Goal: Task Accomplishment & Management: Manage account settings

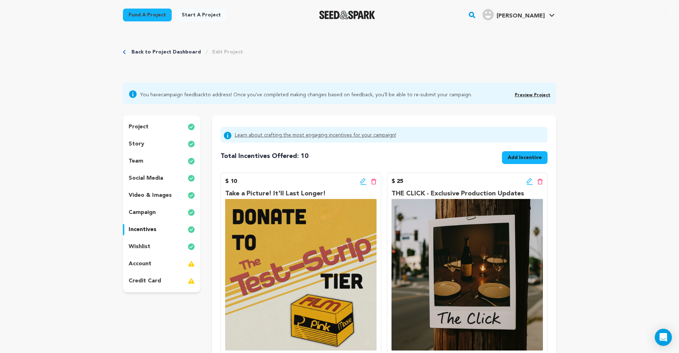
click at [149, 47] on div "Back to Project Dashboard Edit Project" at bounding box center [339, 59] width 433 height 47
click at [149, 48] on link "Back to Project Dashboard" at bounding box center [165, 51] width 69 height 7
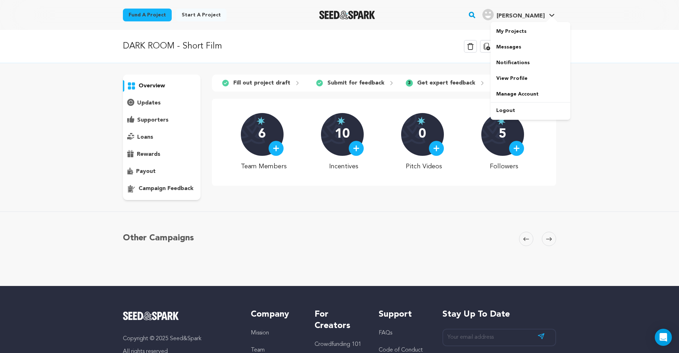
click at [528, 17] on span "[PERSON_NAME]" at bounding box center [520, 16] width 48 height 6
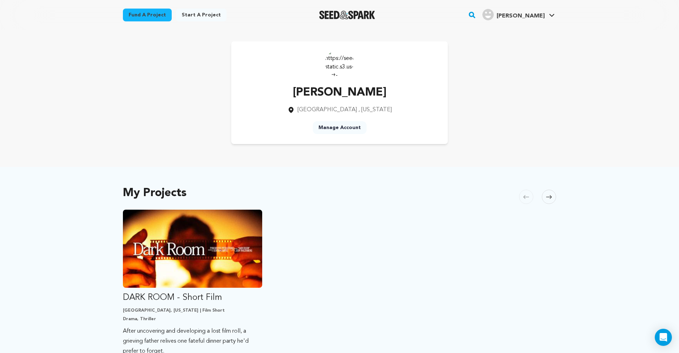
click at [518, 36] on div "Joshua Triezenberg Los Angeles , California Manage Account" at bounding box center [339, 92] width 456 height 125
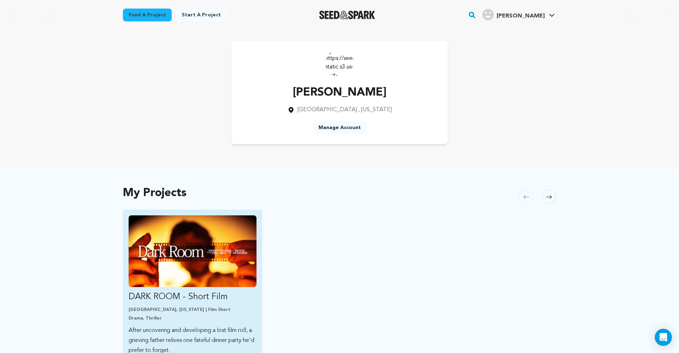
click at [223, 245] on img "Fund DARK ROOM - Short Film" at bounding box center [193, 251] width 128 height 72
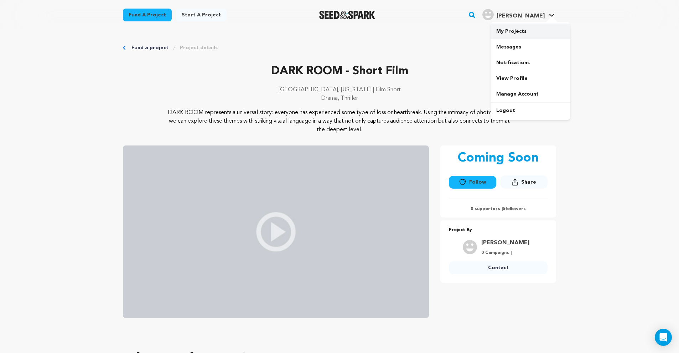
click at [529, 30] on link "My Projects" at bounding box center [530, 32] width 80 height 16
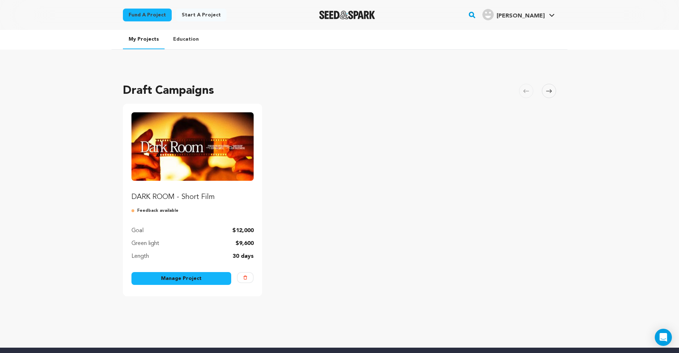
click at [176, 279] on link "Manage Project" at bounding box center [181, 278] width 100 height 13
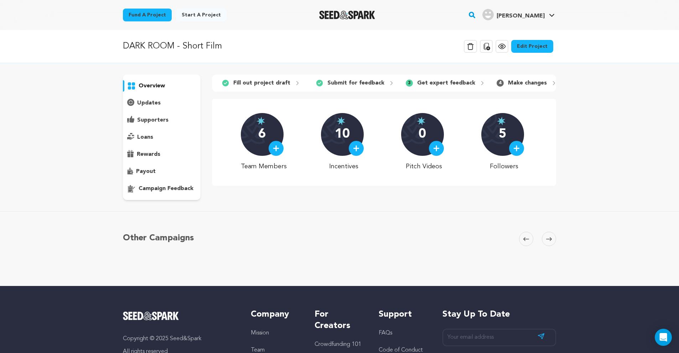
click at [176, 187] on p "campaign feedback" at bounding box center [166, 188] width 55 height 9
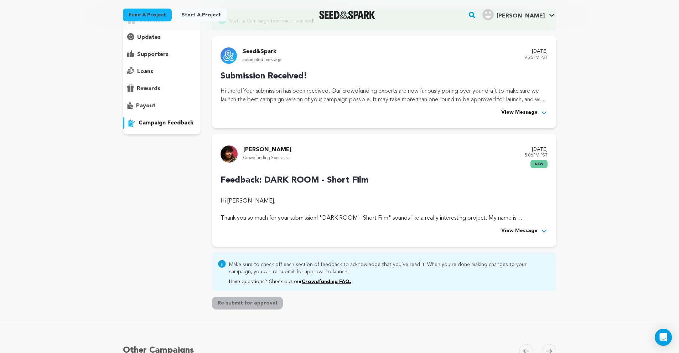
scroll to position [135, 0]
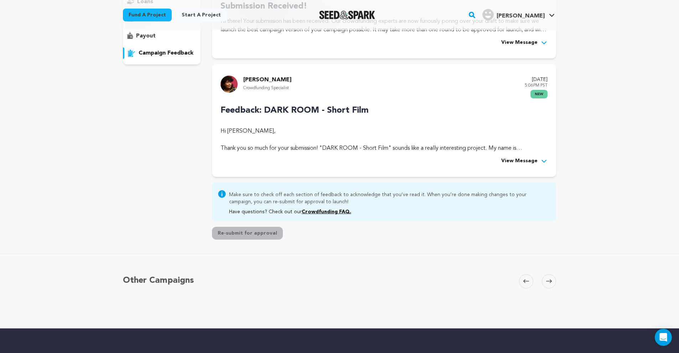
click at [516, 165] on div "Rocco Garrison Crowdfunding Specialist September 15, 2025 5:06PM PST new Feedba…" at bounding box center [384, 120] width 344 height 113
click at [519, 158] on span "View Message" at bounding box center [519, 161] width 36 height 9
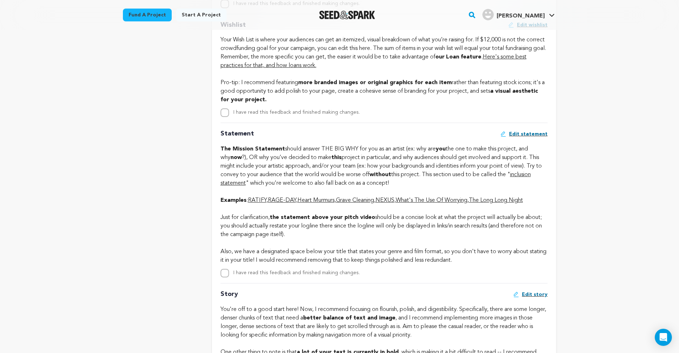
scroll to position [1258, 0]
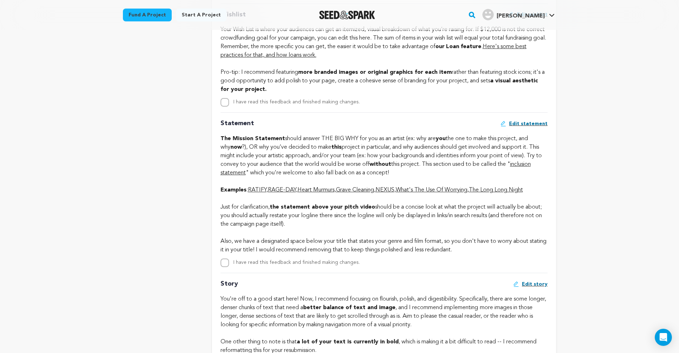
click at [282, 193] on link "RAGE-DAY" at bounding box center [282, 190] width 28 height 6
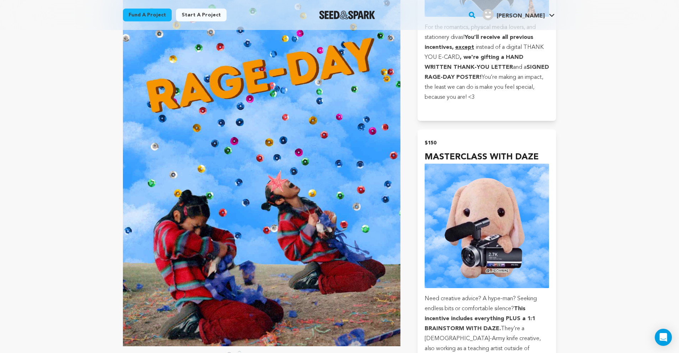
scroll to position [1340, 0]
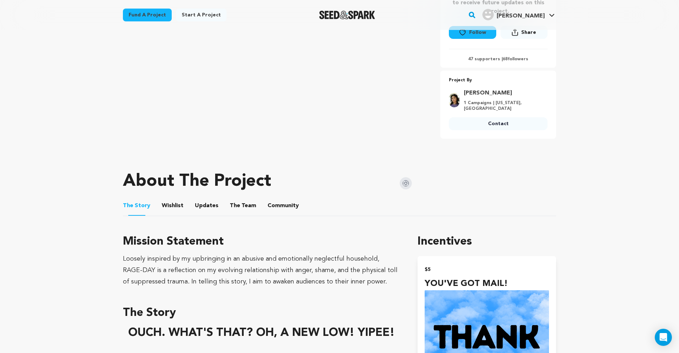
scroll to position [141, 0]
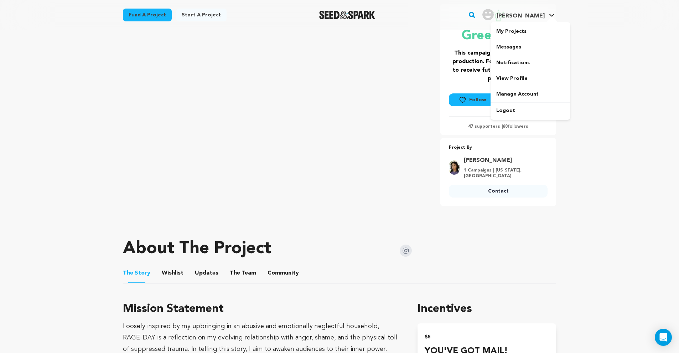
click at [538, 11] on div "[PERSON_NAME]" at bounding box center [513, 14] width 62 height 11
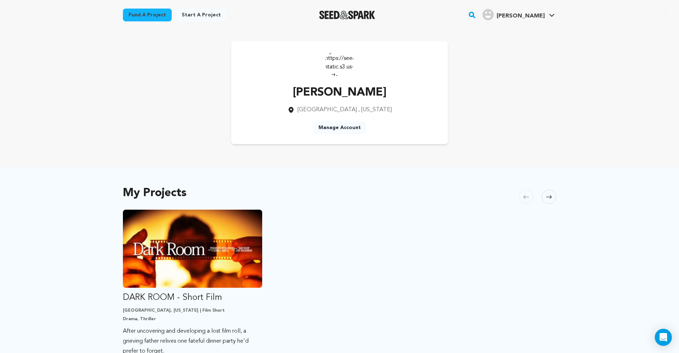
scroll to position [148, 0]
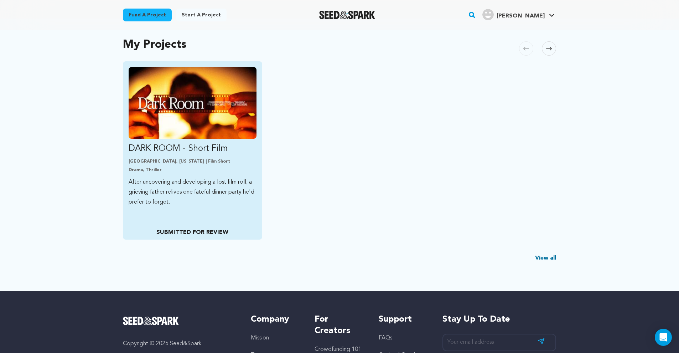
click at [192, 158] on link "DARK ROOM - Short Film [GEOGRAPHIC_DATA], [US_STATE] | Film Short Drama, Thrill…" at bounding box center [193, 137] width 128 height 140
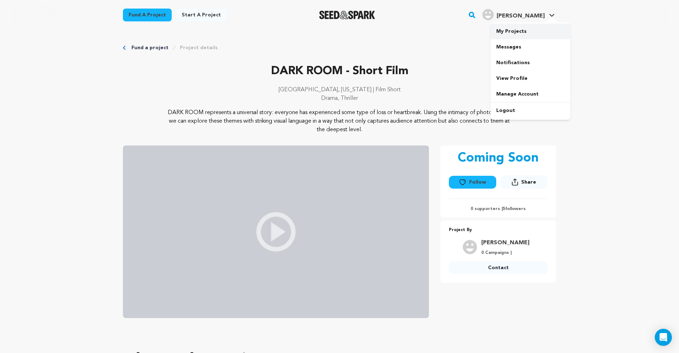
click at [511, 31] on link "My Projects" at bounding box center [530, 32] width 80 height 16
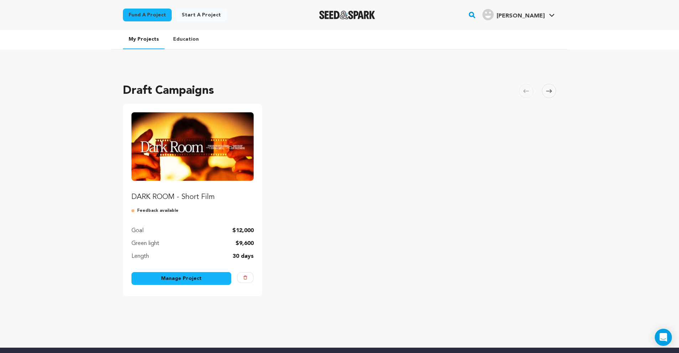
click at [196, 276] on link "Manage Project" at bounding box center [181, 278] width 100 height 13
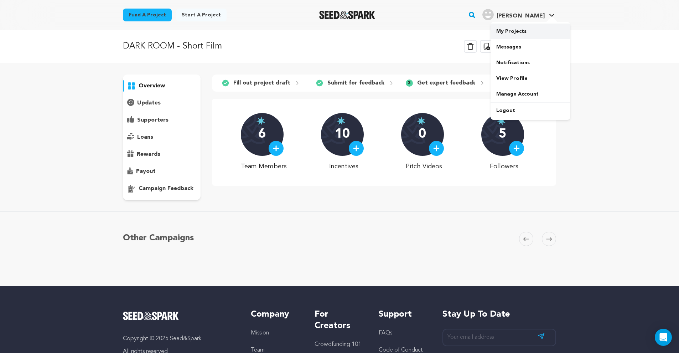
click at [523, 29] on link "My Projects" at bounding box center [530, 32] width 80 height 16
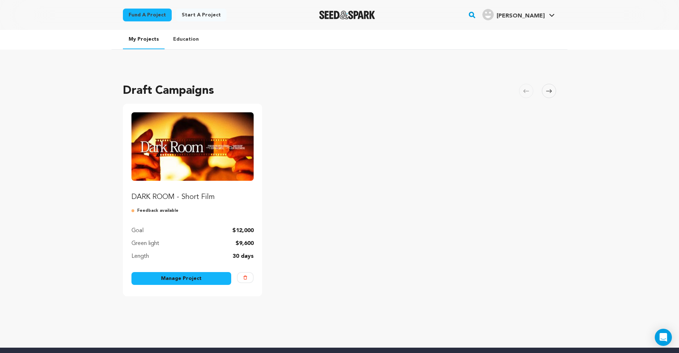
click at [179, 238] on div "DARK ROOM - Short Film Feedback available Goal $12,000 Green light $9,600 Lengt…" at bounding box center [192, 186] width 122 height 148
click at [194, 144] on img "Fund DARK ROOM - Short Film" at bounding box center [192, 146] width 122 height 68
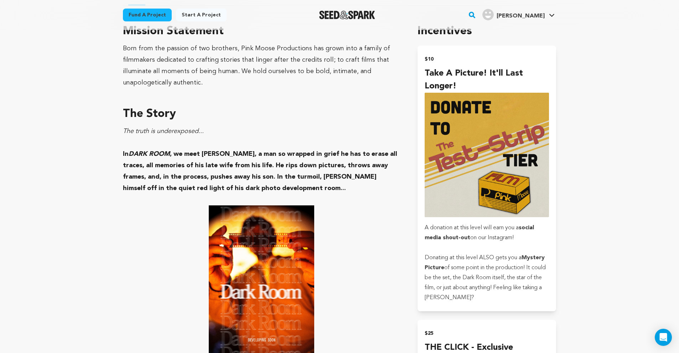
scroll to position [382, 0]
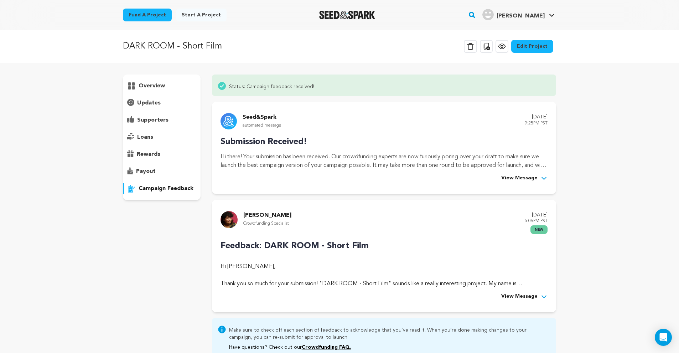
drag, startPoint x: 522, startPoint y: 298, endPoint x: 524, endPoint y: 295, distance: 3.7
click at [522, 298] on div "Rocco Garrison Crowdfunding Specialist September 15, 2025 5:06PM PST new Feedba…" at bounding box center [384, 255] width 344 height 113
click at [524, 295] on span "View Message" at bounding box center [519, 296] width 36 height 9
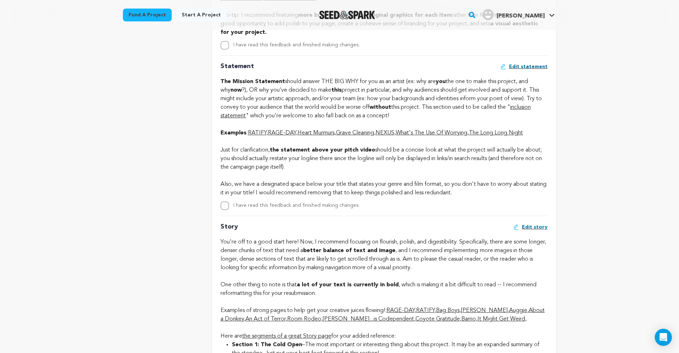
scroll to position [1524, 0]
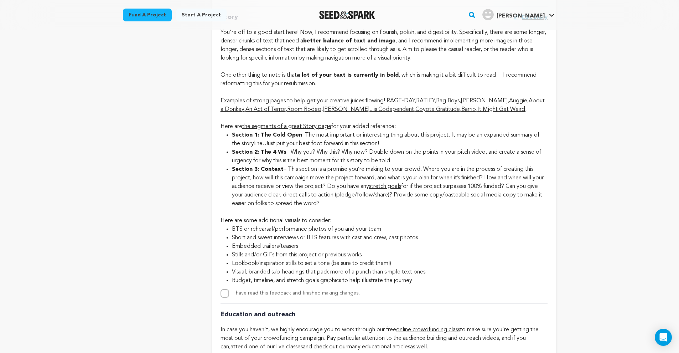
click at [430, 104] on link "RATIFY" at bounding box center [425, 101] width 19 height 6
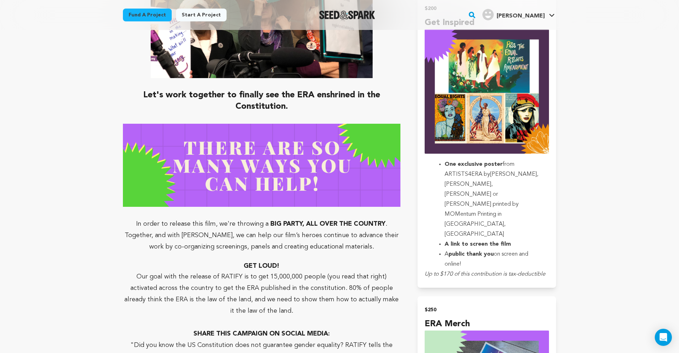
scroll to position [2087, 0]
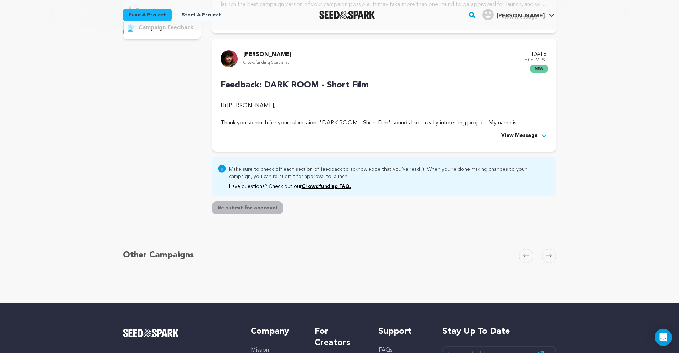
scroll to position [77, 0]
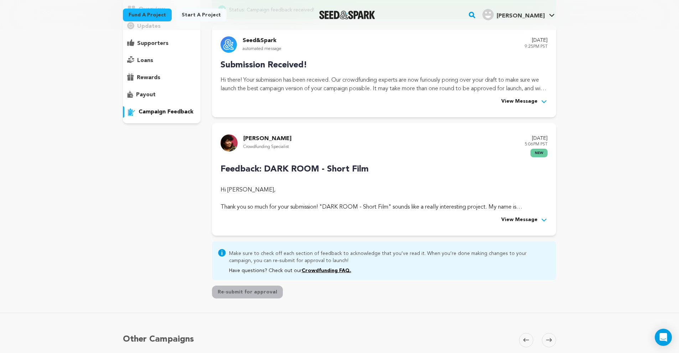
click at [538, 219] on button "View Message" at bounding box center [524, 219] width 46 height 9
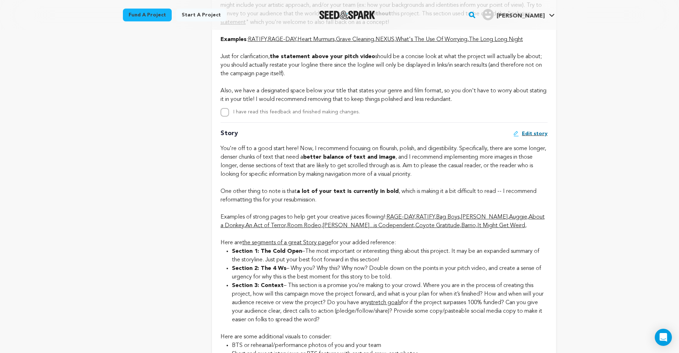
scroll to position [1462, 0]
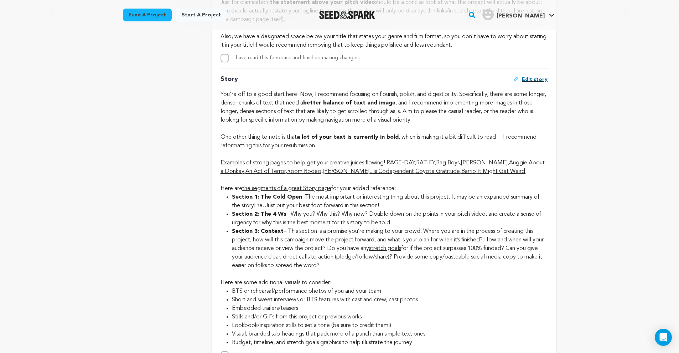
click at [489, 174] on link "It Might Get Weird" at bounding box center [501, 171] width 48 height 6
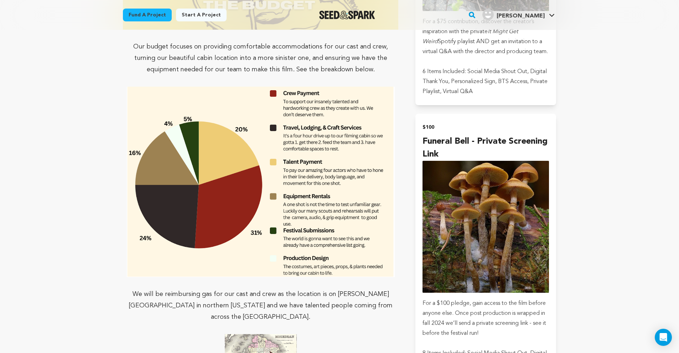
scroll to position [1243, 0]
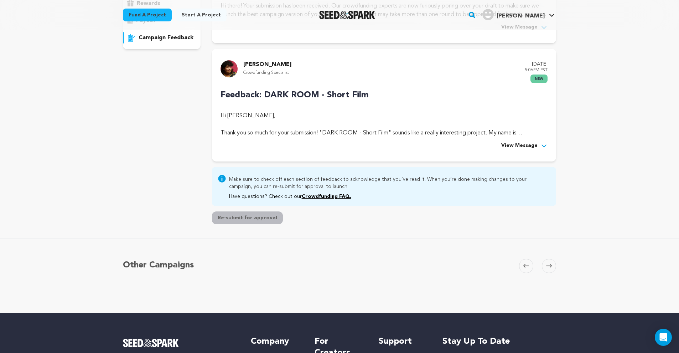
scroll to position [84, 0]
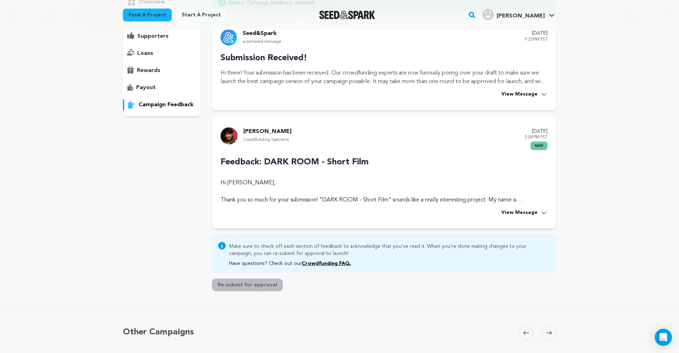
click at [534, 214] on span "View Message" at bounding box center [519, 212] width 36 height 9
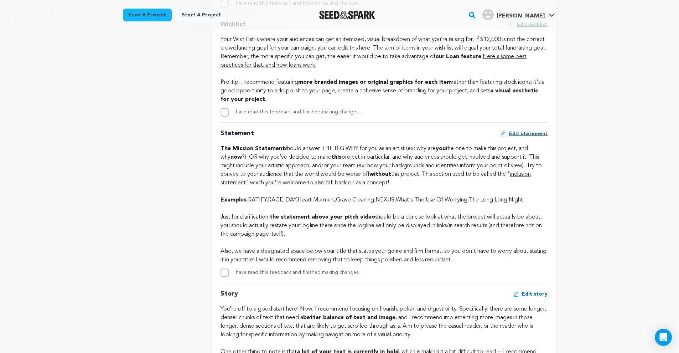
scroll to position [1293, 0]
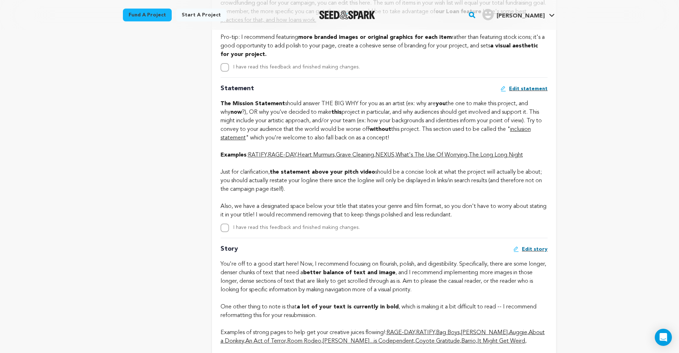
click at [261, 158] on link "RATIFY" at bounding box center [257, 155] width 19 height 6
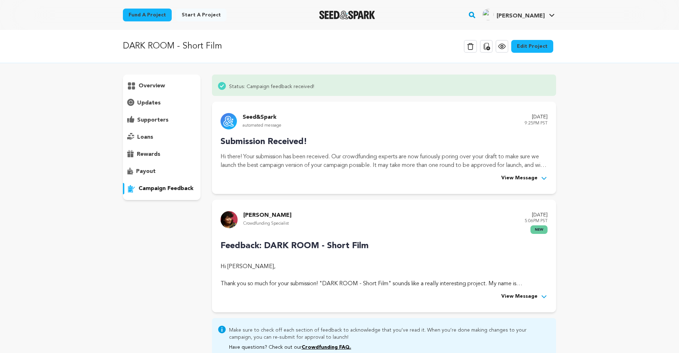
scroll to position [11, 0]
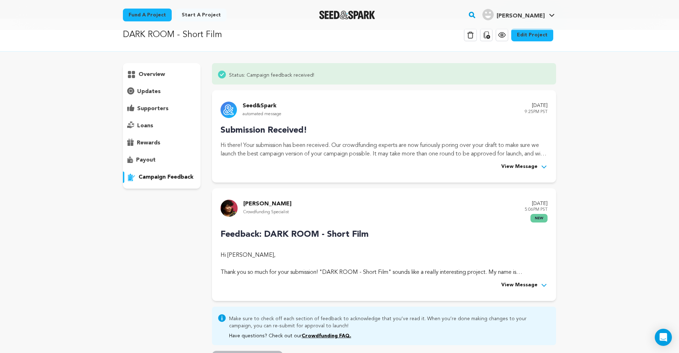
click at [515, 282] on span "View Message" at bounding box center [519, 285] width 36 height 9
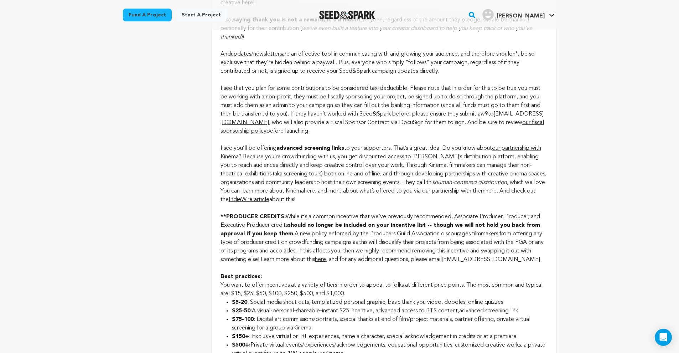
scroll to position [1240, 0]
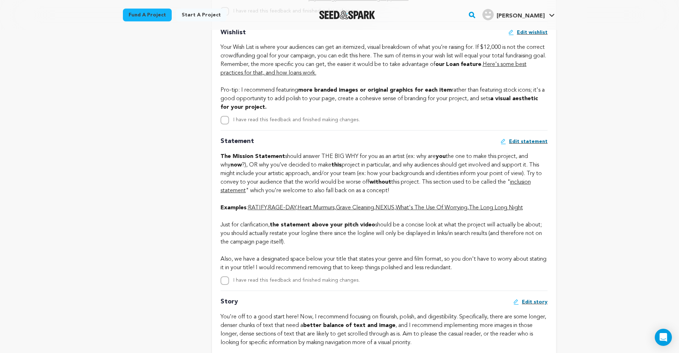
click at [291, 210] on link "RAGE-DAY" at bounding box center [282, 208] width 28 height 6
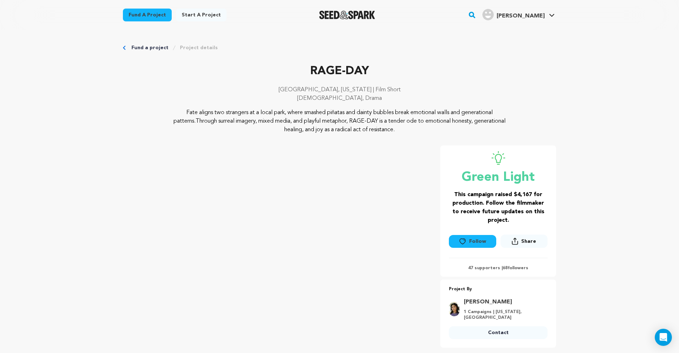
click at [530, 241] on span "Share" at bounding box center [528, 241] width 15 height 7
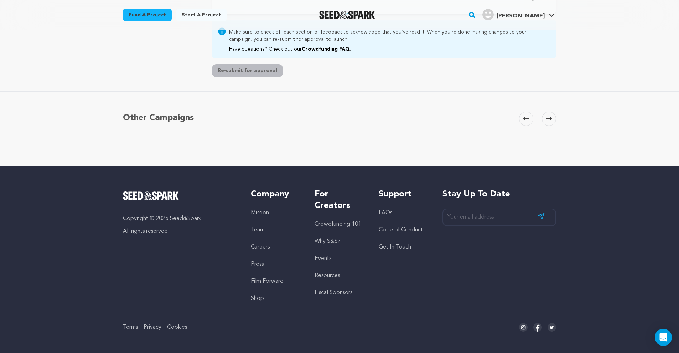
scroll to position [165, 0]
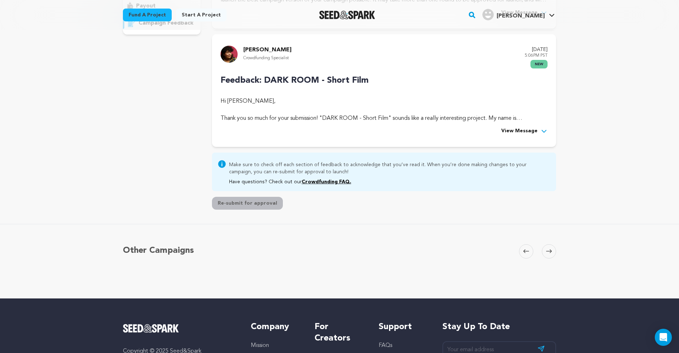
click at [524, 129] on span "View Message" at bounding box center [519, 131] width 36 height 9
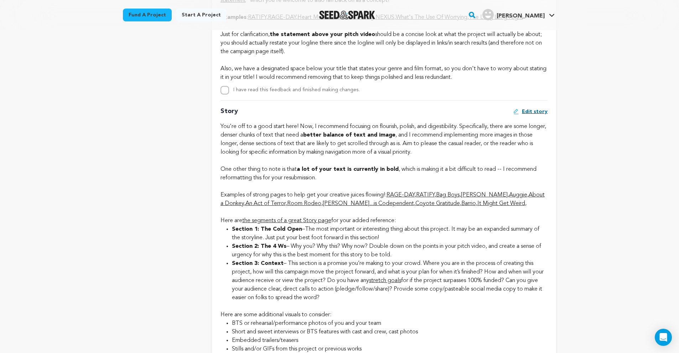
scroll to position [1554, 0]
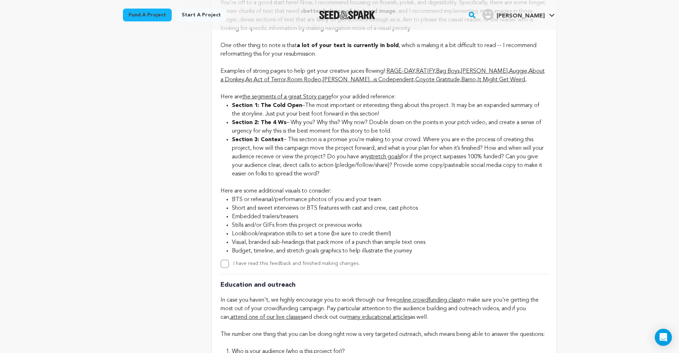
click at [484, 74] on link "[PERSON_NAME]" at bounding box center [484, 71] width 47 height 6
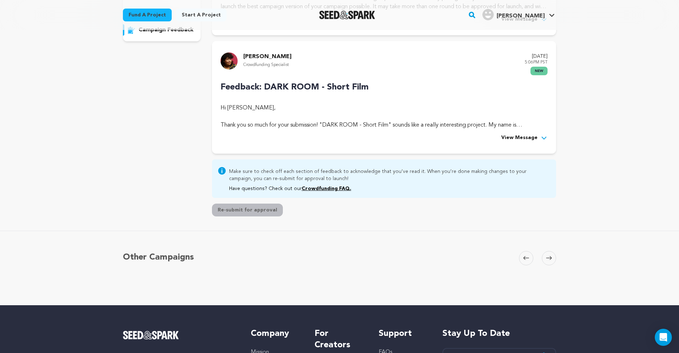
scroll to position [99, 0]
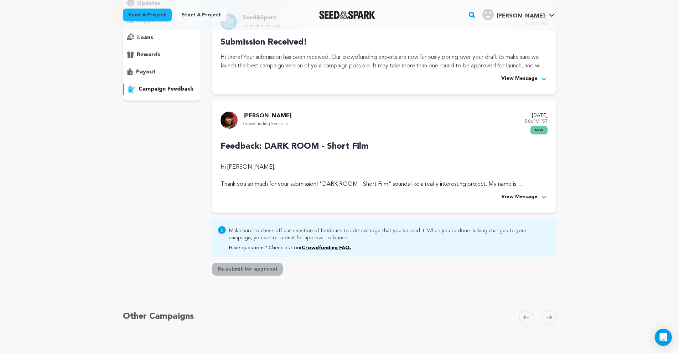
click at [531, 198] on span "View Message" at bounding box center [519, 197] width 36 height 9
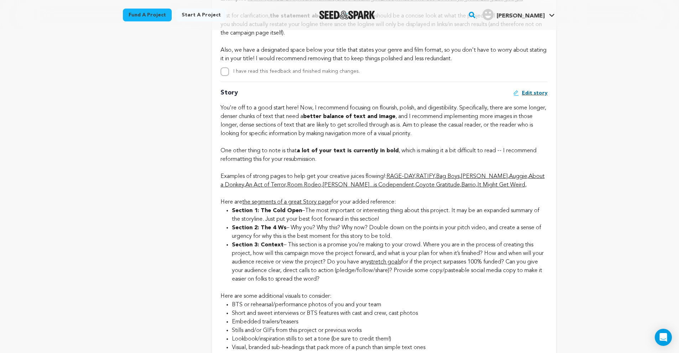
scroll to position [1507, 0]
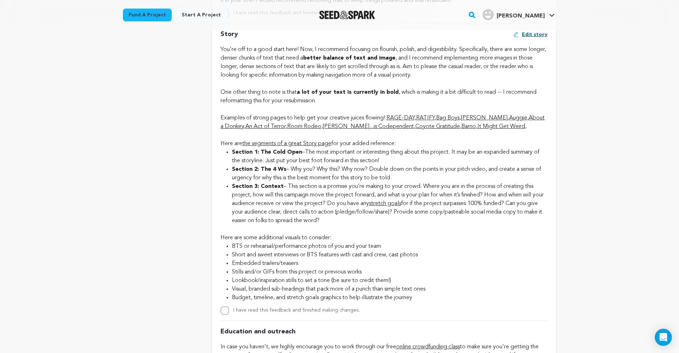
click at [501, 131] on div "Examples of strong pages to help get your creative juices flowing!: RAGE-DAY , …" at bounding box center [383, 122] width 327 height 17
click at [501, 129] on link "It Might Get Weird" at bounding box center [501, 127] width 48 height 6
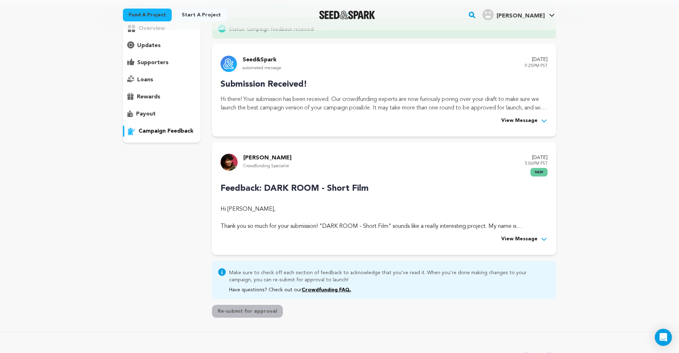
scroll to position [56, 0]
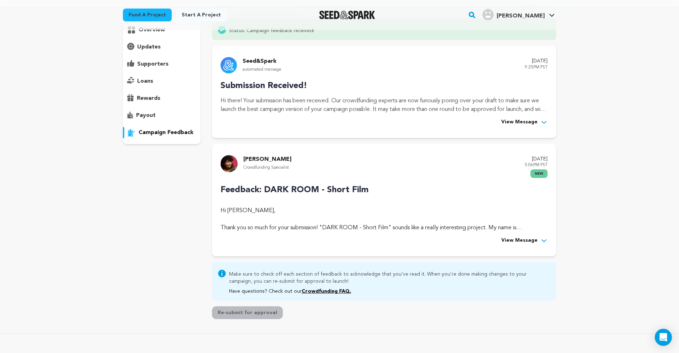
click at [534, 236] on span "View Message" at bounding box center [519, 240] width 36 height 9
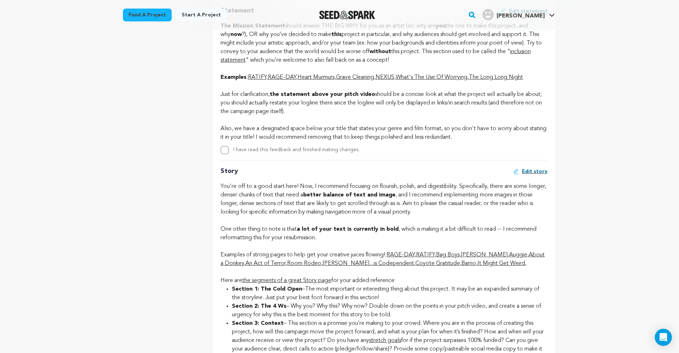
scroll to position [1383, 0]
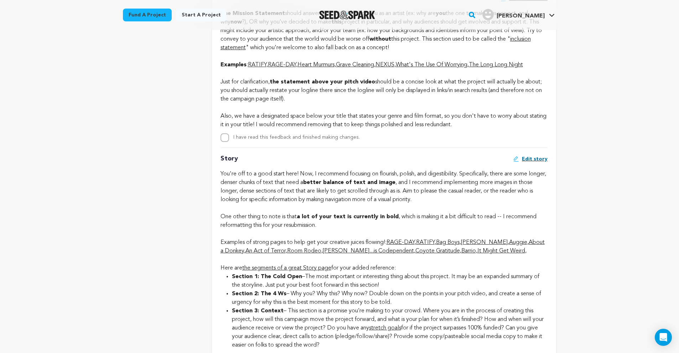
click at [522, 254] on link "About a Donkey" at bounding box center [382, 246] width 324 height 14
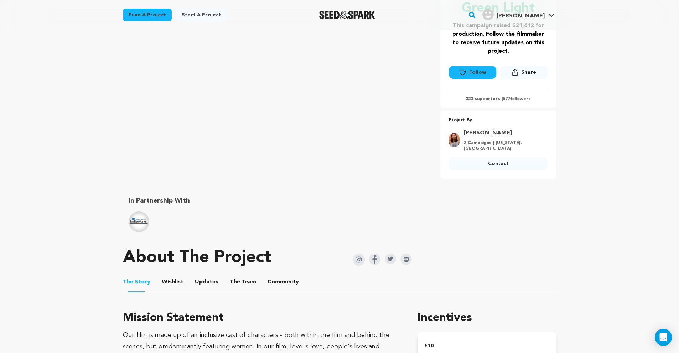
scroll to position [224, 0]
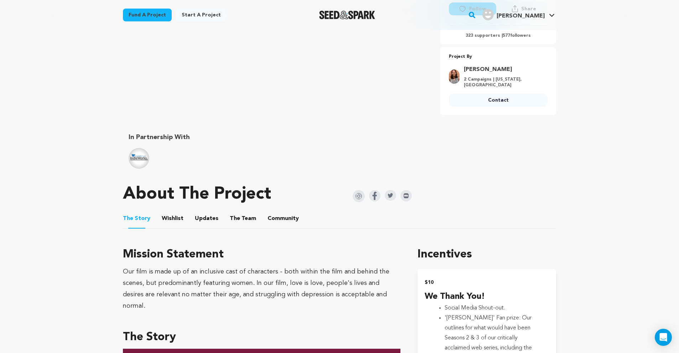
click at [139, 161] on img "IndieWorks" at bounding box center [139, 158] width 21 height 21
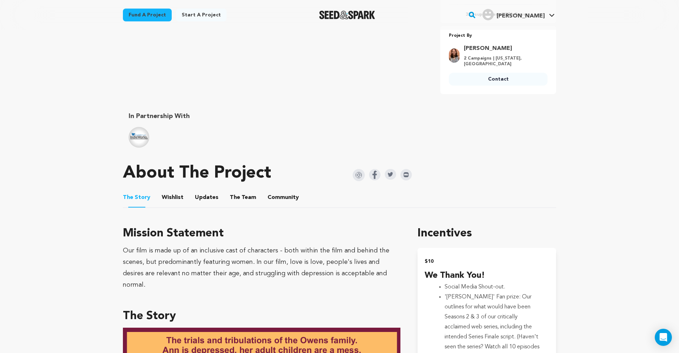
scroll to position [285, 0]
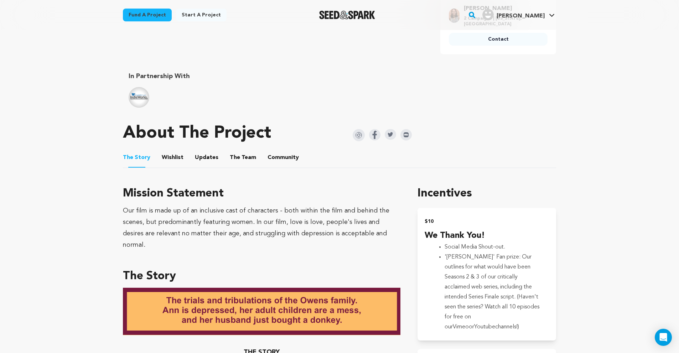
click at [140, 93] on img "IndieWorks" at bounding box center [139, 97] width 21 height 21
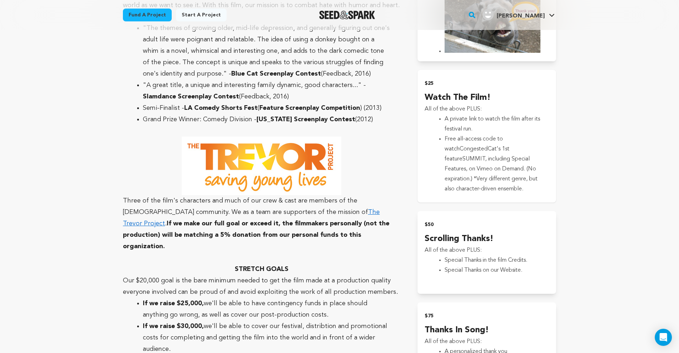
scroll to position [689, 0]
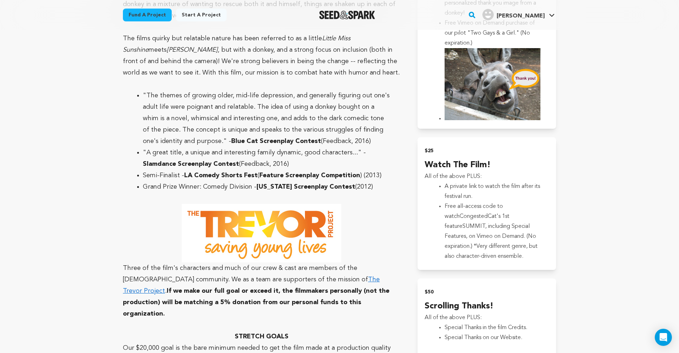
click at [315, 276] on link "The Trevor Project" at bounding box center [251, 285] width 257 height 18
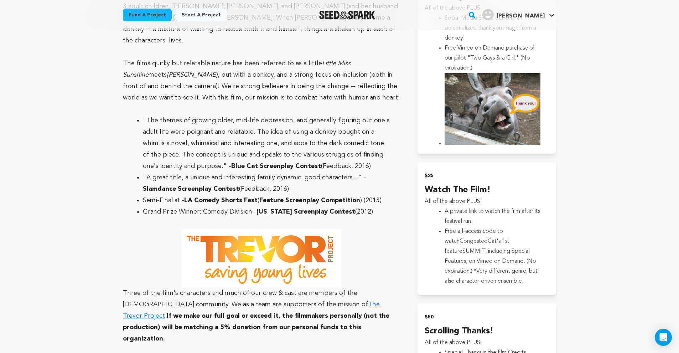
scroll to position [889, 0]
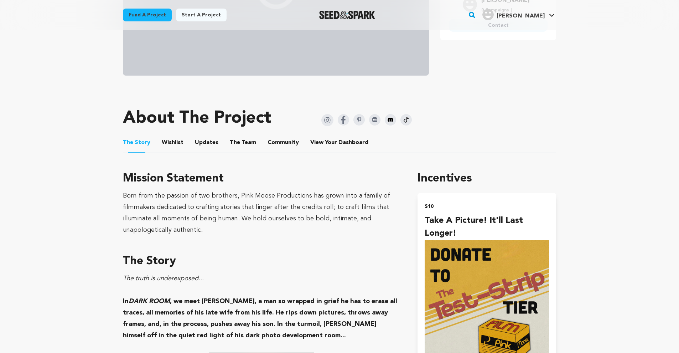
scroll to position [298, 0]
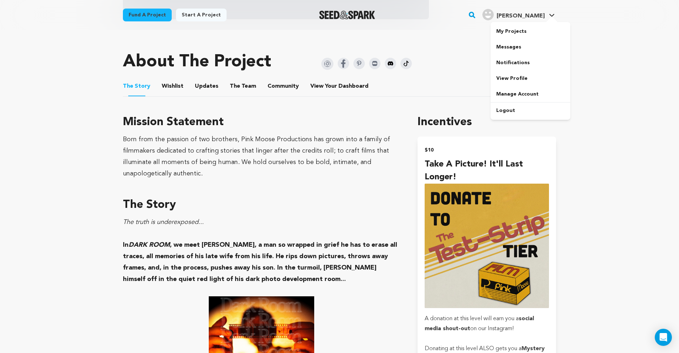
click at [541, 14] on span "[PERSON_NAME]" at bounding box center [520, 16] width 48 height 6
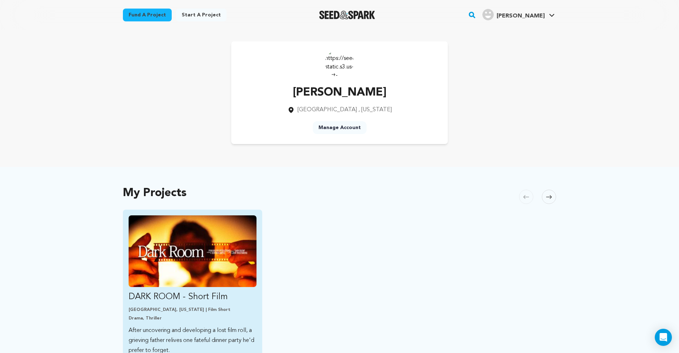
scroll to position [59, 0]
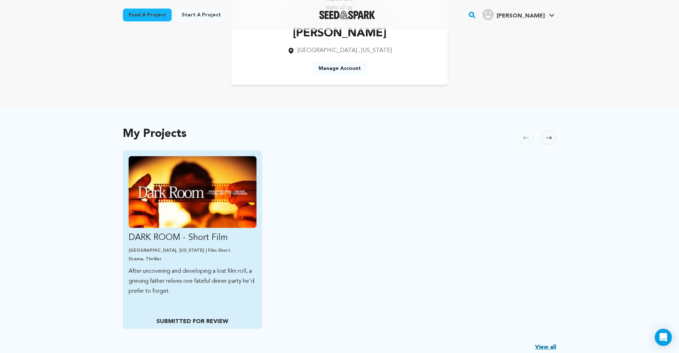
click at [204, 322] on p "SUBMITTED FOR REVIEW" at bounding box center [192, 321] width 127 height 9
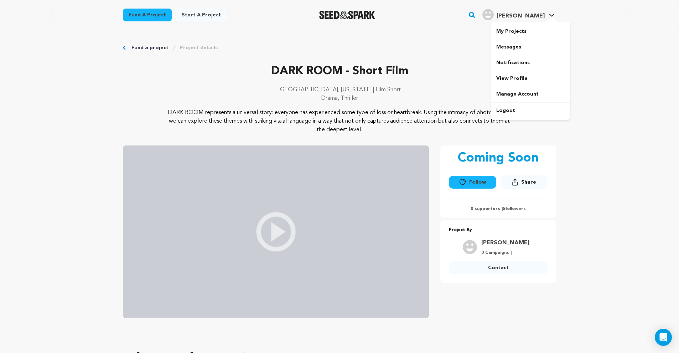
click at [538, 8] on link "[PERSON_NAME] [PERSON_NAME]" at bounding box center [518, 13] width 75 height 13
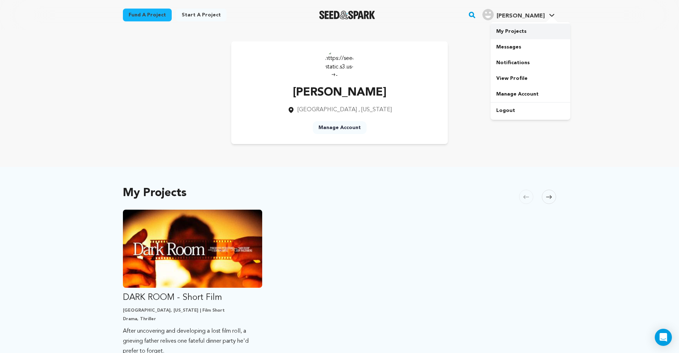
click at [519, 32] on link "My Projects" at bounding box center [530, 32] width 80 height 16
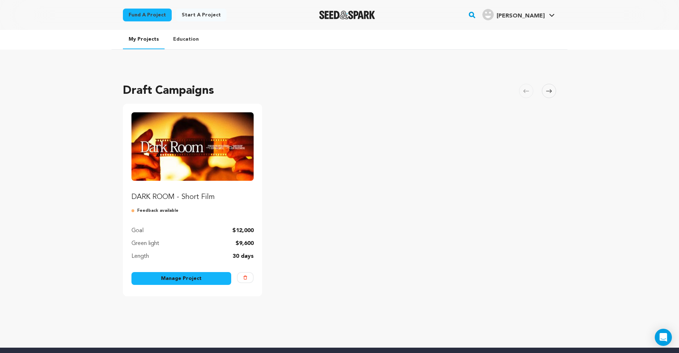
click at [211, 171] on img "Fund DARK ROOM - Short Film" at bounding box center [192, 146] width 122 height 68
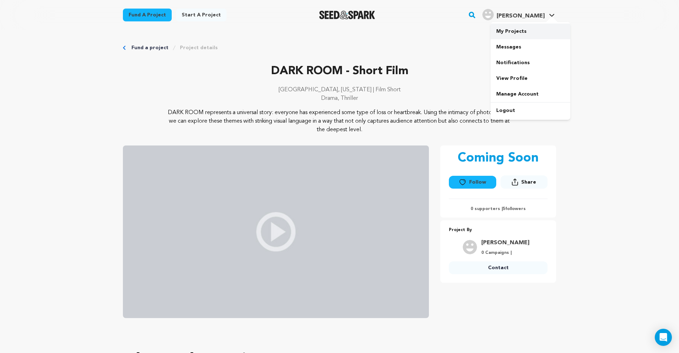
click at [519, 30] on link "My Projects" at bounding box center [530, 32] width 80 height 16
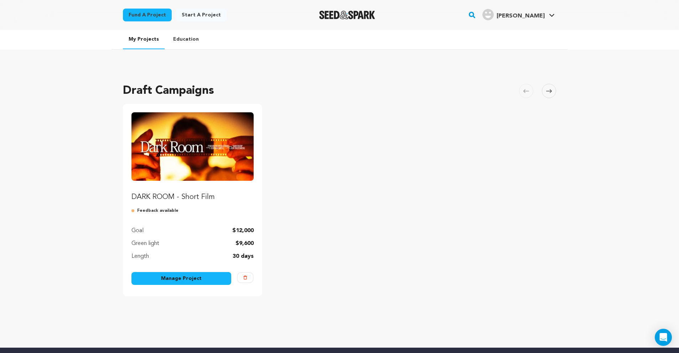
click at [204, 277] on link "Manage Project" at bounding box center [181, 278] width 100 height 13
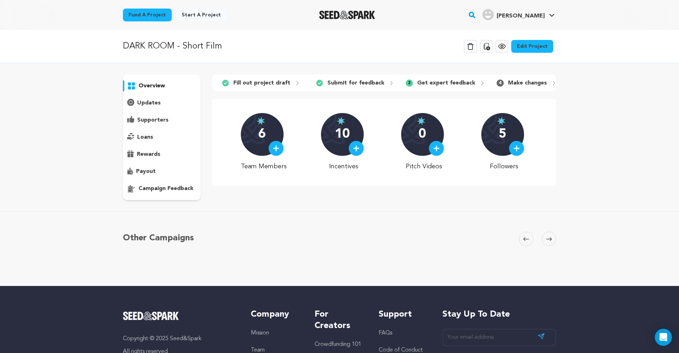
click at [547, 48] on link "Edit Project" at bounding box center [532, 46] width 42 height 13
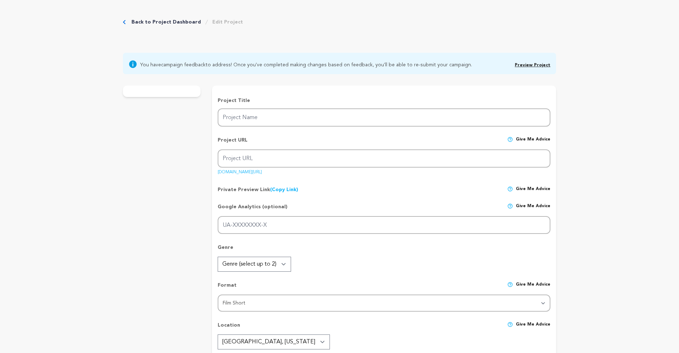
type input "DARK ROOM - Short Film"
type input "dark-room-short-film"
type input "After uncovering and developing a lost film roll, a grieving father relives one…"
type textarea "DARK ROOM represents a universal story: everyone has experienced some type of l…"
type textarea "Born from the passion of two brothers, Pink Moose Productions has grown into a …"
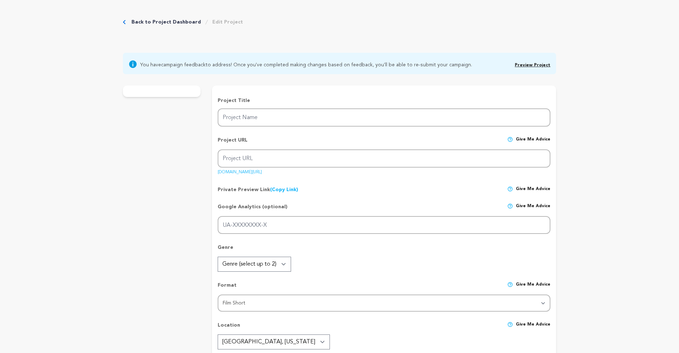
type textarea "We are Pink Moose Productions."
radio input "true"
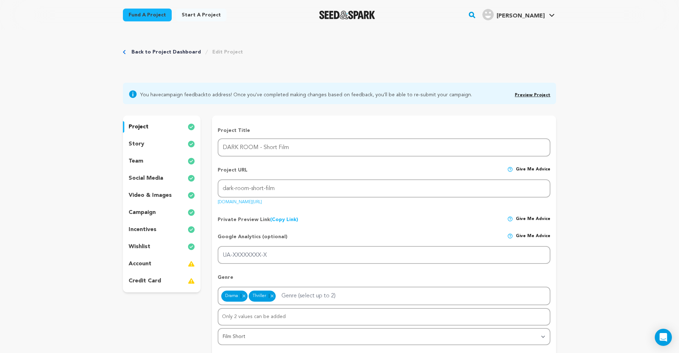
click at [153, 233] on p "incentives" at bounding box center [143, 229] width 28 height 9
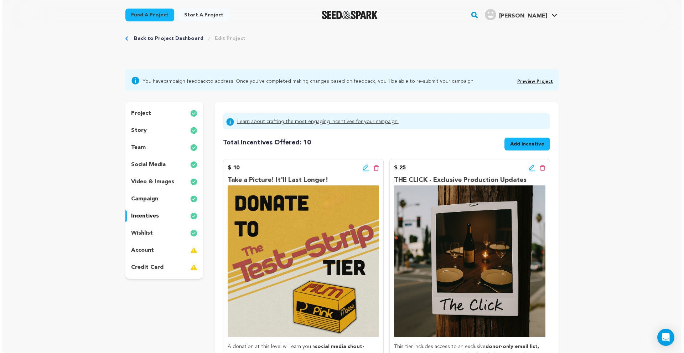
scroll to position [91, 0]
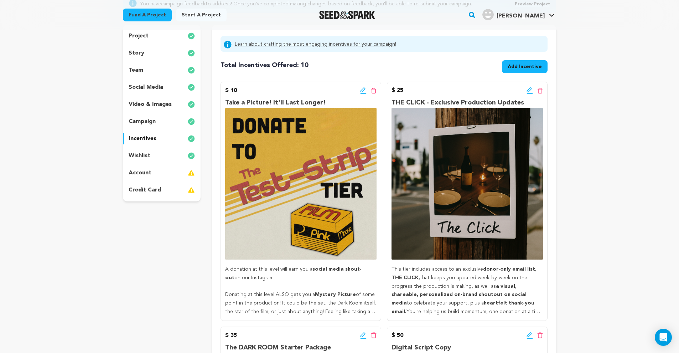
click at [361, 89] on icon at bounding box center [363, 90] width 6 height 7
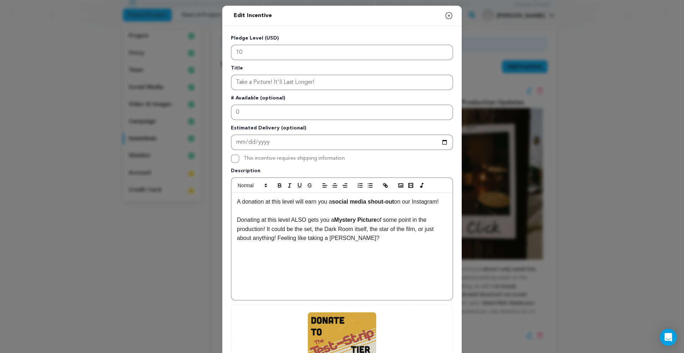
scroll to position [103, 0]
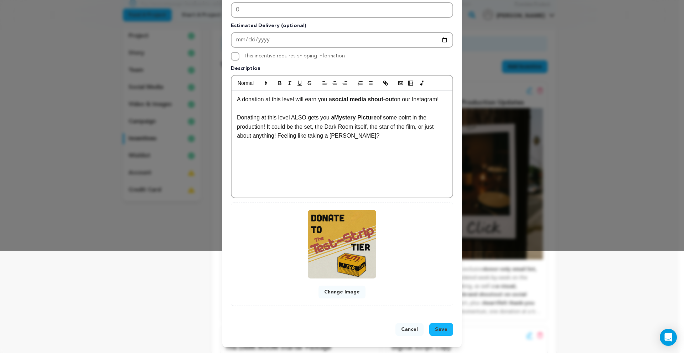
click at [349, 289] on button "Change Image" at bounding box center [341, 291] width 47 height 13
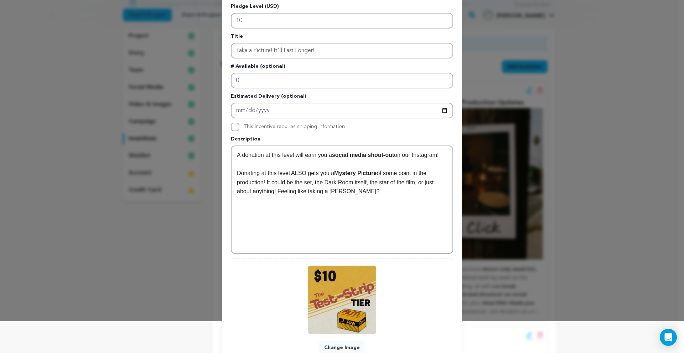
scroll to position [77, 0]
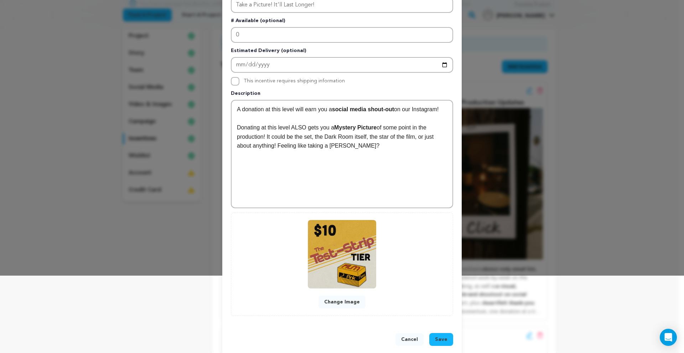
click at [444, 340] on span "Save" at bounding box center [441, 338] width 12 height 7
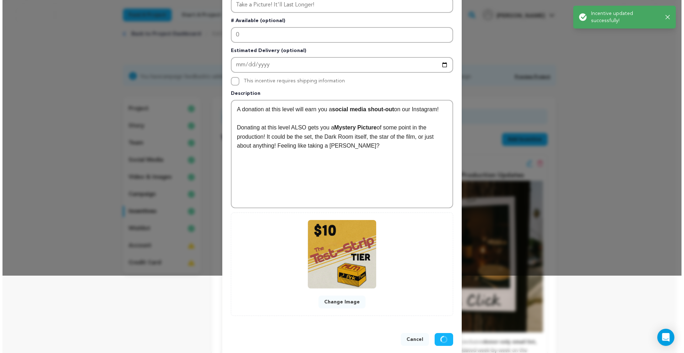
scroll to position [0, 0]
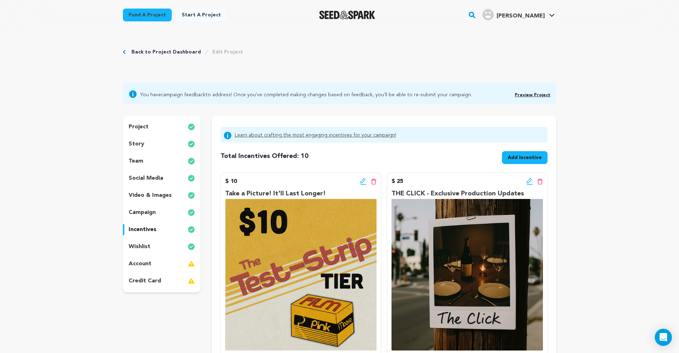
click at [529, 182] on icon at bounding box center [529, 180] width 5 height 5
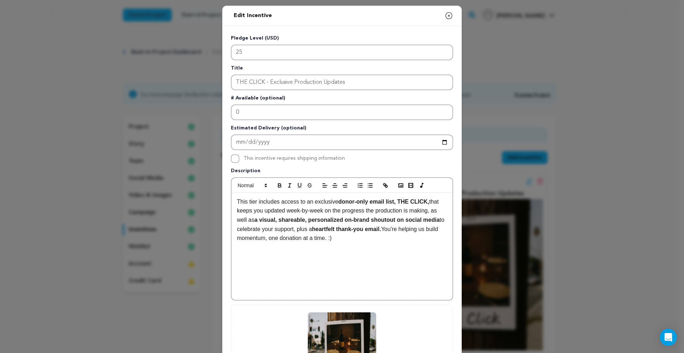
scroll to position [103, 0]
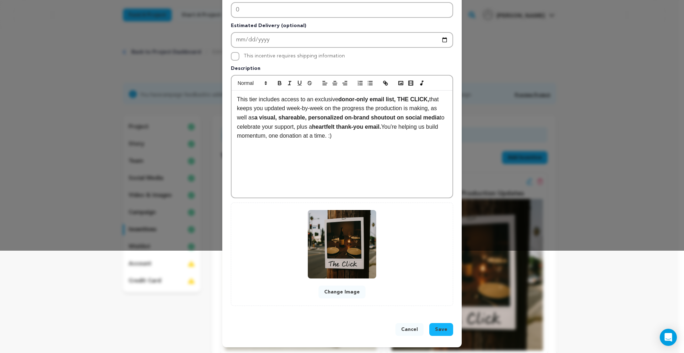
click at [343, 289] on button "Change Image" at bounding box center [341, 291] width 47 height 13
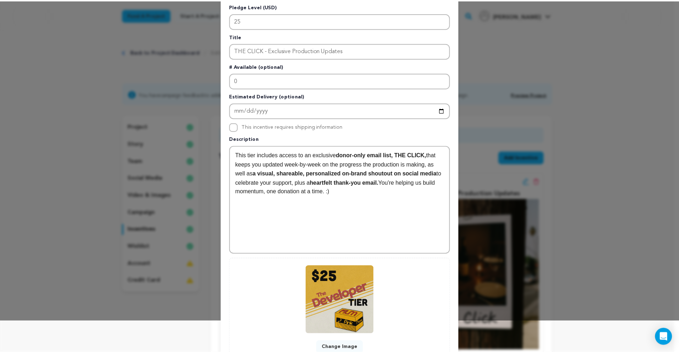
scroll to position [87, 0]
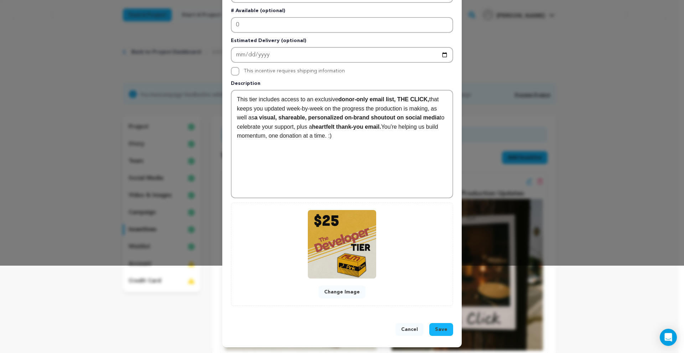
click at [444, 324] on button "Save" at bounding box center [441, 329] width 24 height 13
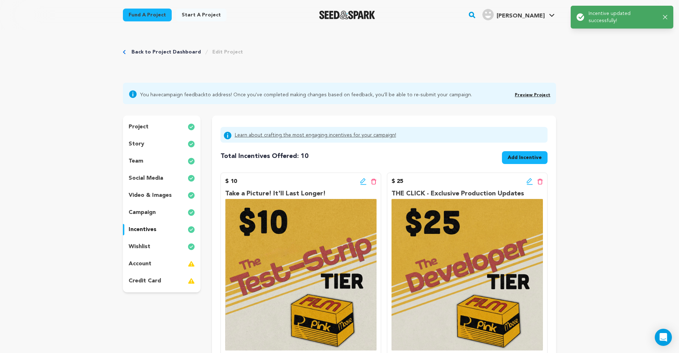
scroll to position [10, 0]
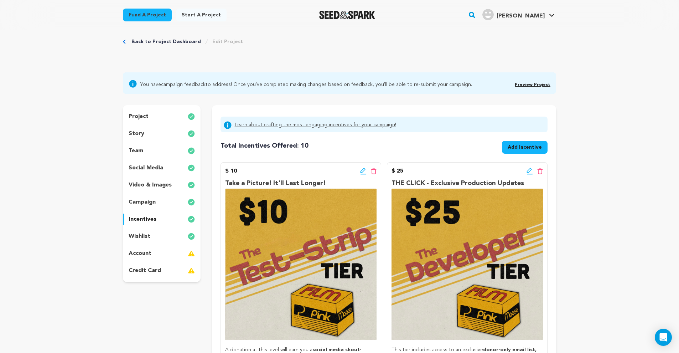
click at [155, 136] on div "story" at bounding box center [162, 133] width 78 height 11
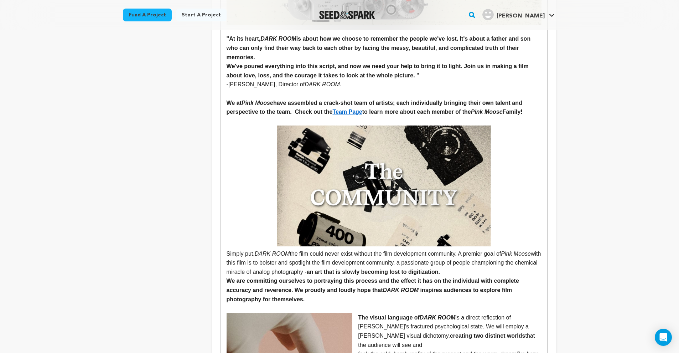
scroll to position [474, 0]
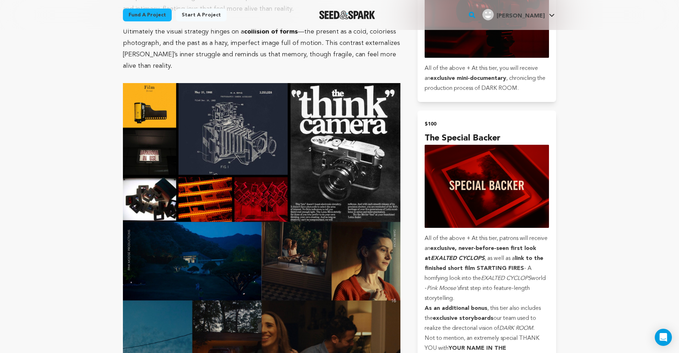
scroll to position [1569, 0]
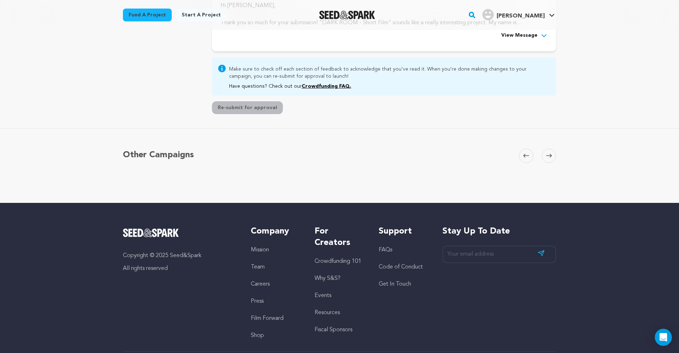
scroll to position [202, 0]
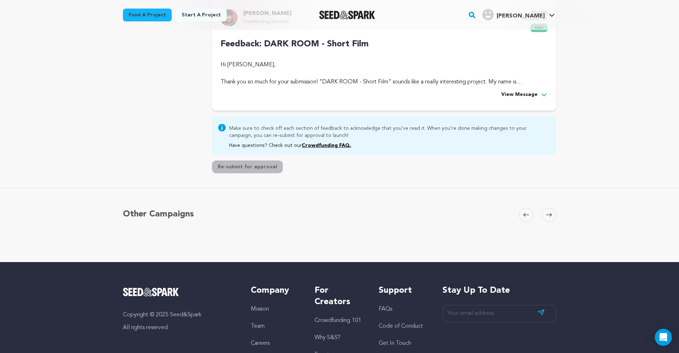
click at [535, 98] on div "Rocco Garrison Crowdfunding Specialist September 15, 2025 5:06PM PST new Feedba…" at bounding box center [384, 54] width 344 height 113
click at [533, 93] on span "View Message" at bounding box center [519, 94] width 36 height 9
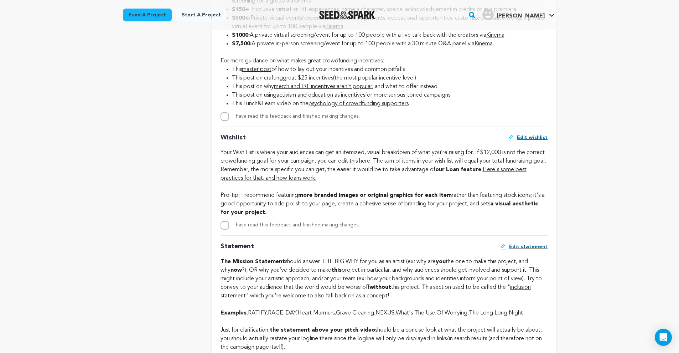
scroll to position [1362, 0]
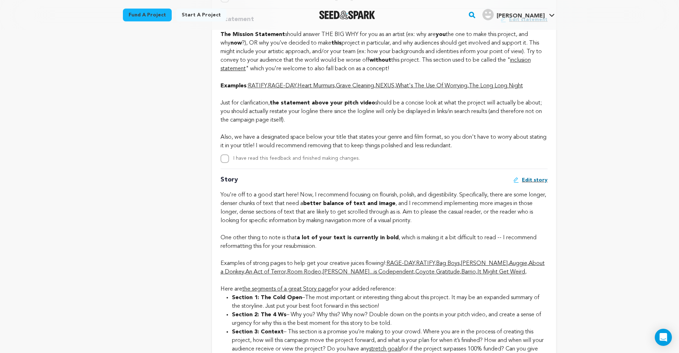
click at [260, 89] on link "RATIFY" at bounding box center [257, 86] width 19 height 6
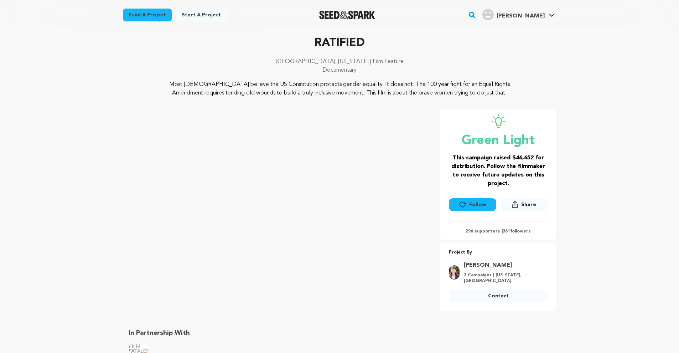
scroll to position [236, 0]
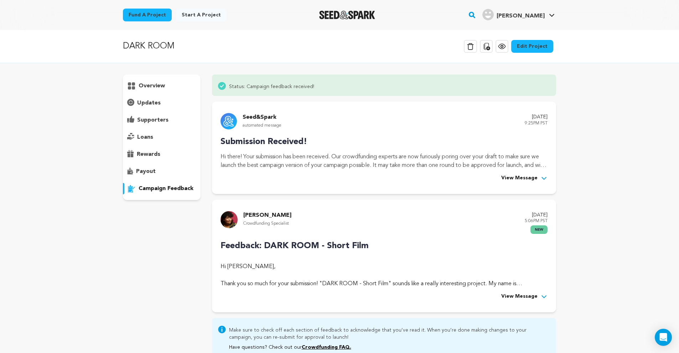
click at [523, 293] on span "View Message" at bounding box center [519, 296] width 36 height 9
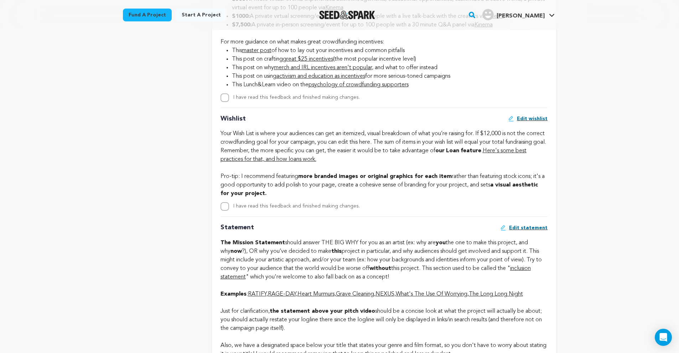
scroll to position [1249, 0]
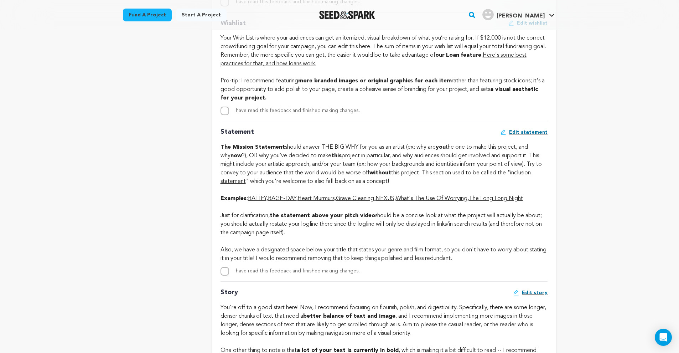
click at [290, 201] on link "RAGE-DAY" at bounding box center [282, 198] width 28 height 6
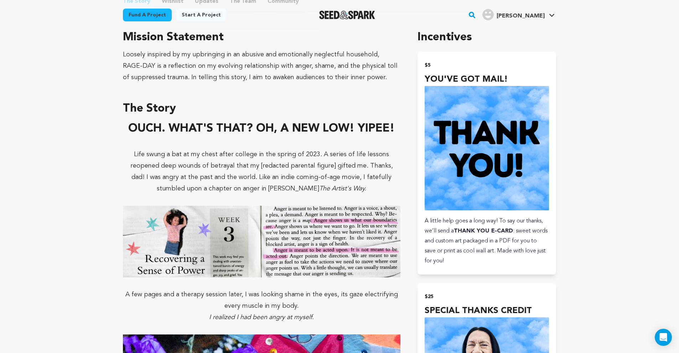
scroll to position [398, 0]
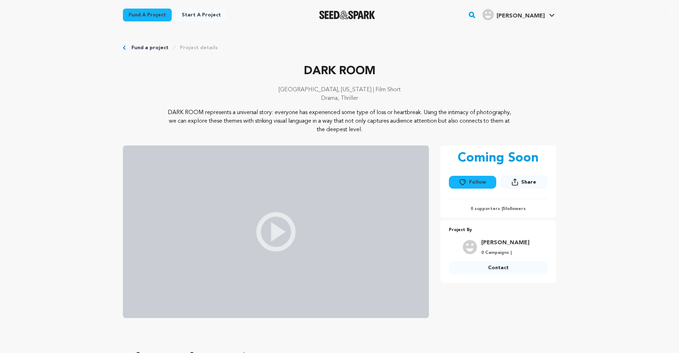
scroll to position [242, 0]
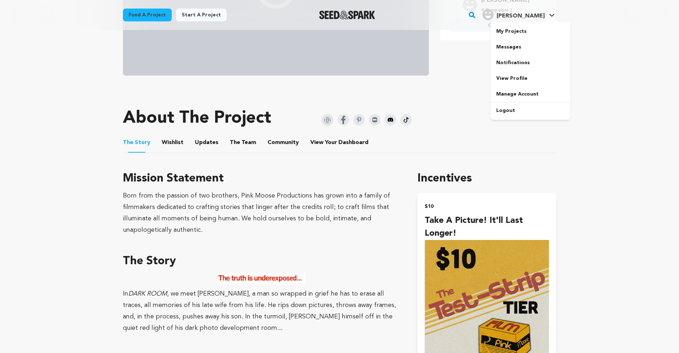
click at [540, 15] on span "[PERSON_NAME]" at bounding box center [520, 16] width 48 height 6
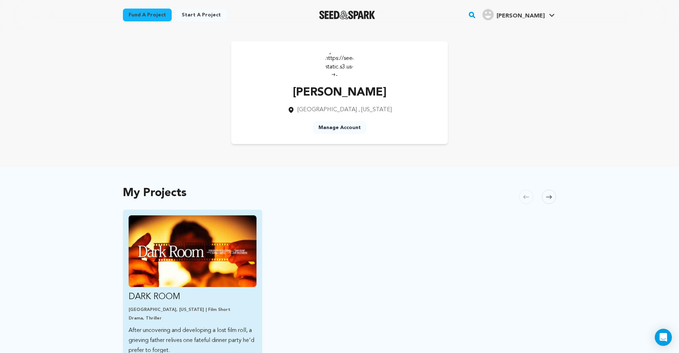
scroll to position [56, 0]
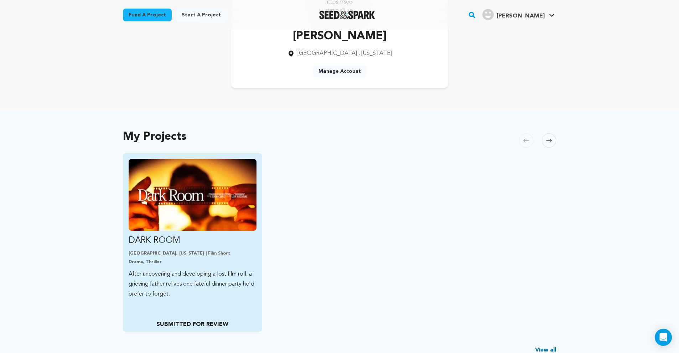
click at [202, 288] on p "After uncovering and developing a lost film roll, a grieving father relives one…" at bounding box center [193, 284] width 128 height 30
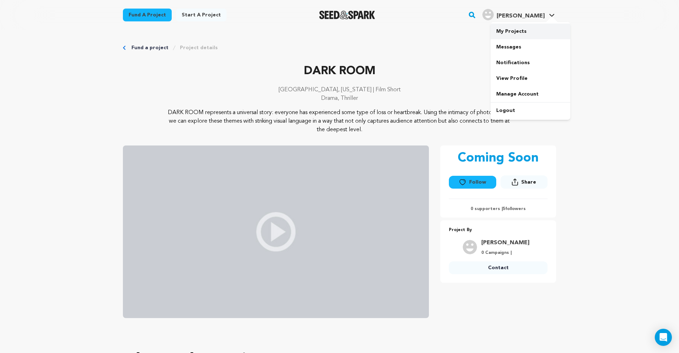
click at [529, 27] on link "My Projects" at bounding box center [530, 32] width 80 height 16
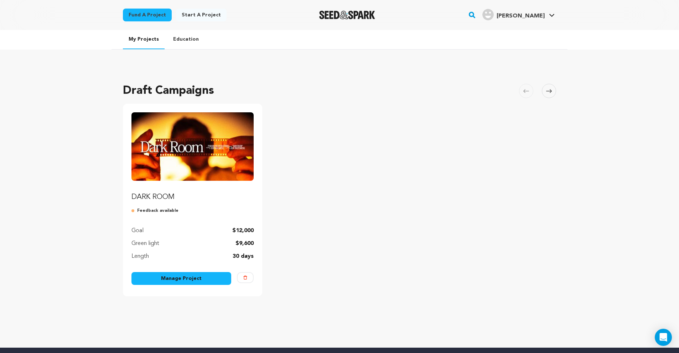
drag, startPoint x: 177, startPoint y: 283, endPoint x: 178, endPoint y: 280, distance: 4.2
click at [178, 280] on link "Manage Project" at bounding box center [181, 278] width 100 height 13
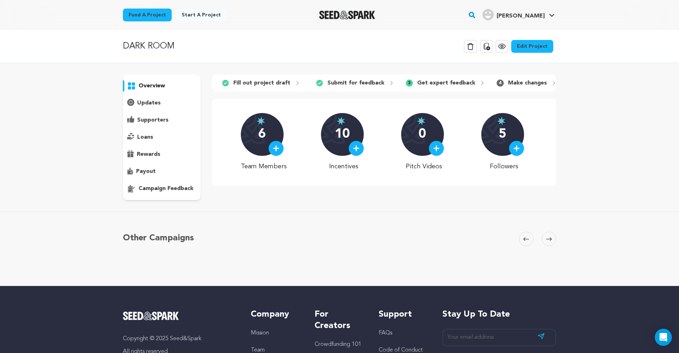
click at [157, 186] on p "campaign feedback" at bounding box center [166, 188] width 55 height 9
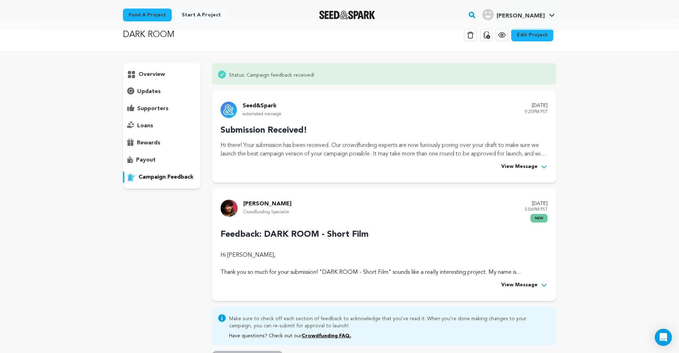
scroll to position [38, 0]
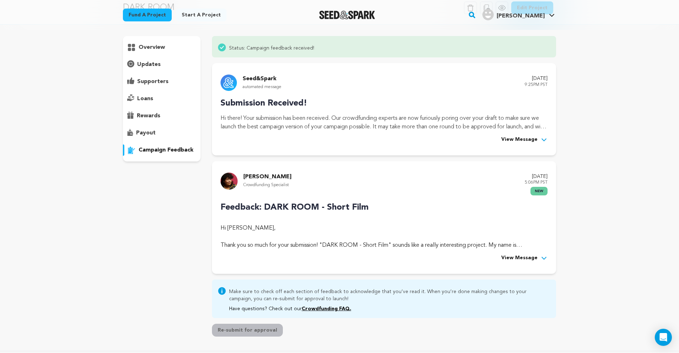
click at [507, 256] on span "View Message" at bounding box center [519, 258] width 36 height 9
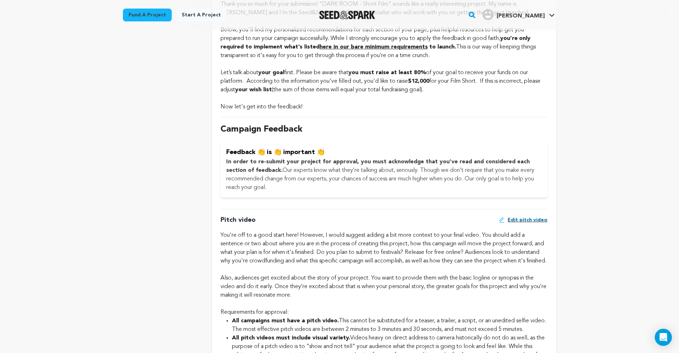
scroll to position [0, 0]
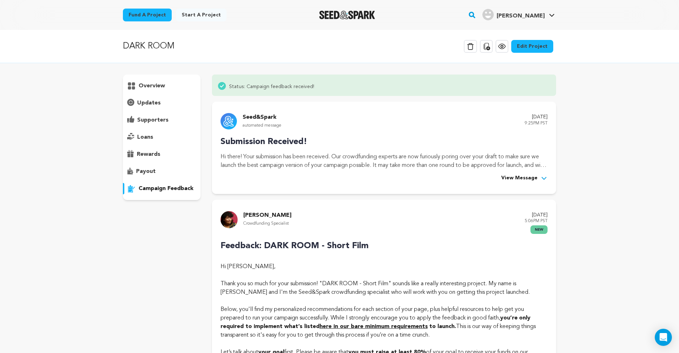
click at [538, 48] on link "Edit Project" at bounding box center [532, 46] width 42 height 13
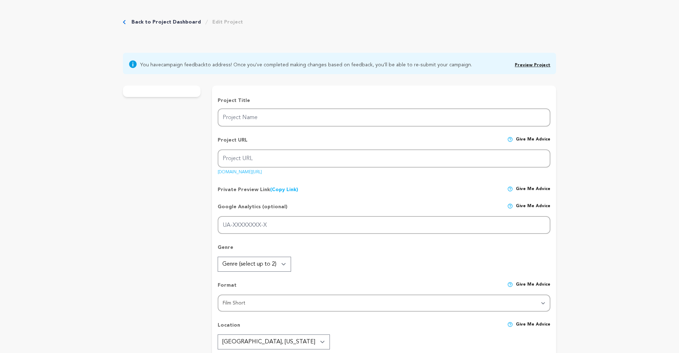
type input "DARK ROOM"
type input "dark-room-short-film"
type input "After uncovering and developing a lost film roll, a grieving father relives one…"
type textarea "DARK ROOM represents a universal story: everyone has experienced some type of l…"
type textarea "Born from the passion of two brothers, Pink Moose Productions has grown into a …"
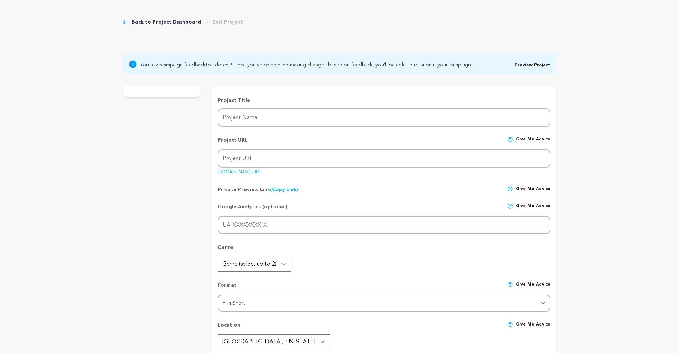
type textarea "We are Pink Moose Productions."
radio input "true"
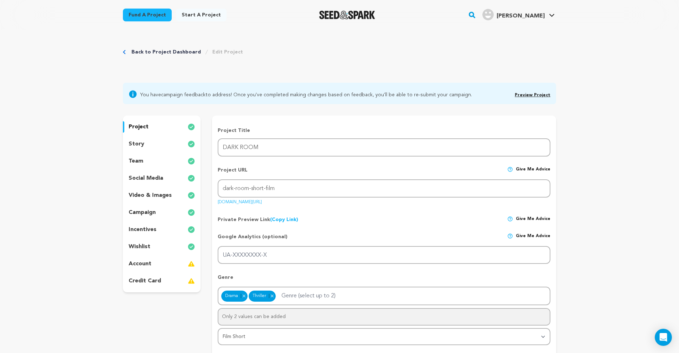
click at [160, 143] on div "story" at bounding box center [162, 143] width 78 height 11
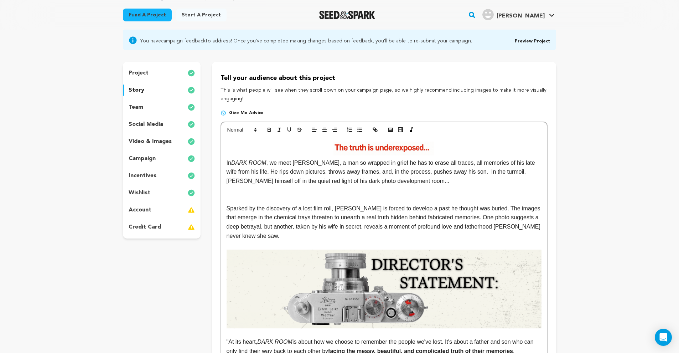
scroll to position [65, 0]
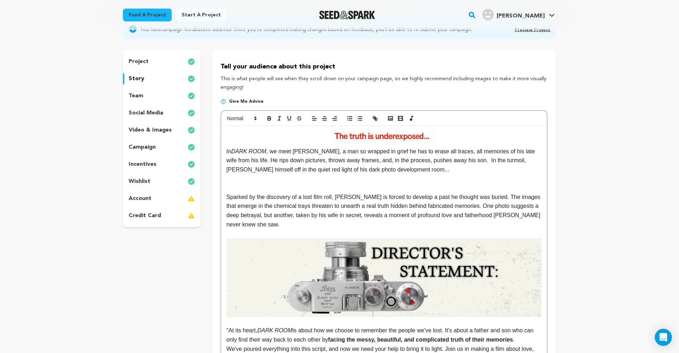
click at [393, 264] on img at bounding box center [383, 277] width 315 height 79
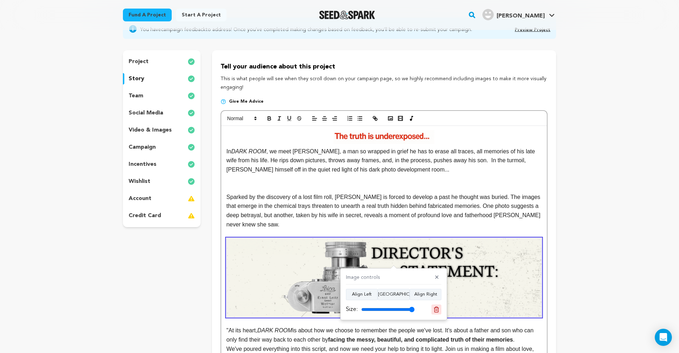
click at [437, 309] on line at bounding box center [437, 310] width 0 height 2
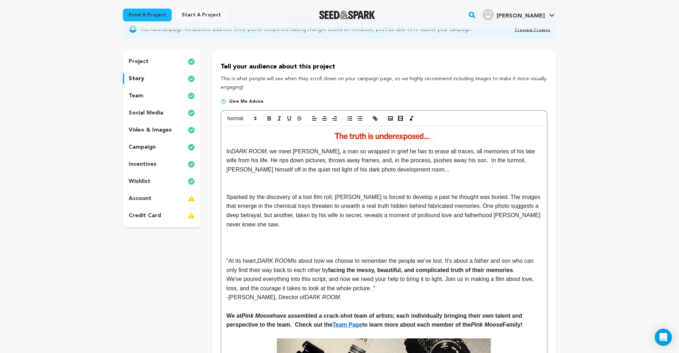
click at [378, 240] on p at bounding box center [383, 242] width 315 height 9
click at [393, 117] on button "button" at bounding box center [390, 118] width 10 height 9
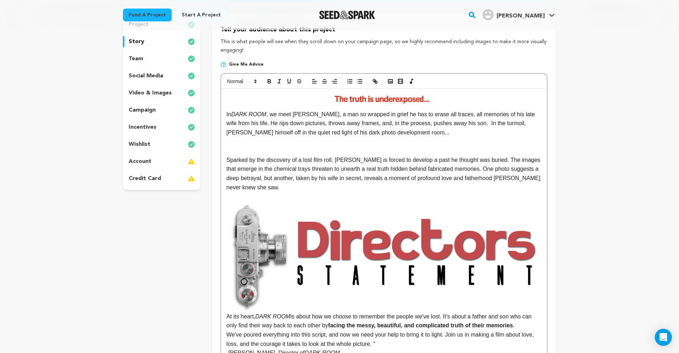
scroll to position [104, 0]
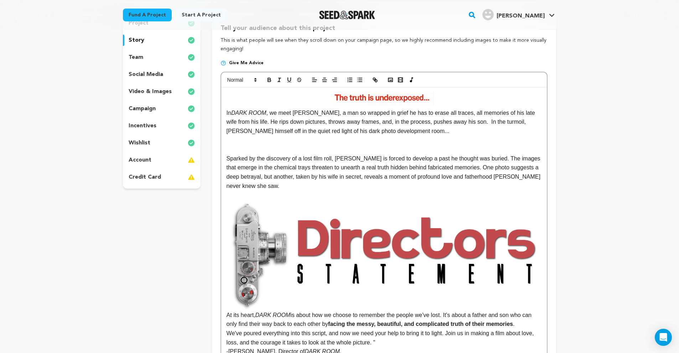
click at [429, 261] on img at bounding box center [383, 254] width 315 height 111
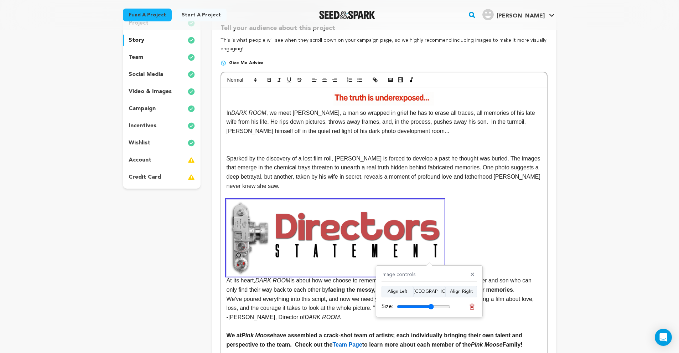
drag, startPoint x: 445, startPoint y: 307, endPoint x: 430, endPoint y: 309, distance: 14.8
type input "69"
click at [430, 309] on div "Size:" at bounding box center [415, 306] width 69 height 9
click at [430, 288] on button "Align Center" at bounding box center [429, 291] width 32 height 11
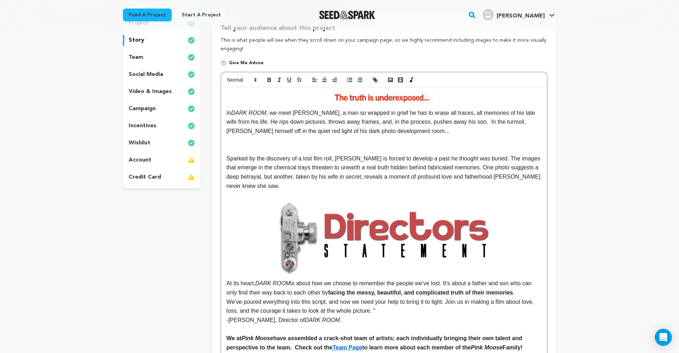
click at [389, 231] on img at bounding box center [383, 237] width 217 height 77
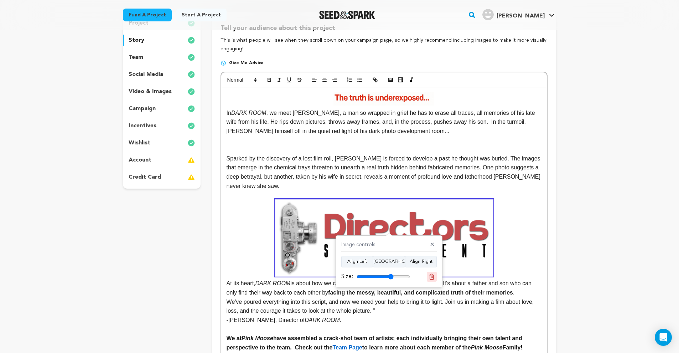
click at [432, 278] on icon at bounding box center [431, 276] width 6 height 6
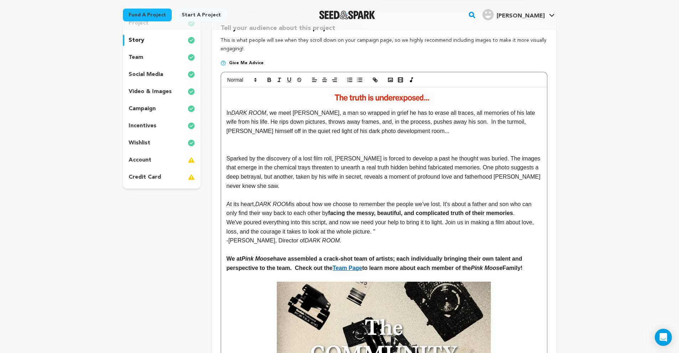
click at [392, 246] on p at bounding box center [383, 249] width 315 height 9
click at [353, 192] on p at bounding box center [383, 194] width 315 height 9
click at [333, 191] on p at bounding box center [383, 194] width 315 height 9
click at [392, 79] on rect "button" at bounding box center [390, 80] width 4 height 4
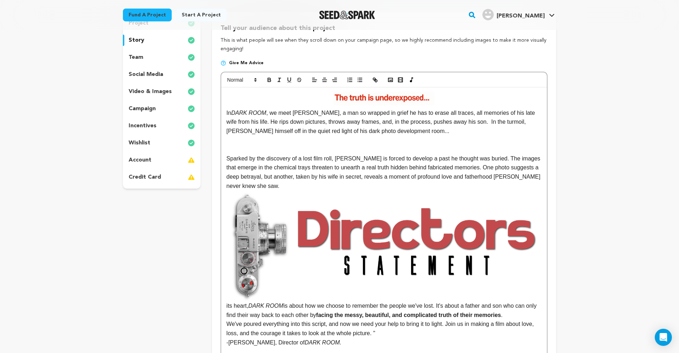
click at [409, 244] on img at bounding box center [383, 245] width 315 height 111
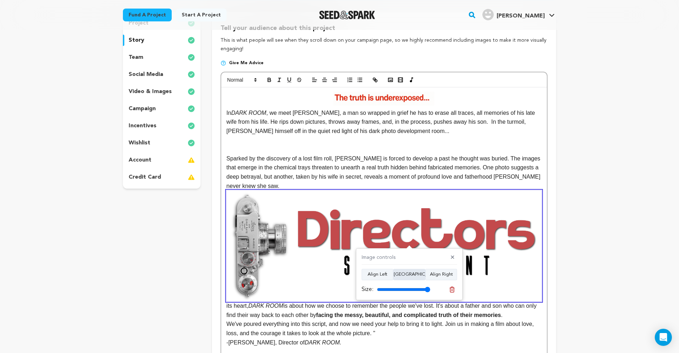
click at [416, 276] on button "Align Center" at bounding box center [409, 273] width 32 height 11
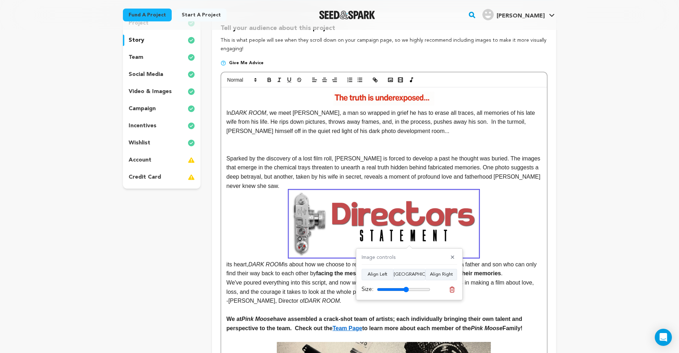
drag, startPoint x: 424, startPoint y: 289, endPoint x: 406, endPoint y: 291, distance: 17.9
type input "60"
click at [406, 291] on input "range" at bounding box center [403, 289] width 53 height 6
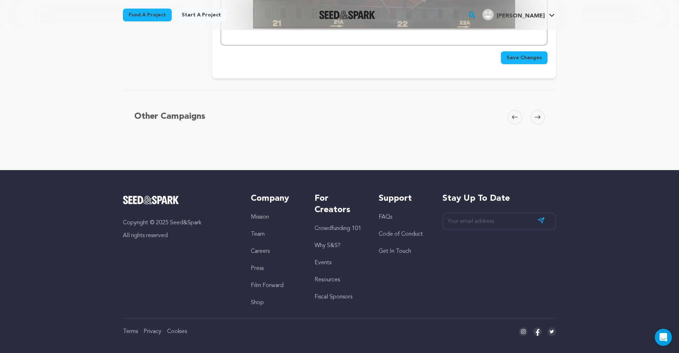
scroll to position [1658, 0]
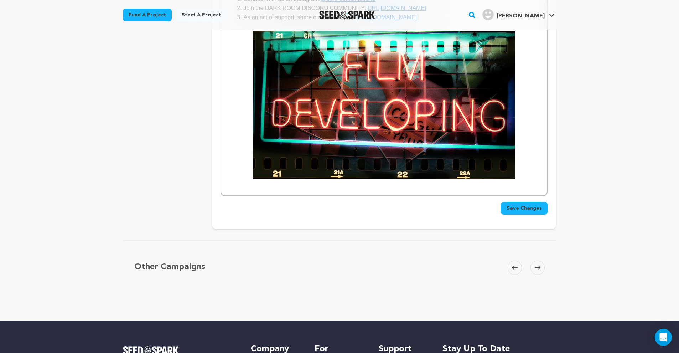
click at [527, 204] on span "Save Changes" at bounding box center [523, 207] width 35 height 7
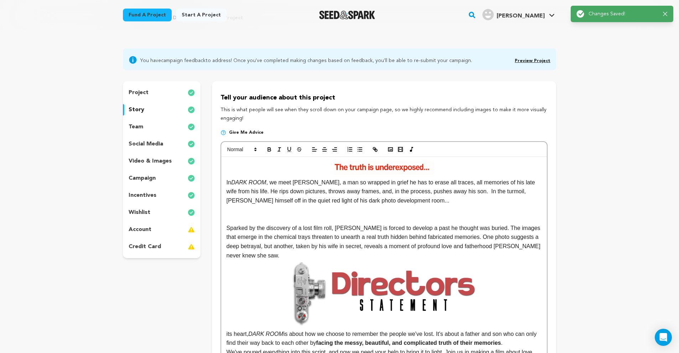
scroll to position [0, 0]
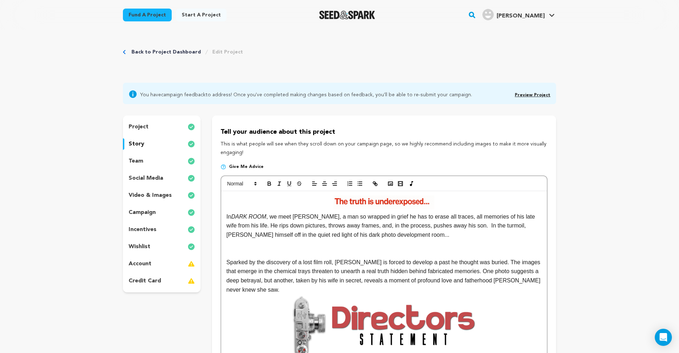
click at [393, 202] on img at bounding box center [383, 202] width 101 height 14
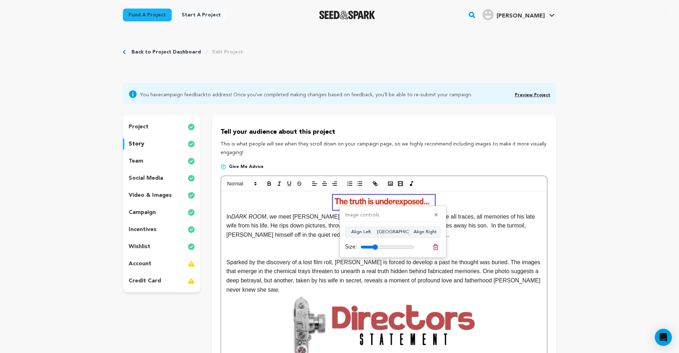
drag, startPoint x: 430, startPoint y: 143, endPoint x: 431, endPoint y: 138, distance: 5.9
click at [430, 139] on div "Tell your audience about this project This is what people will see when they sc…" at bounding box center [383, 142] width 327 height 30
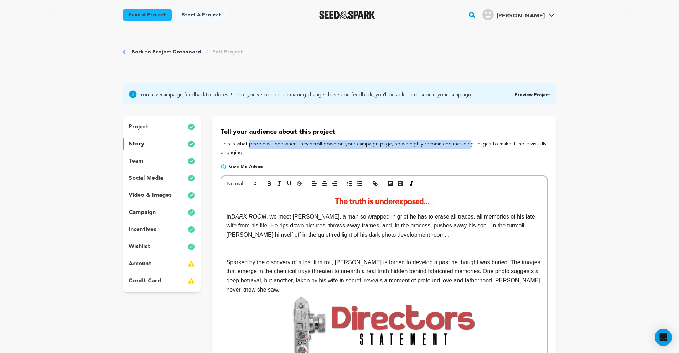
click at [379, 198] on img at bounding box center [383, 202] width 101 height 14
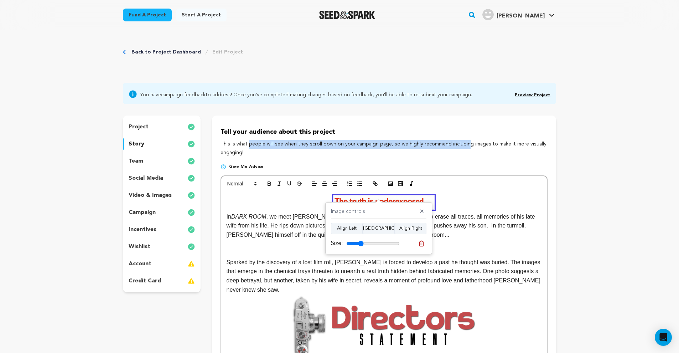
click at [379, 198] on img at bounding box center [383, 202] width 101 height 14
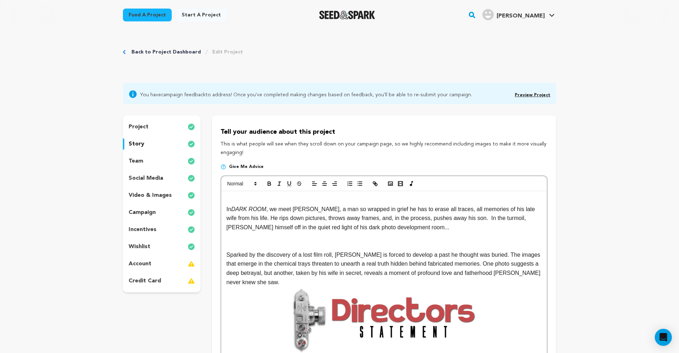
click at [348, 198] on p at bounding box center [383, 199] width 315 height 9
click at [386, 181] on button "button" at bounding box center [390, 183] width 10 height 9
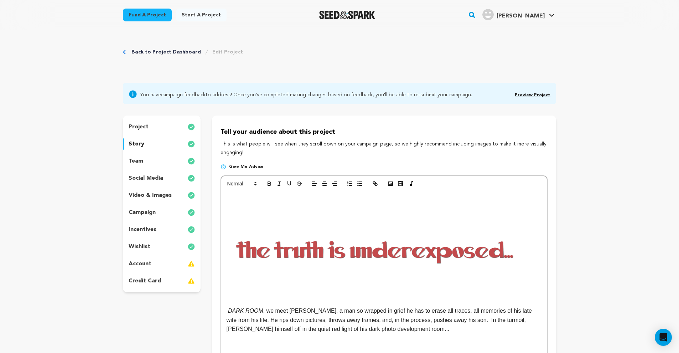
click at [383, 256] on img at bounding box center [383, 250] width 315 height 111
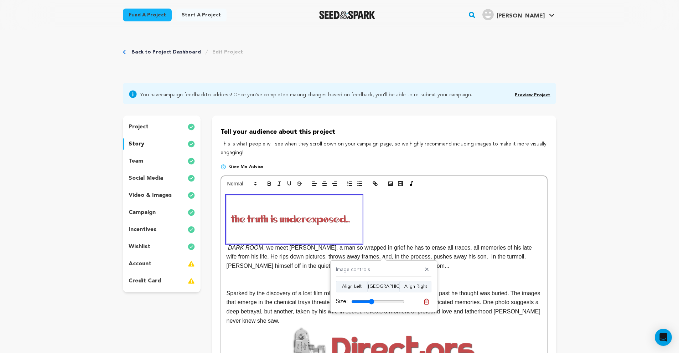
drag, startPoint x: 398, startPoint y: 300, endPoint x: 372, endPoint y: 301, distance: 26.7
type input "43"
click at [372, 301] on input "range" at bounding box center [377, 301] width 53 height 6
click at [386, 283] on button "Align Center" at bounding box center [383, 286] width 32 height 11
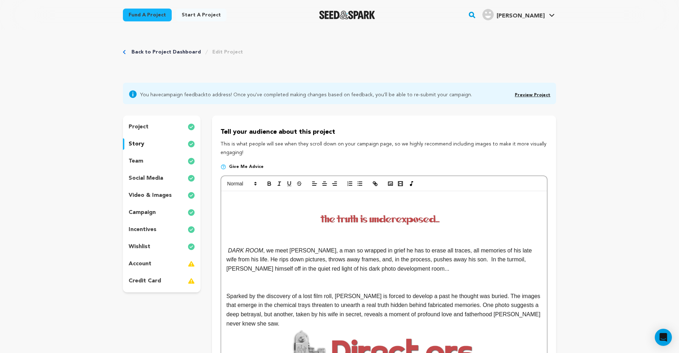
click at [412, 218] on img at bounding box center [383, 219] width 135 height 48
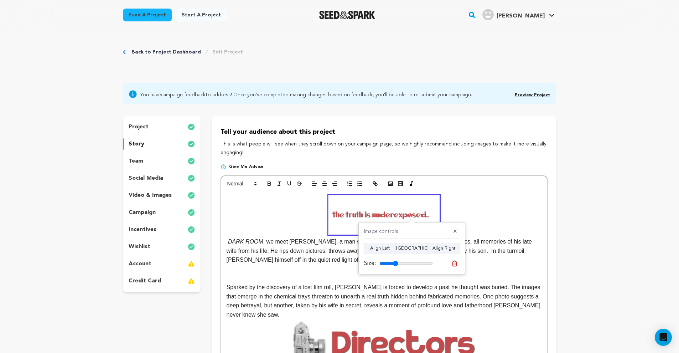
drag, startPoint x: 402, startPoint y: 262, endPoint x: 396, endPoint y: 263, distance: 6.2
type input "35"
click at [396, 263] on input "range" at bounding box center [405, 263] width 53 height 6
click at [458, 263] on button at bounding box center [454, 263] width 10 height 10
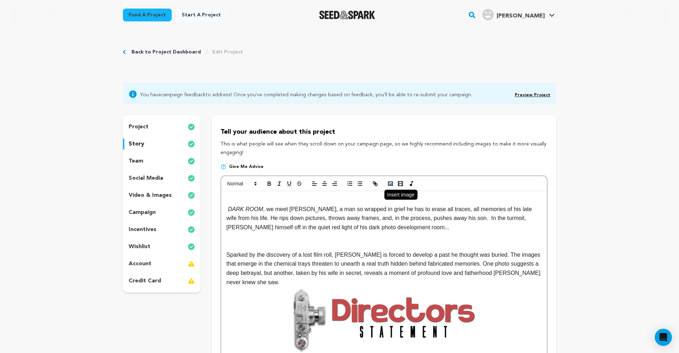
click at [388, 184] on rect "button" at bounding box center [390, 184] width 4 height 4
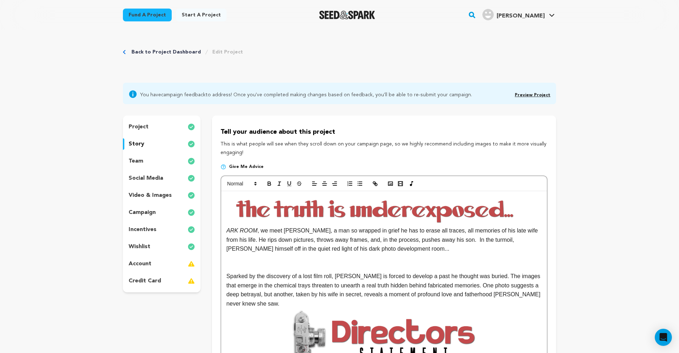
click at [395, 209] on img at bounding box center [383, 210] width 315 height 31
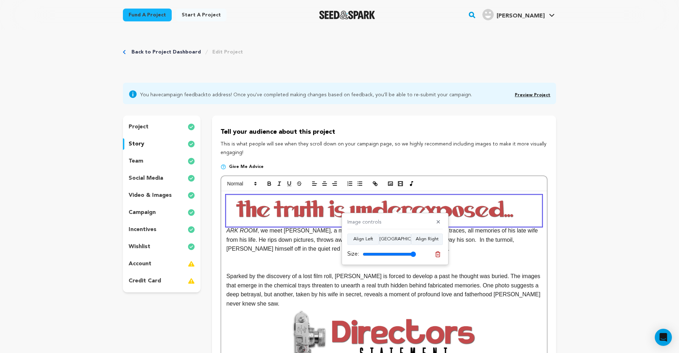
click at [413, 257] on div "Size:" at bounding box center [381, 254] width 69 height 9
click at [410, 257] on div "Size:" at bounding box center [381, 254] width 69 height 9
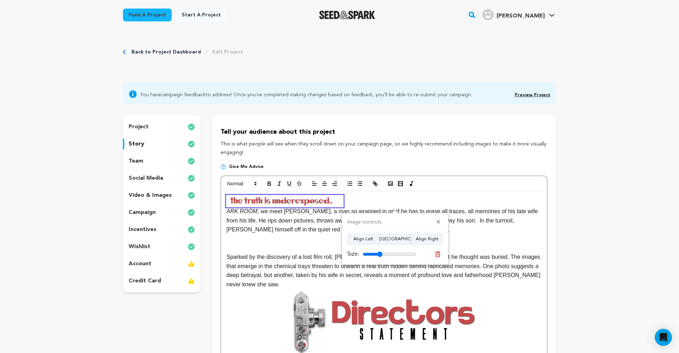
drag, startPoint x: 411, startPoint y: 254, endPoint x: 380, endPoint y: 253, distance: 30.7
type input "37"
click at [380, 253] on input "range" at bounding box center [388, 254] width 53 height 6
click at [389, 235] on button "Align Center" at bounding box center [395, 238] width 32 height 11
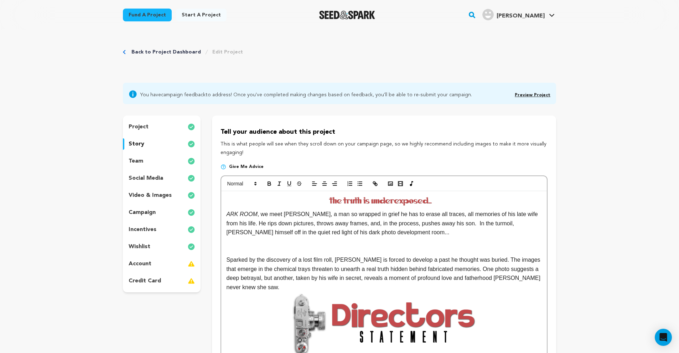
click at [388, 199] on img at bounding box center [383, 200] width 116 height 11
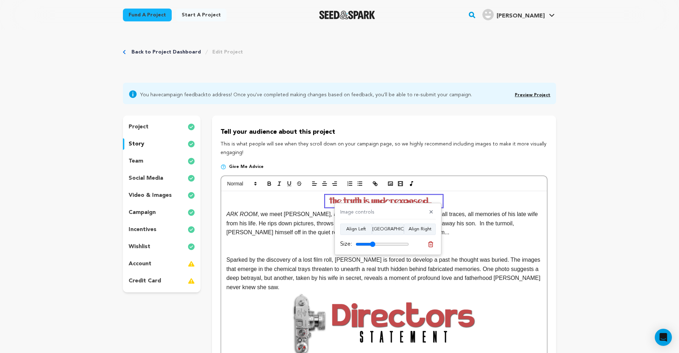
drag, startPoint x: 390, startPoint y: 200, endPoint x: 415, endPoint y: 202, distance: 25.7
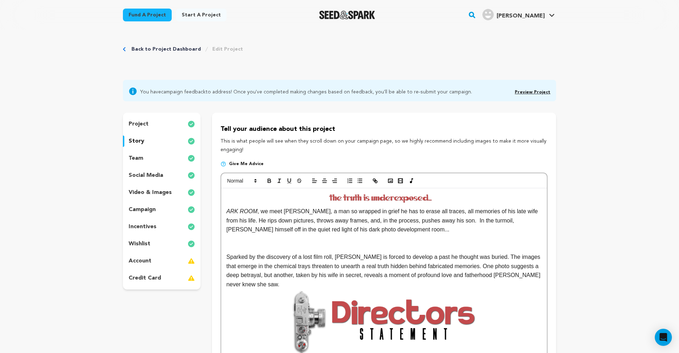
scroll to position [11, 0]
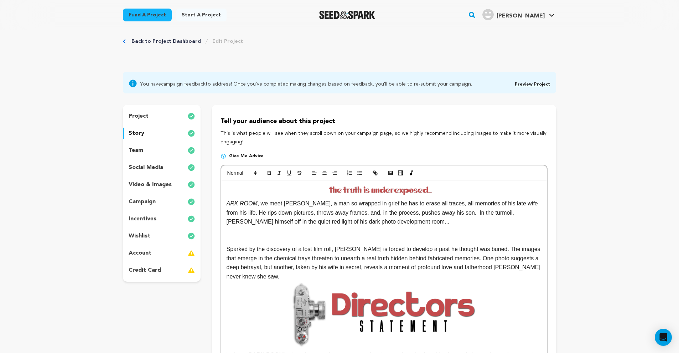
click at [396, 298] on img at bounding box center [383, 314] width 189 height 67
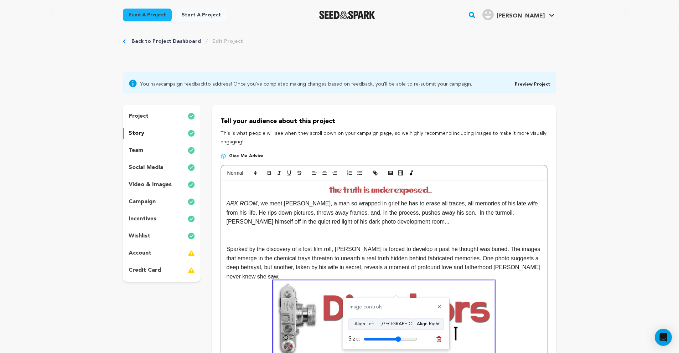
drag, startPoint x: 393, startPoint y: 337, endPoint x: 398, endPoint y: 334, distance: 4.9
type input "70"
click at [398, 334] on div "Size:" at bounding box center [382, 338] width 69 height 9
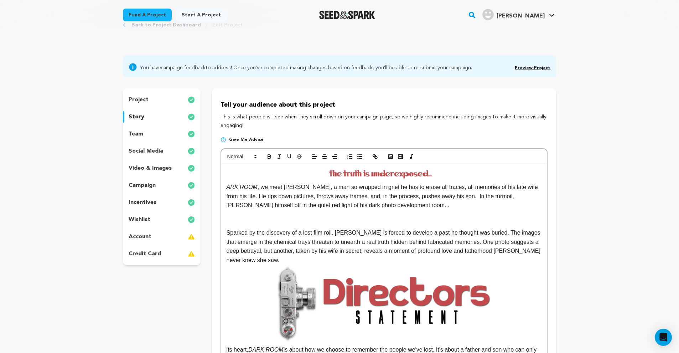
scroll to position [28, 0]
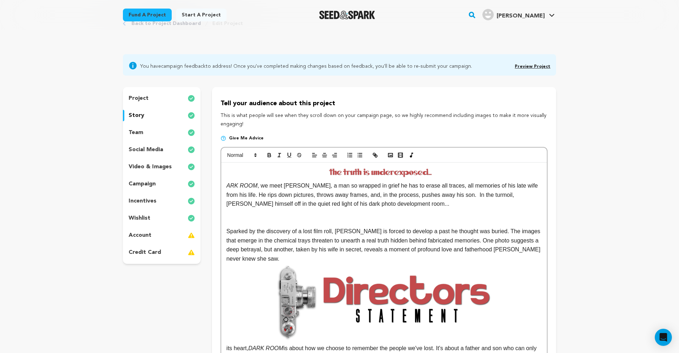
click at [391, 176] on img at bounding box center [383, 172] width 116 height 11
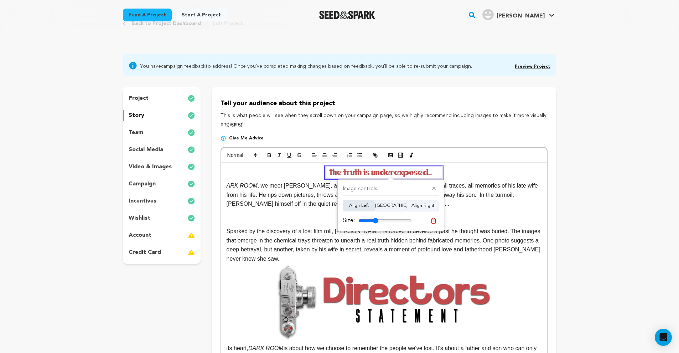
click at [368, 201] on button "Align Left" at bounding box center [359, 205] width 32 height 11
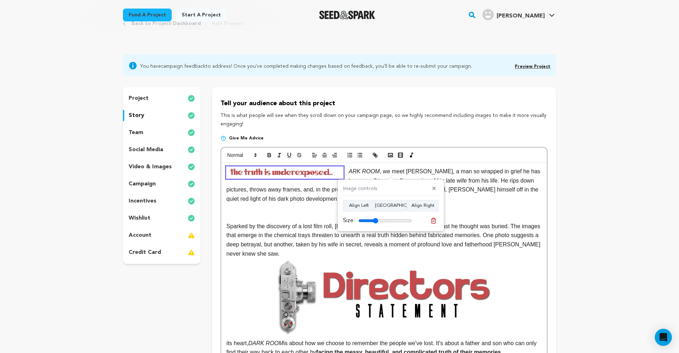
click at [344, 170] on p "ARK ROOM , we meet Alan, a man so wrapped in grief he has to erase all traces, …" at bounding box center [383, 185] width 315 height 36
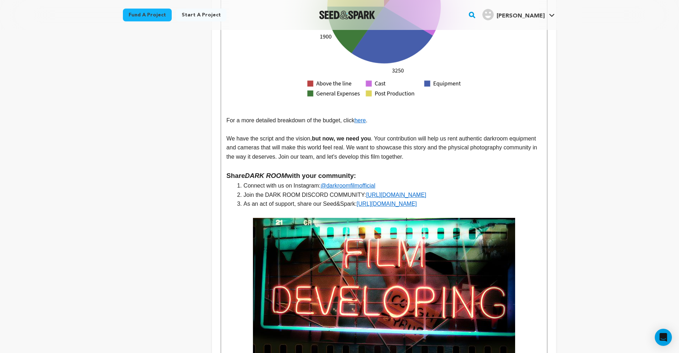
scroll to position [1820, 0]
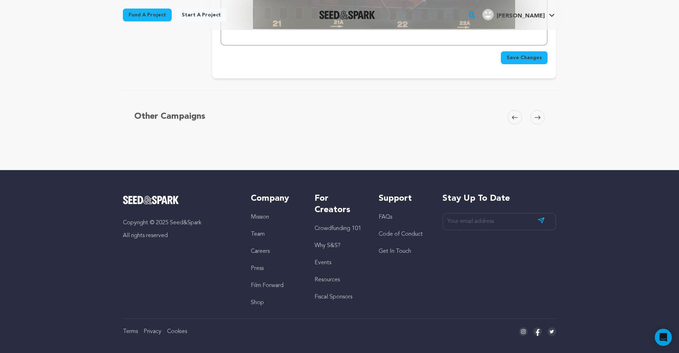
click at [533, 54] on span "Save Changes" at bounding box center [523, 57] width 35 height 7
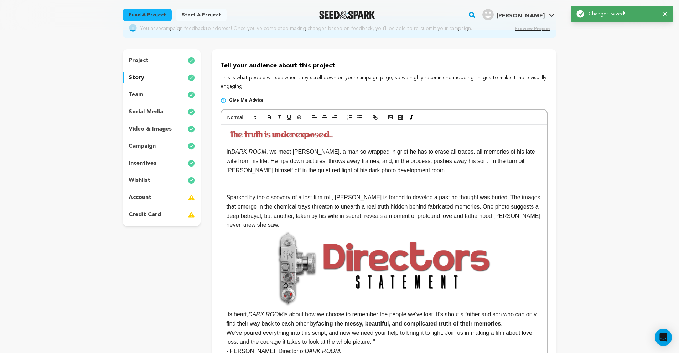
scroll to position [0, 0]
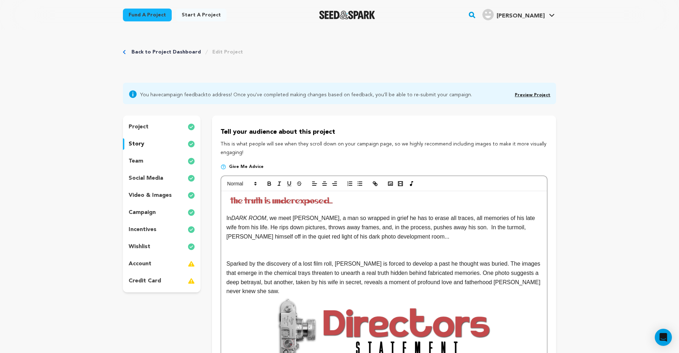
click at [318, 201] on img at bounding box center [284, 200] width 116 height 11
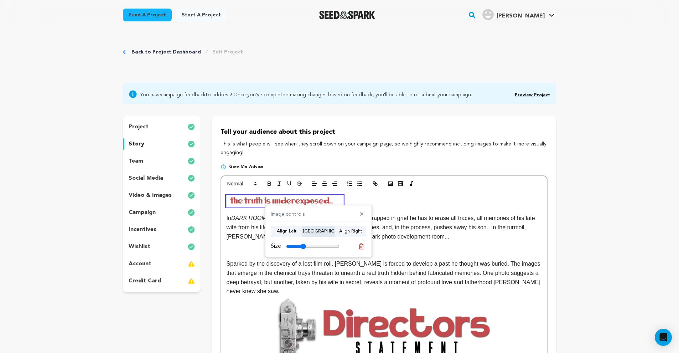
click at [330, 230] on button "[GEOGRAPHIC_DATA]" at bounding box center [318, 230] width 32 height 11
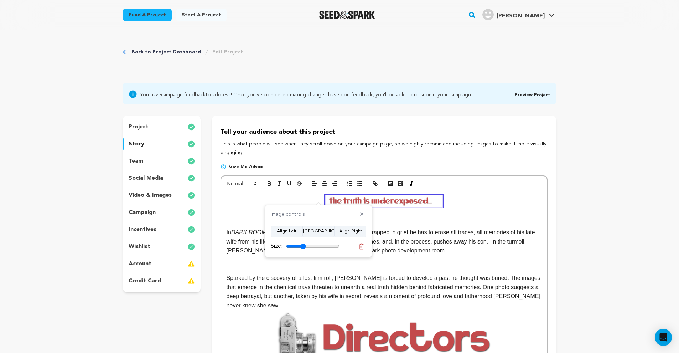
click at [395, 215] on p at bounding box center [383, 213] width 315 height 9
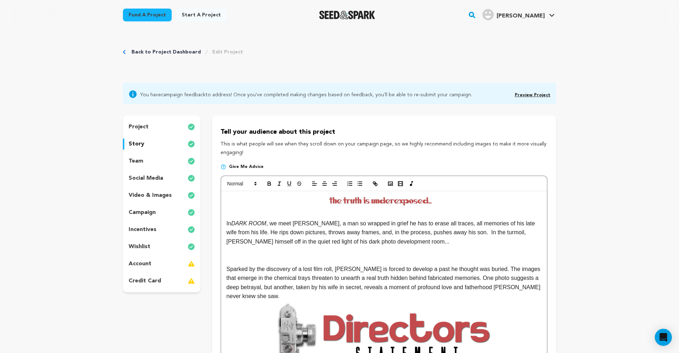
click at [351, 210] on p at bounding box center [383, 213] width 315 height 9
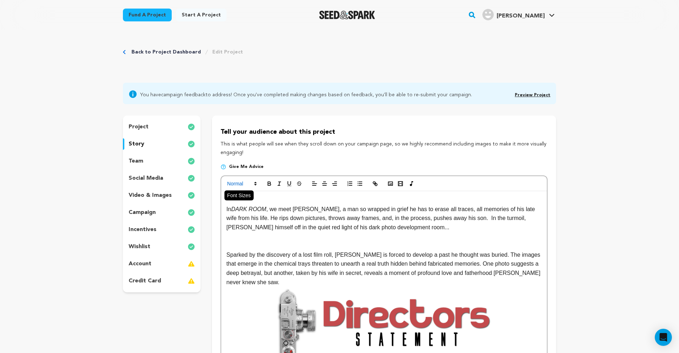
click at [256, 181] on icon at bounding box center [255, 183] width 6 height 6
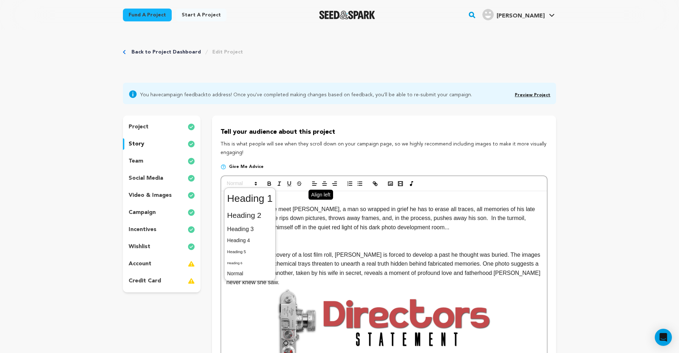
click at [317, 188] on button "button" at bounding box center [314, 183] width 10 height 9
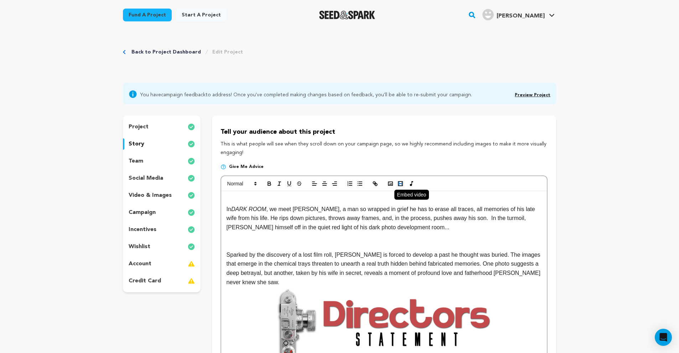
click at [395, 183] on button "button" at bounding box center [400, 183] width 10 height 9
click at [391, 184] on rect "button" at bounding box center [390, 184] width 4 height 4
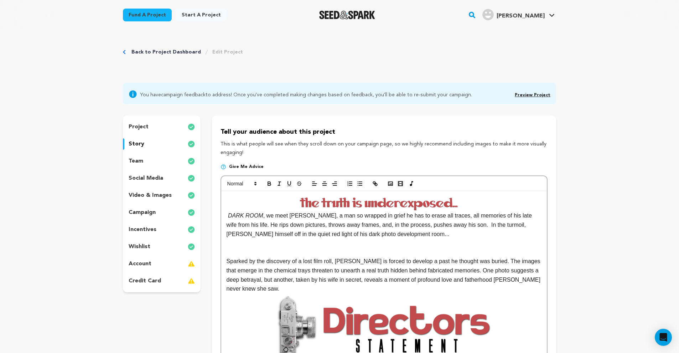
click at [365, 203] on img at bounding box center [383, 203] width 315 height 16
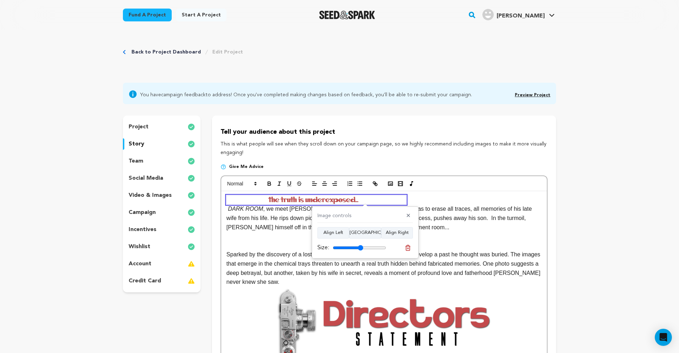
drag, startPoint x: 383, startPoint y: 247, endPoint x: 360, endPoint y: 244, distance: 23.6
type input "57"
click at [360, 245] on input "range" at bounding box center [359, 248] width 53 height 6
click at [361, 233] on button "[GEOGRAPHIC_DATA]" at bounding box center [365, 232] width 32 height 11
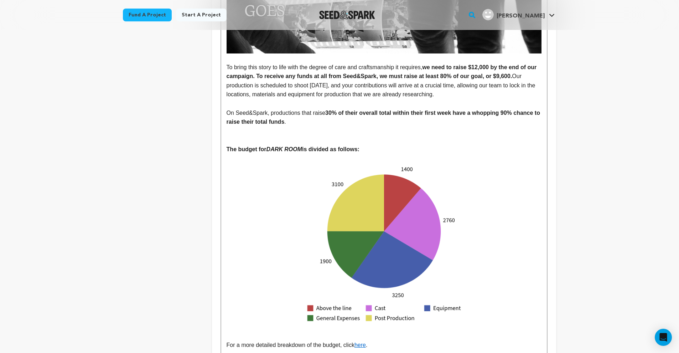
scroll to position [1720, 0]
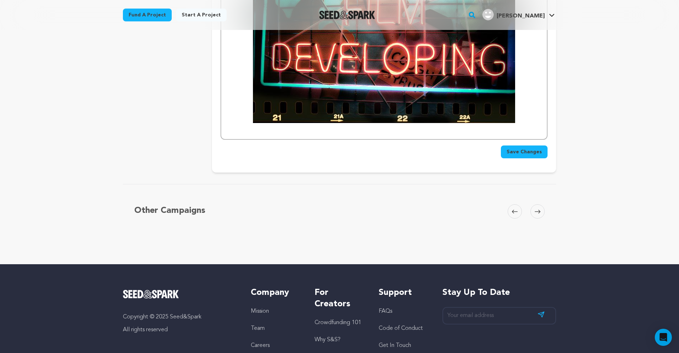
click at [527, 148] on span "Save Changes" at bounding box center [523, 151] width 35 height 7
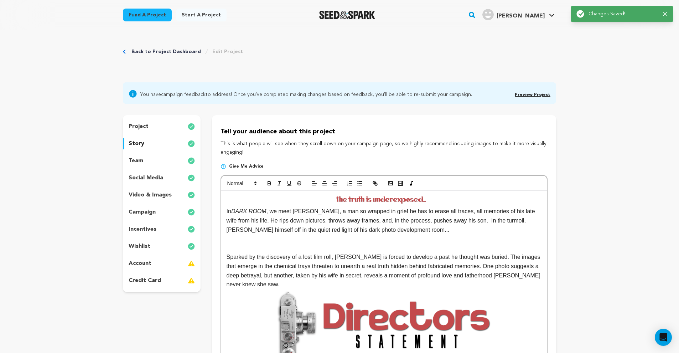
scroll to position [0, 0]
click at [363, 200] on img at bounding box center [383, 199] width 179 height 9
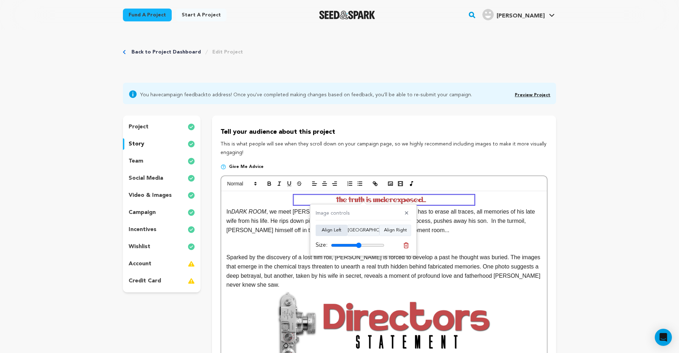
click at [338, 231] on button "Align Left" at bounding box center [331, 229] width 32 height 11
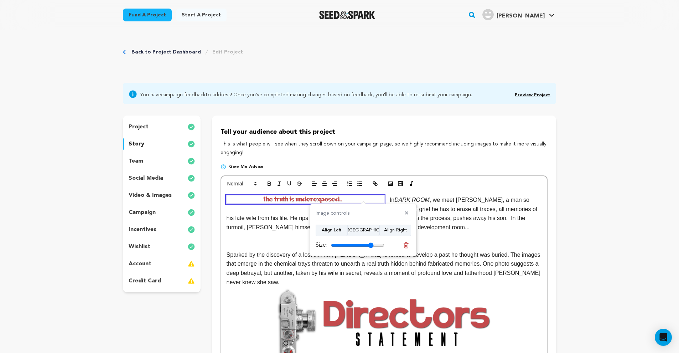
drag, startPoint x: 357, startPoint y: 245, endPoint x: 370, endPoint y: 244, distance: 13.3
type input "80"
click at [370, 244] on input "range" at bounding box center [357, 245] width 53 height 6
click at [390, 197] on p "In DARK ROOM , we meet Alan, a man so wrapped in grief he has to erase all trac…" at bounding box center [383, 213] width 315 height 36
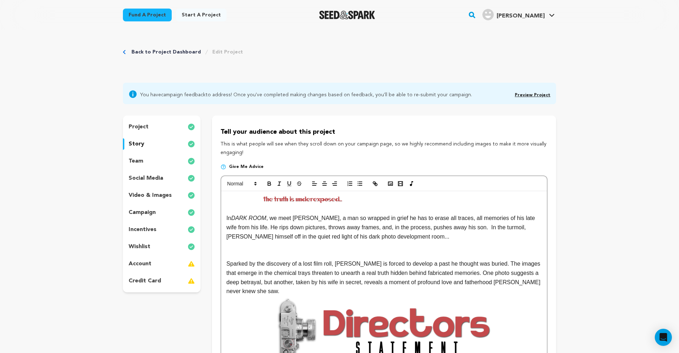
click at [336, 198] on img at bounding box center [304, 199] width 157 height 8
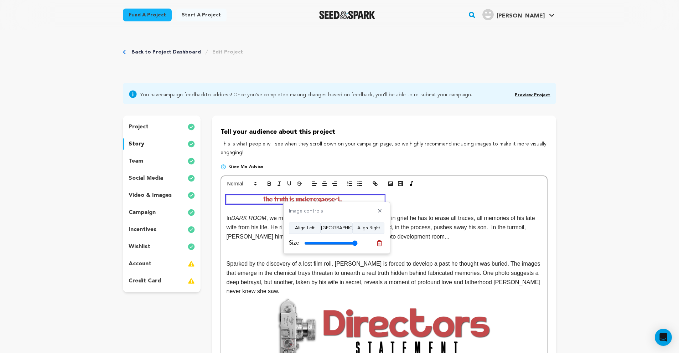
drag, startPoint x: 342, startPoint y: 244, endPoint x: 349, endPoint y: 241, distance: 7.7
click at [354, 246] on div "Size:" at bounding box center [323, 243] width 69 height 9
click at [342, 229] on button "[GEOGRAPHIC_DATA]" at bounding box center [336, 227] width 32 height 11
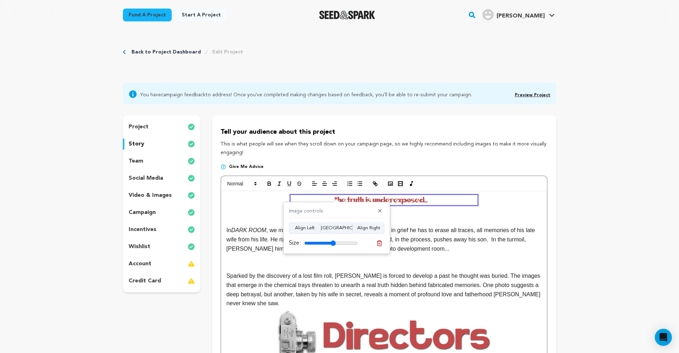
drag, startPoint x: 352, startPoint y: 242, endPoint x: 333, endPoint y: 242, distance: 19.2
type input "59"
click at [333, 242] on input "range" at bounding box center [330, 243] width 53 height 6
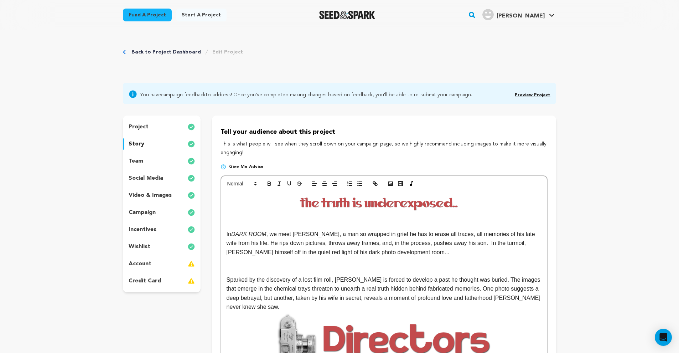
click at [392, 206] on img at bounding box center [383, 203] width 315 height 16
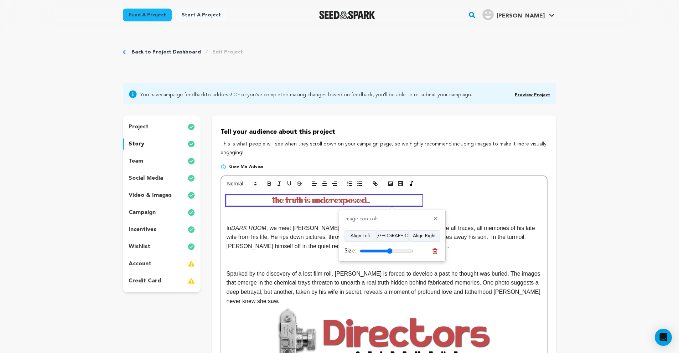
drag, startPoint x: 410, startPoint y: 250, endPoint x: 389, endPoint y: 249, distance: 21.0
click at [389, 250] on input "range" at bounding box center [386, 251] width 53 height 6
click at [388, 237] on button "[GEOGRAPHIC_DATA]" at bounding box center [392, 235] width 32 height 11
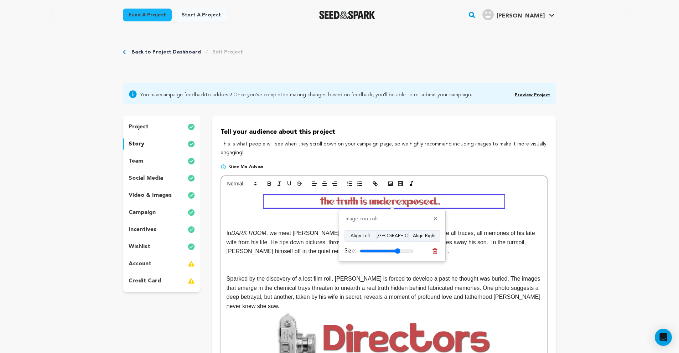
drag, startPoint x: 388, startPoint y: 249, endPoint x: 397, endPoint y: 247, distance: 8.7
type input "76"
click at [397, 248] on input "range" at bounding box center [386, 251] width 53 height 6
click at [230, 223] on p at bounding box center [383, 223] width 315 height 9
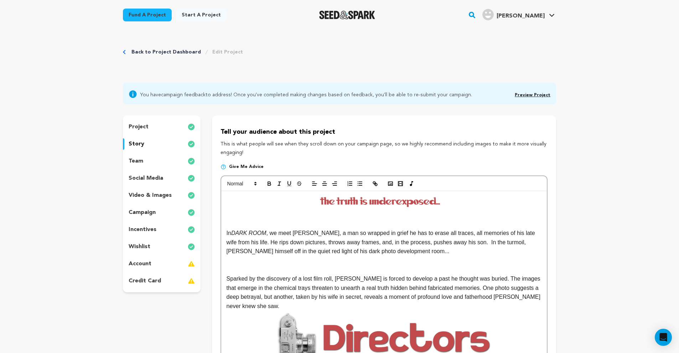
click at [226, 233] on p "In DARK ROOM , we meet Alan, a man so wrapped in grief he has to erase all trac…" at bounding box center [383, 241] width 315 height 27
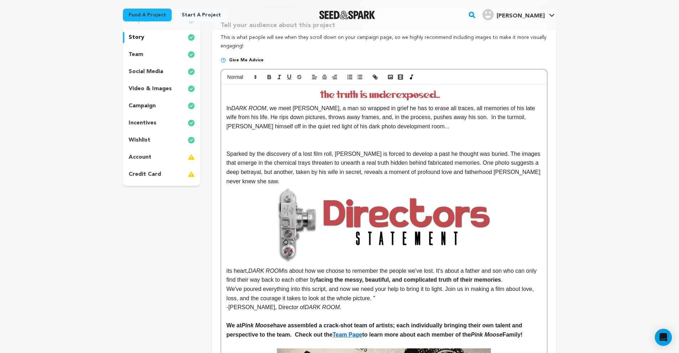
scroll to position [52, 0]
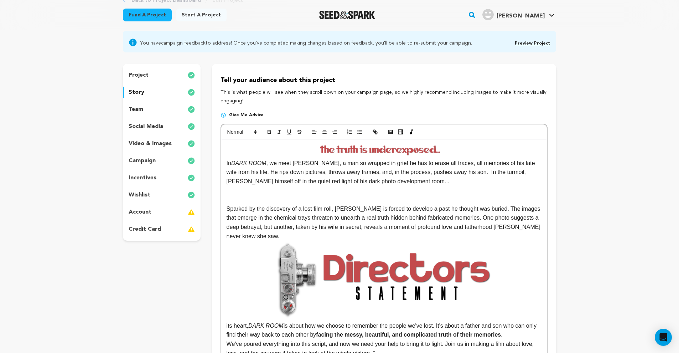
click at [386, 147] on img at bounding box center [383, 149] width 239 height 12
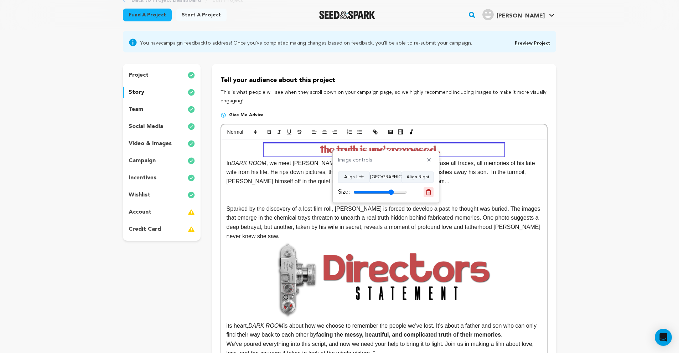
click at [425, 187] on button at bounding box center [428, 192] width 10 height 10
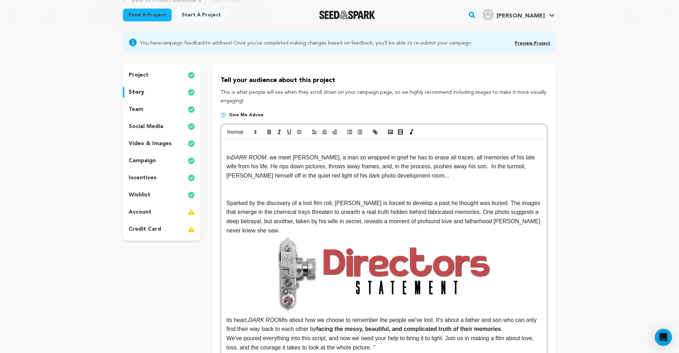
click at [327, 146] on p at bounding box center [383, 147] width 315 height 9
click at [387, 131] on icon "button" at bounding box center [390, 132] width 6 height 6
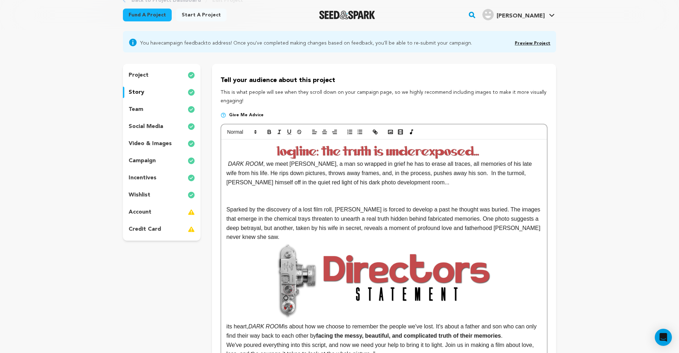
click at [396, 152] on img at bounding box center [383, 151] width 315 height 16
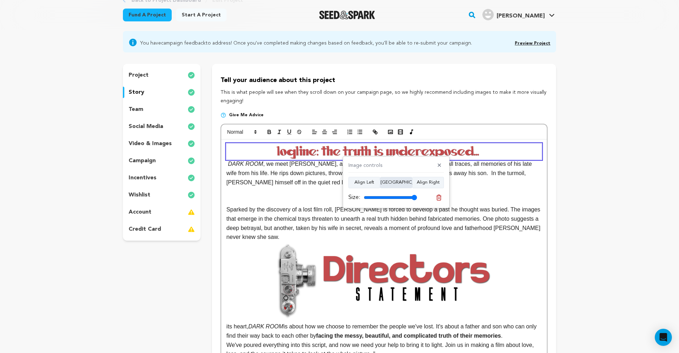
click at [401, 182] on button "Align Center" at bounding box center [396, 182] width 32 height 11
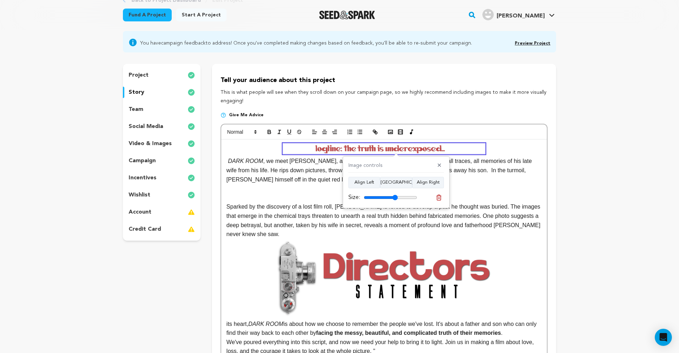
drag, startPoint x: 412, startPoint y: 198, endPoint x: 395, endPoint y: 197, distance: 17.8
type input "64"
click at [395, 197] on input "range" at bounding box center [390, 197] width 53 height 6
drag, startPoint x: 579, startPoint y: 223, endPoint x: 580, endPoint y: 219, distance: 4.0
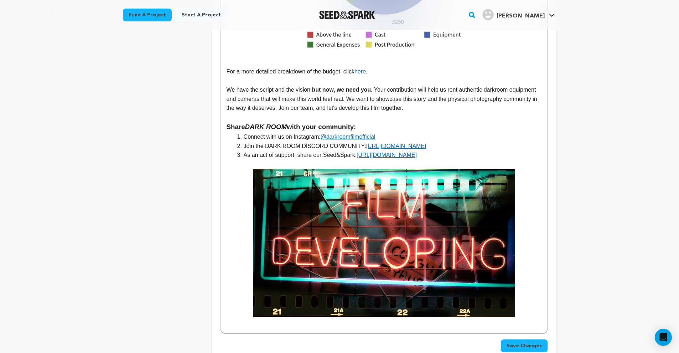
scroll to position [1585, 0]
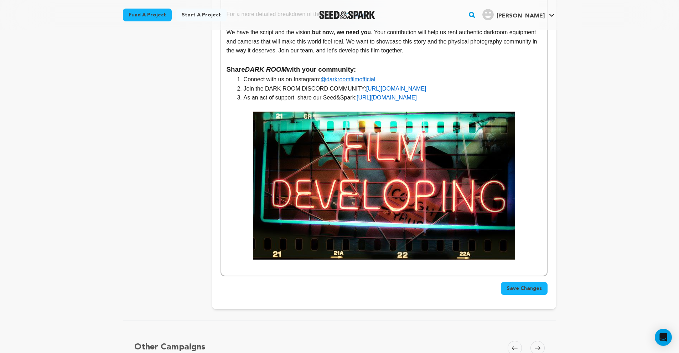
click at [528, 285] on span "Save Changes" at bounding box center [523, 288] width 35 height 7
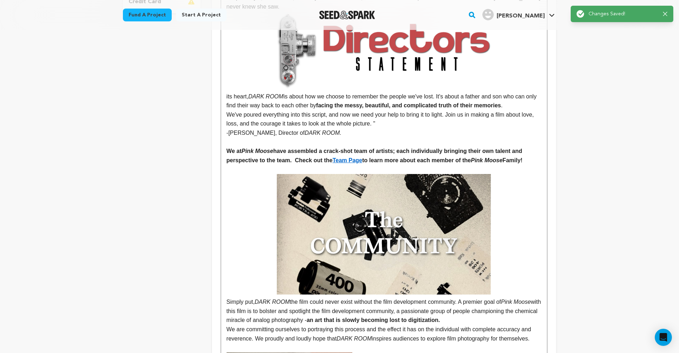
scroll to position [0, 0]
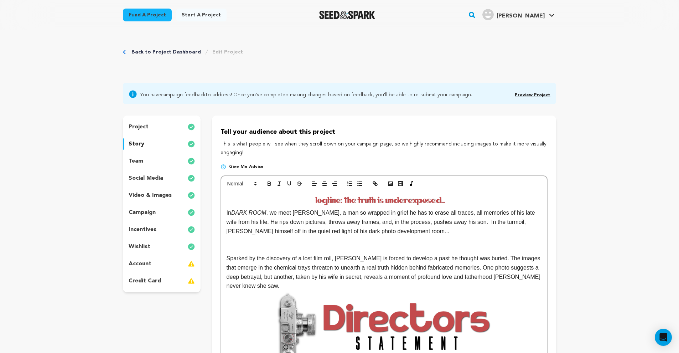
click at [351, 197] on img at bounding box center [384, 200] width 202 height 10
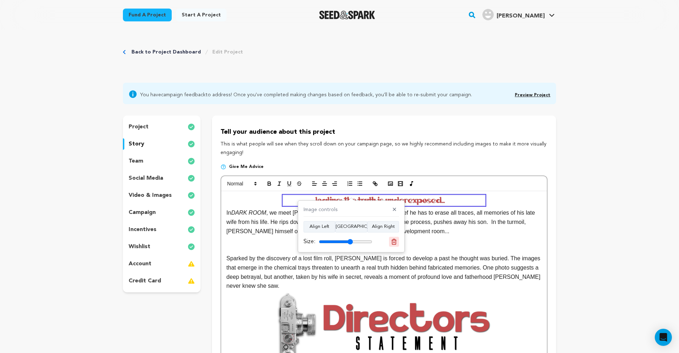
click at [392, 240] on icon at bounding box center [393, 241] width 5 height 5
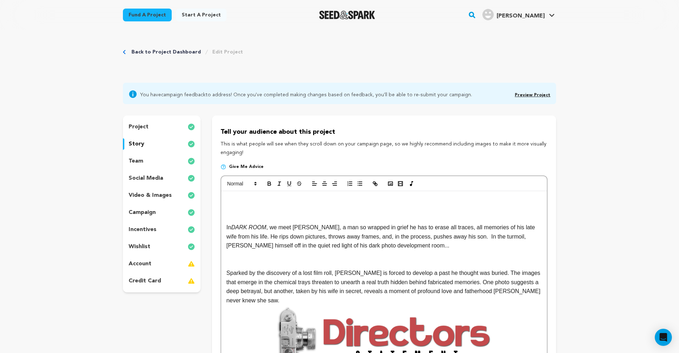
click at [397, 183] on icon "button" at bounding box center [400, 183] width 6 height 6
click at [389, 184] on polyline "button" at bounding box center [390, 184] width 3 height 2
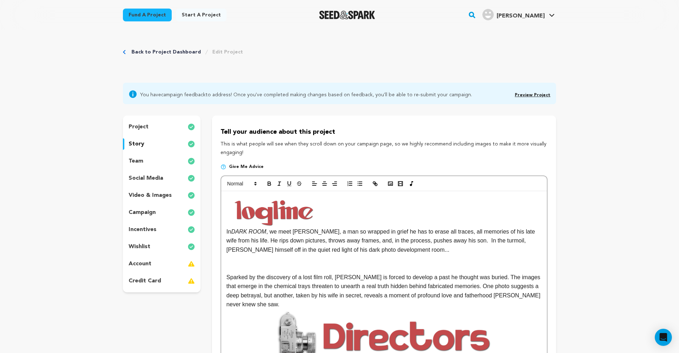
click at [277, 213] on img at bounding box center [383, 210] width 315 height 31
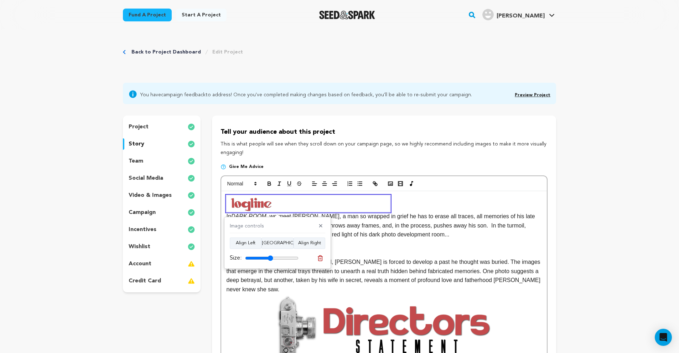
drag, startPoint x: 295, startPoint y: 259, endPoint x: 270, endPoint y: 252, distance: 25.8
type input "52"
click at [270, 253] on div "Size:" at bounding box center [277, 258] width 95 height 10
click at [407, 206] on p "In DARK ROOM , we meet Alan, a man so wrapped in grief he has to erase all trac…" at bounding box center [383, 217] width 315 height 44
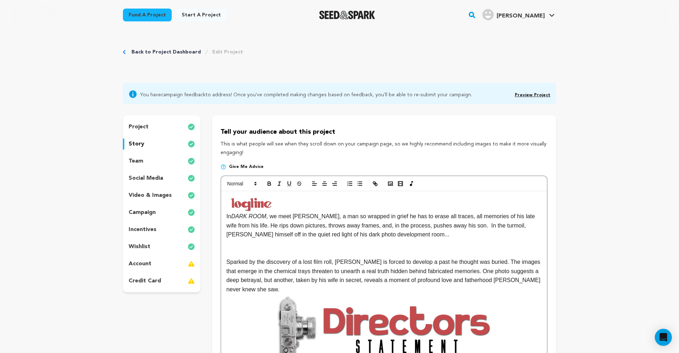
click at [408, 206] on p "In DARK ROOM , we meet Alan, a man so wrapped in grief he has to erase all trac…" at bounding box center [383, 217] width 315 height 44
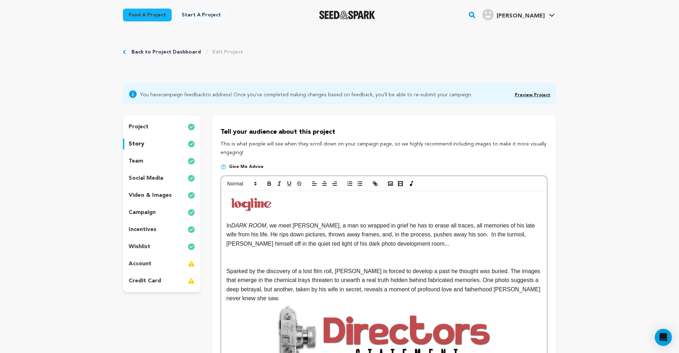
click at [273, 216] on p at bounding box center [383, 216] width 315 height 9
click at [391, 182] on icon "button" at bounding box center [390, 183] width 6 height 6
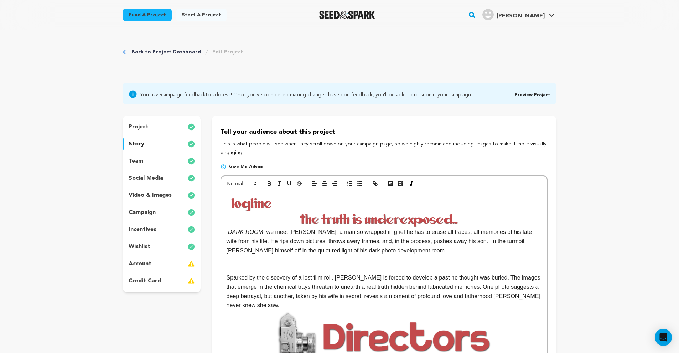
click at [397, 218] on img at bounding box center [383, 220] width 315 height 16
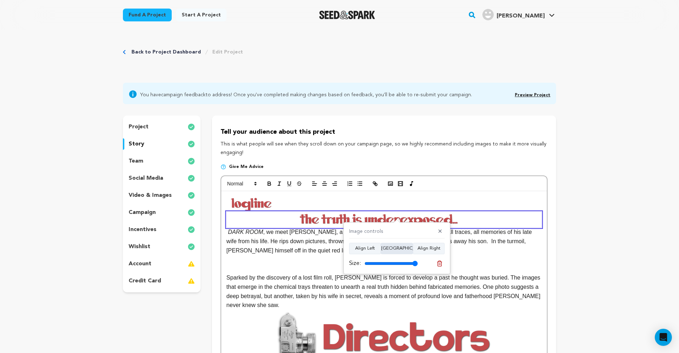
click at [405, 247] on button "Align Center" at bounding box center [397, 247] width 32 height 11
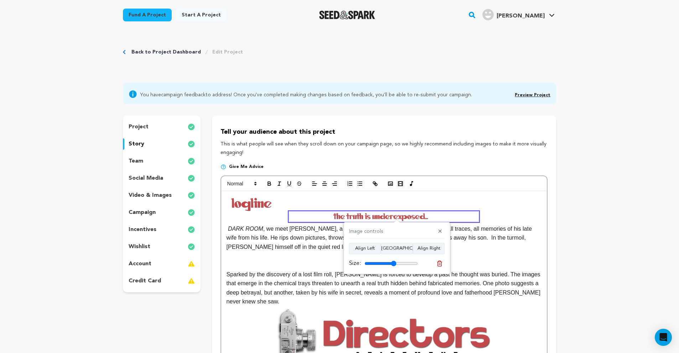
drag, startPoint x: 414, startPoint y: 262, endPoint x: 393, endPoint y: 263, distance: 21.0
type input "60"
click at [393, 263] on input "range" at bounding box center [390, 263] width 53 height 6
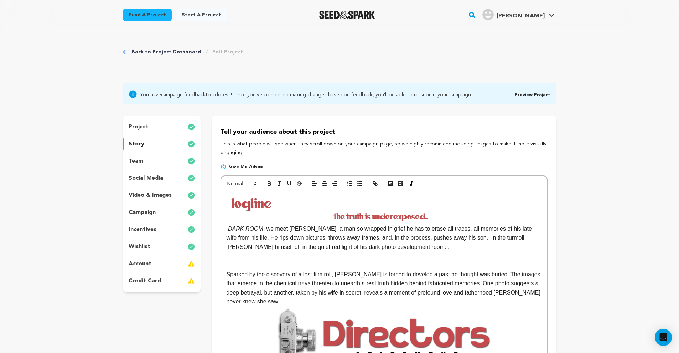
click at [250, 203] on img at bounding box center [308, 203] width 164 height 16
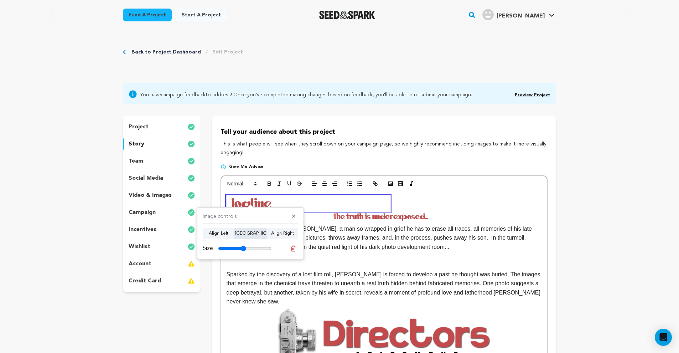
click at [254, 233] on button "Align Center" at bounding box center [250, 233] width 32 height 11
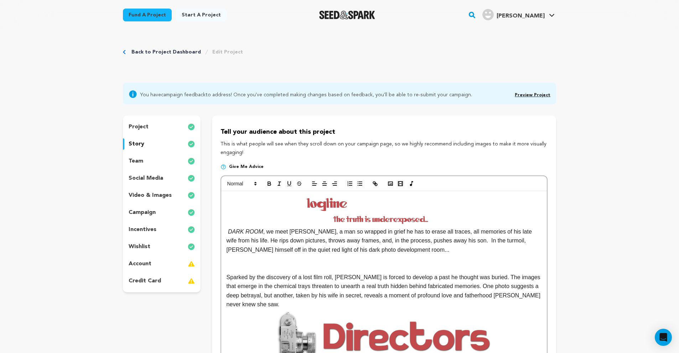
click at [324, 202] on img at bounding box center [384, 203] width 164 height 16
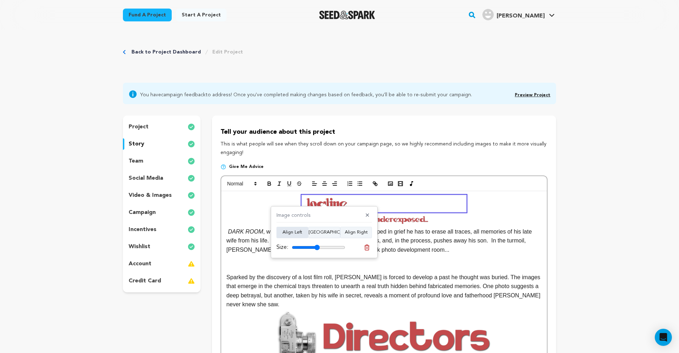
click at [296, 230] on button "Align Left" at bounding box center [292, 231] width 32 height 11
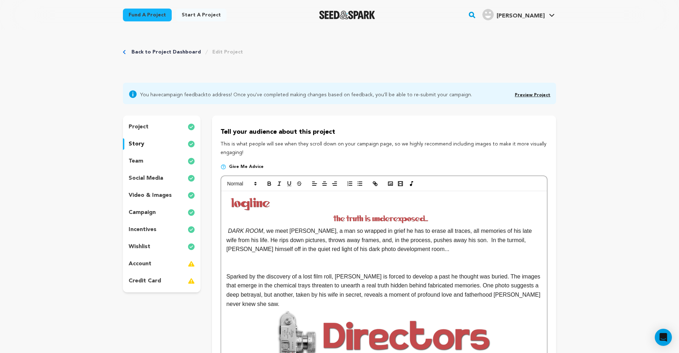
click at [396, 218] on img at bounding box center [383, 219] width 189 height 10
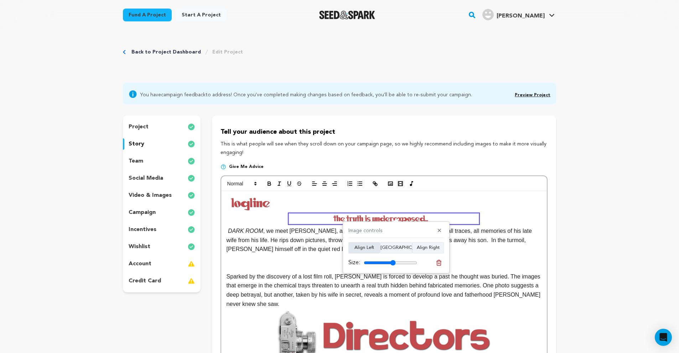
click at [364, 250] on button "Align Left" at bounding box center [364, 247] width 32 height 11
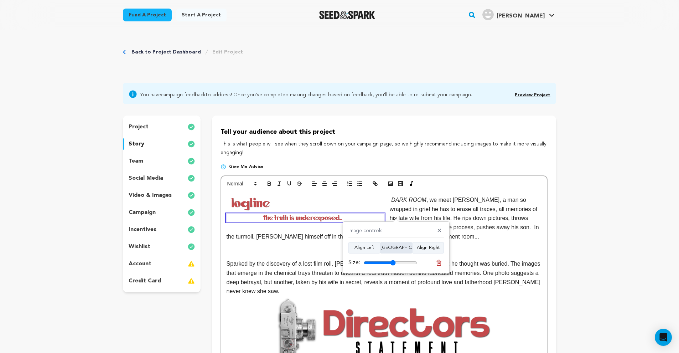
click at [405, 249] on button "Align Center" at bounding box center [396, 247] width 32 height 11
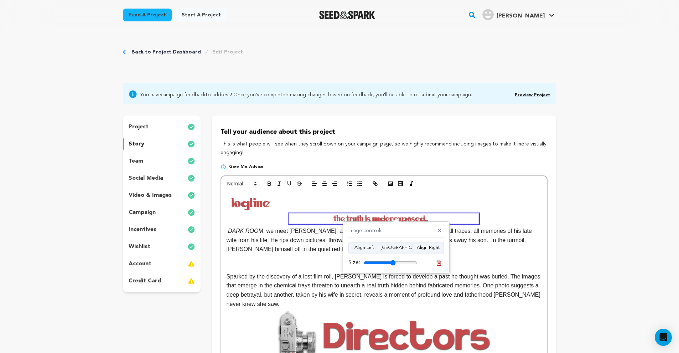
click at [228, 229] on em "DARK ROOM" at bounding box center [245, 231] width 35 height 6
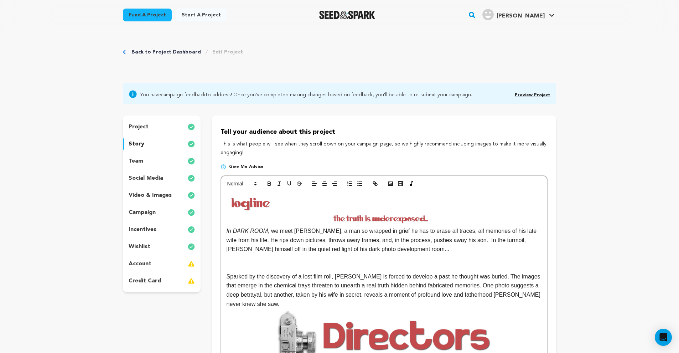
click at [228, 230] on em "In DARK ROOM" at bounding box center [246, 231] width 41 height 6
click at [281, 183] on icon "button" at bounding box center [279, 183] width 6 height 6
click at [252, 205] on img at bounding box center [304, 203] width 157 height 16
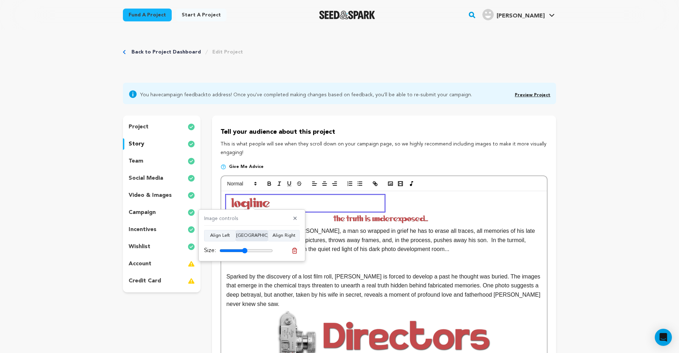
click at [263, 239] on button "Align Center" at bounding box center [252, 235] width 32 height 11
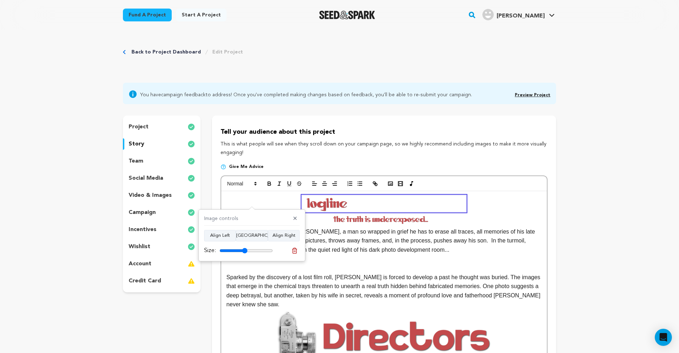
click at [357, 200] on img at bounding box center [384, 203] width 164 height 16
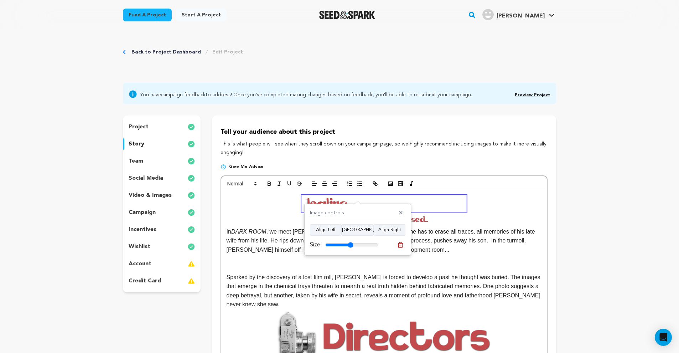
click at [357, 200] on img at bounding box center [384, 203] width 164 height 16
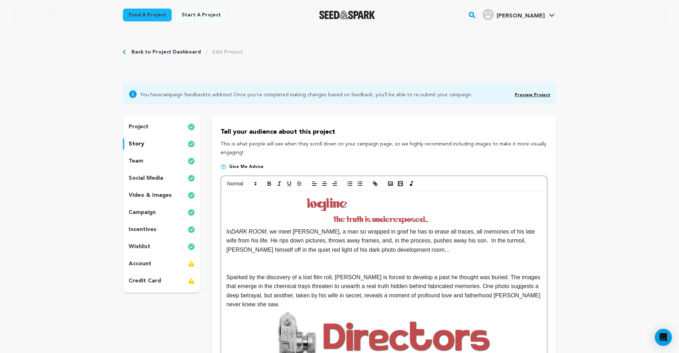
click at [322, 207] on img at bounding box center [384, 203] width 164 height 16
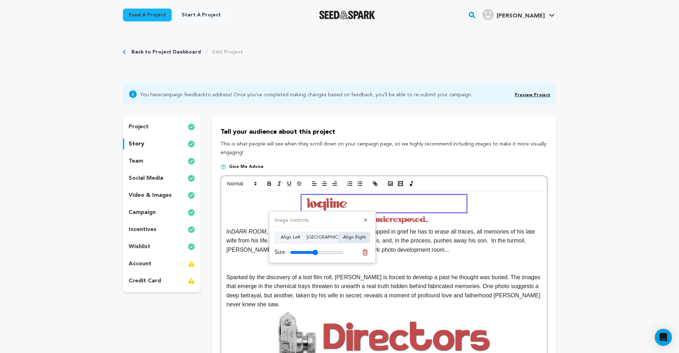
click at [357, 238] on button "Align Right" at bounding box center [354, 236] width 32 height 11
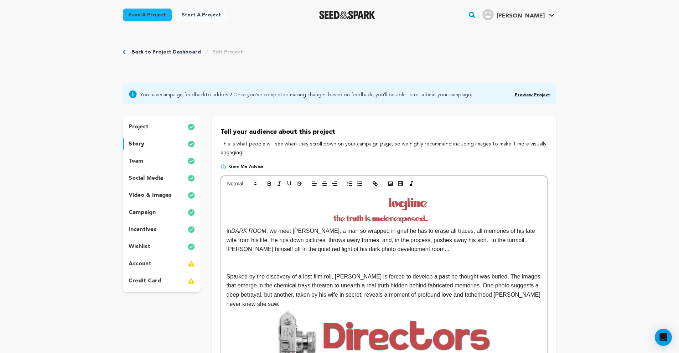
click at [422, 203] on img at bounding box center [462, 203] width 157 height 16
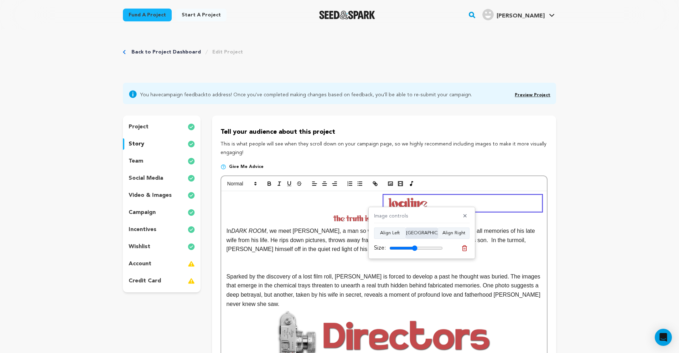
click at [412, 232] on button "Align Center" at bounding box center [422, 232] width 32 height 11
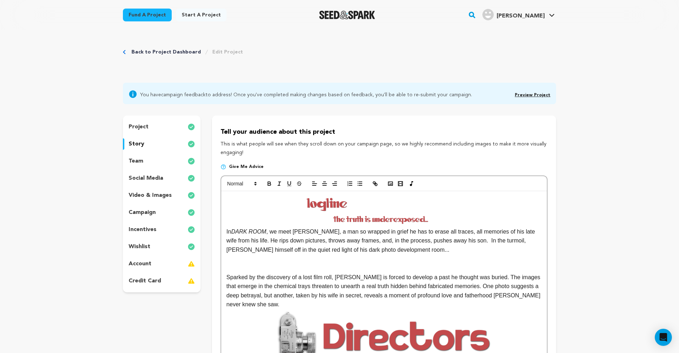
click at [368, 202] on img at bounding box center [384, 203] width 164 height 16
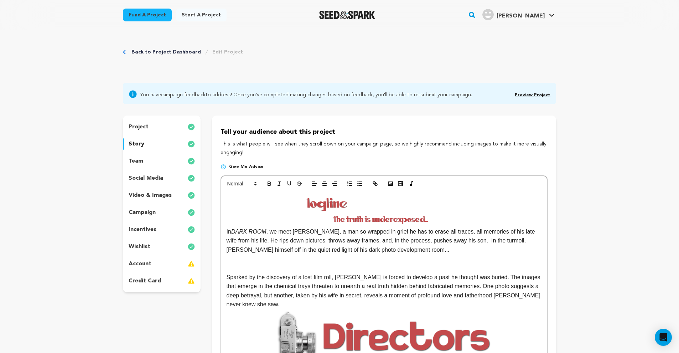
click at [370, 205] on img at bounding box center [384, 203] width 164 height 16
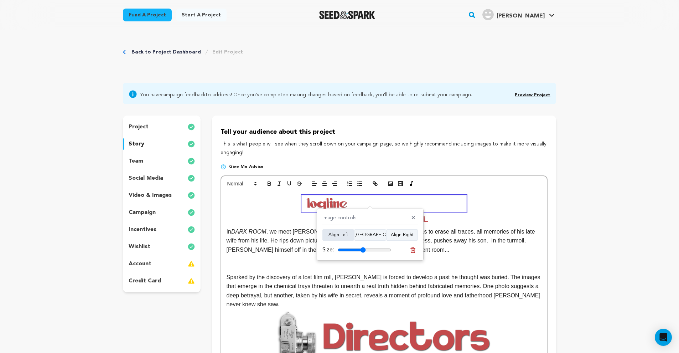
click at [344, 238] on button "Align Left" at bounding box center [338, 234] width 32 height 11
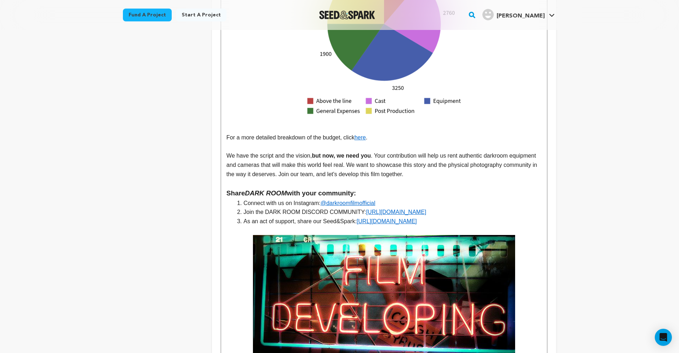
scroll to position [1595, 0]
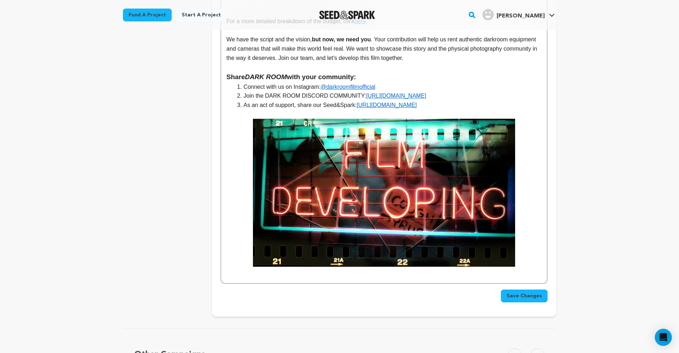
click at [527, 292] on span "Save Changes" at bounding box center [523, 295] width 35 height 7
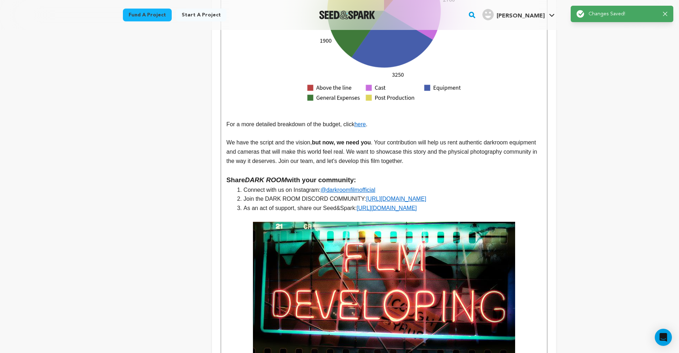
scroll to position [0, 0]
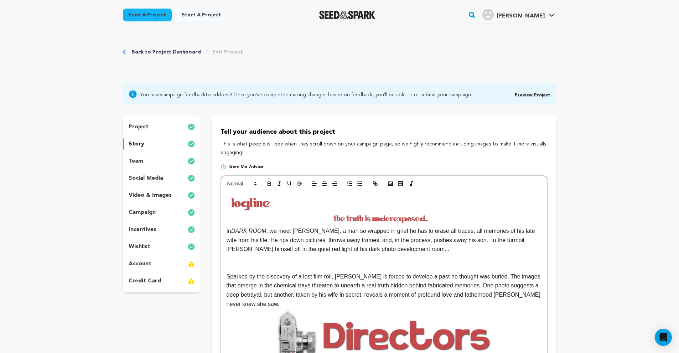
click at [277, 266] on p at bounding box center [383, 266] width 315 height 9
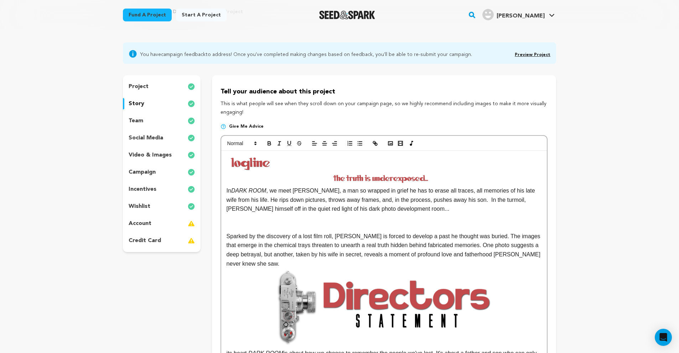
scroll to position [45, 0]
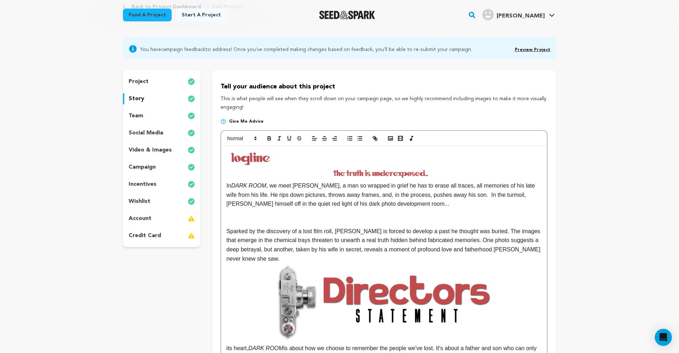
click at [266, 155] on img at bounding box center [304, 158] width 157 height 16
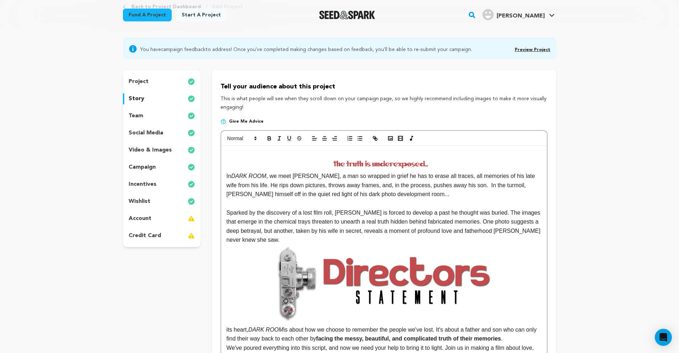
click at [321, 150] on p at bounding box center [383, 154] width 315 height 9
click at [228, 162] on p "In DARK ROOM , we meet Alan, a man so wrapped in grief he has to erase all trac…" at bounding box center [383, 179] width 315 height 40
click at [237, 150] on p at bounding box center [383, 154] width 315 height 9
click at [269, 154] on p at bounding box center [383, 154] width 315 height 9
click at [391, 139] on icon "button" at bounding box center [390, 138] width 6 height 6
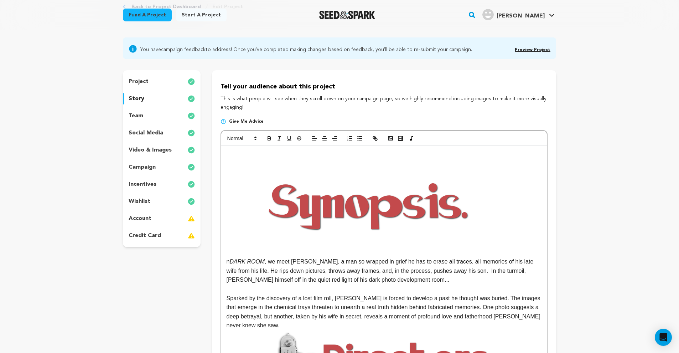
click at [383, 202] on img at bounding box center [368, 203] width 285 height 107
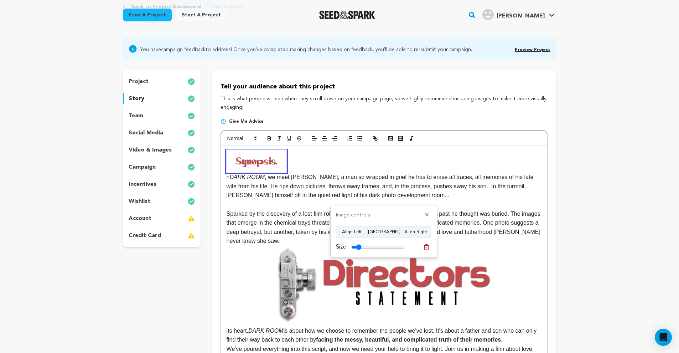
drag, startPoint x: 404, startPoint y: 248, endPoint x: 360, endPoint y: 244, distance: 44.0
type input "19"
click at [360, 244] on input "range" at bounding box center [377, 247] width 53 height 6
click at [329, 160] on p "n DARK ROOM , we meet Alan, a man so wrapped in grief he has to erase all trace…" at bounding box center [383, 175] width 315 height 50
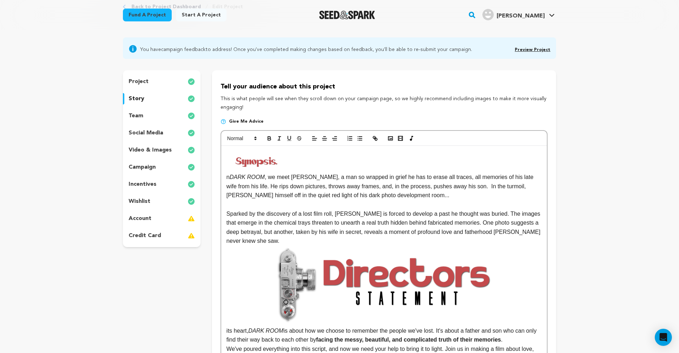
click at [329, 160] on p "n DARK ROOM , we meet Alan, a man so wrapped in grief he has to erase all trace…" at bounding box center [383, 175] width 315 height 50
click at [374, 156] on p "n DARK ROOM , we meet Alan, a man so wrapped in grief he has to erase all trace…" at bounding box center [383, 175] width 315 height 50
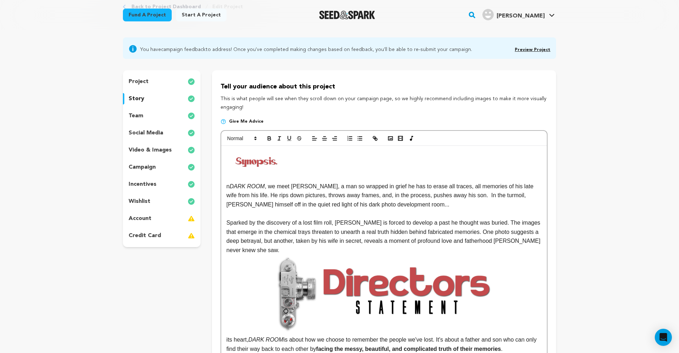
click at [319, 174] on p at bounding box center [383, 176] width 315 height 9
click at [395, 136] on button "button" at bounding box center [400, 138] width 10 height 9
click at [393, 136] on icon "button" at bounding box center [390, 138] width 6 height 6
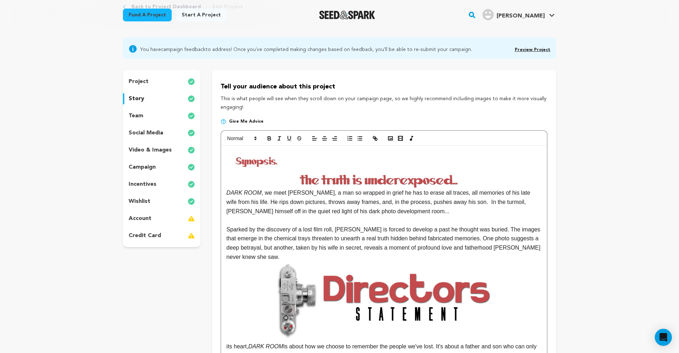
click at [343, 184] on img at bounding box center [383, 180] width 315 height 16
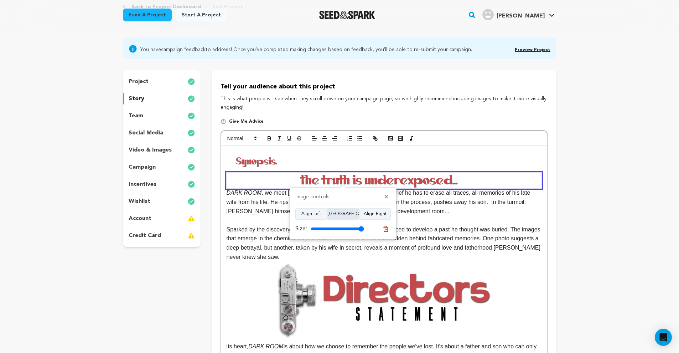
click at [344, 216] on button "Align Center" at bounding box center [343, 213] width 32 height 11
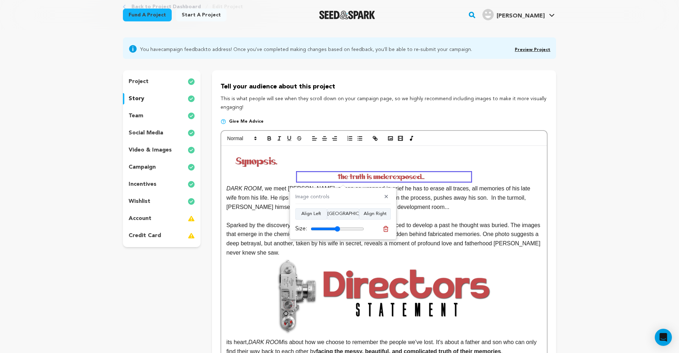
drag, startPoint x: 358, startPoint y: 229, endPoint x: 337, endPoint y: 230, distance: 20.7
type input "55"
click at [337, 230] on input "range" at bounding box center [336, 229] width 53 height 6
click at [387, 198] on button "✕" at bounding box center [386, 196] width 9 height 7
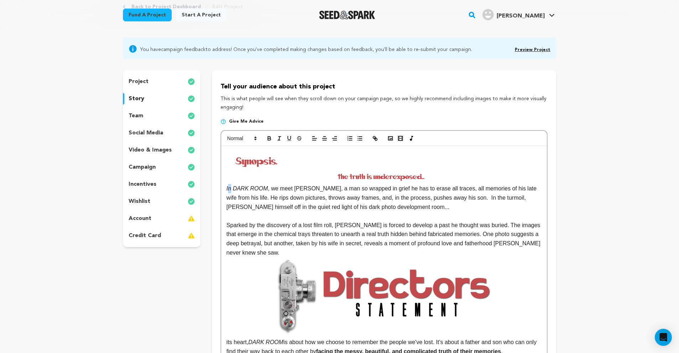
click at [231, 187] on em "In DARK ROOM" at bounding box center [383, 181] width 315 height 19
drag, startPoint x: 232, startPoint y: 187, endPoint x: 227, endPoint y: 188, distance: 5.4
click at [227, 188] on em "In DARK ROOM" at bounding box center [383, 181] width 315 height 19
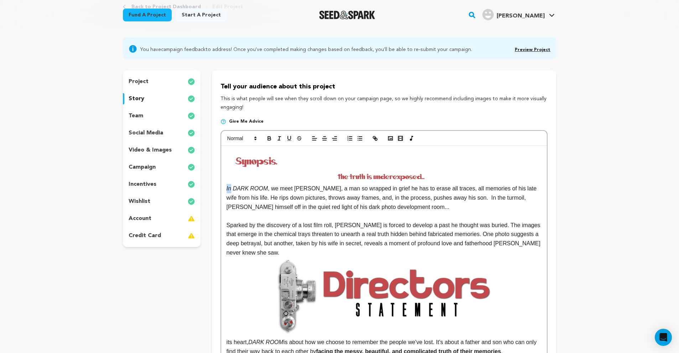
drag, startPoint x: 225, startPoint y: 188, endPoint x: 230, endPoint y: 187, distance: 5.0
click at [276, 138] on icon "button" at bounding box center [279, 138] width 6 height 6
click at [397, 175] on img at bounding box center [383, 176] width 173 height 9
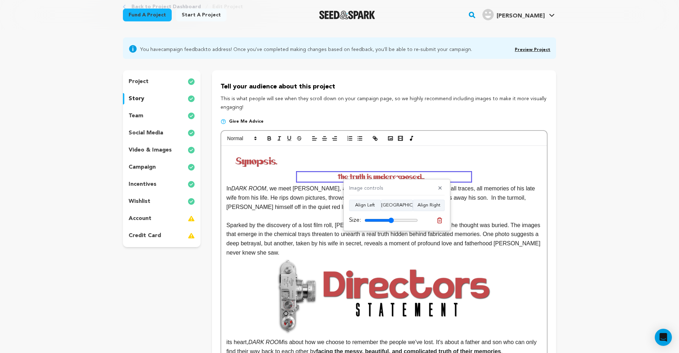
click at [349, 161] on p at bounding box center [383, 161] width 315 height 22
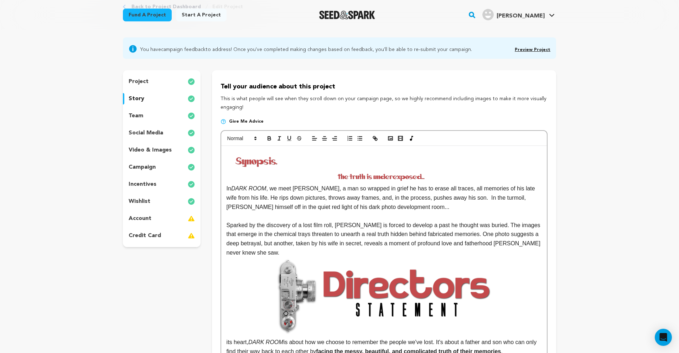
click at [262, 162] on img at bounding box center [256, 161] width 60 height 22
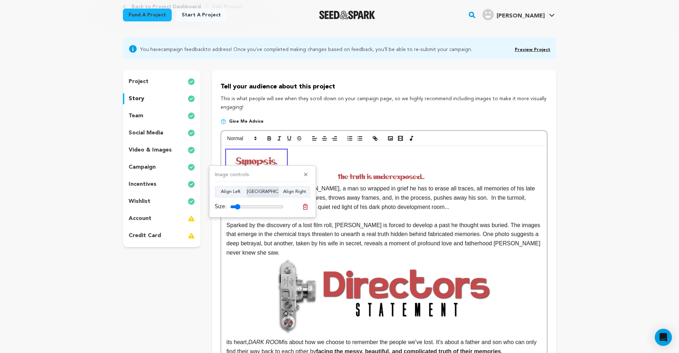
click at [268, 192] on button "Align Center" at bounding box center [262, 191] width 32 height 11
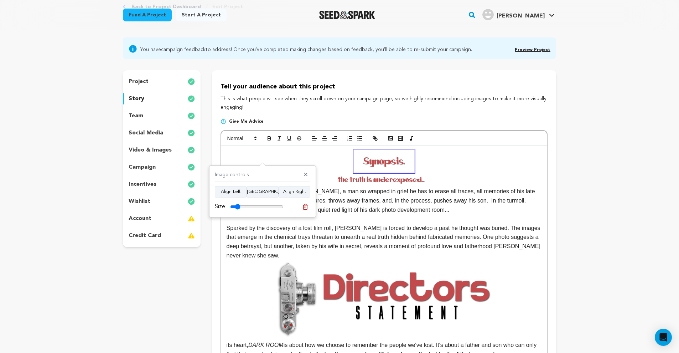
click at [374, 182] on img at bounding box center [383, 179] width 173 height 9
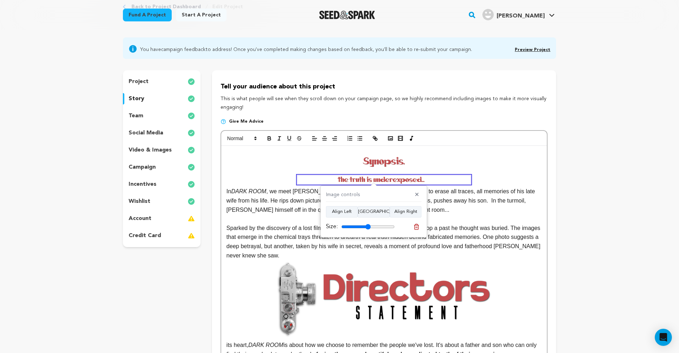
click at [296, 178] on em at bounding box center [383, 179] width 315 height 9
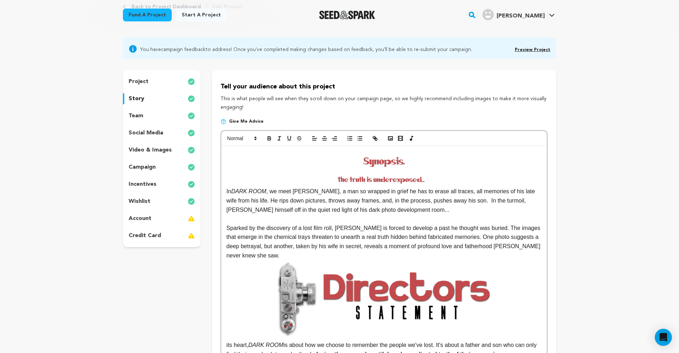
click at [384, 161] on img at bounding box center [384, 161] width 60 height 22
click at [386, 165] on img at bounding box center [384, 161] width 60 height 22
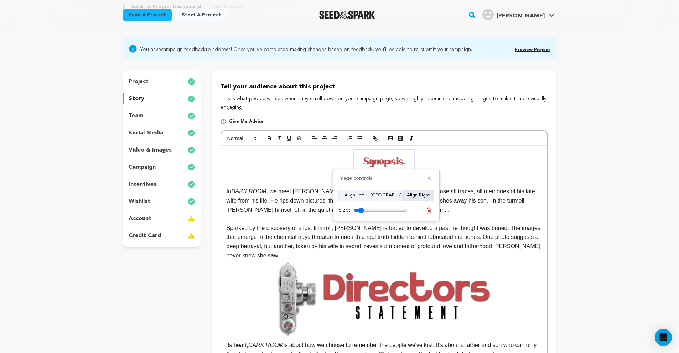
click at [409, 199] on button "Align Right" at bounding box center [418, 194] width 32 height 11
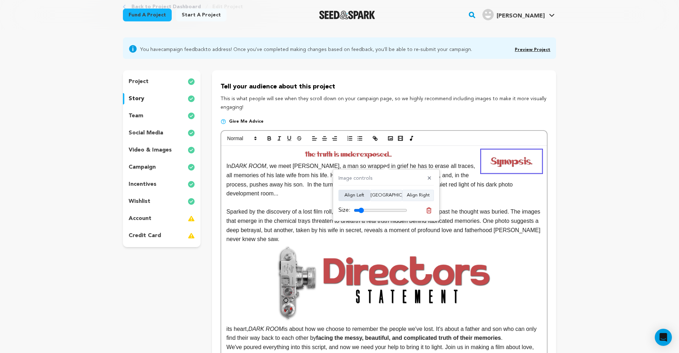
click at [362, 194] on button "Align Left" at bounding box center [354, 194] width 32 height 11
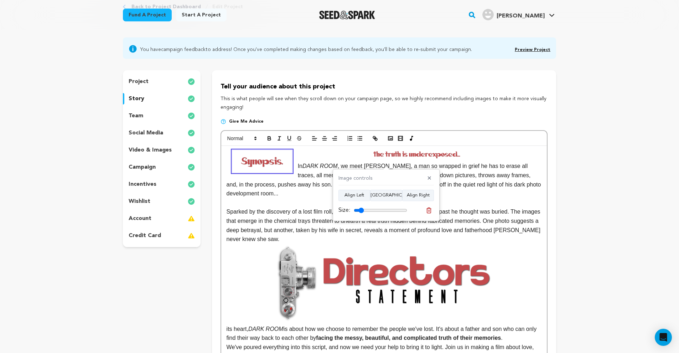
click at [298, 163] on p "In DARK ROOM , we meet Alan, a man so wrapped in grief he has to erase all trac…" at bounding box center [383, 174] width 315 height 48
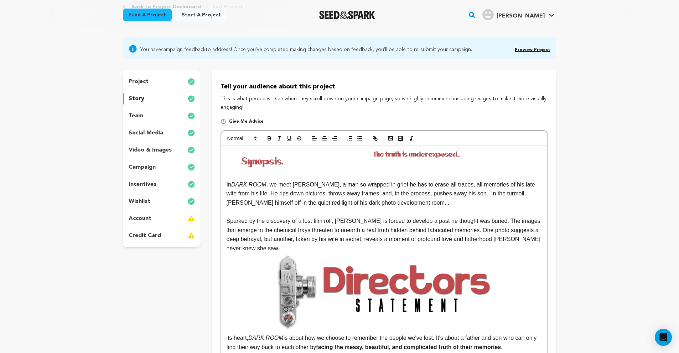
click at [441, 152] on img at bounding box center [419, 154] width 173 height 9
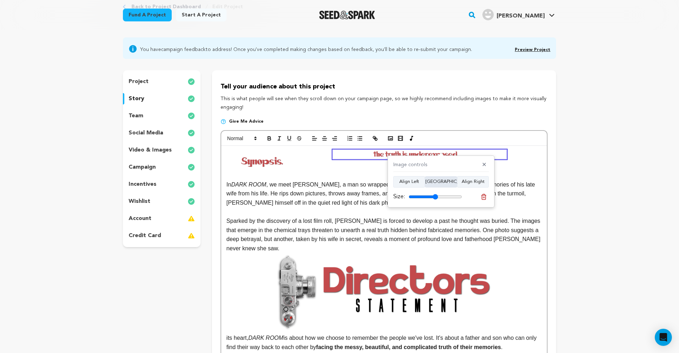
click at [439, 184] on button "Align Center" at bounding box center [441, 181] width 32 height 11
click at [470, 182] on button "Align Right" at bounding box center [473, 181] width 32 height 11
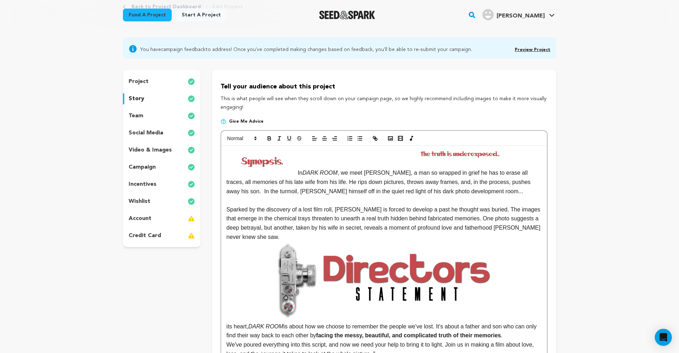
click at [420, 154] on img at bounding box center [462, 154] width 157 height 8
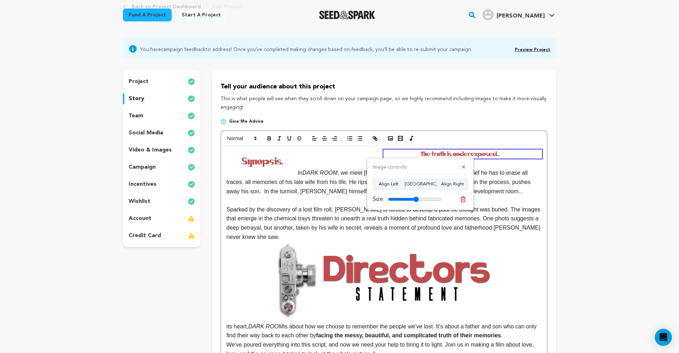
type input "58"
click at [416, 200] on input "range" at bounding box center [414, 199] width 53 height 6
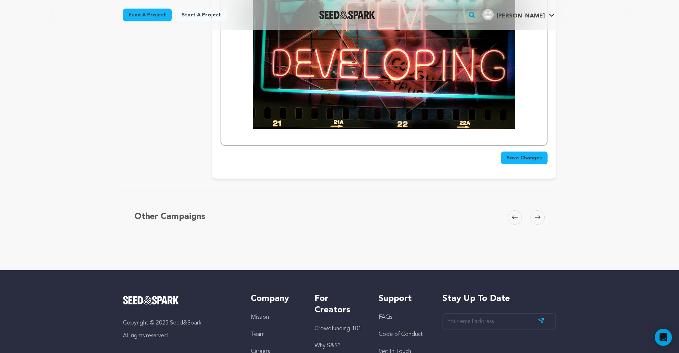
scroll to position [1811, 0]
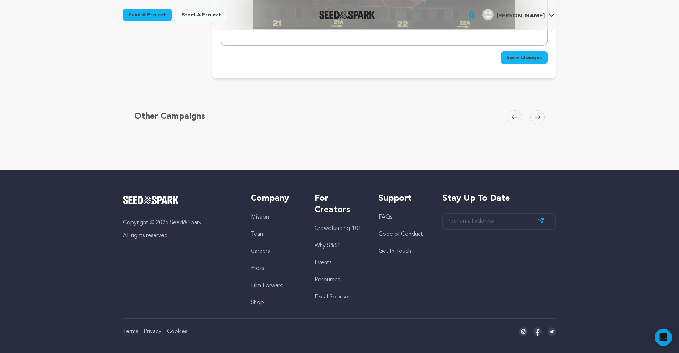
click at [526, 54] on span "Save Changes" at bounding box center [523, 57] width 35 height 7
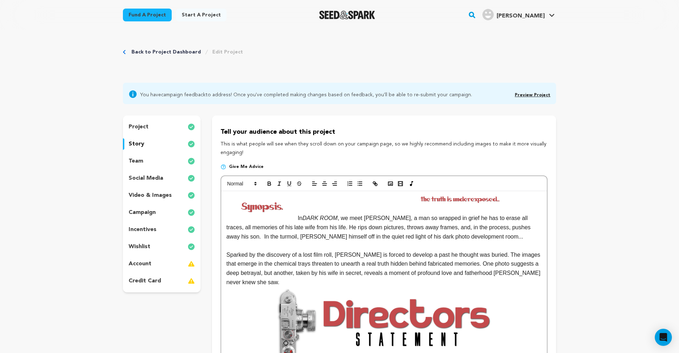
click at [279, 202] on img at bounding box center [262, 206] width 60 height 22
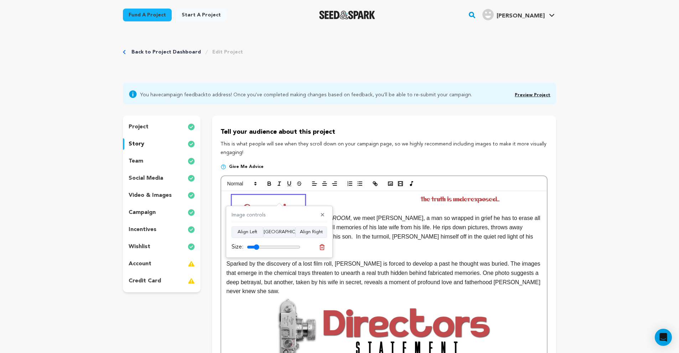
drag, startPoint x: 254, startPoint y: 246, endPoint x: 257, endPoint y: 246, distance: 4.0
type input "23"
click at [257, 246] on input "range" at bounding box center [273, 247] width 53 height 6
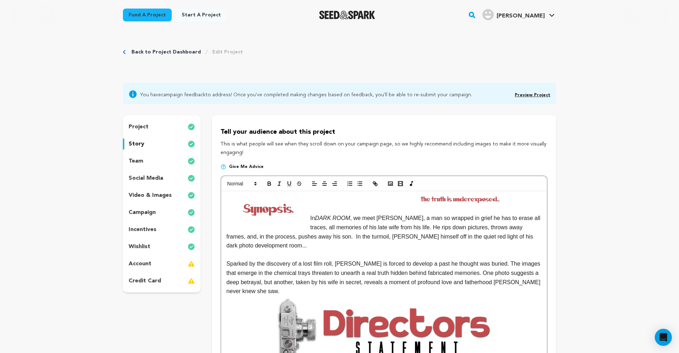
click at [465, 199] on img at bounding box center [462, 199] width 157 height 8
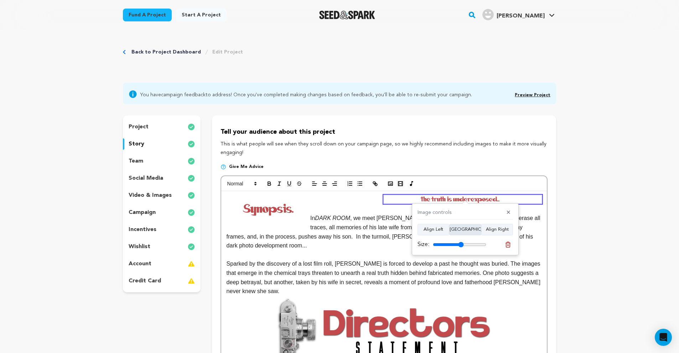
click at [466, 229] on button "Align Center" at bounding box center [465, 229] width 32 height 11
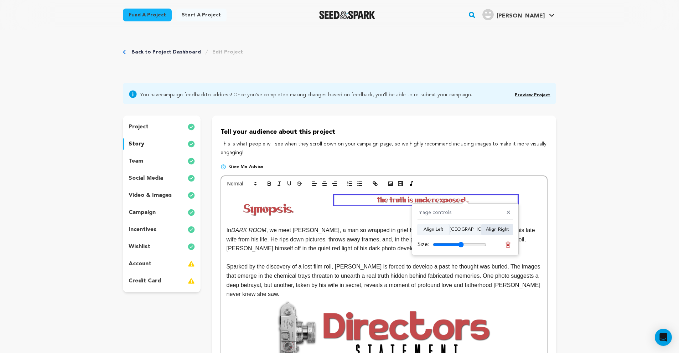
click at [492, 229] on button "Align Right" at bounding box center [497, 229] width 32 height 11
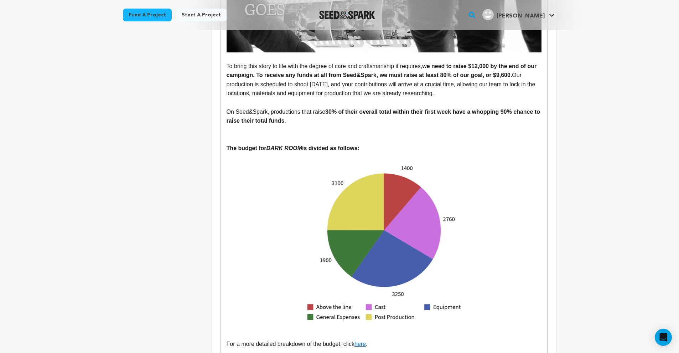
scroll to position [1820, 0]
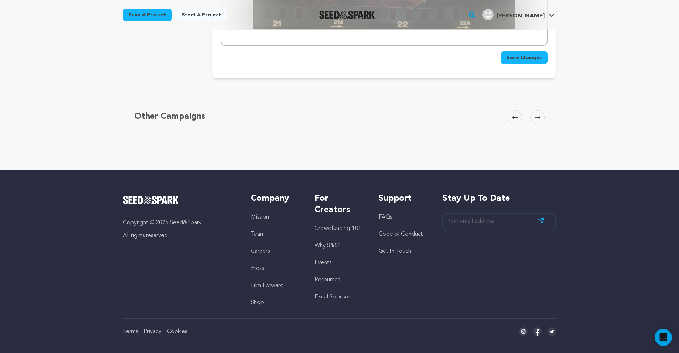
click at [521, 54] on span "Save Changes" at bounding box center [523, 57] width 35 height 7
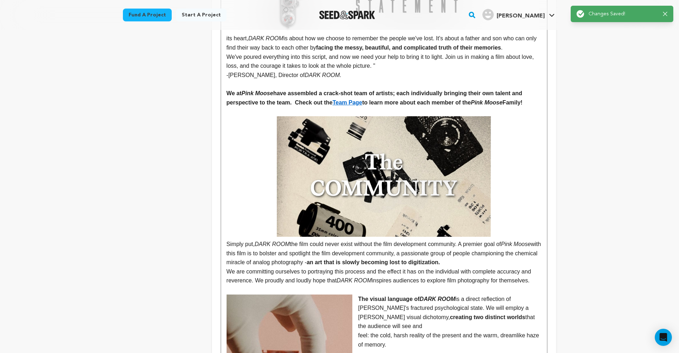
scroll to position [0, 0]
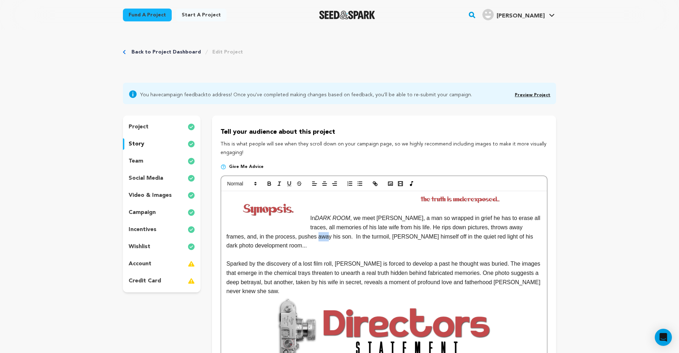
drag, startPoint x: 304, startPoint y: 236, endPoint x: 313, endPoint y: 234, distance: 9.1
click at [313, 234] on p "﻿ In DARK ROOM , we meet Alan, a man so wrapped in grief he has to erase all tr…" at bounding box center [383, 231] width 315 height 36
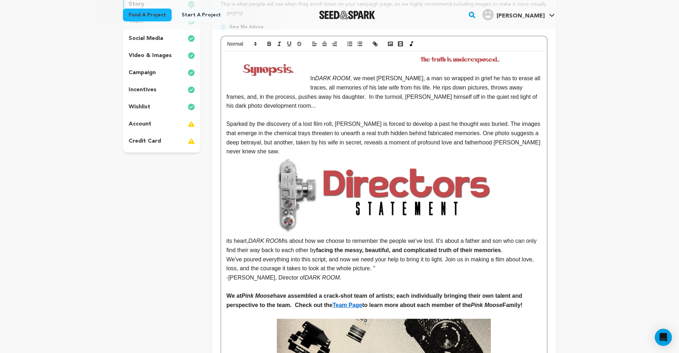
scroll to position [216, 0]
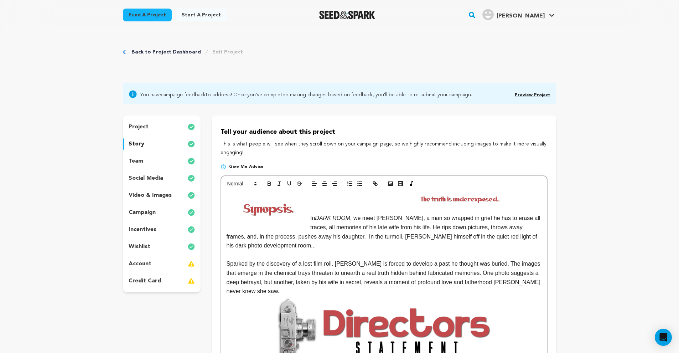
scroll to position [153, 0]
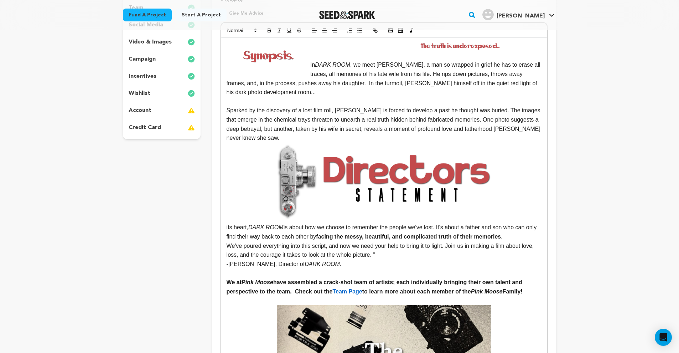
click at [227, 224] on p "its heart, DARK ROOM is about how we choose to remember the people we've lost. …" at bounding box center [383, 191] width 315 height 99
drag, startPoint x: 259, startPoint y: 224, endPoint x: 290, endPoint y: 225, distance: 31.4
click at [290, 225] on em "DARK ROOM" at bounding box center [272, 227] width 35 height 6
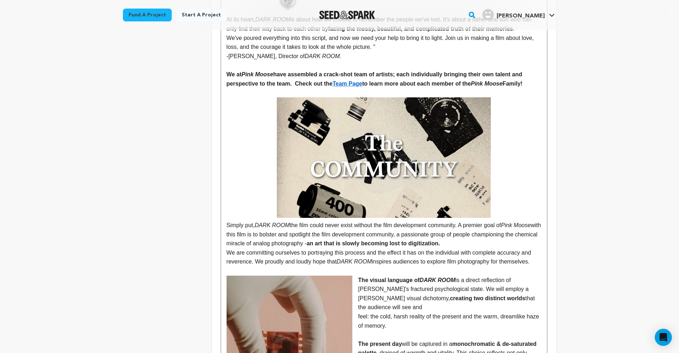
scroll to position [369, 0]
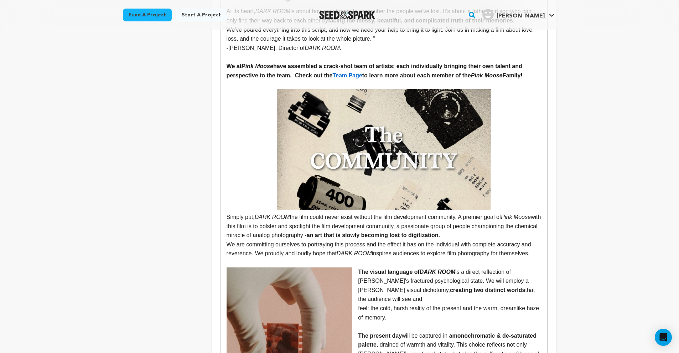
click at [483, 234] on p "Simply put, DARK ROOM the film could never exist without the film development c…" at bounding box center [383, 164] width 315 height 151
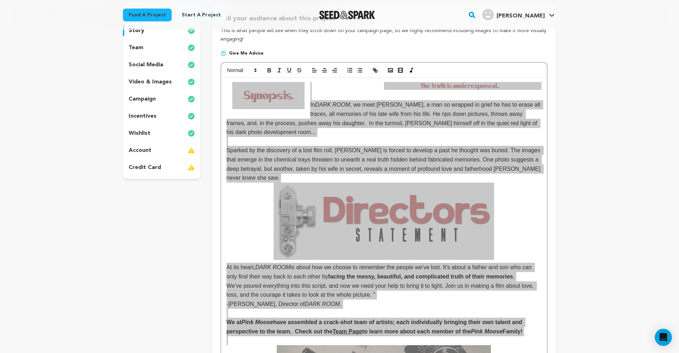
scroll to position [0, 0]
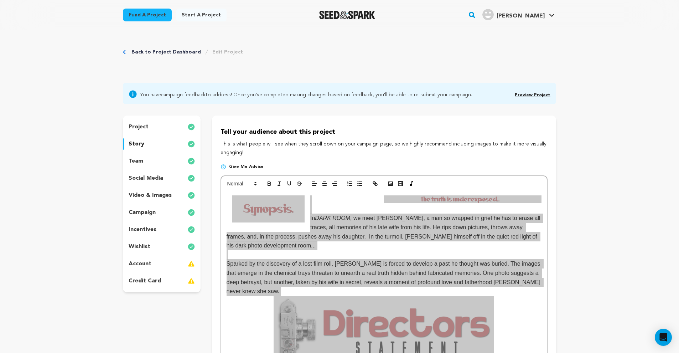
click at [233, 199] on img at bounding box center [268, 208] width 72 height 27
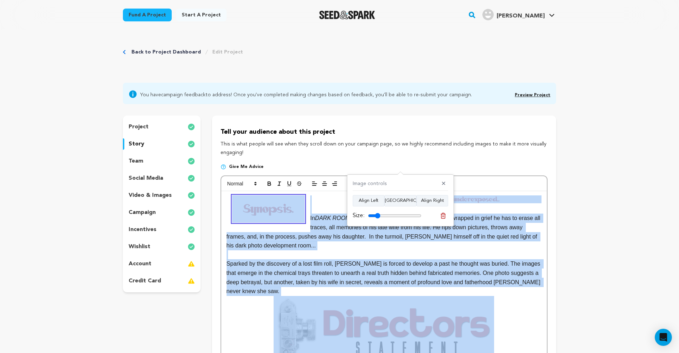
click at [227, 197] on p at bounding box center [383, 199] width 315 height 9
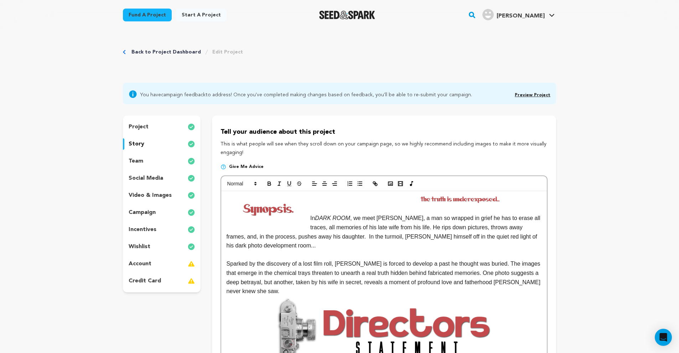
click at [228, 199] on p at bounding box center [383, 199] width 315 height 9
click at [233, 202] on img at bounding box center [268, 208] width 72 height 27
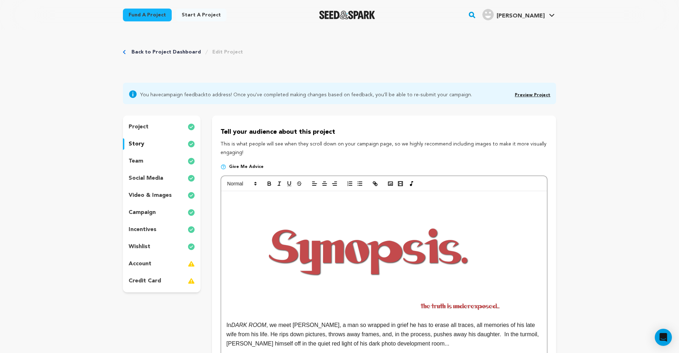
click at [339, 253] on img at bounding box center [368, 248] width 285 height 107
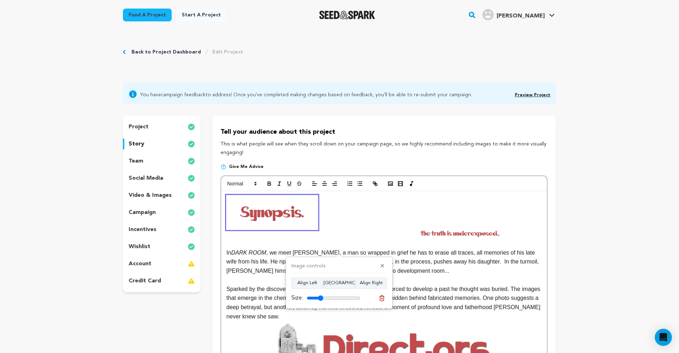
drag, startPoint x: 357, startPoint y: 297, endPoint x: 321, endPoint y: 293, distance: 36.2
type input "31"
click at [321, 293] on div "Size:" at bounding box center [325, 297] width 69 height 9
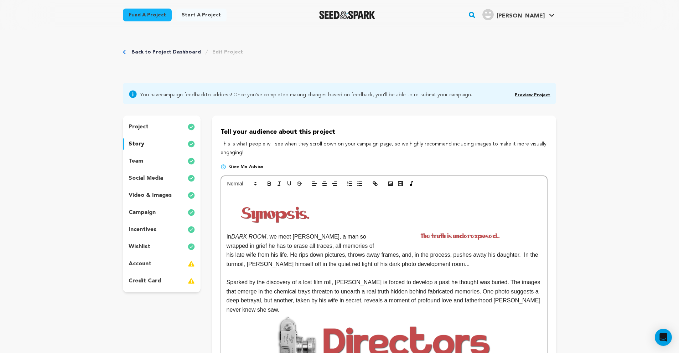
click at [468, 236] on img at bounding box center [462, 236] width 157 height 8
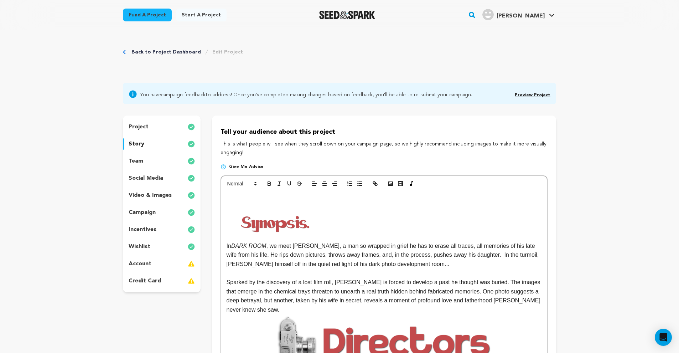
click at [248, 195] on p at bounding box center [383, 199] width 315 height 9
click at [391, 183] on polyline "button" at bounding box center [390, 184] width 3 height 2
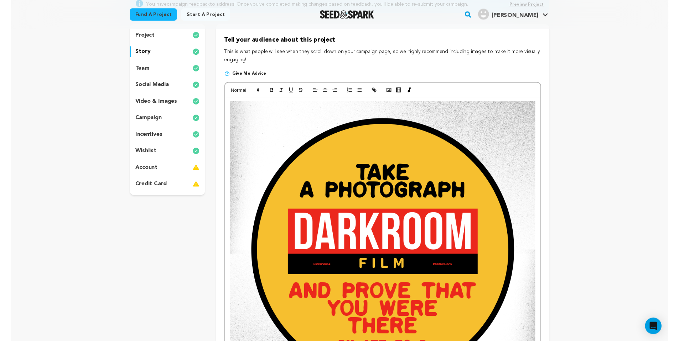
scroll to position [136, 0]
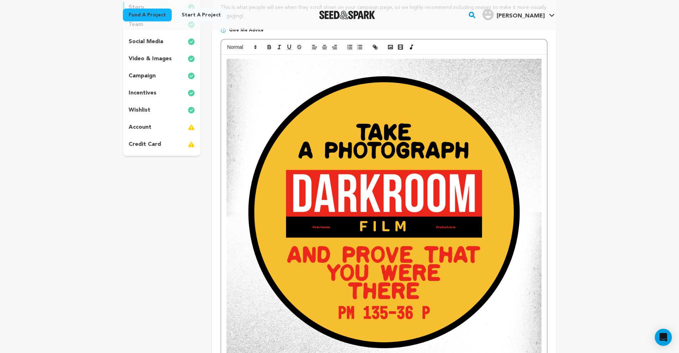
click at [417, 207] on img at bounding box center [383, 216] width 315 height 315
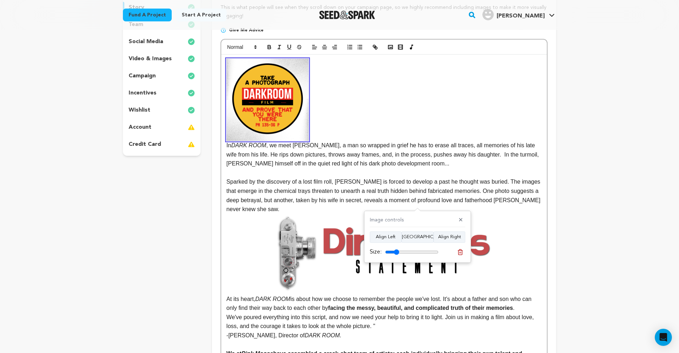
drag, startPoint x: 434, startPoint y: 252, endPoint x: 397, endPoint y: 249, distance: 37.5
click at [397, 249] on input "range" at bounding box center [411, 252] width 53 height 6
click at [411, 235] on button "Align Center" at bounding box center [417, 236] width 32 height 11
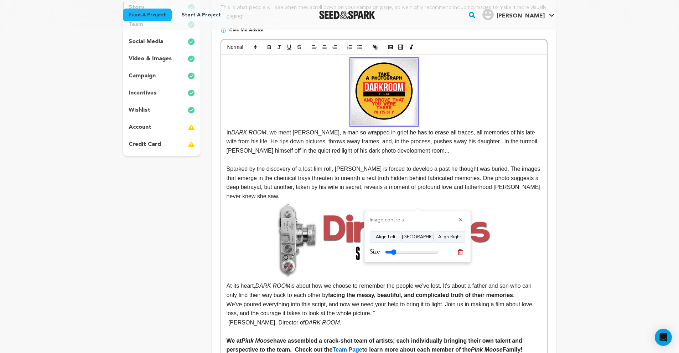
type input "21"
click at [395, 252] on input "range" at bounding box center [411, 252] width 53 height 6
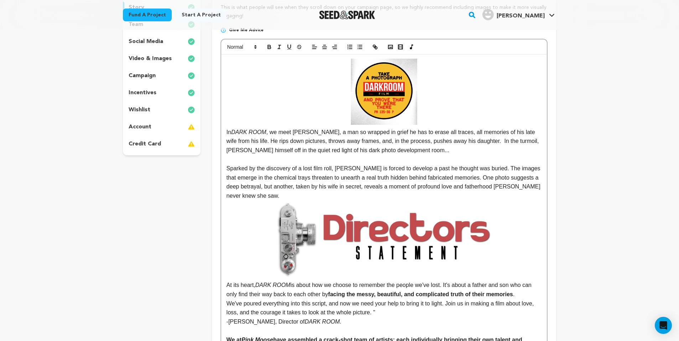
click at [379, 86] on img at bounding box center [384, 92] width 66 height 66
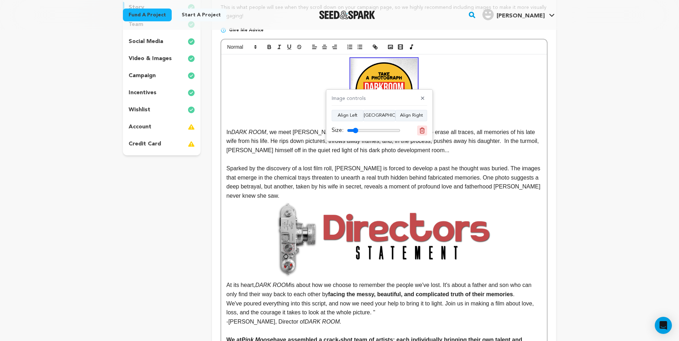
click at [423, 129] on icon at bounding box center [422, 130] width 6 height 6
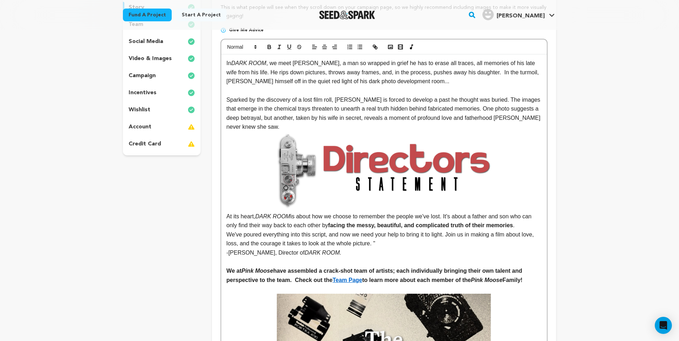
click at [226, 61] on p "In DARK ROOM , we meet Alan, a man so wrapped in grief he has to erase all trac…" at bounding box center [383, 72] width 315 height 27
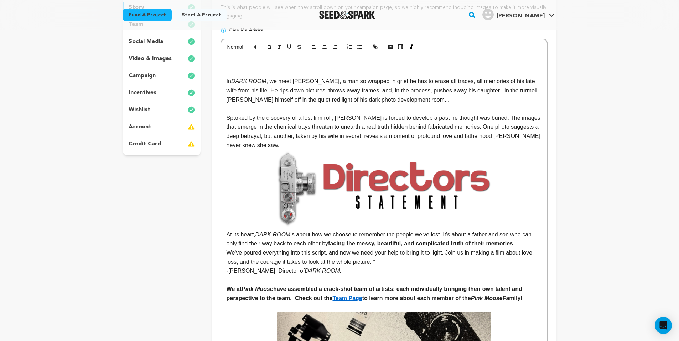
click at [299, 60] on p at bounding box center [383, 63] width 315 height 9
click at [391, 49] on icon "button" at bounding box center [390, 47] width 6 height 6
click at [387, 49] on icon "button" at bounding box center [390, 47] width 6 height 6
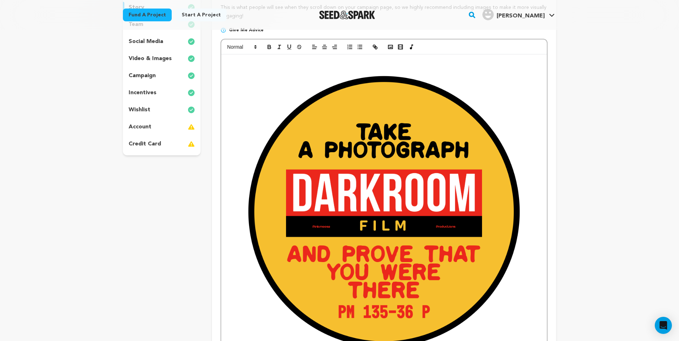
click at [446, 252] on img at bounding box center [383, 216] width 315 height 315
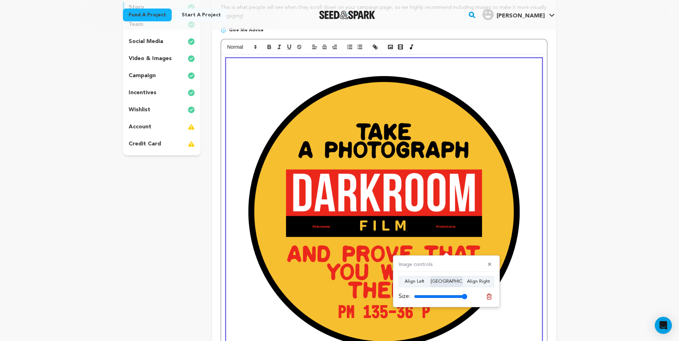
click at [453, 283] on button "Align Center" at bounding box center [446, 281] width 32 height 11
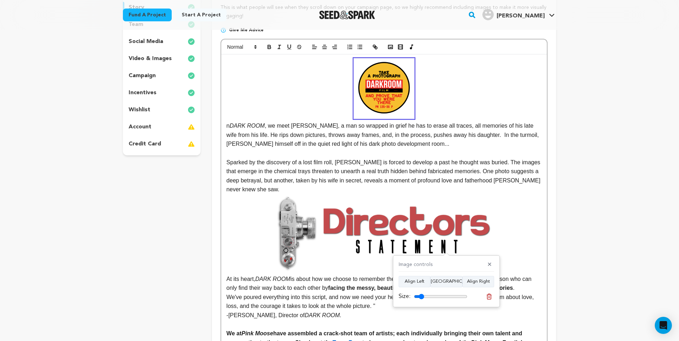
drag, startPoint x: 462, startPoint y: 297, endPoint x: 423, endPoint y: 297, distance: 39.5
type input "19"
click at [423, 297] on input "range" at bounding box center [440, 297] width 53 height 6
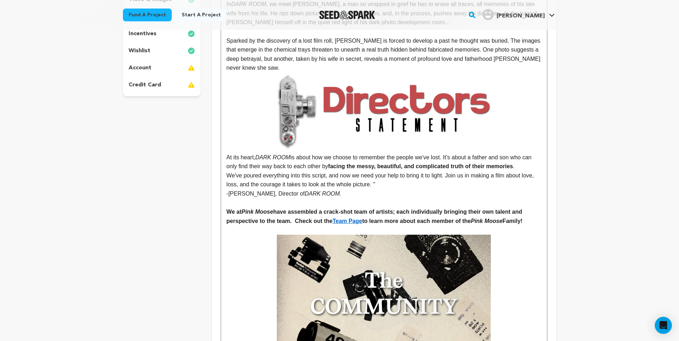
scroll to position [0, 0]
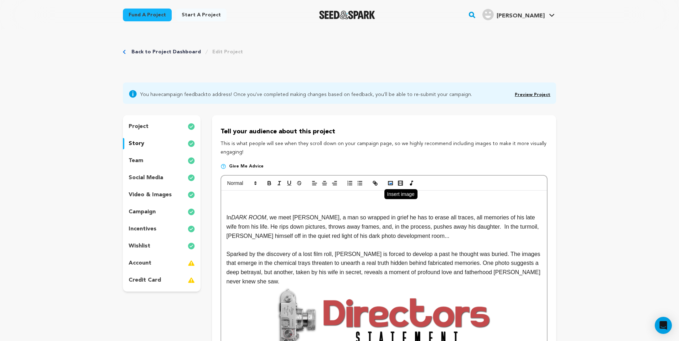
click at [388, 183] on rect "button" at bounding box center [390, 184] width 4 height 4
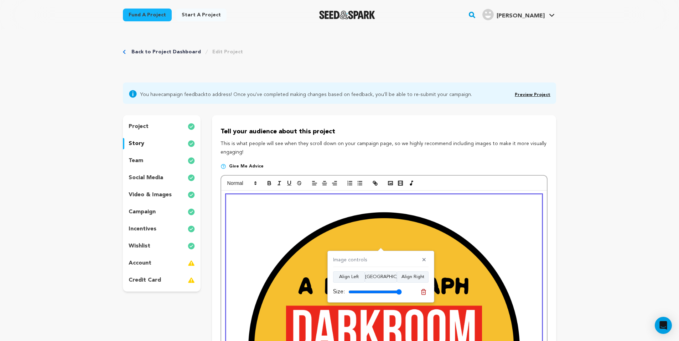
scroll to position [138, 0]
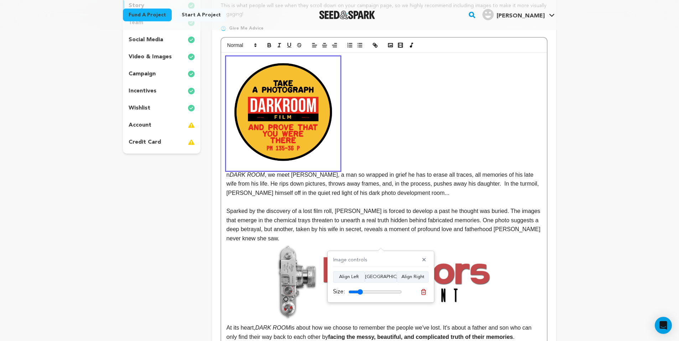
drag, startPoint x: 400, startPoint y: 292, endPoint x: 361, endPoint y: 290, distance: 39.2
click at [361, 290] on input "range" at bounding box center [374, 292] width 53 height 6
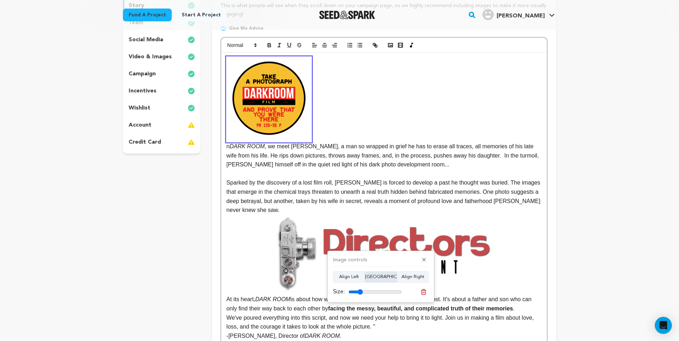
click at [370, 276] on button "Align Center" at bounding box center [381, 277] width 32 height 11
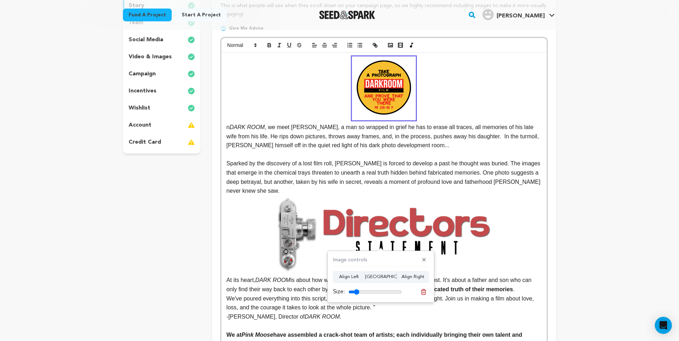
drag, startPoint x: 362, startPoint y: 293, endPoint x: 357, endPoint y: 293, distance: 5.0
type input "20"
click at [357, 293] on input "range" at bounding box center [374, 292] width 53 height 6
click at [449, 104] on p "In DARK ROOM , we meet Alan, a man so wrapped in grief he has to erase all trac…" at bounding box center [383, 103] width 315 height 93
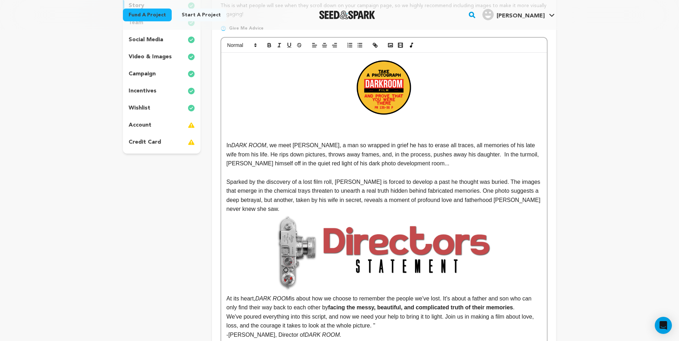
click at [251, 127] on p at bounding box center [383, 127] width 315 height 9
click at [390, 48] on button "button" at bounding box center [390, 45] width 10 height 9
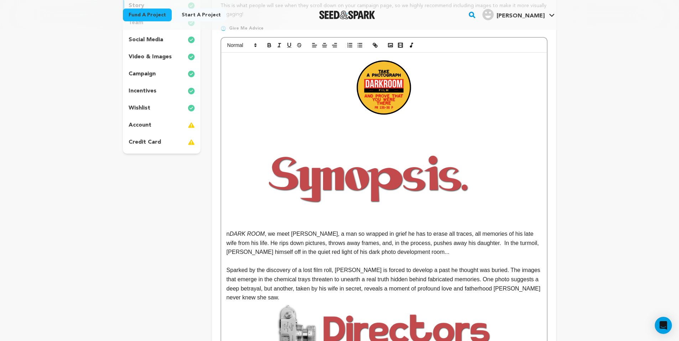
click at [382, 189] on img at bounding box center [368, 176] width 285 height 107
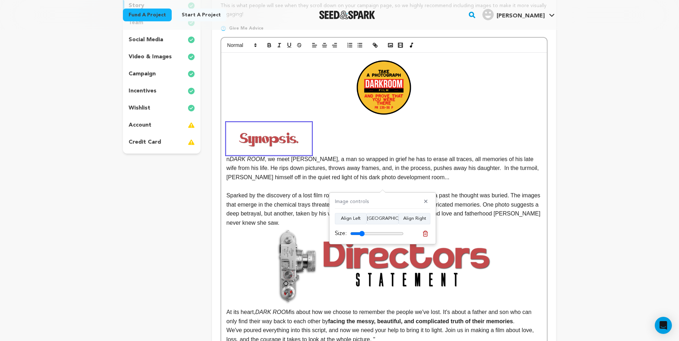
drag, startPoint x: 397, startPoint y: 235, endPoint x: 362, endPoint y: 238, distance: 34.7
type input "27"
click at [362, 238] on div "Size:" at bounding box center [382, 234] width 95 height 10
click at [364, 139] on p "n DARK ROOM , we meet Alan, a man so wrapped in grief he has to erase all trace…" at bounding box center [383, 152] width 315 height 59
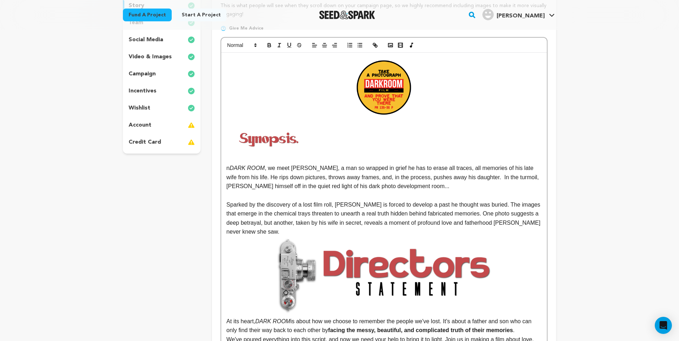
click at [289, 157] on p at bounding box center [383, 159] width 315 height 9
click at [391, 47] on rect "button" at bounding box center [390, 45] width 4 height 4
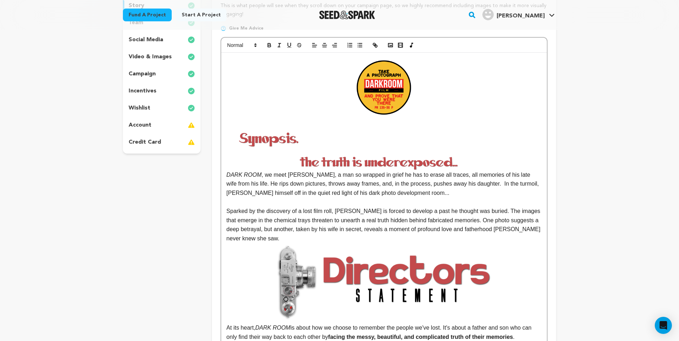
click at [402, 163] on img at bounding box center [383, 163] width 315 height 16
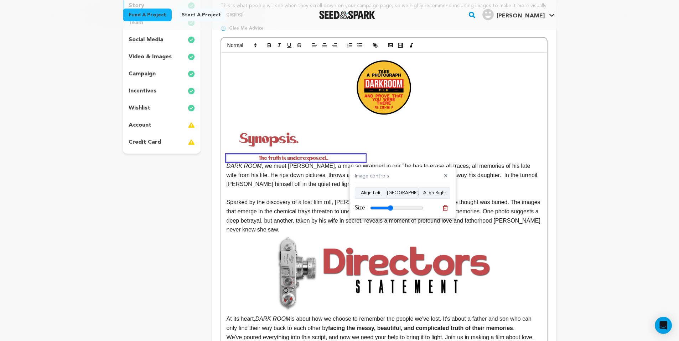
drag, startPoint x: 419, startPoint y: 208, endPoint x: 395, endPoint y: 205, distance: 24.4
click at [391, 207] on input "range" at bounding box center [396, 208] width 53 height 6
click at [427, 194] on button "Align Right" at bounding box center [434, 193] width 32 height 11
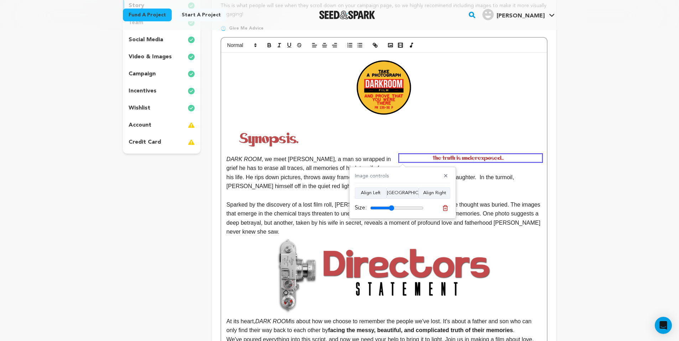
drag, startPoint x: 387, startPoint y: 207, endPoint x: 392, endPoint y: 201, distance: 7.1
type input "45"
click at [392, 201] on div "Image controls ✕ Align Left Align Center Align Right Size:" at bounding box center [402, 193] width 107 height 52
click at [443, 208] on icon at bounding box center [445, 207] width 5 height 5
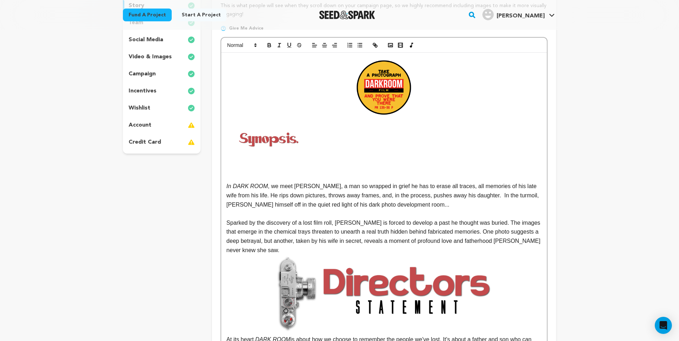
click at [324, 155] on p at bounding box center [383, 159] width 315 height 9
click at [388, 45] on rect "button" at bounding box center [390, 45] width 4 height 4
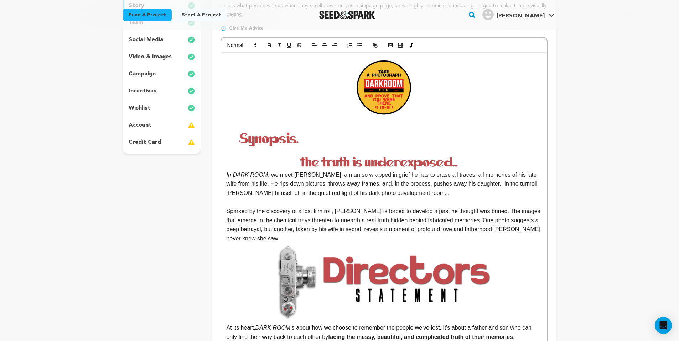
click at [395, 159] on img at bounding box center [383, 163] width 315 height 16
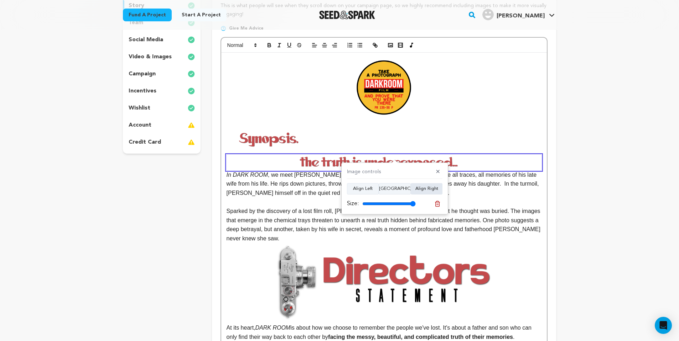
click at [436, 189] on button "Align Right" at bounding box center [427, 188] width 32 height 11
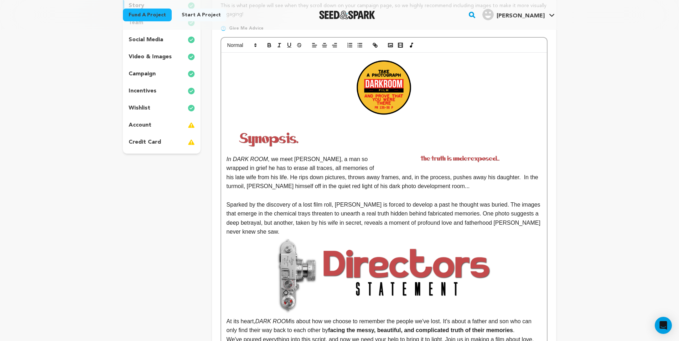
click at [480, 160] on img at bounding box center [462, 159] width 157 height 8
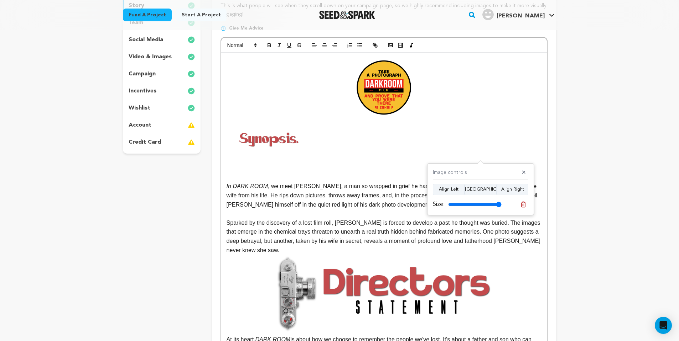
click at [402, 174] on p at bounding box center [383, 177] width 315 height 9
click at [267, 155] on p at bounding box center [383, 159] width 315 height 9
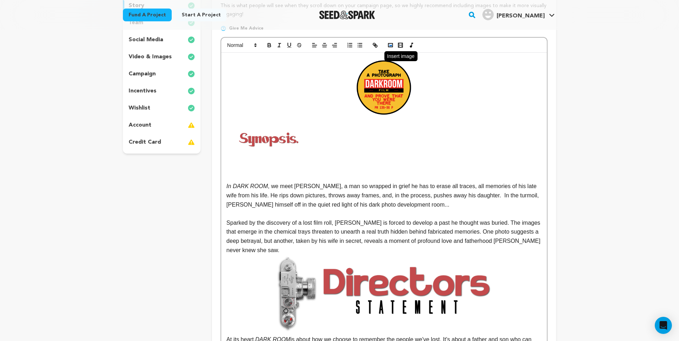
click at [392, 46] on rect "button" at bounding box center [390, 45] width 4 height 4
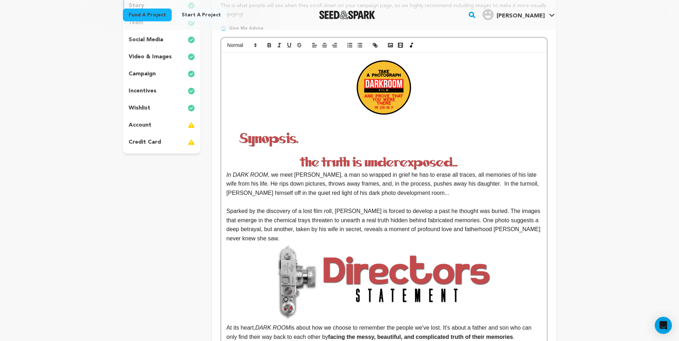
click at [376, 168] on img at bounding box center [383, 163] width 315 height 16
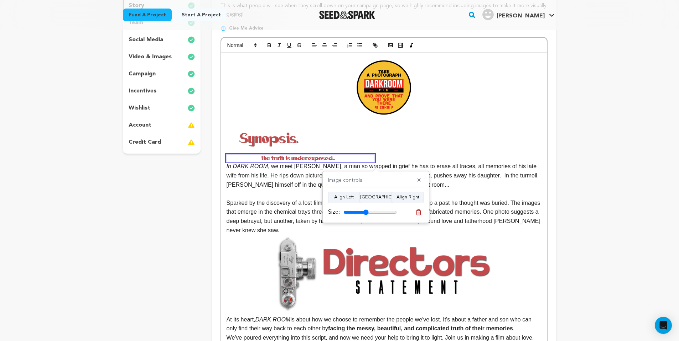
drag, startPoint x: 392, startPoint y: 214, endPoint x: 366, endPoint y: 213, distance: 26.0
type input "47"
click at [366, 213] on input "range" at bounding box center [369, 213] width 53 height 6
click at [400, 199] on button "Align Right" at bounding box center [408, 197] width 32 height 11
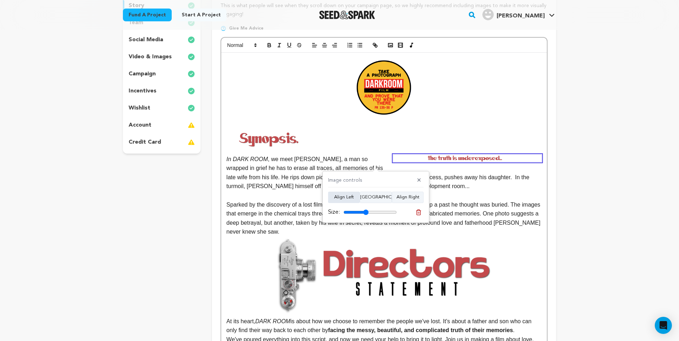
click at [350, 197] on button "Align Left" at bounding box center [344, 197] width 32 height 11
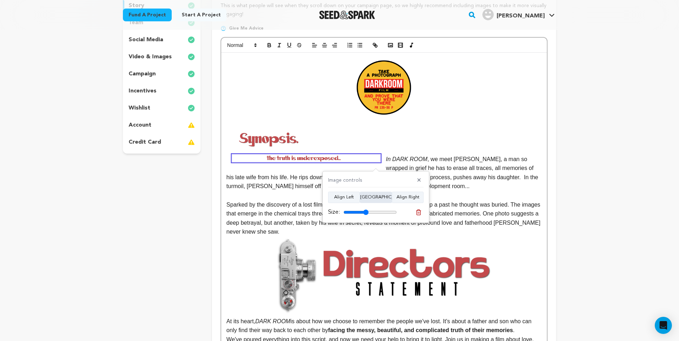
click at [376, 197] on button "Align Center" at bounding box center [376, 197] width 32 height 11
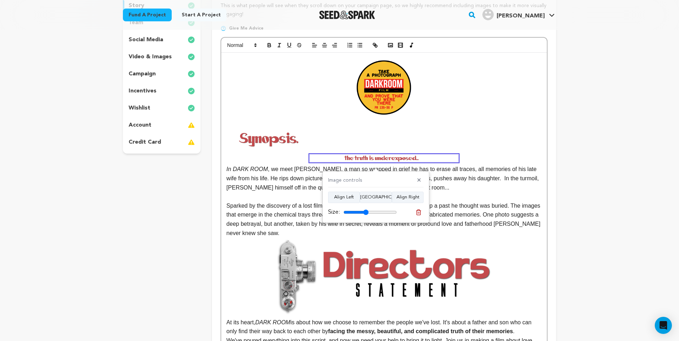
click at [283, 140] on img at bounding box center [268, 139] width 85 height 32
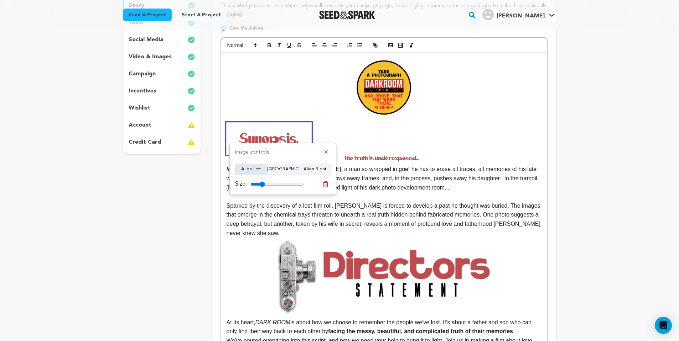
click at [259, 170] on button "Align Left" at bounding box center [251, 169] width 32 height 11
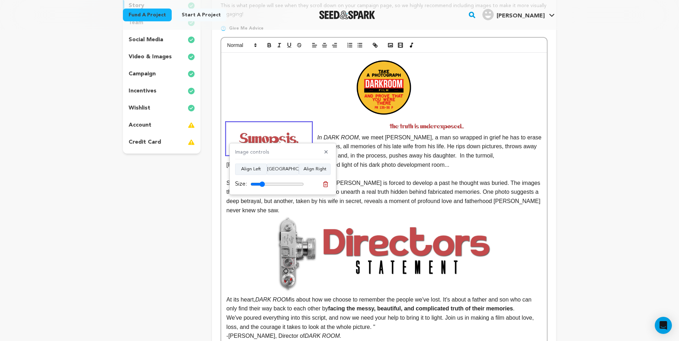
click at [452, 125] on img at bounding box center [429, 126] width 148 height 7
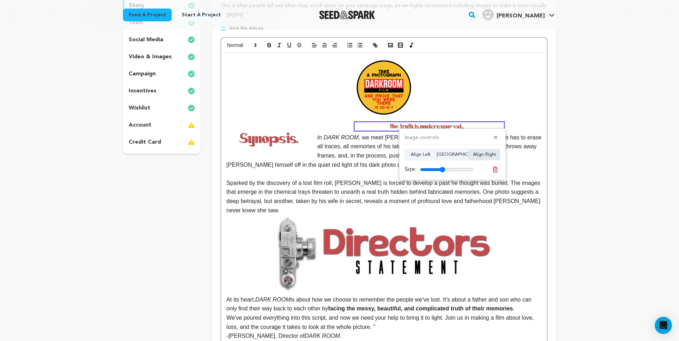
click at [486, 158] on button "Align Right" at bounding box center [484, 154] width 32 height 11
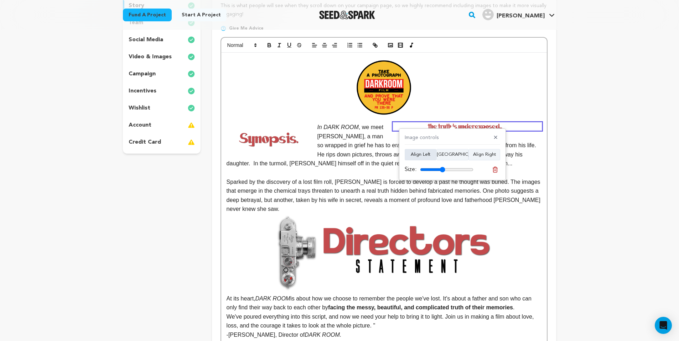
click at [422, 156] on button "Align Left" at bounding box center [421, 154] width 32 height 11
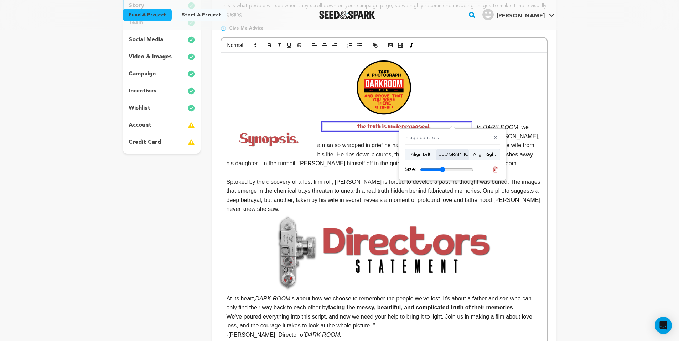
click at [441, 156] on button "Align Center" at bounding box center [452, 154] width 32 height 11
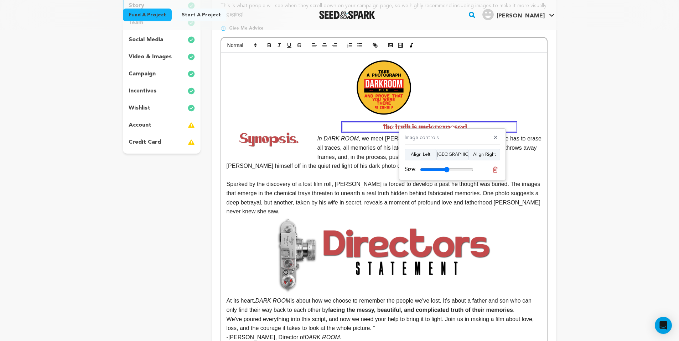
drag, startPoint x: 438, startPoint y: 169, endPoint x: 447, endPoint y: 169, distance: 8.9
type input "55"
click at [447, 169] on input "range" at bounding box center [446, 170] width 53 height 6
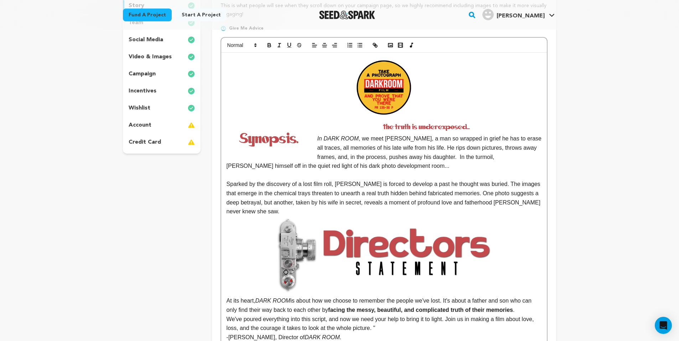
click at [427, 125] on img at bounding box center [429, 127] width 173 height 9
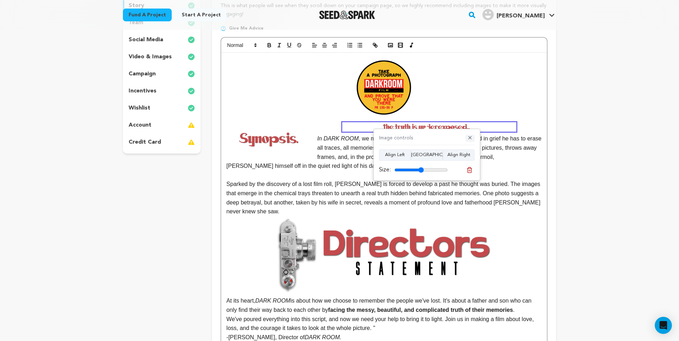
click at [471, 138] on button "✕" at bounding box center [469, 138] width 9 height 7
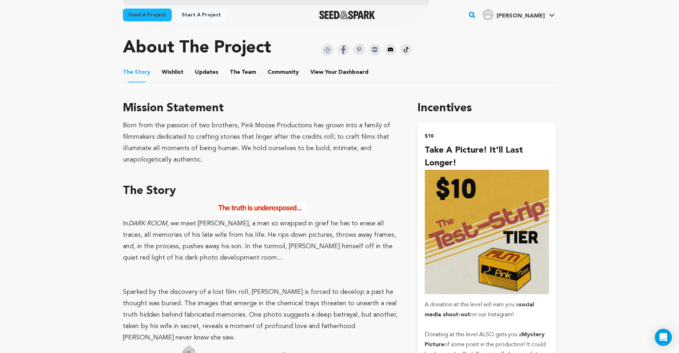
scroll to position [302, 0]
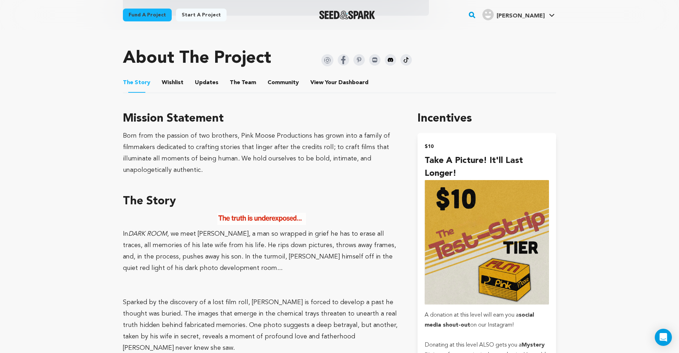
click at [245, 218] on img at bounding box center [261, 219] width 89 height 12
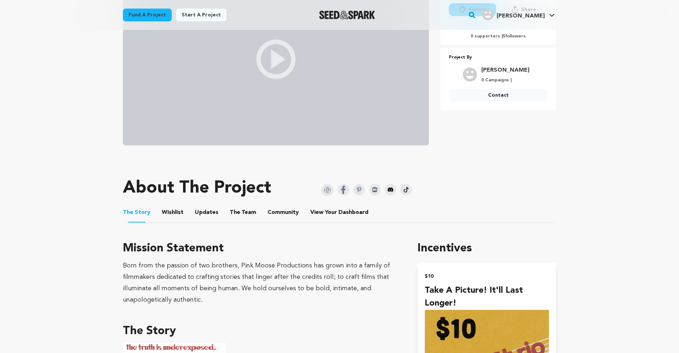
scroll to position [405, 0]
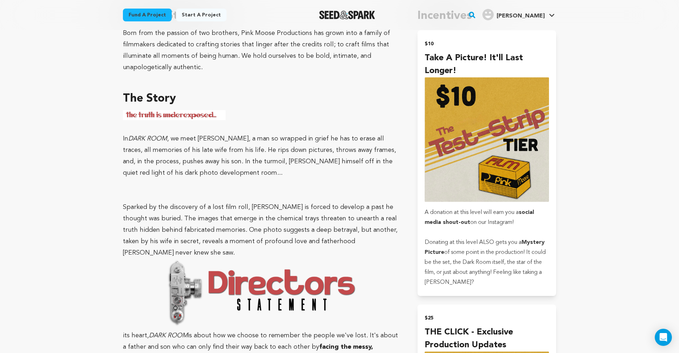
click at [199, 111] on img at bounding box center [174, 115] width 103 height 10
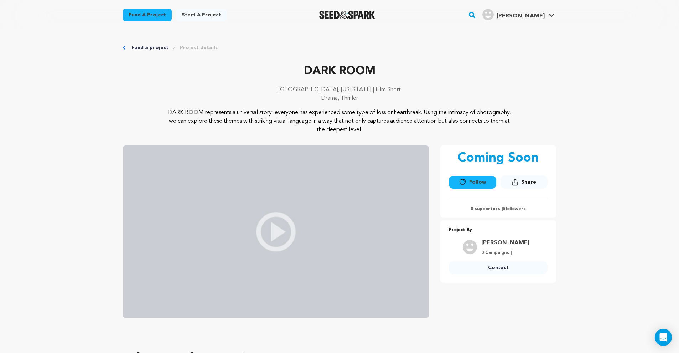
click at [539, 183] on button "Share" at bounding box center [523, 181] width 47 height 13
drag, startPoint x: 579, startPoint y: 200, endPoint x: 575, endPoint y: 186, distance: 15.5
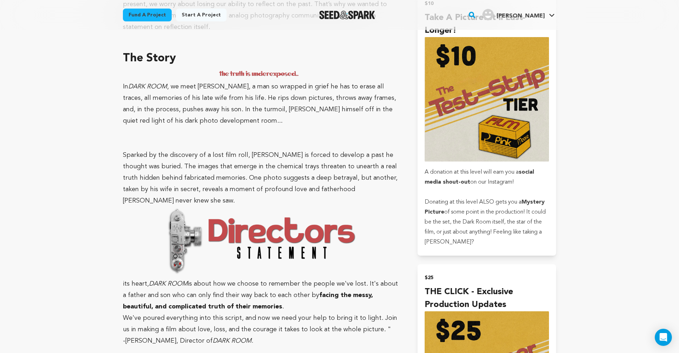
scroll to position [390, 0]
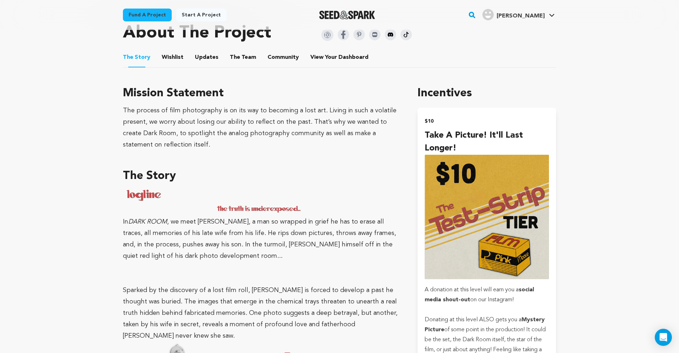
scroll to position [367, 0]
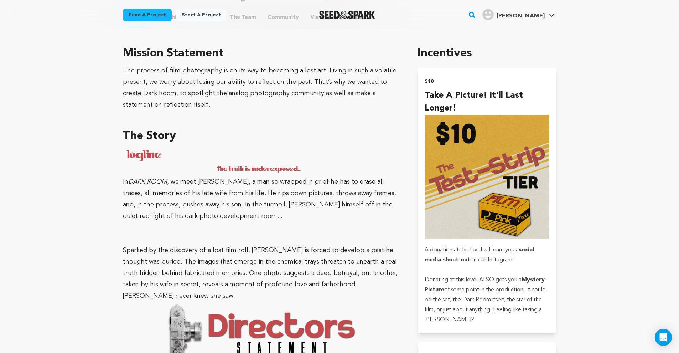
click at [161, 155] on img at bounding box center [192, 154] width 139 height 14
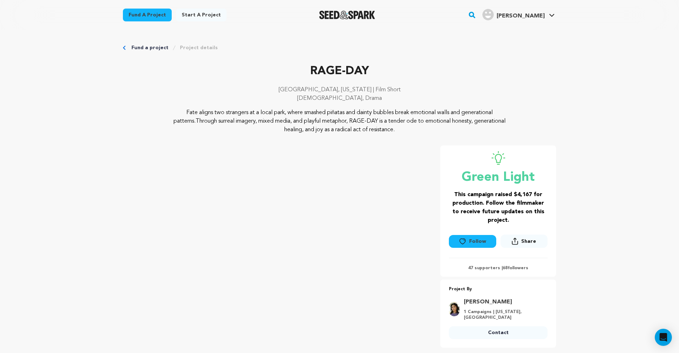
scroll to position [398, 0]
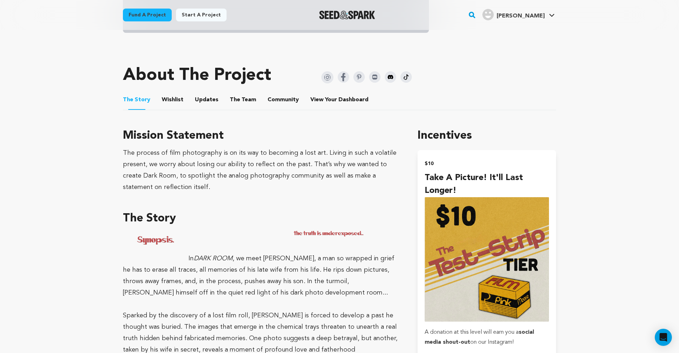
scroll to position [339, 0]
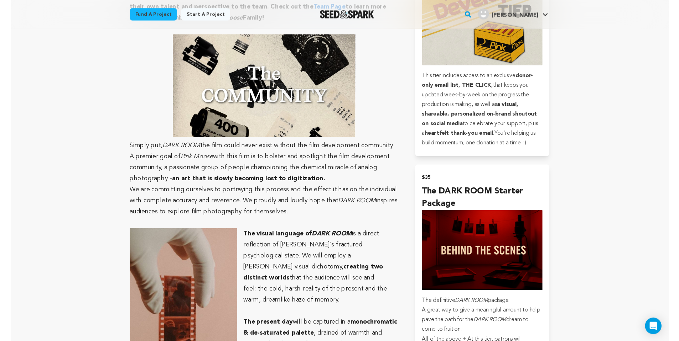
scroll to position [814, 0]
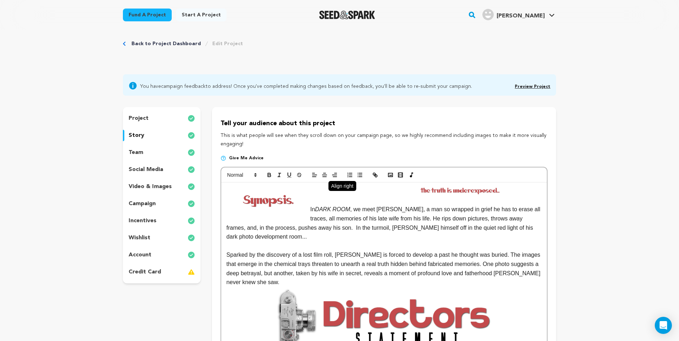
scroll to position [23, 0]
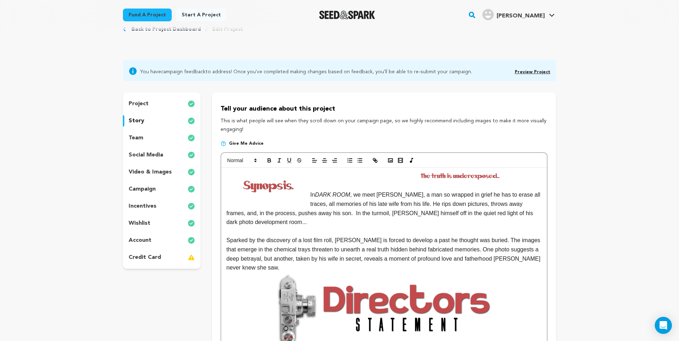
click at [376, 175] on p at bounding box center [383, 176] width 315 height 9
click at [241, 177] on img at bounding box center [268, 185] width 72 height 27
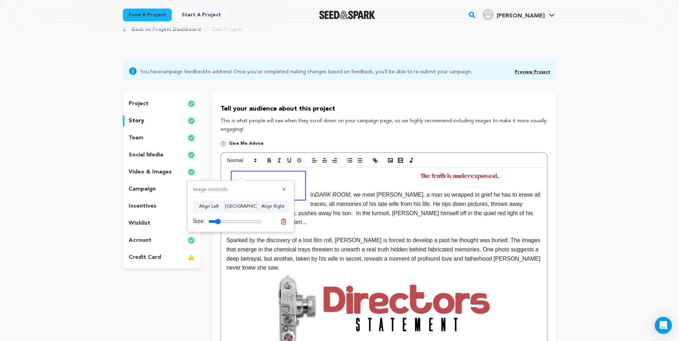
click at [321, 179] on p at bounding box center [383, 176] width 315 height 9
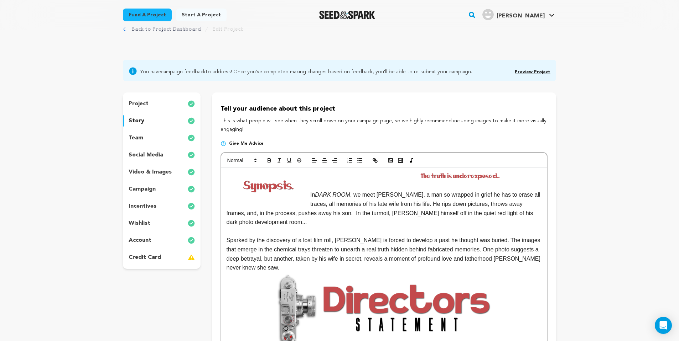
click at [400, 173] on img at bounding box center [462, 176] width 157 height 8
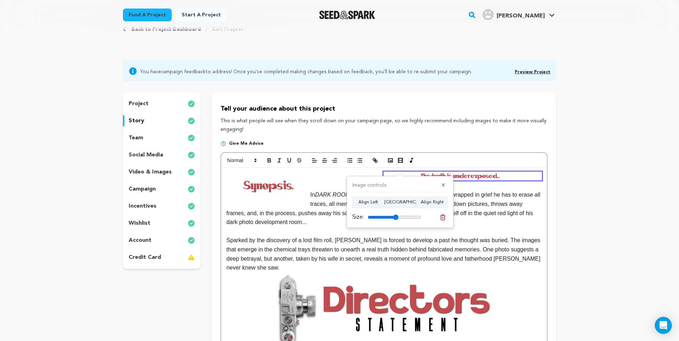
click at [371, 173] on p at bounding box center [383, 176] width 315 height 9
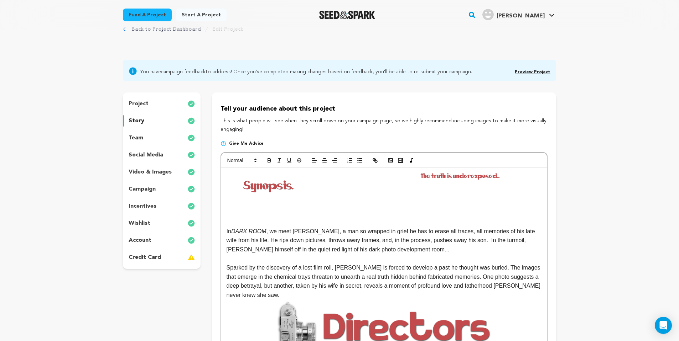
click at [415, 174] on img at bounding box center [462, 176] width 157 height 8
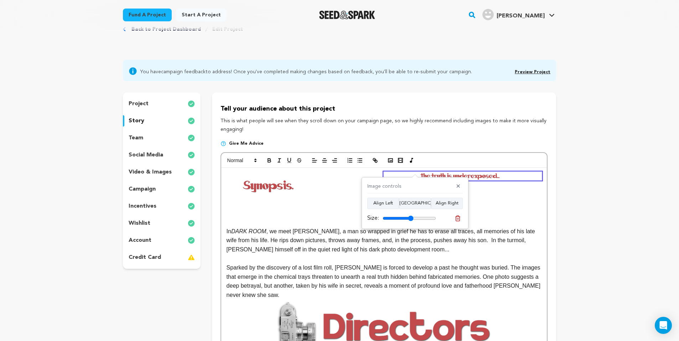
click at [377, 174] on p at bounding box center [383, 176] width 315 height 9
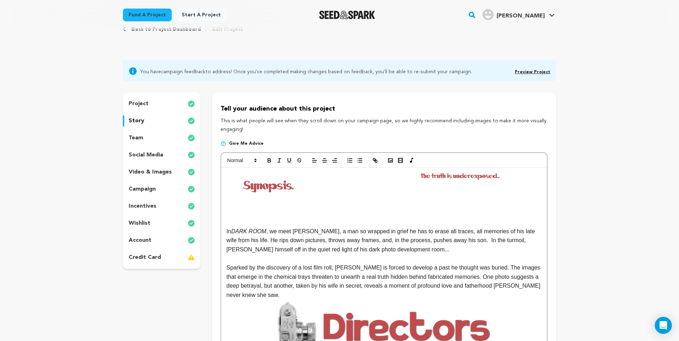
click at [408, 174] on img at bounding box center [462, 176] width 157 height 8
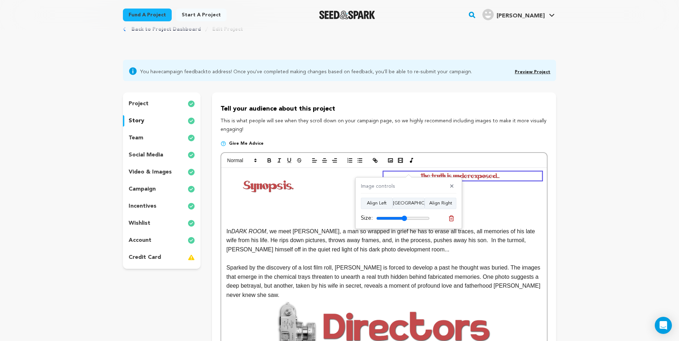
drag, startPoint x: 451, startPoint y: 220, endPoint x: 390, endPoint y: 205, distance: 63.0
click at [450, 220] on icon at bounding box center [451, 218] width 6 height 6
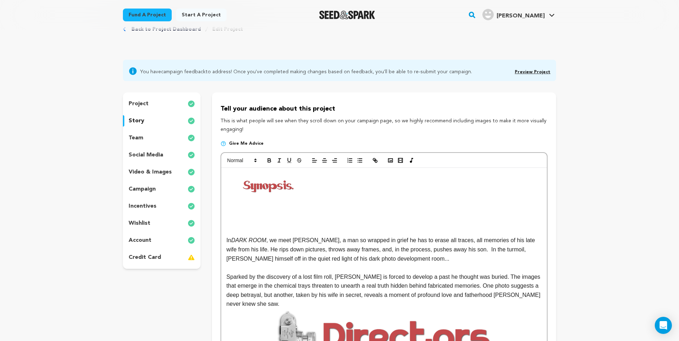
click at [280, 188] on img at bounding box center [268, 185] width 72 height 27
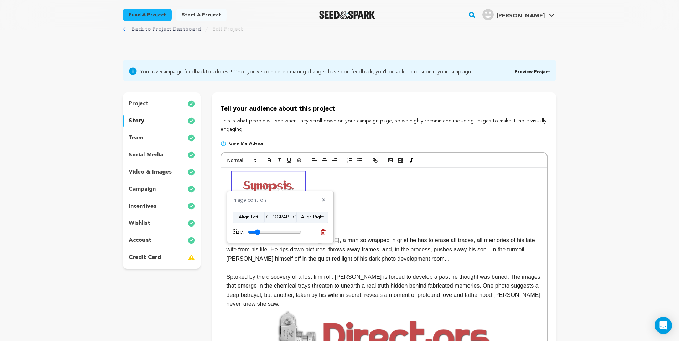
click at [323, 238] on div "Image controls ✕ Align Left Align Center Align Right Size:" at bounding box center [280, 217] width 107 height 52
click at [323, 234] on icon at bounding box center [323, 232] width 6 height 6
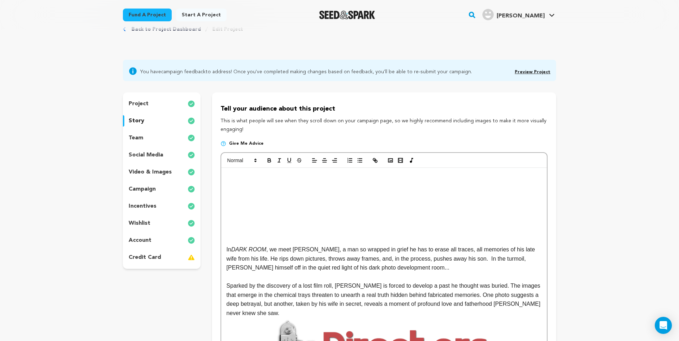
click at [379, 173] on p at bounding box center [383, 176] width 315 height 9
click at [392, 159] on rect "button" at bounding box center [390, 161] width 4 height 4
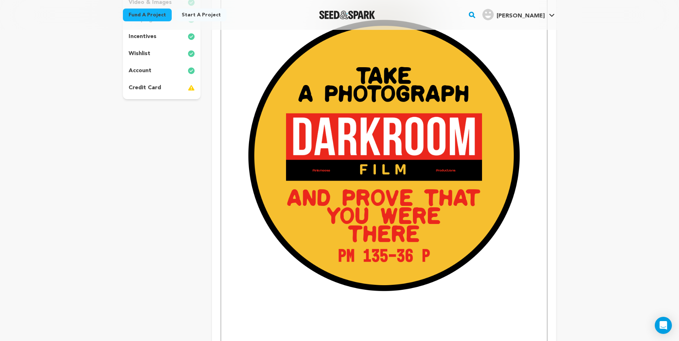
scroll to position [223, 0]
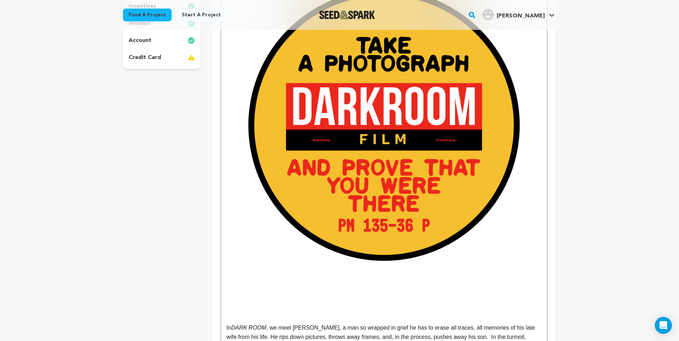
click at [398, 221] on img at bounding box center [383, 129] width 315 height 315
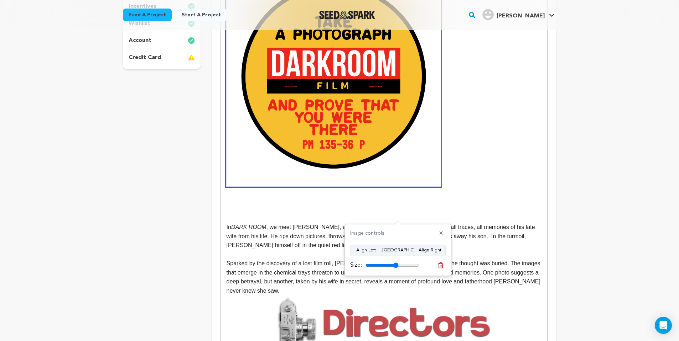
drag, startPoint x: 413, startPoint y: 266, endPoint x: 394, endPoint y: 267, distance: 19.6
click at [396, 269] on div "Size:" at bounding box center [384, 265] width 69 height 9
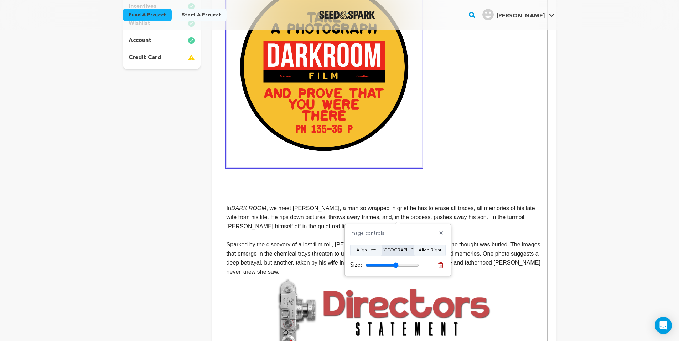
click at [393, 252] on button "Align Center" at bounding box center [398, 250] width 32 height 11
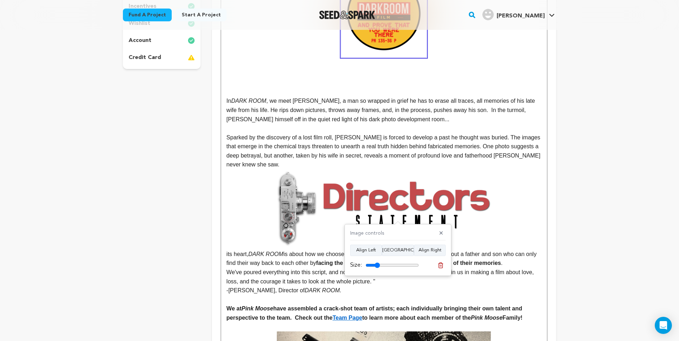
drag, startPoint x: 398, startPoint y: 266, endPoint x: 378, endPoint y: 267, distance: 19.6
click at [378, 267] on input "range" at bounding box center [391, 266] width 53 height 6
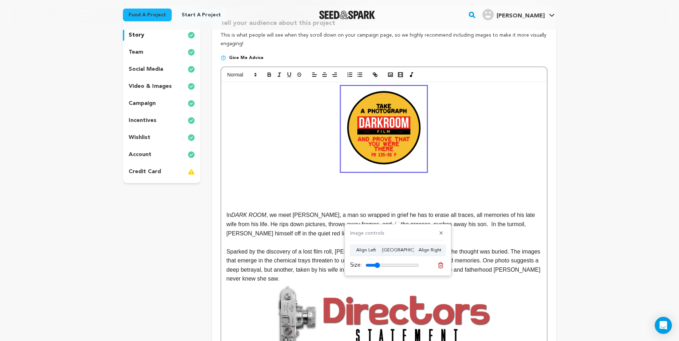
scroll to position [107, 0]
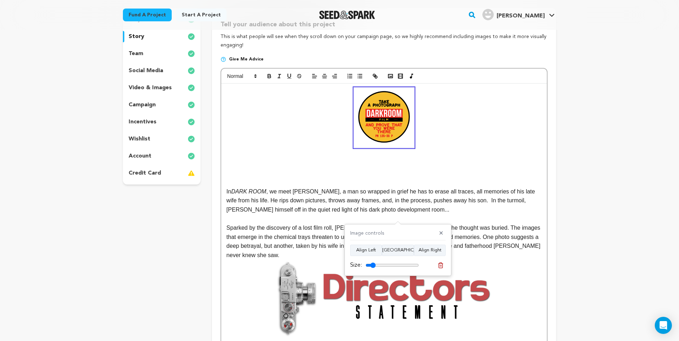
type input "19"
click at [374, 265] on input "range" at bounding box center [391, 266] width 53 height 6
click at [338, 160] on p at bounding box center [383, 164] width 315 height 9
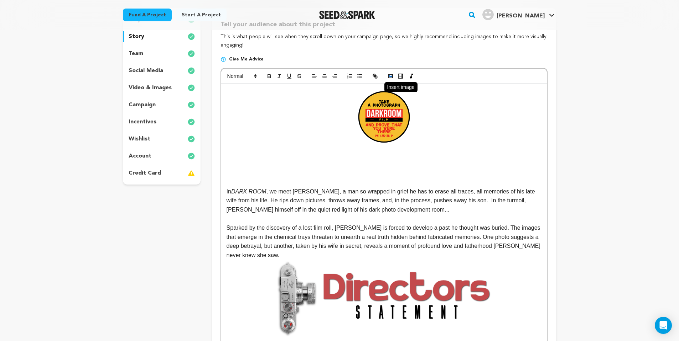
click at [389, 77] on rect "button" at bounding box center [390, 76] width 4 height 4
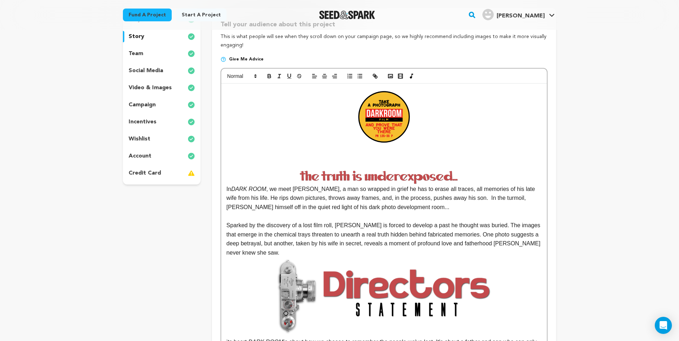
click at [342, 174] on img at bounding box center [383, 177] width 315 height 16
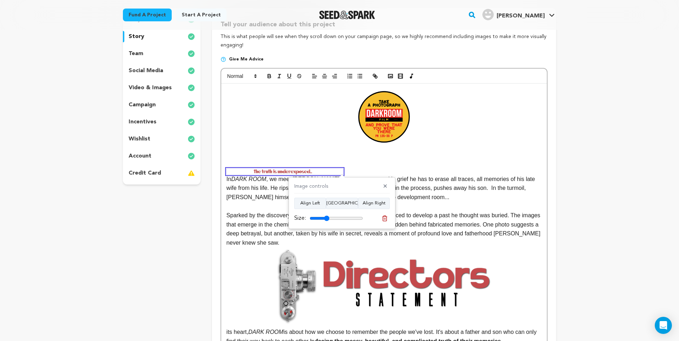
drag, startPoint x: 359, startPoint y: 219, endPoint x: 327, endPoint y: 219, distance: 31.7
click at [327, 219] on input "range" at bounding box center [335, 219] width 53 height 6
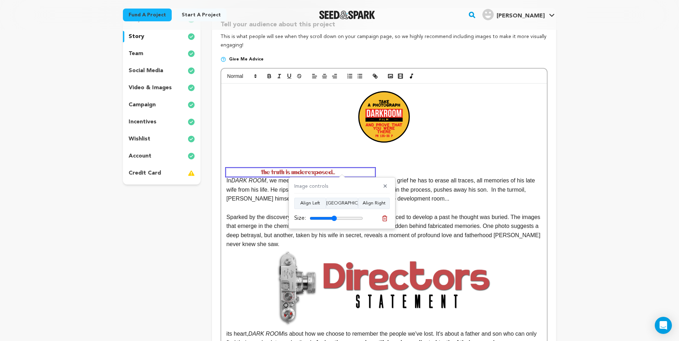
type input "51"
click at [334, 217] on input "range" at bounding box center [335, 219] width 53 height 6
click at [369, 201] on button "Align Right" at bounding box center [374, 203] width 32 height 11
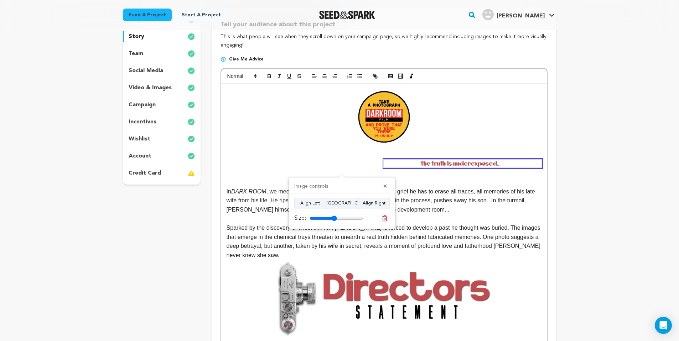
click at [255, 171] on p at bounding box center [383, 173] width 315 height 9
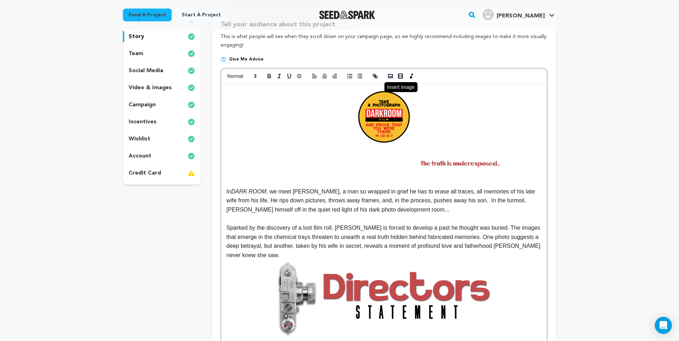
click at [391, 78] on icon "button" at bounding box center [390, 76] width 6 height 6
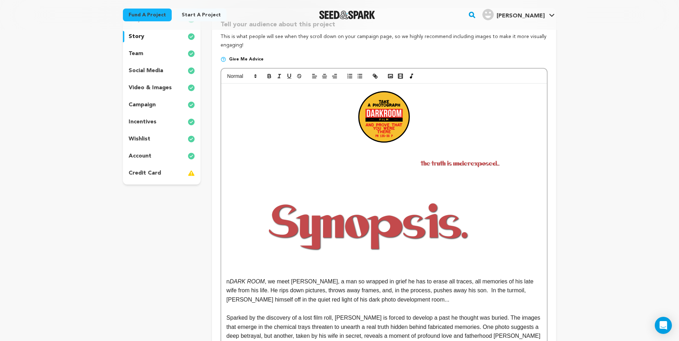
click at [336, 229] on img at bounding box center [368, 224] width 285 height 107
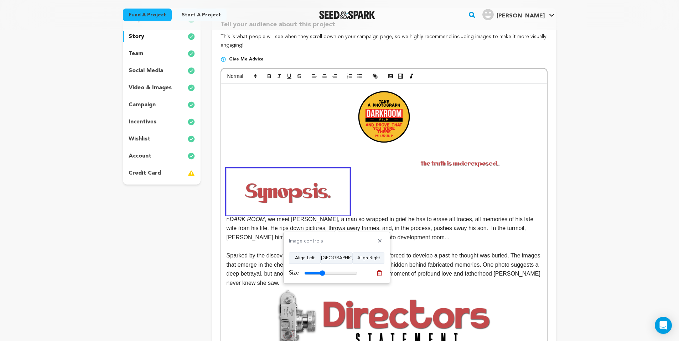
drag, startPoint x: 353, startPoint y: 272, endPoint x: 323, endPoint y: 273, distance: 30.6
click at [323, 273] on input "range" at bounding box center [330, 274] width 53 height 6
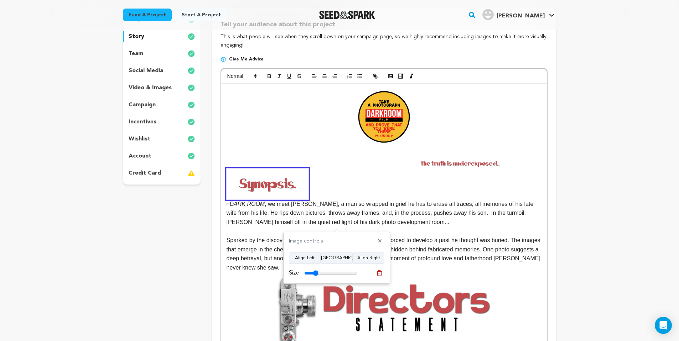
drag, startPoint x: 321, startPoint y: 272, endPoint x: 316, endPoint y: 273, distance: 5.2
click at [316, 273] on input "range" at bounding box center [330, 274] width 53 height 6
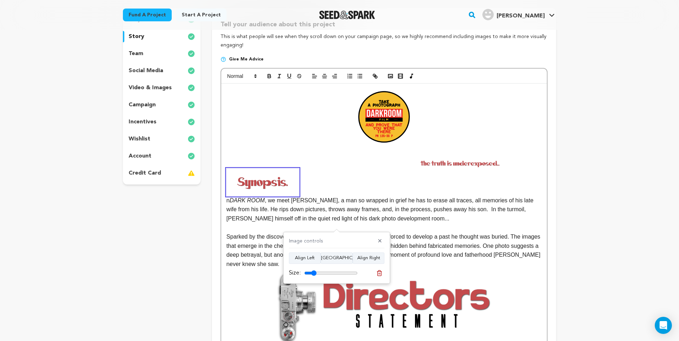
type input "23"
click at [315, 275] on input "range" at bounding box center [330, 274] width 53 height 6
click at [373, 178] on p "n DARK ROOM , we meet Alan, a man so wrapped in grief he has to erase all trace…" at bounding box center [383, 196] width 315 height 54
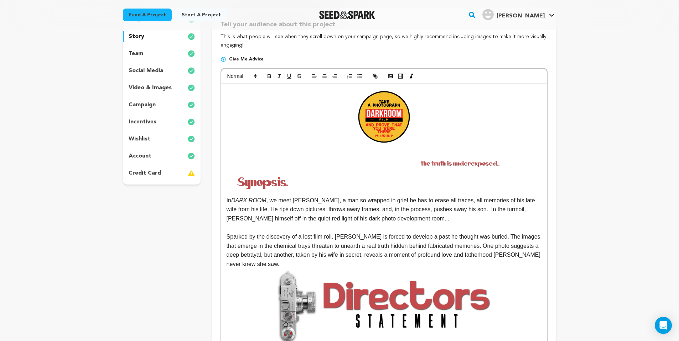
click at [411, 161] on img at bounding box center [462, 164] width 157 height 8
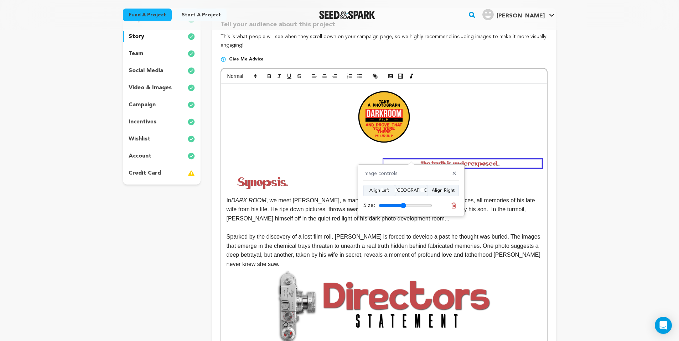
click at [330, 179] on p "In DARK ROOM , we meet Alan, a man so wrapped in grief he has to erase all trac…" at bounding box center [383, 196] width 315 height 54
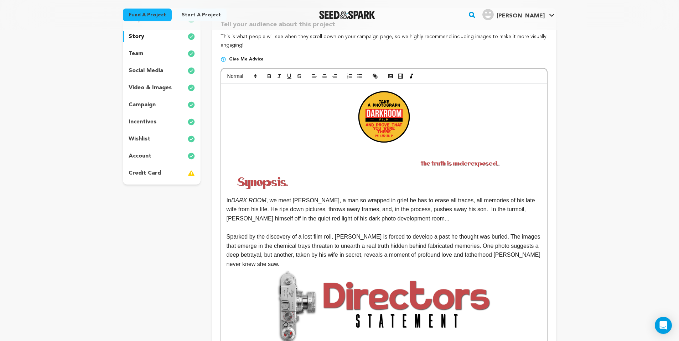
click at [386, 169] on p "In DARK ROOM , we meet Alan, a man so wrapped in grief he has to erase all trac…" at bounding box center [383, 196] width 315 height 54
click at [402, 161] on img at bounding box center [462, 164] width 157 height 8
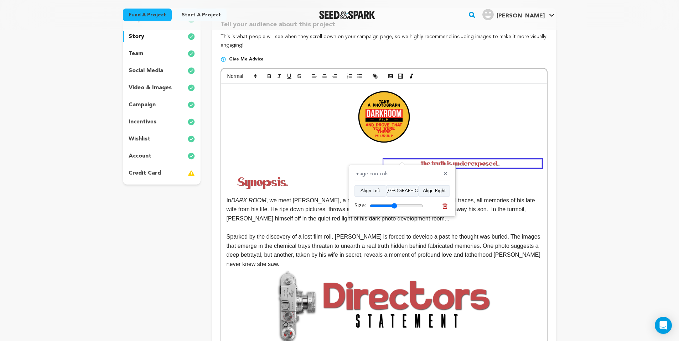
click at [488, 123] on p at bounding box center [383, 118] width 315 height 60
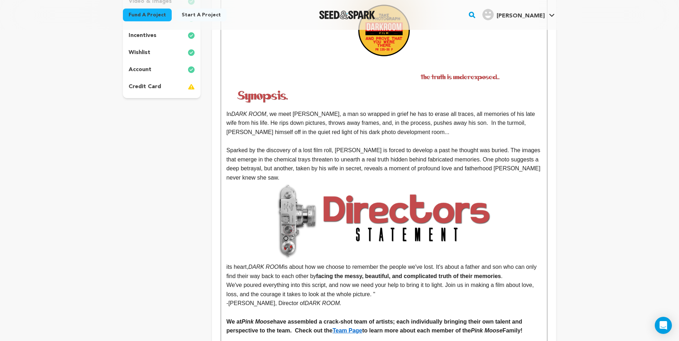
scroll to position [105, 0]
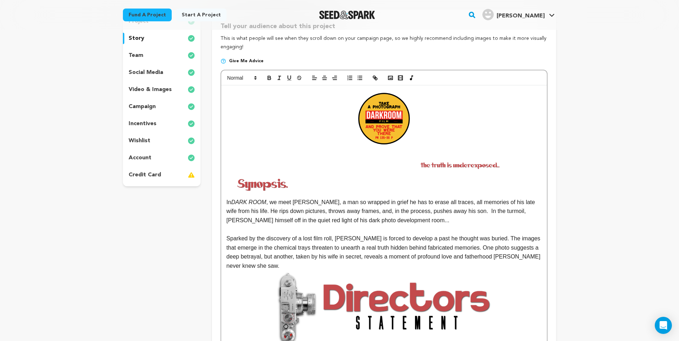
click at [468, 166] on img at bounding box center [462, 166] width 157 height 8
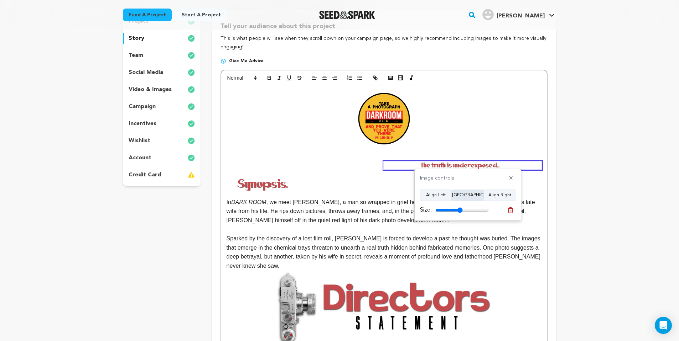
click at [462, 199] on button "Align Center" at bounding box center [468, 195] width 32 height 11
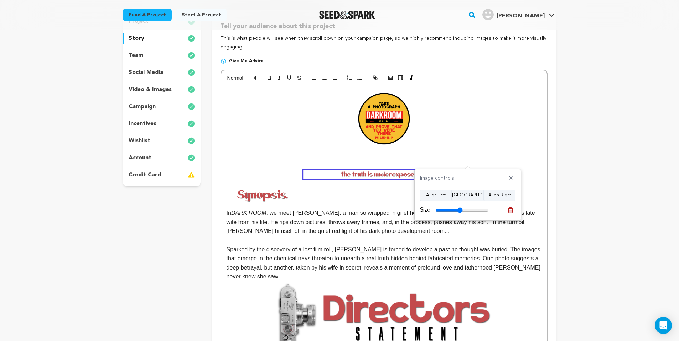
click at [479, 139] on p at bounding box center [383, 120] width 315 height 60
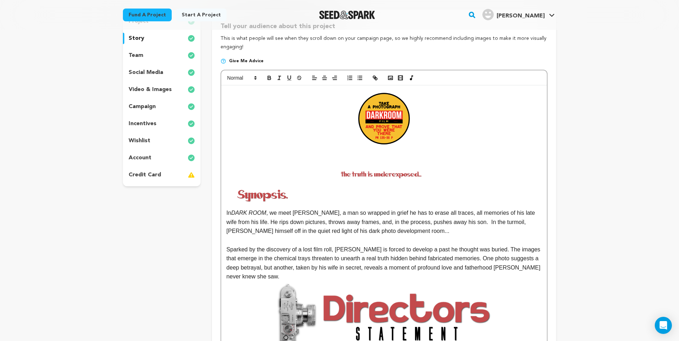
click at [355, 162] on p "﻿ ﻿" at bounding box center [383, 170] width 315 height 17
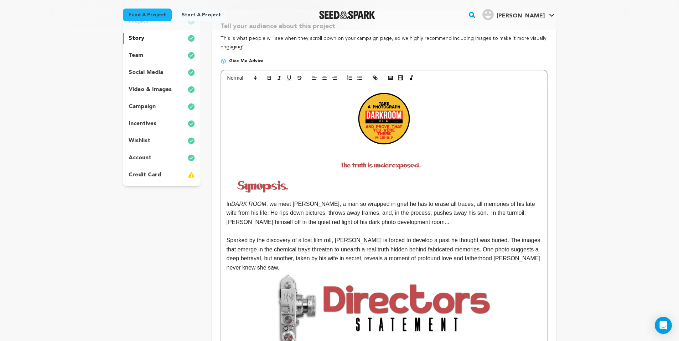
click at [310, 160] on p "﻿ ﻿" at bounding box center [383, 130] width 315 height 80
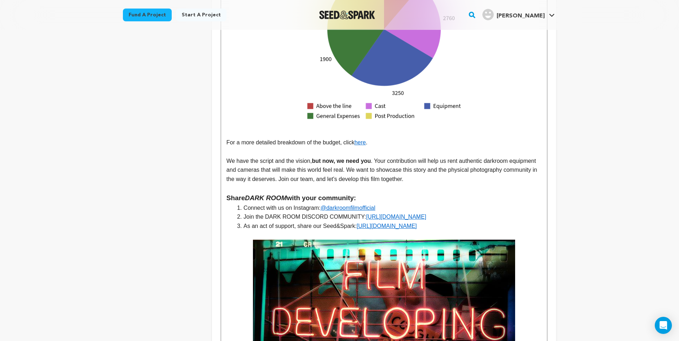
scroll to position [1914, 0]
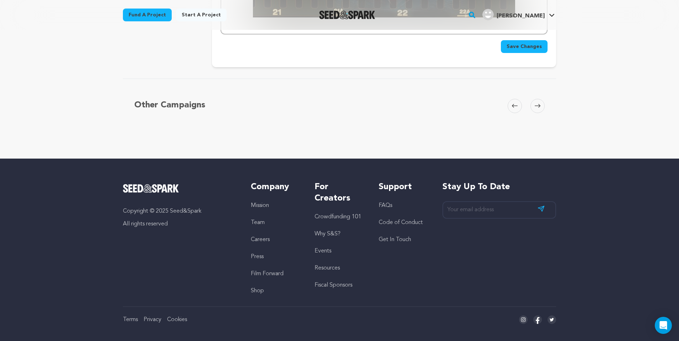
click at [526, 43] on span "Save Changes" at bounding box center [523, 46] width 35 height 7
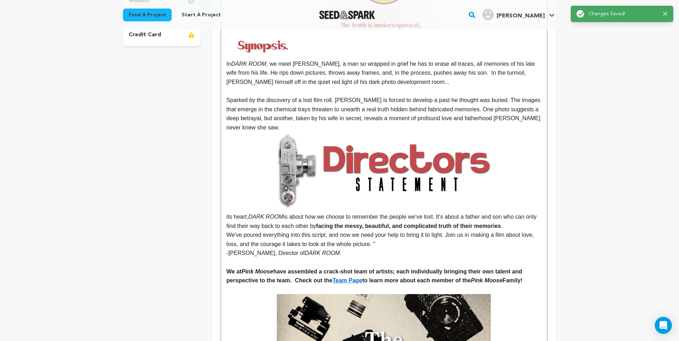
scroll to position [0, 0]
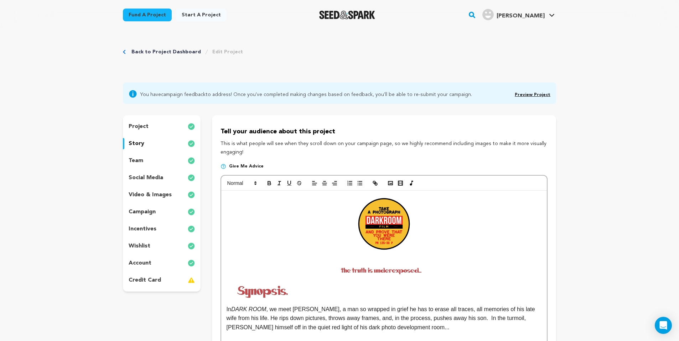
click at [154, 129] on div "project" at bounding box center [162, 126] width 78 height 11
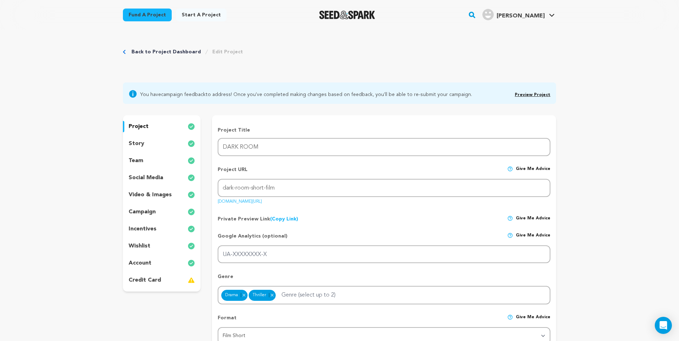
click at [143, 142] on div "story" at bounding box center [162, 143] width 78 height 11
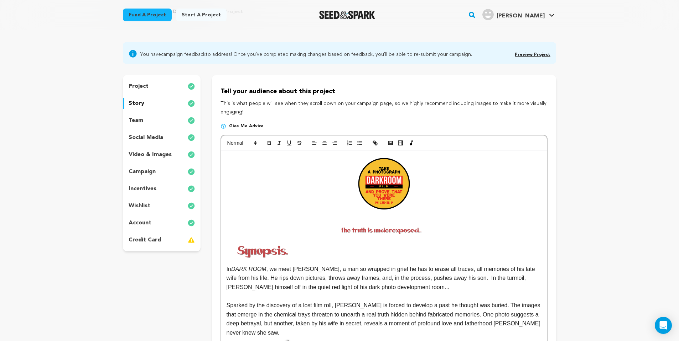
scroll to position [58, 0]
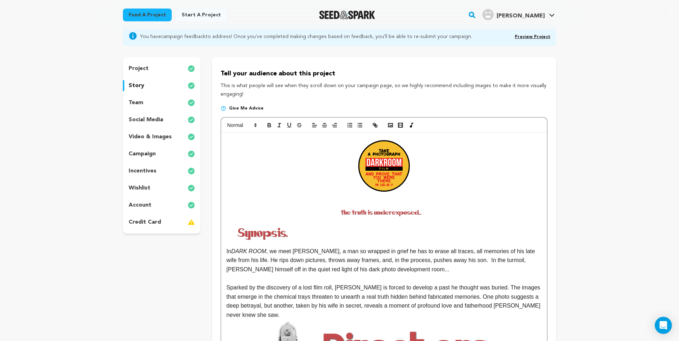
click at [381, 173] on img at bounding box center [384, 167] width 60 height 60
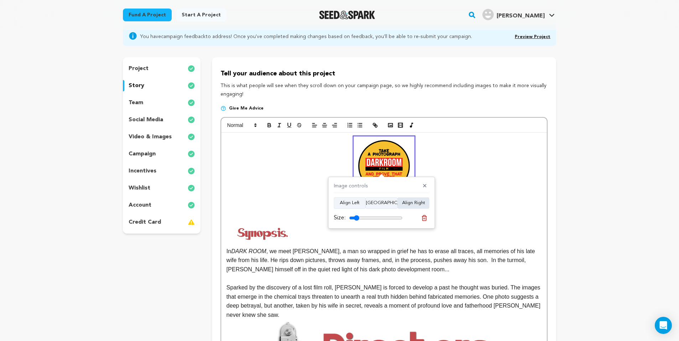
click at [413, 207] on button "Align Right" at bounding box center [413, 203] width 32 height 11
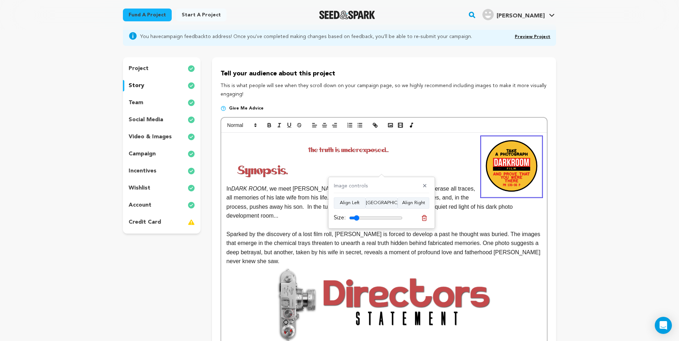
click at [363, 146] on img at bounding box center [351, 150] width 161 height 8
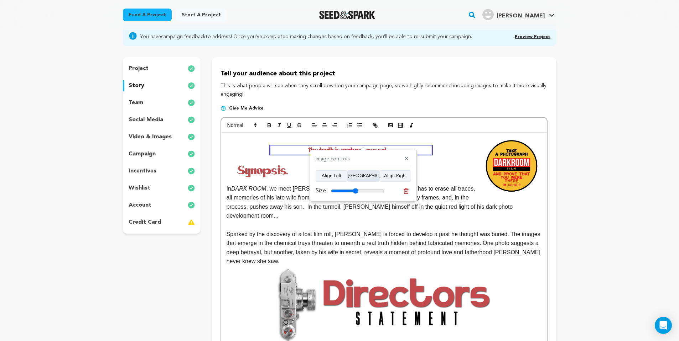
click at [364, 174] on button "Align Center" at bounding box center [363, 176] width 32 height 11
click at [404, 191] on icon at bounding box center [406, 191] width 6 height 6
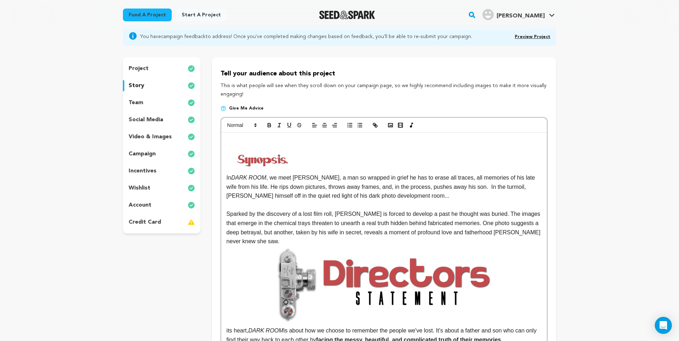
click at [251, 159] on img at bounding box center [262, 159] width 72 height 27
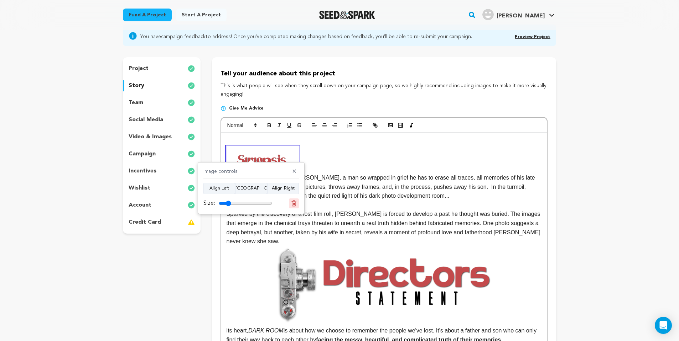
click at [292, 206] on icon at bounding box center [293, 203] width 5 height 5
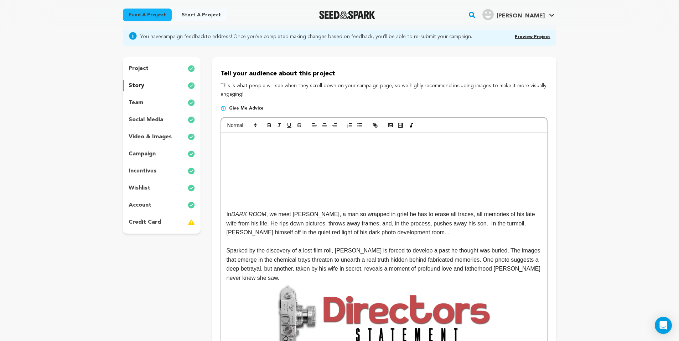
click at [239, 146] on p at bounding box center [383, 150] width 315 height 9
click at [291, 139] on p at bounding box center [383, 141] width 315 height 9
click at [390, 127] on icon "button" at bounding box center [390, 125] width 6 height 6
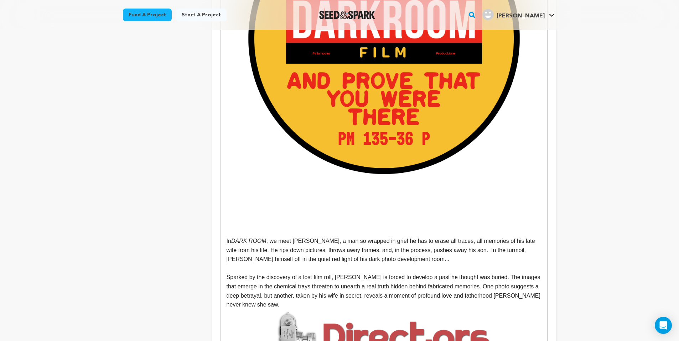
scroll to position [263, 0]
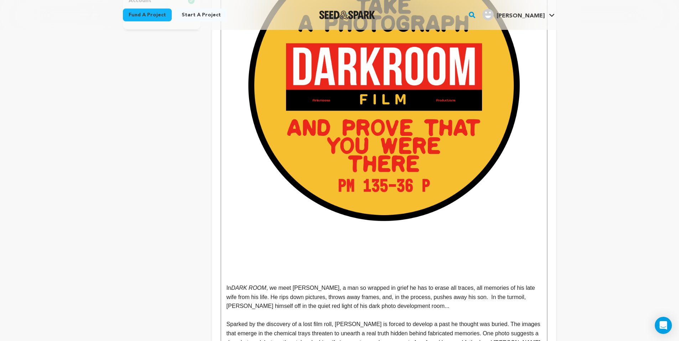
click at [415, 162] on img at bounding box center [383, 89] width 315 height 315
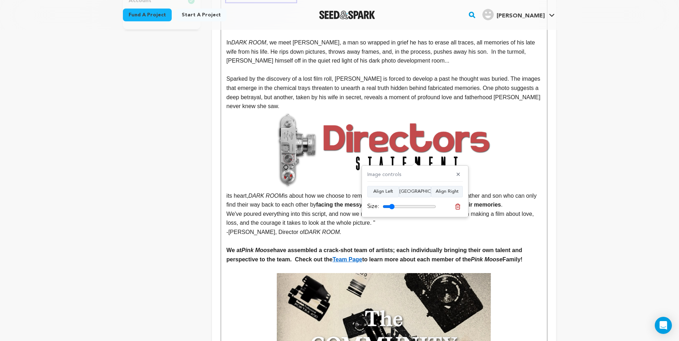
drag, startPoint x: 433, startPoint y: 205, endPoint x: 393, endPoint y: 205, distance: 40.2
type input "22"
click at [393, 205] on input "range" at bounding box center [408, 207] width 53 height 6
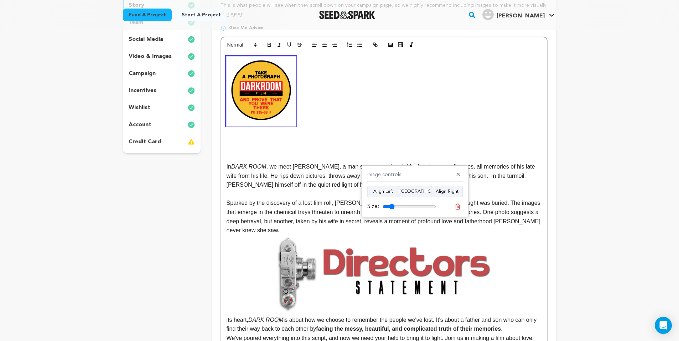
scroll to position [69, 0]
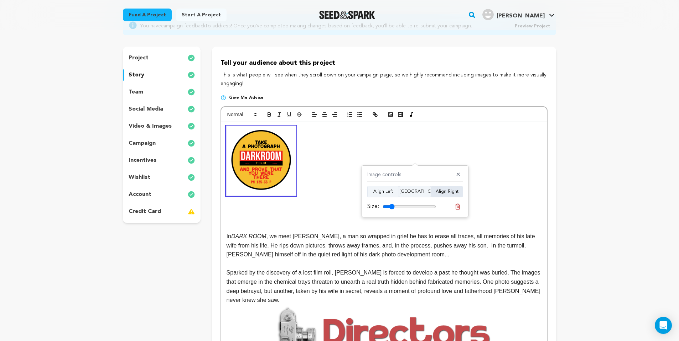
click at [457, 193] on button "Align Right" at bounding box center [447, 191] width 32 height 11
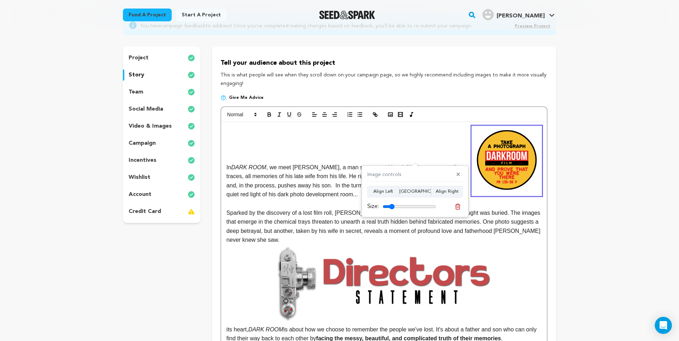
click at [248, 137] on p at bounding box center [383, 140] width 315 height 9
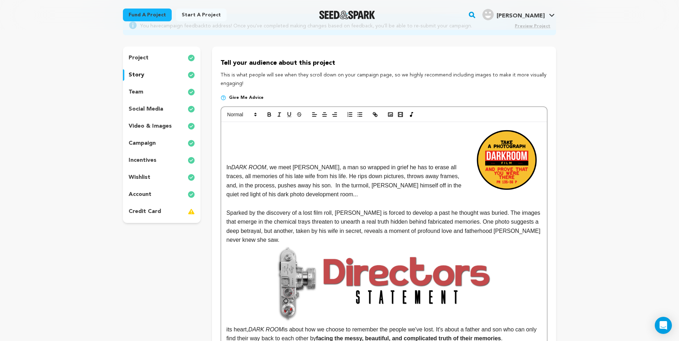
click at [388, 114] on icon "button" at bounding box center [390, 114] width 6 height 6
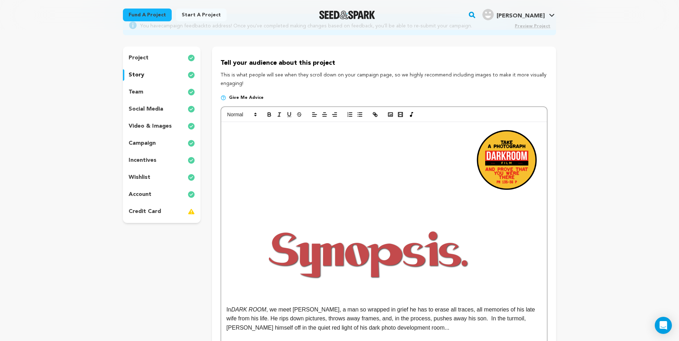
click at [380, 218] on img at bounding box center [368, 252] width 285 height 107
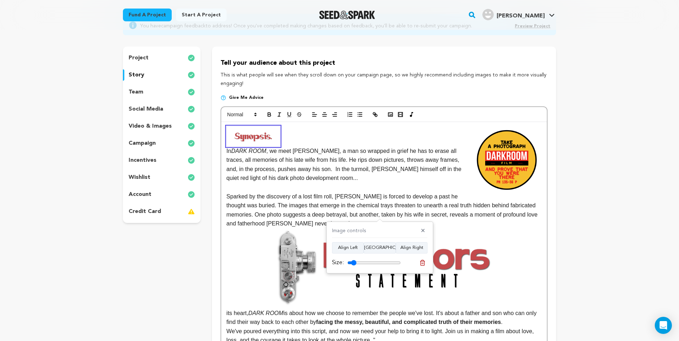
drag, startPoint x: 392, startPoint y: 264, endPoint x: 355, endPoint y: 261, distance: 37.5
type input "17"
click at [355, 261] on input "range" at bounding box center [373, 263] width 53 height 6
click at [318, 127] on p at bounding box center [383, 136] width 315 height 20
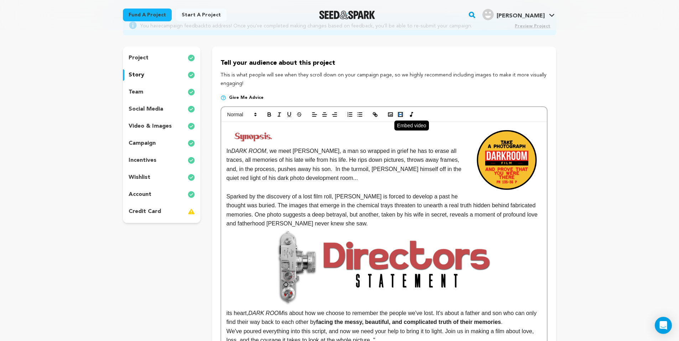
click at [395, 112] on button "button" at bounding box center [400, 114] width 10 height 9
click at [393, 114] on icon "button" at bounding box center [390, 114] width 6 height 6
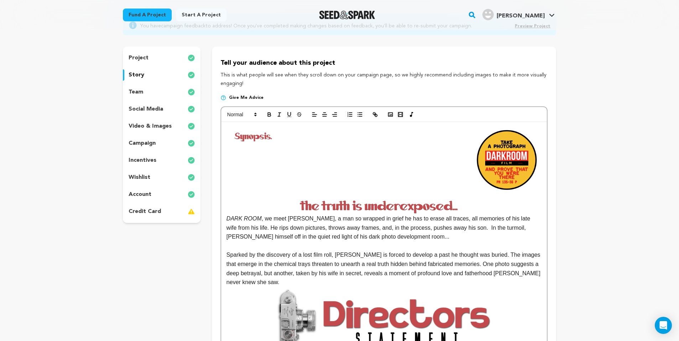
click at [392, 202] on img at bounding box center [383, 207] width 315 height 16
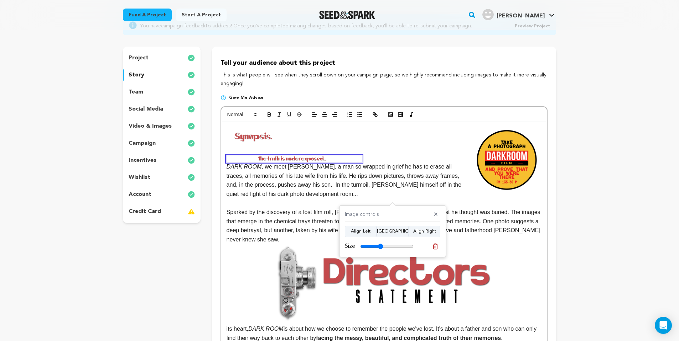
drag, startPoint x: 410, startPoint y: 246, endPoint x: 381, endPoint y: 244, distance: 29.7
click at [381, 244] on input "range" at bounding box center [386, 247] width 53 height 6
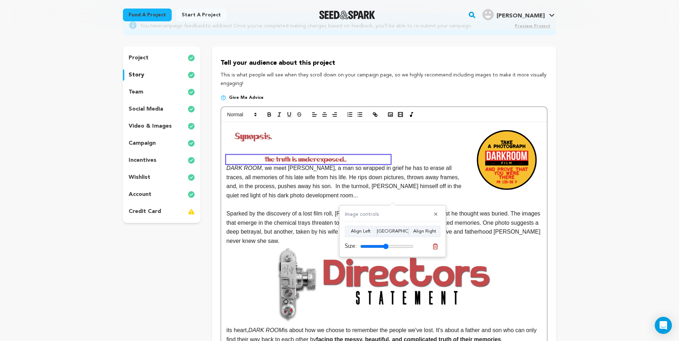
drag, startPoint x: 379, startPoint y: 246, endPoint x: 386, endPoint y: 247, distance: 6.9
click at [386, 247] on input "range" at bounding box center [386, 247] width 53 height 6
click at [392, 234] on button "Align Center" at bounding box center [392, 231] width 32 height 11
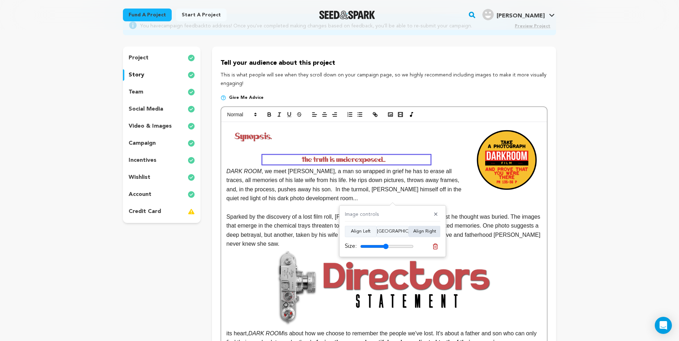
click at [425, 233] on button "Align Right" at bounding box center [424, 231] width 32 height 11
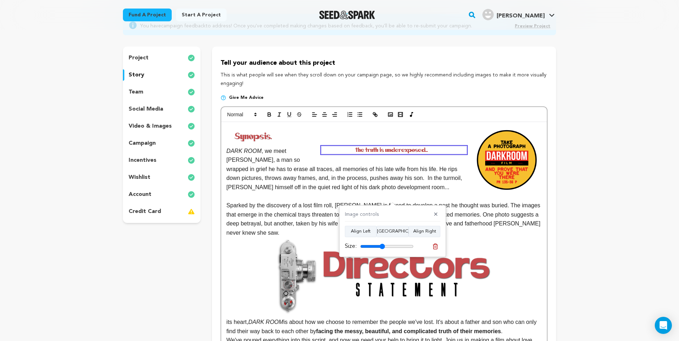
drag, startPoint x: 386, startPoint y: 245, endPoint x: 382, endPoint y: 244, distance: 4.1
type input "46"
click at [382, 244] on input "range" at bounding box center [386, 247] width 53 height 6
click at [397, 235] on button "Align Center" at bounding box center [392, 231] width 32 height 11
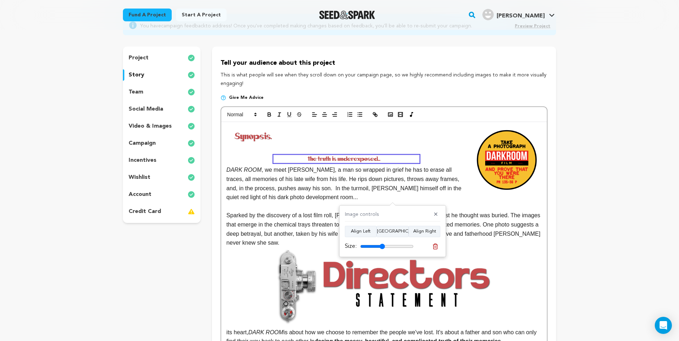
click at [264, 141] on img at bounding box center [252, 136] width 53 height 20
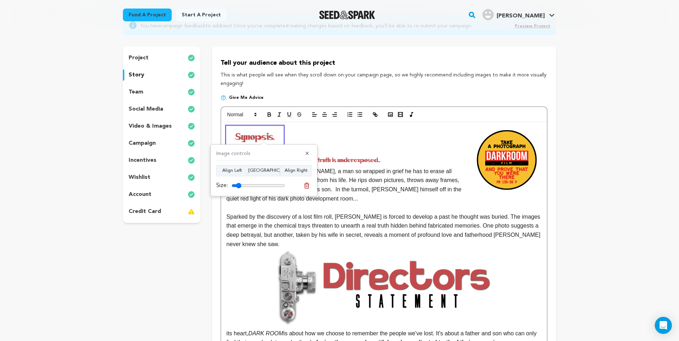
type input "17"
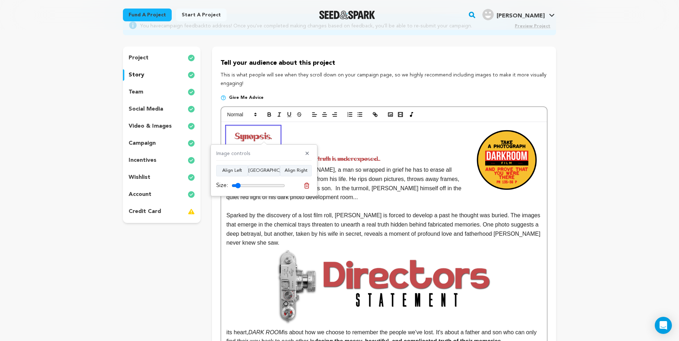
click at [239, 187] on input "range" at bounding box center [257, 186] width 53 height 6
click at [324, 132] on p "﻿ ﻿ DARK ROOM , we meet Alan, a man so wrapped in grief he has to erase all tra…" at bounding box center [383, 164] width 315 height 76
click at [335, 159] on img at bounding box center [346, 159] width 145 height 7
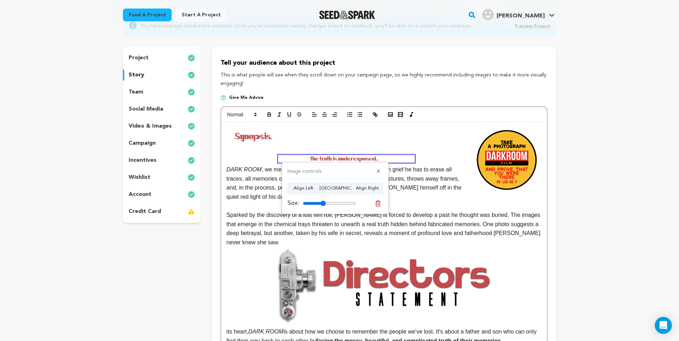
type input "43"
click at [323, 202] on input "range" at bounding box center [329, 204] width 53 height 6
click at [377, 203] on line at bounding box center [377, 204] width 0 height 2
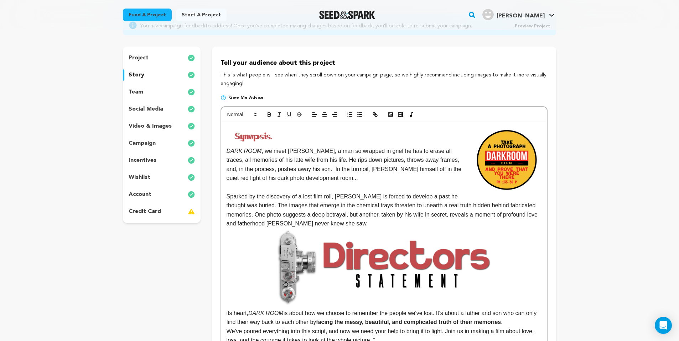
click at [333, 137] on p "﻿ ﻿ DARK ROOM , we meet Alan, a man so wrapped in grief he has to erase all tra…" at bounding box center [383, 154] width 315 height 57
click at [320, 133] on p "﻿ ﻿ DARK ROOM , we meet Alan, a man so wrapped in grief he has to erase all tra…" at bounding box center [383, 154] width 315 height 57
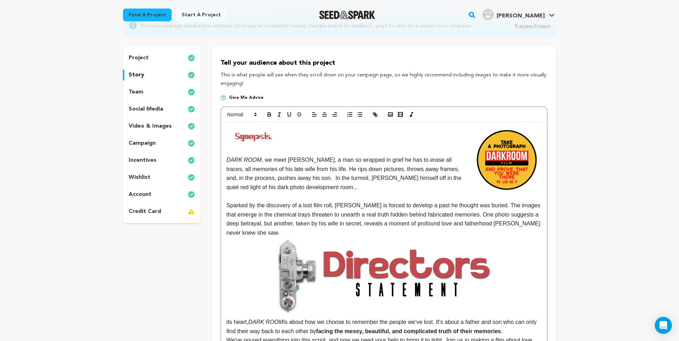
click at [320, 136] on p "﻿ ﻿" at bounding box center [383, 140] width 315 height 29
click at [392, 116] on icon "button" at bounding box center [390, 114] width 6 height 6
click at [387, 113] on icon "button" at bounding box center [390, 114] width 6 height 6
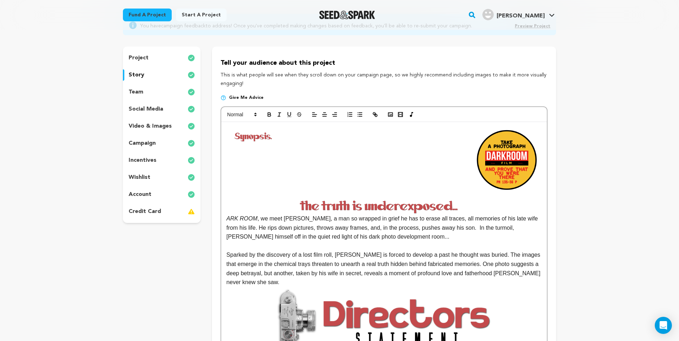
click at [308, 194] on em "﻿ ﻿ ARK ROOM" at bounding box center [383, 189] width 315 height 66
click at [320, 202] on img at bounding box center [383, 207] width 315 height 16
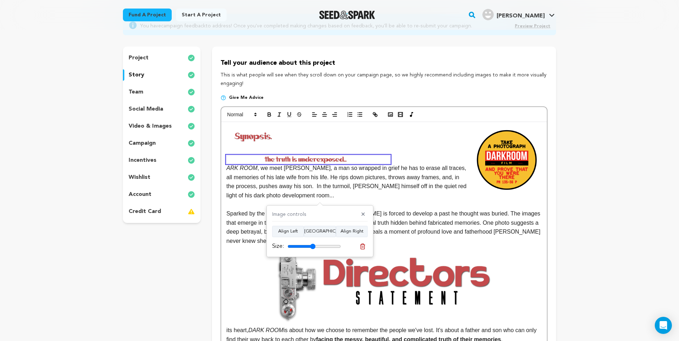
drag, startPoint x: 334, startPoint y: 247, endPoint x: 313, endPoint y: 243, distance: 21.4
type input "52"
click at [313, 243] on div "Size:" at bounding box center [306, 246] width 69 height 9
click at [320, 230] on button "Align Center" at bounding box center [320, 231] width 32 height 11
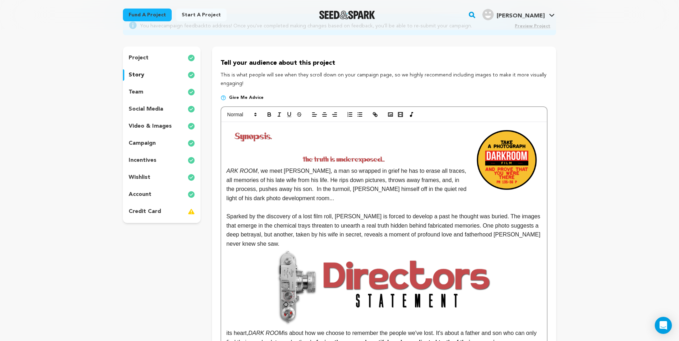
click at [355, 160] on img at bounding box center [347, 160] width 164 height 8
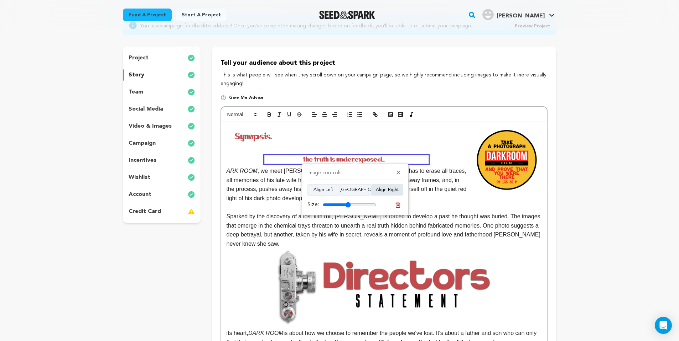
click at [381, 188] on button "Align Right" at bounding box center [387, 189] width 32 height 11
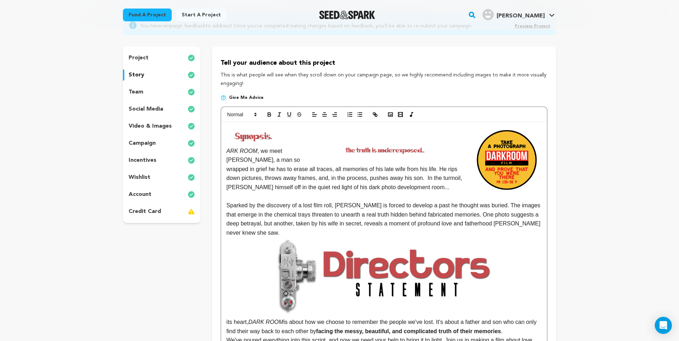
click at [405, 155] on img at bounding box center [387, 151] width 157 height 8
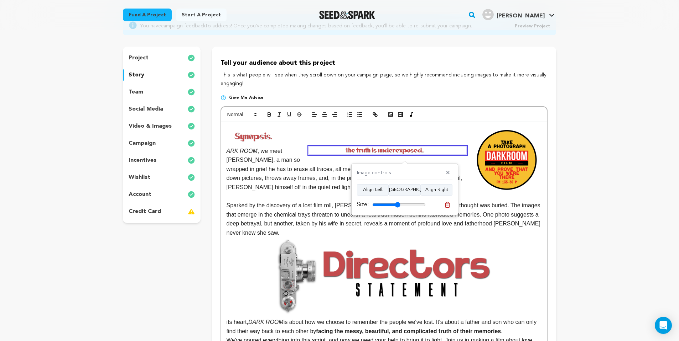
click at [451, 202] on button at bounding box center [447, 205] width 10 height 10
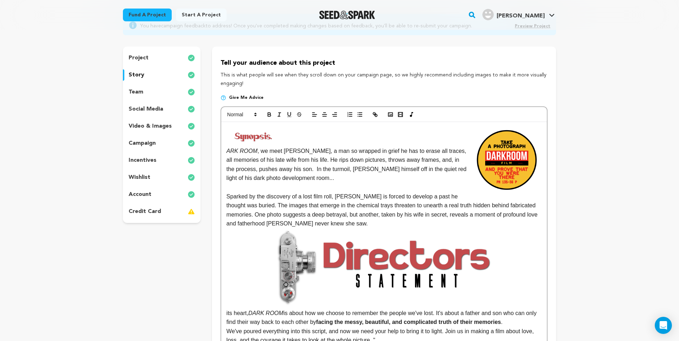
click at [513, 169] on img at bounding box center [506, 160] width 69 height 69
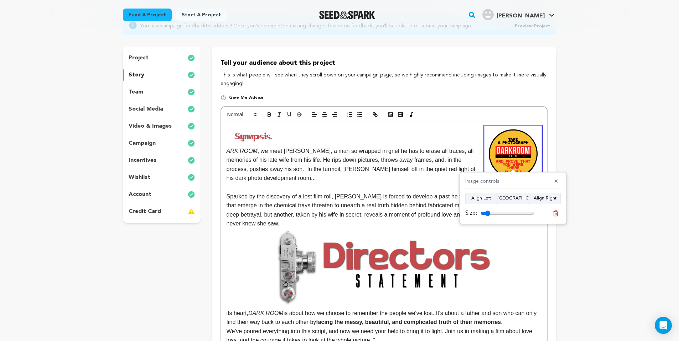
type input "18"
click at [489, 214] on input "range" at bounding box center [506, 214] width 53 height 6
click at [296, 134] on p "﻿ ﻿ ARK ROOM , we meet Alan, a man so wrapped in grief he has to erase all trac…" at bounding box center [383, 154] width 315 height 57
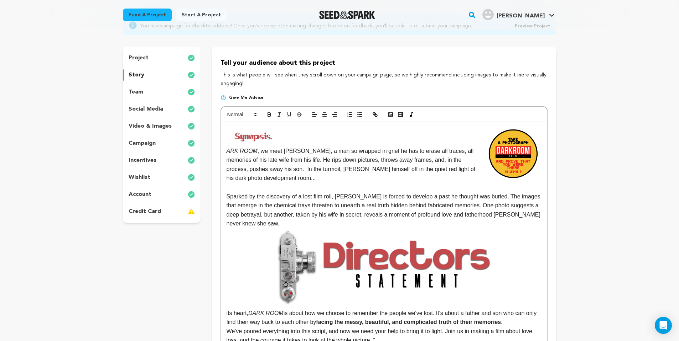
click at [315, 132] on p "﻿ ﻿ ARK ROOM , we meet Alan, a man so wrapped in grief he has to erase all trac…" at bounding box center [383, 154] width 315 height 57
click at [314, 135] on p "﻿ ﻿ ARK ROOM , we meet Alan, a man so wrapped in grief he has to erase all trac…" at bounding box center [383, 154] width 315 height 57
click at [320, 137] on p "﻿ ﻿ ARK ROOM , we meet Alan, a man so wrapped in grief he has to erase all trac…" at bounding box center [383, 154] width 315 height 57
click at [392, 116] on icon "button" at bounding box center [390, 114] width 6 height 6
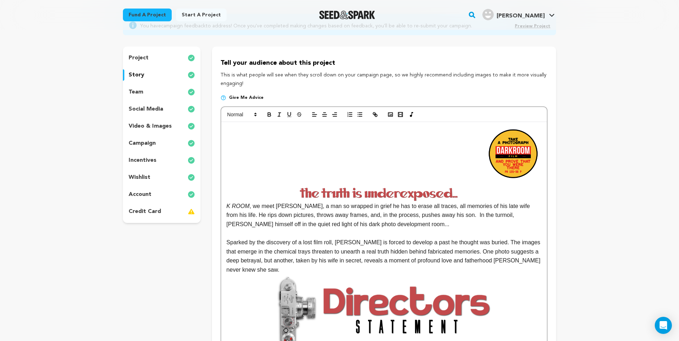
click at [355, 195] on img at bounding box center [383, 194] width 315 height 16
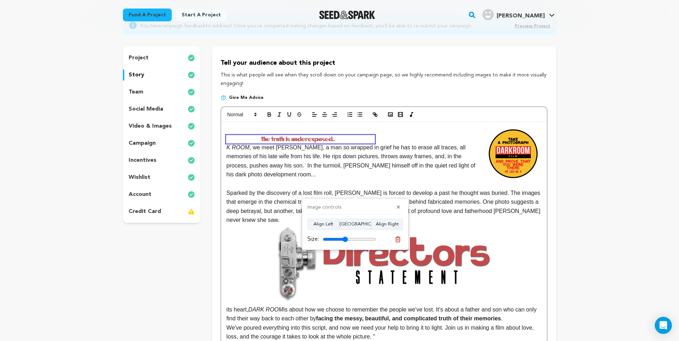
drag, startPoint x: 371, startPoint y: 242, endPoint x: 345, endPoint y: 242, distance: 25.3
type input "47"
click at [345, 242] on div "Size:" at bounding box center [341, 239] width 69 height 9
click at [346, 223] on button "Align Center" at bounding box center [355, 224] width 32 height 11
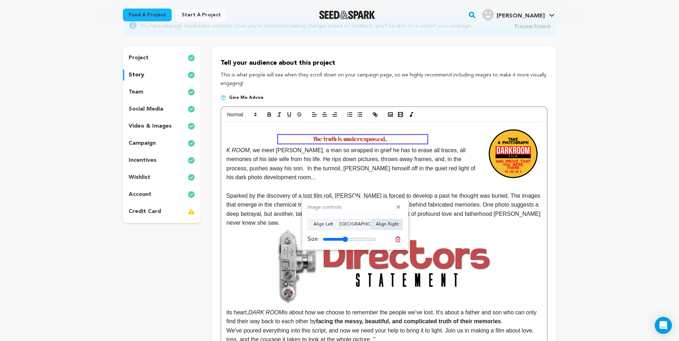
click at [384, 224] on button "Align Right" at bounding box center [387, 224] width 32 height 11
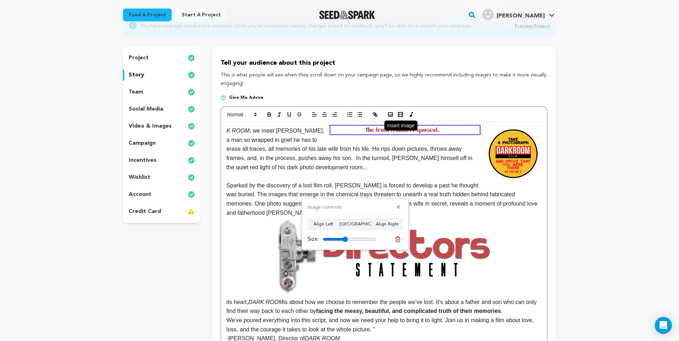
click at [388, 114] on rect "button" at bounding box center [390, 115] width 4 height 4
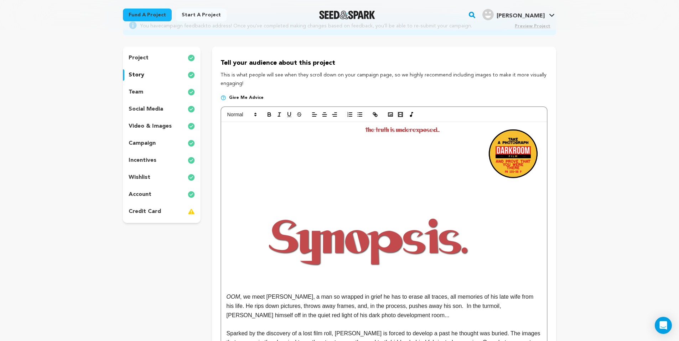
click at [353, 246] on img at bounding box center [368, 239] width 285 height 107
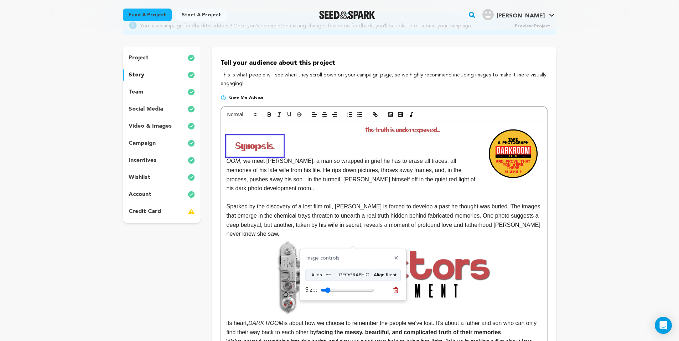
drag, startPoint x: 369, startPoint y: 289, endPoint x: 329, endPoint y: 287, distance: 40.7
type input "18"
click at [329, 287] on div "Size:" at bounding box center [339, 290] width 69 height 9
click at [328, 276] on button "Align Left" at bounding box center [321, 275] width 32 height 11
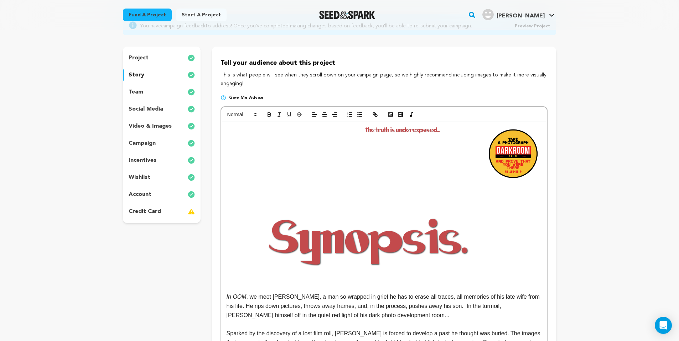
click at [352, 261] on img at bounding box center [368, 239] width 285 height 107
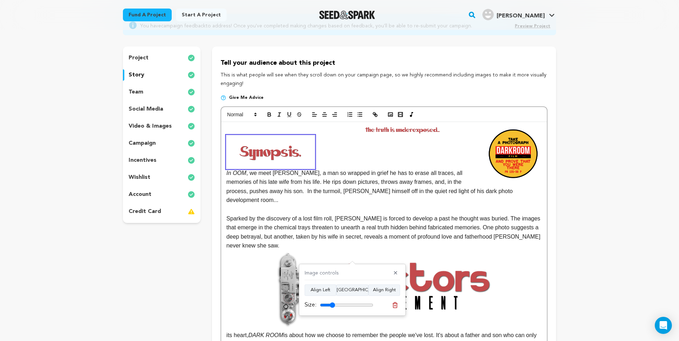
drag, startPoint x: 370, startPoint y: 305, endPoint x: 333, endPoint y: 305, distance: 36.7
type input "28"
click at [333, 305] on input "range" at bounding box center [346, 306] width 53 height 6
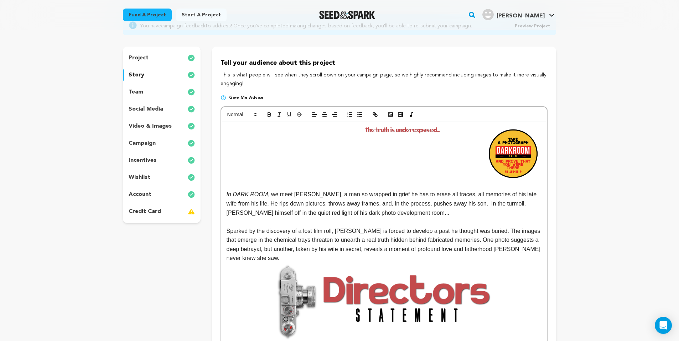
click at [247, 145] on p at bounding box center [383, 149] width 315 height 9
click at [241, 132] on p "﻿ ﻿" at bounding box center [383, 130] width 315 height 9
click at [392, 117] on icon "button" at bounding box center [390, 114] width 6 height 6
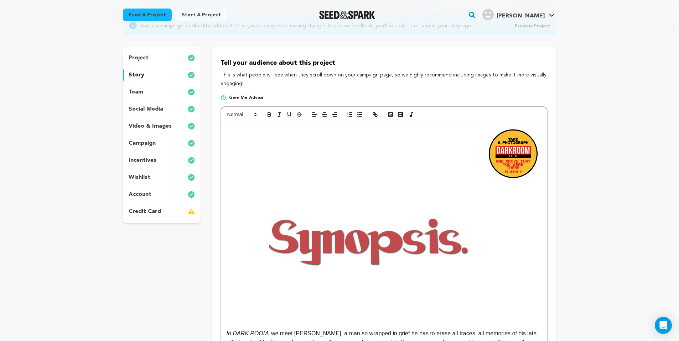
click at [341, 231] on img at bounding box center [368, 239] width 285 height 107
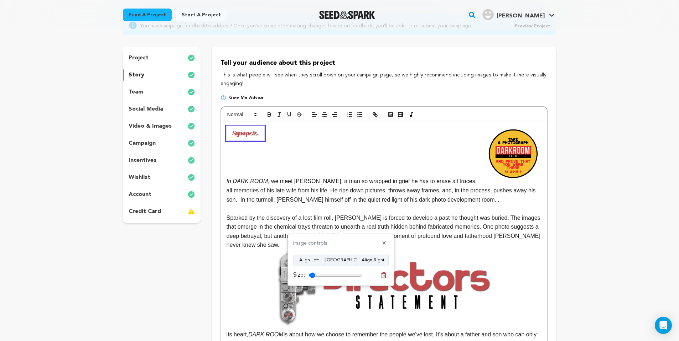
drag, startPoint x: 359, startPoint y: 273, endPoint x: 314, endPoint y: 276, distance: 45.3
type input "12"
click at [314, 276] on input "range" at bounding box center [334, 276] width 53 height 6
click at [327, 140] on p at bounding box center [383, 133] width 315 height 14
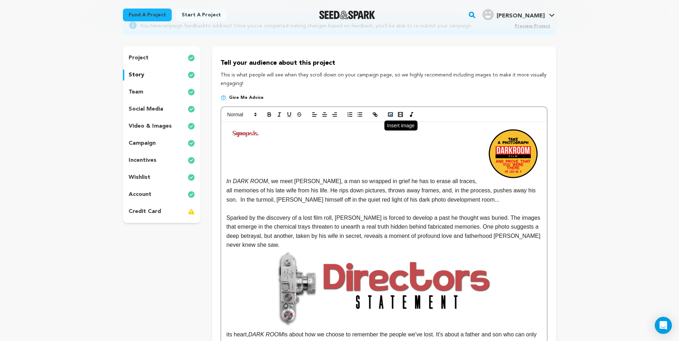
click at [390, 114] on polyline "button" at bounding box center [390, 115] width 3 height 2
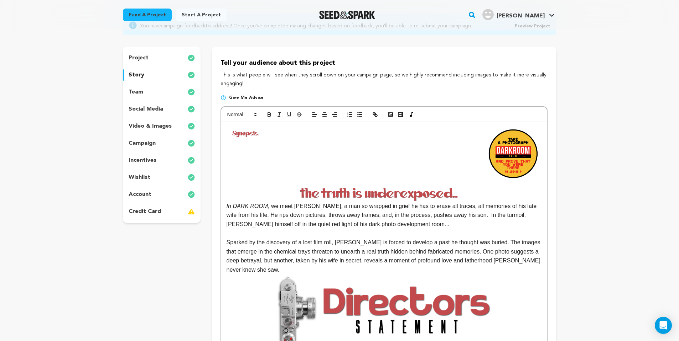
drag, startPoint x: 301, startPoint y: 195, endPoint x: 310, endPoint y: 197, distance: 10.3
click at [301, 195] on img at bounding box center [383, 194] width 315 height 16
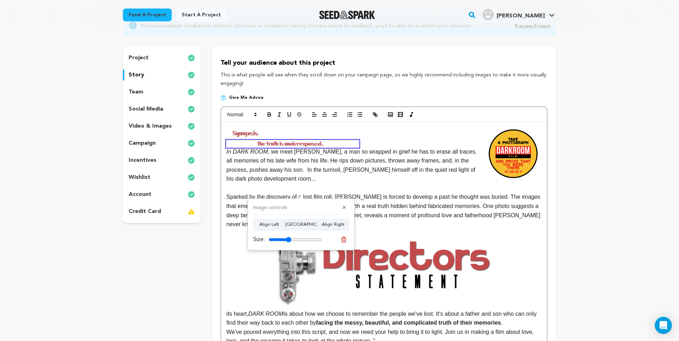
drag, startPoint x: 319, startPoint y: 240, endPoint x: 288, endPoint y: 238, distance: 30.4
type input "42"
click at [288, 238] on input "range" at bounding box center [294, 240] width 53 height 6
click at [276, 171] on p "In DARK ROOM , we meet Alan, a man so wrapped in grief he has to erase all trac…" at bounding box center [383, 165] width 315 height 36
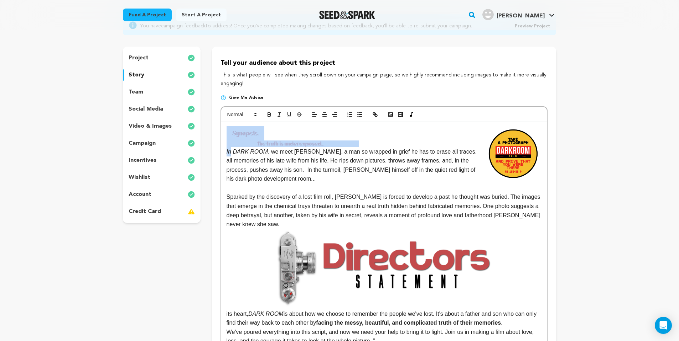
drag, startPoint x: 231, startPoint y: 152, endPoint x: 224, endPoint y: 152, distance: 6.4
click at [236, 151] on em "In DARK ROOM" at bounding box center [246, 152] width 41 height 6
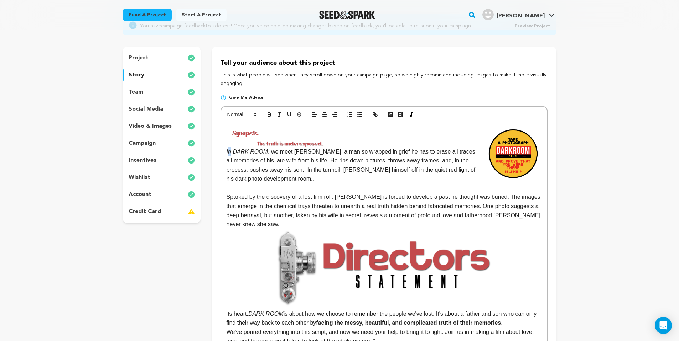
drag, startPoint x: 231, startPoint y: 152, endPoint x: 227, endPoint y: 152, distance: 3.9
click at [227, 152] on em "In DARK ROOM" at bounding box center [246, 152] width 41 height 6
click at [231, 151] on em "In DARK ROOM" at bounding box center [246, 152] width 41 height 6
drag, startPoint x: 231, startPoint y: 151, endPoint x: 226, endPoint y: 151, distance: 4.6
click at [226, 151] on em "In DARK ROOM" at bounding box center [246, 152] width 41 height 6
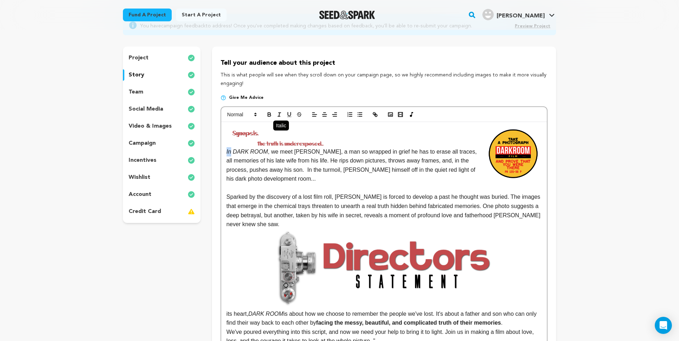
click at [280, 113] on icon "button" at bounding box center [279, 114] width 6 height 6
drag, startPoint x: 597, startPoint y: 157, endPoint x: 590, endPoint y: 152, distance: 8.8
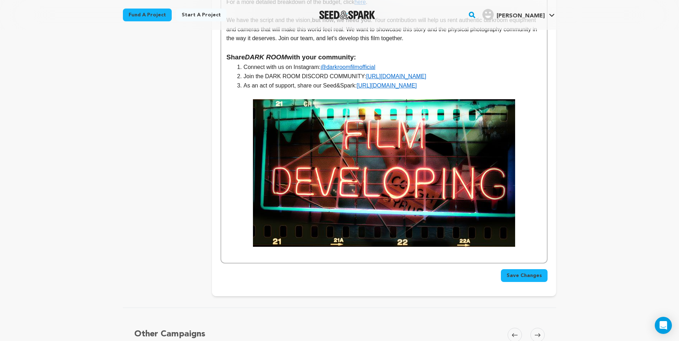
scroll to position [1744, 0]
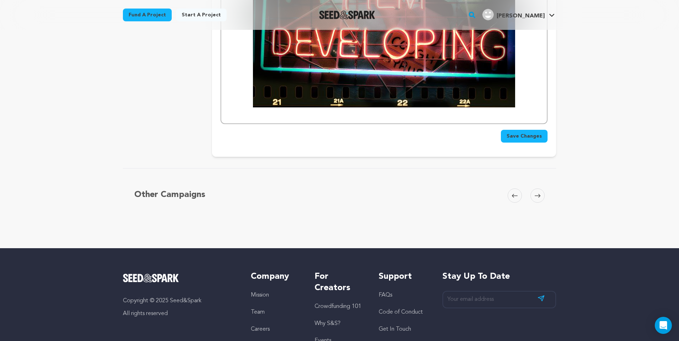
click at [531, 133] on span "Save Changes" at bounding box center [523, 136] width 35 height 7
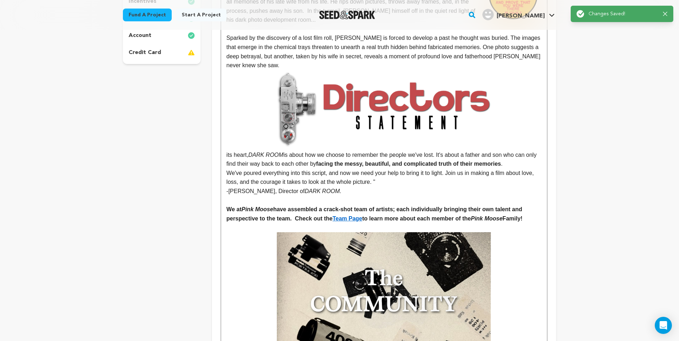
scroll to position [0, 0]
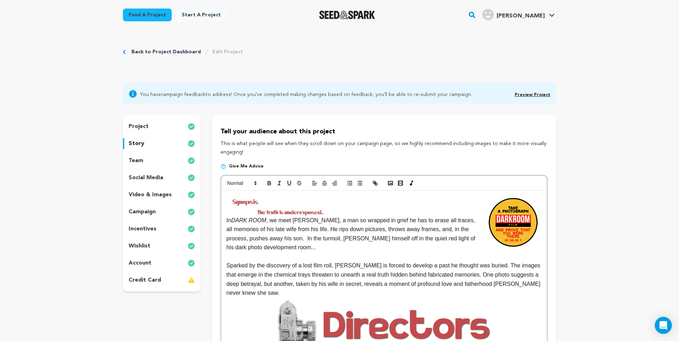
click at [239, 206] on img at bounding box center [245, 202] width 38 height 14
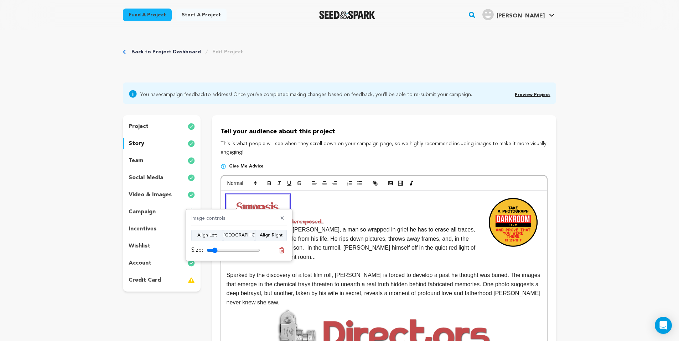
drag, startPoint x: 210, startPoint y: 251, endPoint x: 216, endPoint y: 249, distance: 6.3
type input "20"
click at [216, 249] on input "range" at bounding box center [233, 251] width 53 height 6
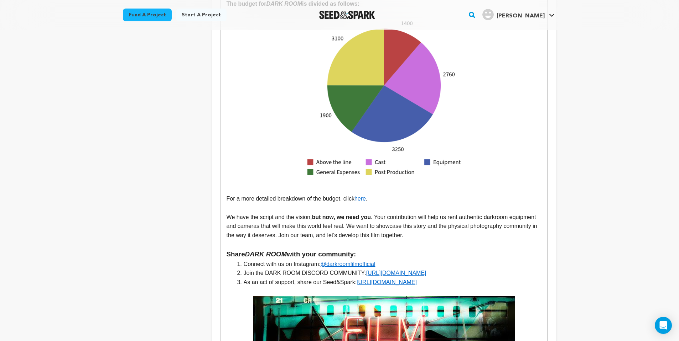
scroll to position [1843, 0]
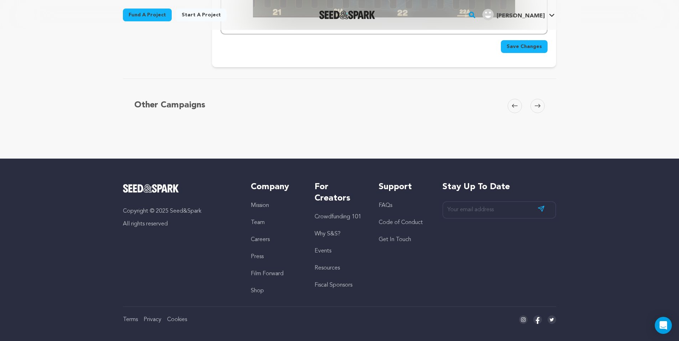
click at [533, 43] on span "Save Changes" at bounding box center [523, 46] width 35 height 7
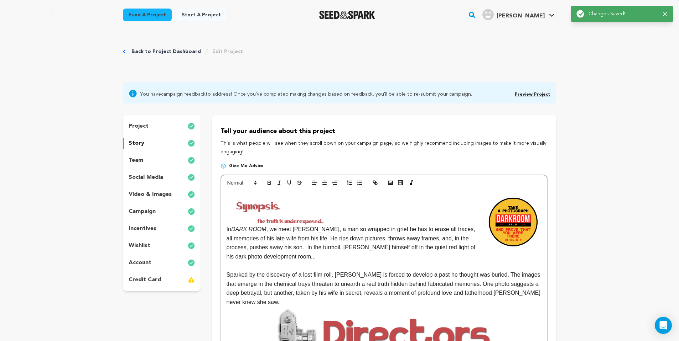
scroll to position [0, 0]
click at [502, 218] on img at bounding box center [513, 223] width 57 height 57
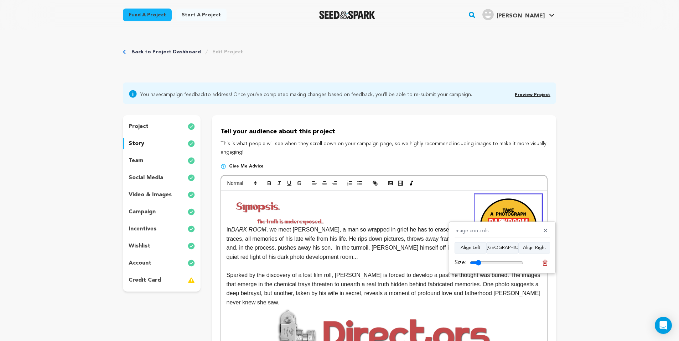
click at [479, 262] on input "range" at bounding box center [496, 263] width 53 height 6
click at [506, 249] on button "[GEOGRAPHIC_DATA]" at bounding box center [502, 247] width 32 height 11
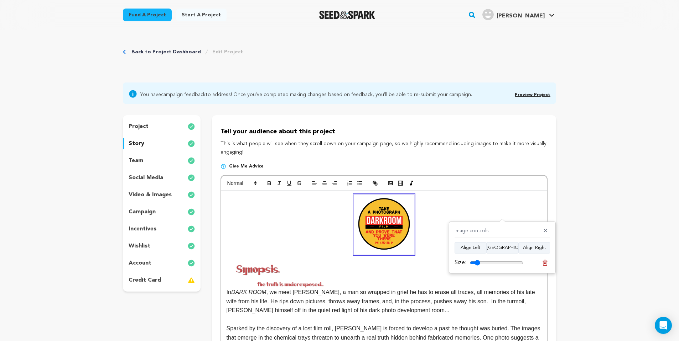
drag, startPoint x: 475, startPoint y: 263, endPoint x: 478, endPoint y: 262, distance: 3.6
type input "19"
click at [478, 262] on input "range" at bounding box center [496, 263] width 53 height 6
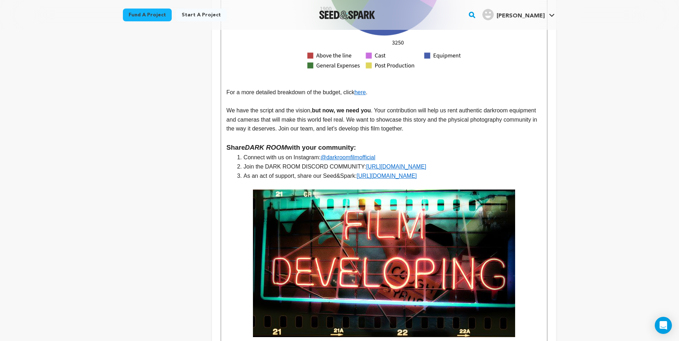
scroll to position [1688, 0]
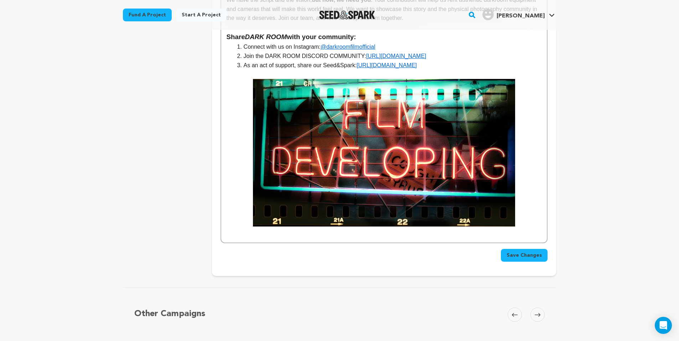
click at [527, 252] on span "Save Changes" at bounding box center [523, 255] width 35 height 7
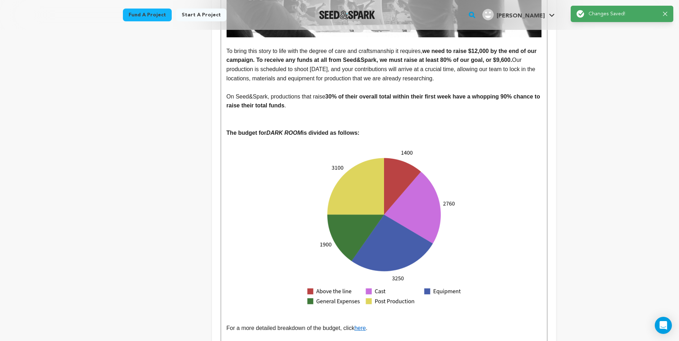
scroll to position [0, 0]
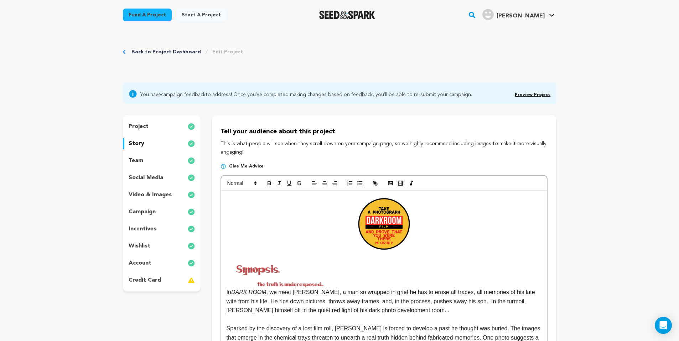
click at [261, 270] on img at bounding box center [257, 270] width 63 height 24
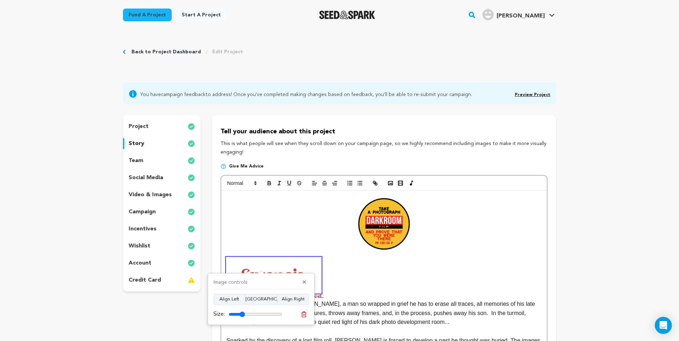
type input "30"
click at [243, 313] on input "range" at bounding box center [255, 315] width 53 height 6
click at [357, 285] on p at bounding box center [383, 275] width 315 height 35
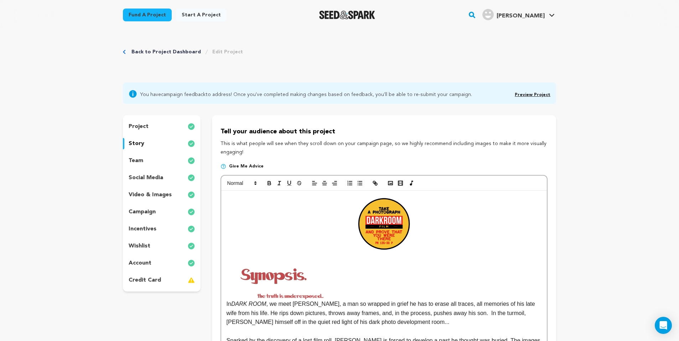
click at [314, 296] on img at bounding box center [292, 296] width 132 height 7
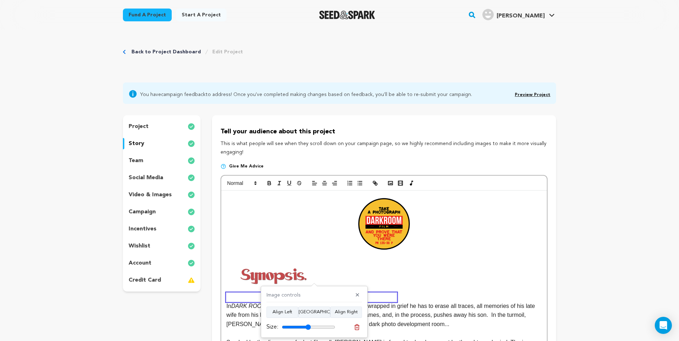
drag, startPoint x: 299, startPoint y: 329, endPoint x: 308, endPoint y: 327, distance: 8.7
type input "54"
click at [308, 327] on input "range" at bounding box center [308, 328] width 53 height 6
click at [449, 282] on p at bounding box center [383, 275] width 315 height 35
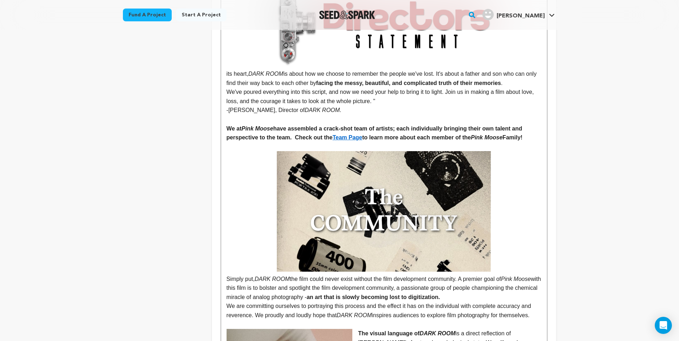
scroll to position [141, 0]
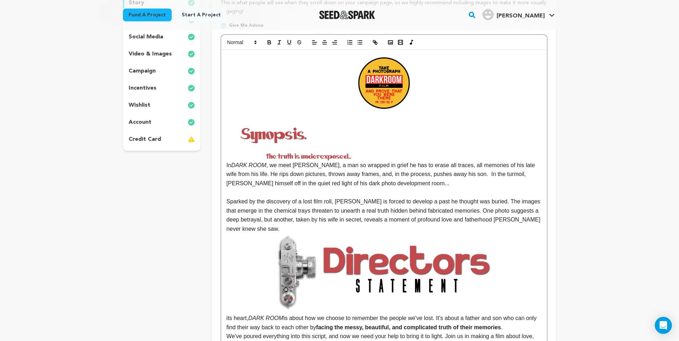
click at [317, 154] on img at bounding box center [311, 156] width 170 height 9
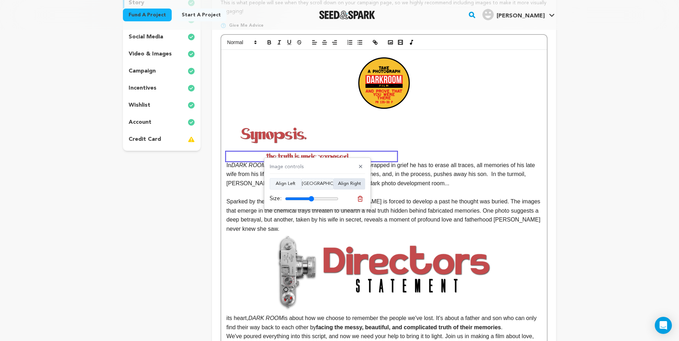
click at [347, 186] on button "Align Right" at bounding box center [349, 183] width 32 height 11
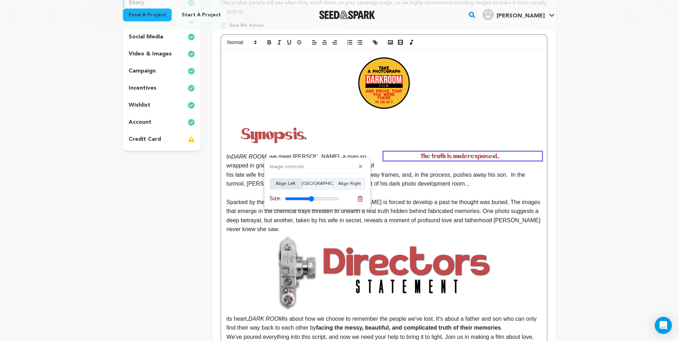
click at [282, 182] on button "Align Left" at bounding box center [286, 183] width 32 height 11
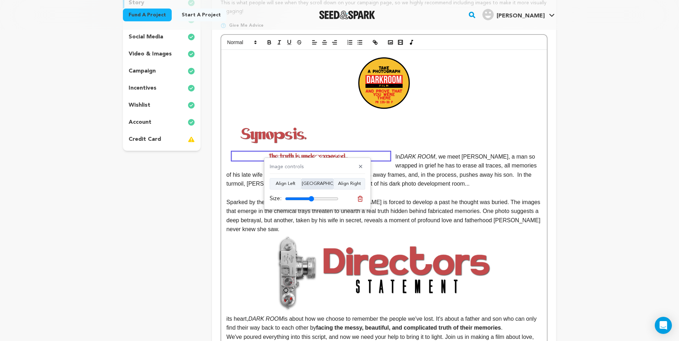
click at [318, 184] on button "[GEOGRAPHIC_DATA]" at bounding box center [317, 183] width 32 height 11
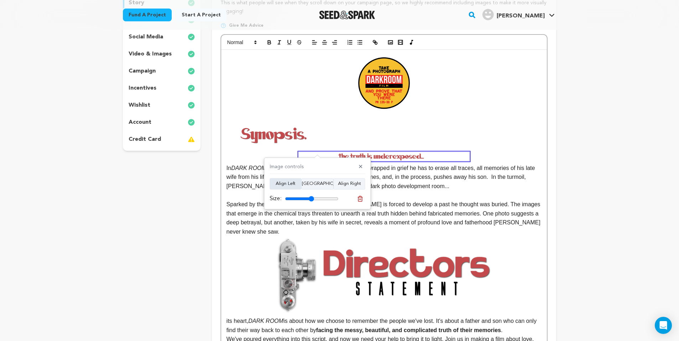
click at [285, 186] on button "Align Left" at bounding box center [286, 183] width 32 height 11
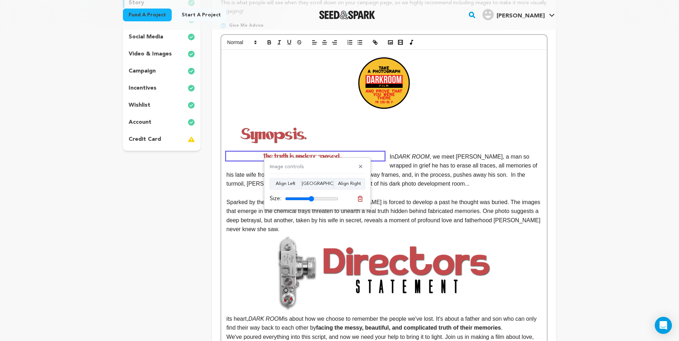
click at [388, 156] on p "In DARK ROOM , we meet Alan, a man so wrapped in grief he has to erase all trac…" at bounding box center [383, 170] width 315 height 36
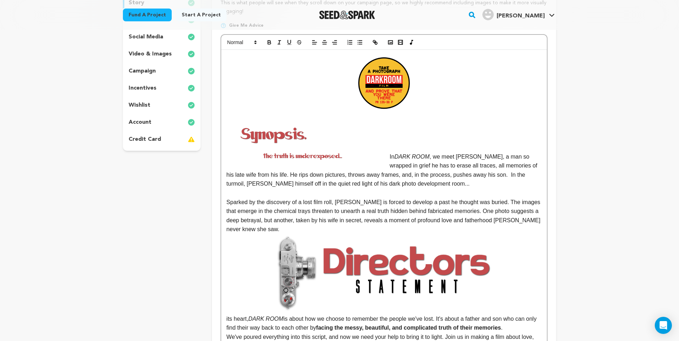
click at [390, 153] on p "In DARK ROOM , we meet Alan, a man so wrapped in grief he has to erase all trac…" at bounding box center [383, 170] width 315 height 36
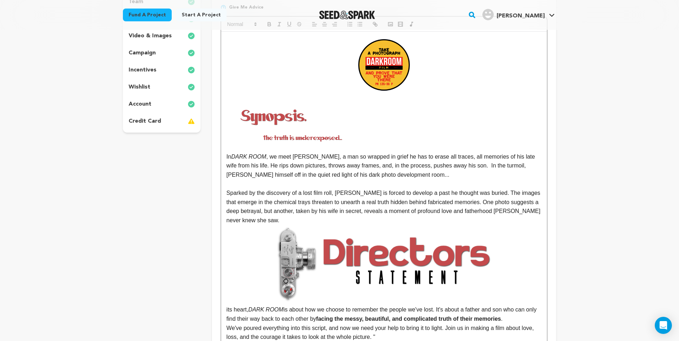
scroll to position [158, 0]
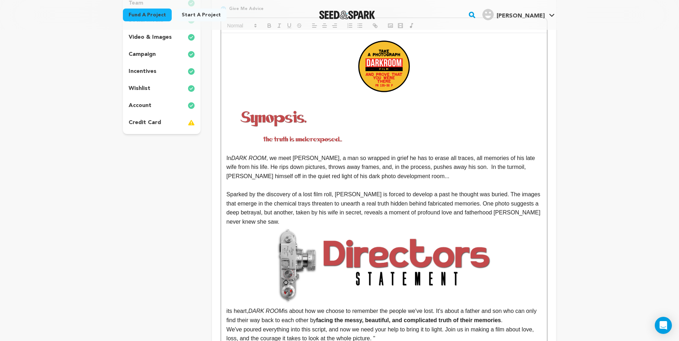
drag, startPoint x: 236, startPoint y: 156, endPoint x: 390, endPoint y: 183, distance: 156.9
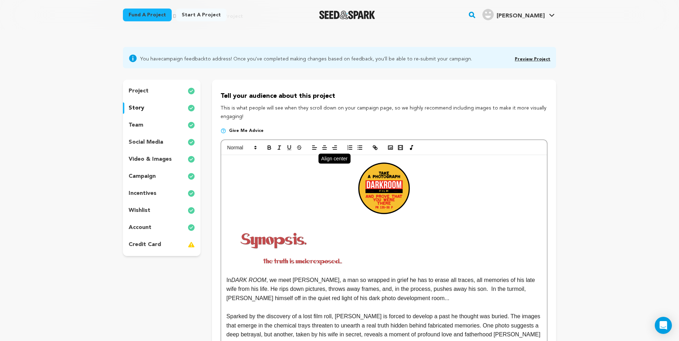
click at [325, 151] on button "button" at bounding box center [324, 147] width 10 height 9
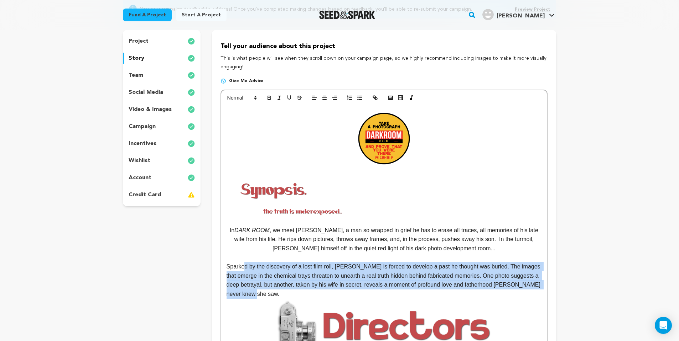
drag, startPoint x: 241, startPoint y: 263, endPoint x: 344, endPoint y: 292, distance: 106.5
click at [344, 292] on p "Sparked by the discovery of a lost film roll, [PERSON_NAME] is forced to develo…" at bounding box center [383, 280] width 315 height 36
click at [326, 100] on icon "button" at bounding box center [324, 98] width 6 height 6
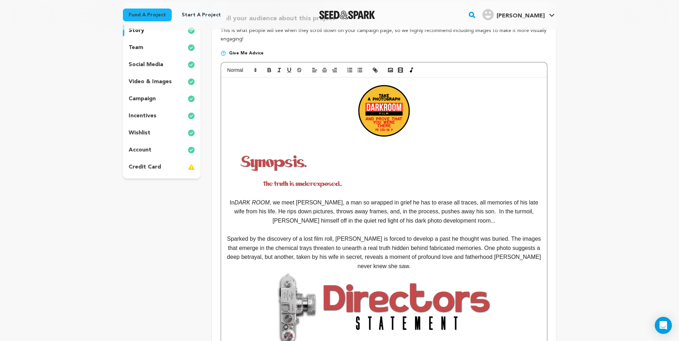
scroll to position [128, 0]
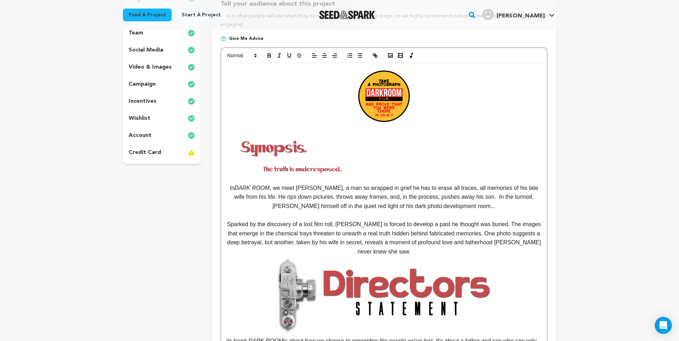
click at [322, 168] on img at bounding box center [304, 170] width 157 height 8
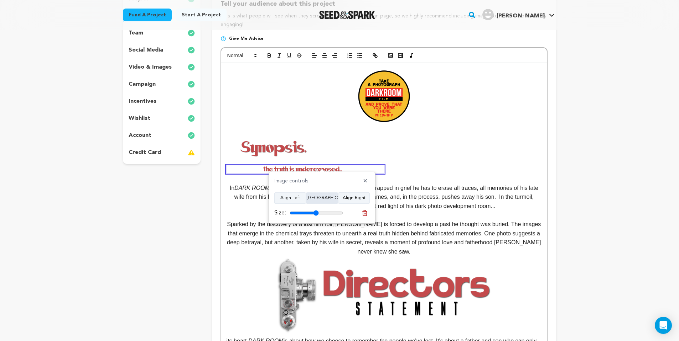
click at [319, 195] on button "[GEOGRAPHIC_DATA]" at bounding box center [322, 198] width 32 height 11
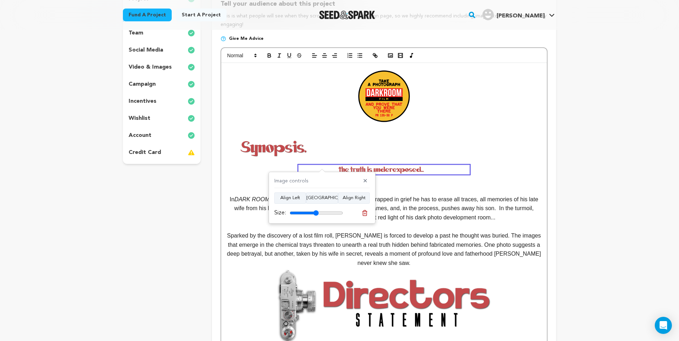
click at [413, 186] on p at bounding box center [383, 190] width 315 height 9
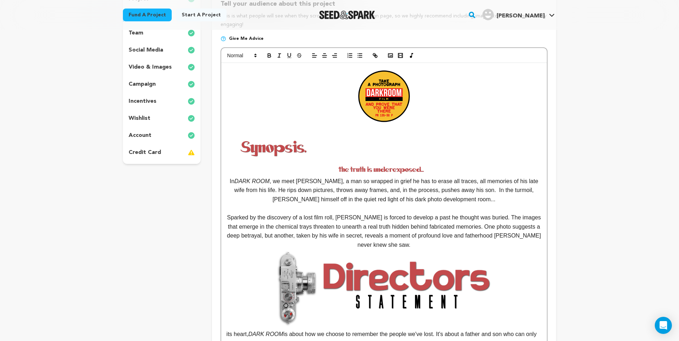
click at [283, 151] on img at bounding box center [273, 147] width 94 height 35
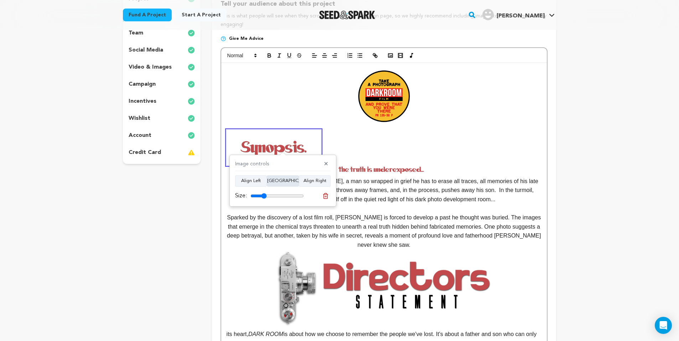
click at [285, 181] on button "[GEOGRAPHIC_DATA]" at bounding box center [283, 181] width 32 height 11
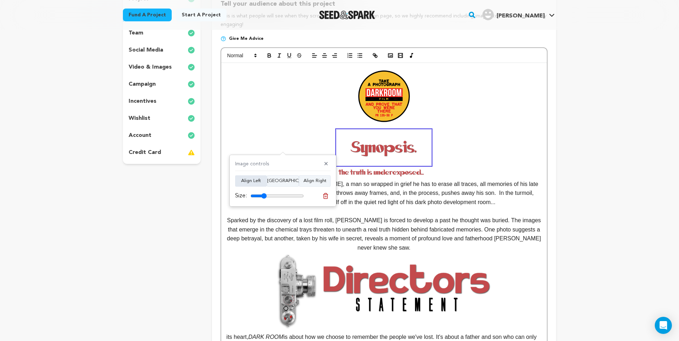
click at [255, 182] on button "Align Left" at bounding box center [251, 181] width 32 height 11
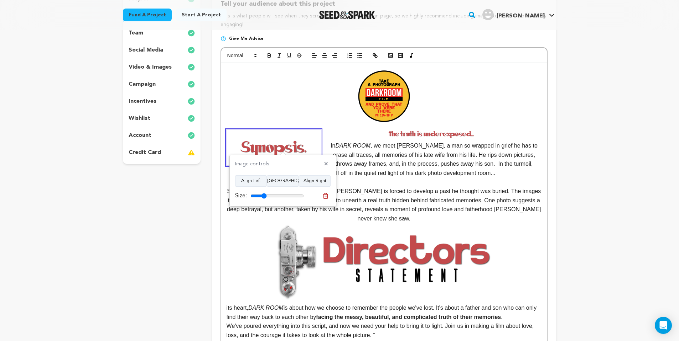
click at [341, 144] on p "In DARK ROOM , we meet Alan, a man so wrapped in grief he has to erase all trac…" at bounding box center [383, 159] width 315 height 36
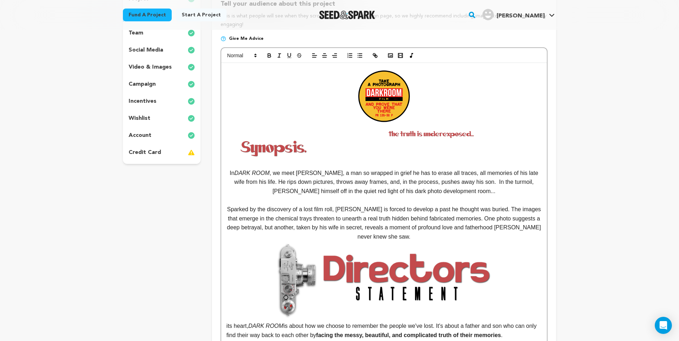
click at [239, 205] on p "Sparked by the discovery of a lost film roll, [PERSON_NAME] is forced to develo…" at bounding box center [383, 223] width 315 height 36
click at [435, 133] on img at bounding box center [434, 134] width 170 height 9
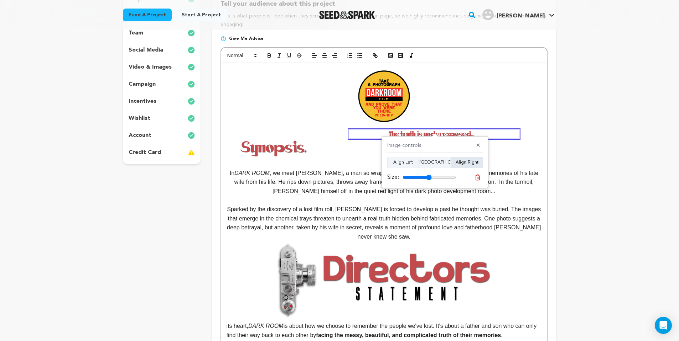
click at [457, 162] on button "Align Right" at bounding box center [467, 162] width 32 height 11
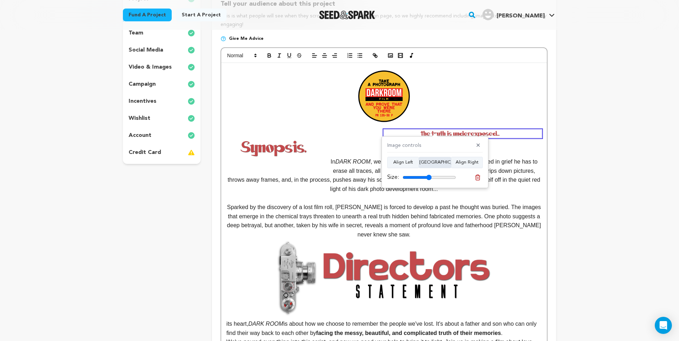
click at [431, 162] on button "[GEOGRAPHIC_DATA]" at bounding box center [435, 162] width 32 height 11
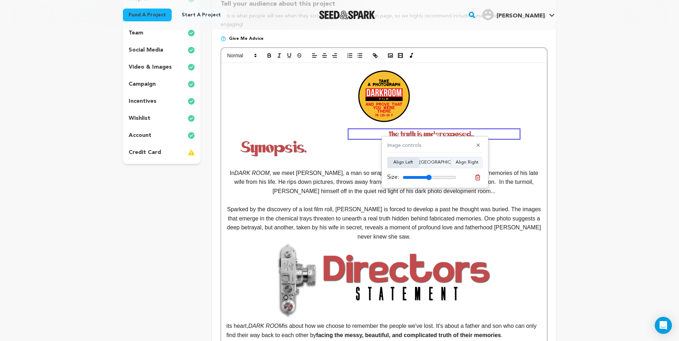
click at [408, 163] on button "Align Left" at bounding box center [403, 162] width 32 height 11
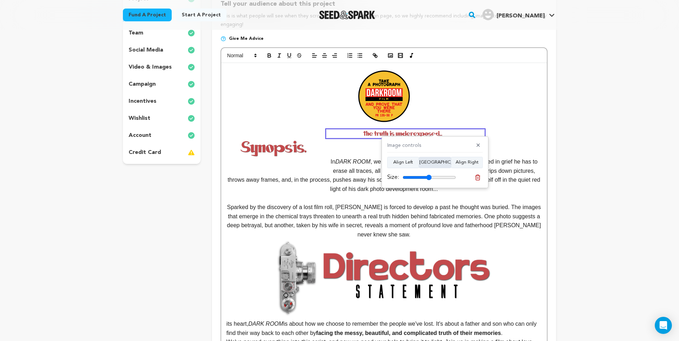
click at [434, 165] on button "[GEOGRAPHIC_DATA]" at bounding box center [435, 162] width 32 height 11
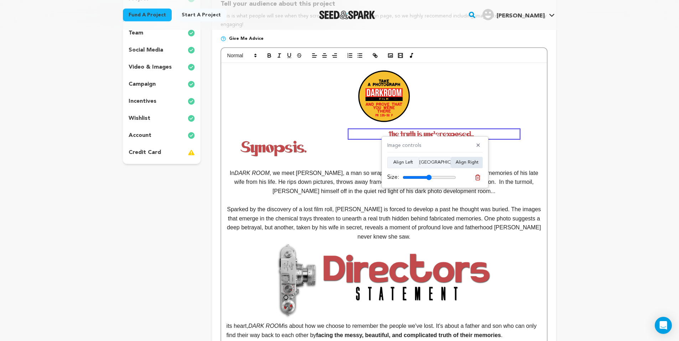
click at [454, 164] on button "Align Right" at bounding box center [467, 162] width 32 height 11
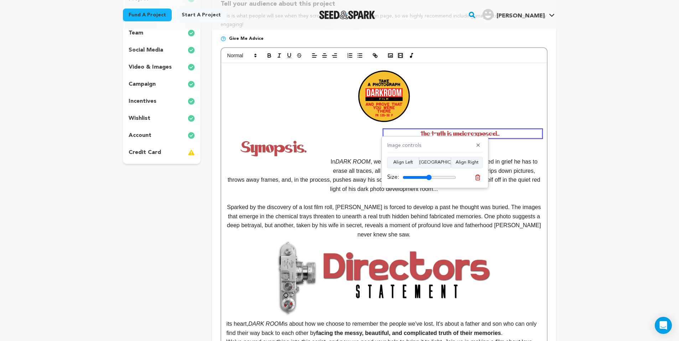
click at [538, 145] on p at bounding box center [383, 143] width 315 height 9
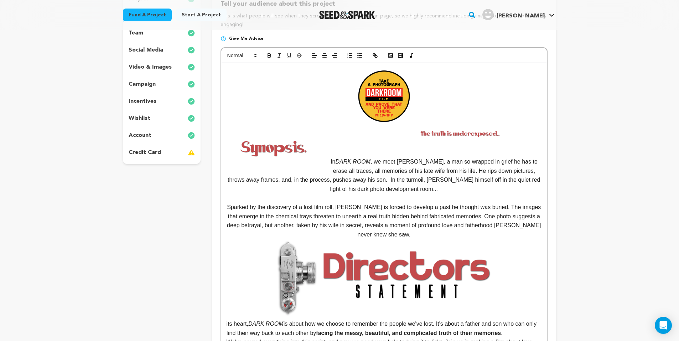
click at [298, 156] on img at bounding box center [273, 147] width 94 height 35
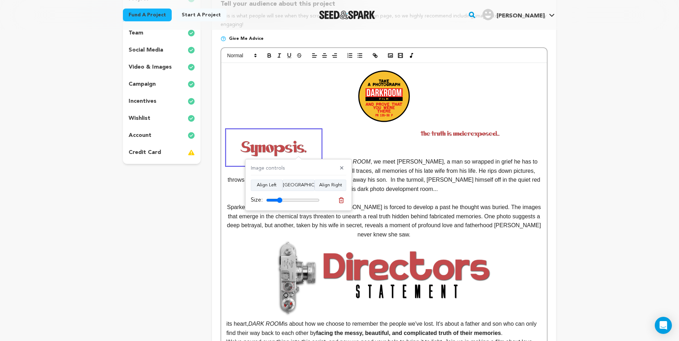
click at [453, 134] on img at bounding box center [462, 134] width 157 height 8
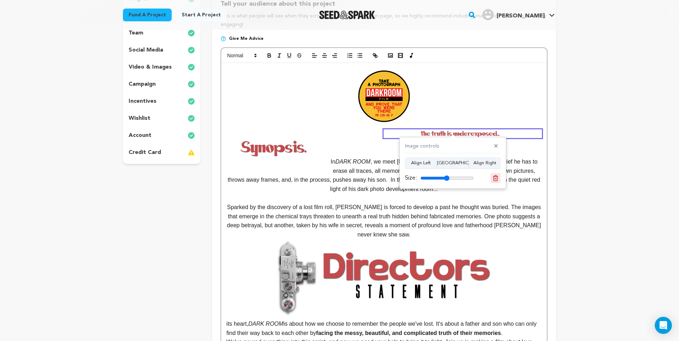
click at [492, 180] on icon at bounding box center [495, 178] width 6 height 6
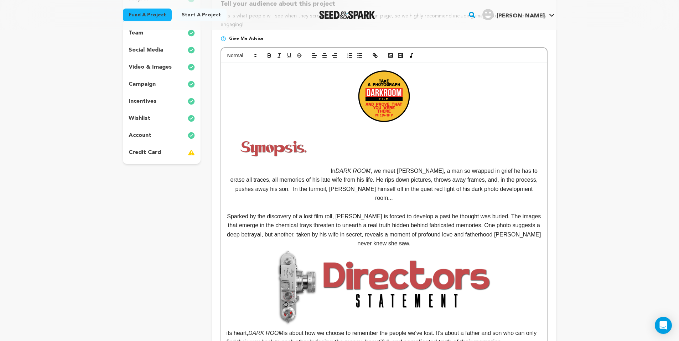
click at [333, 169] on p "In DARK ROOM , we meet Alan, a man so wrapped in grief he has to erase all trac…" at bounding box center [383, 185] width 315 height 36
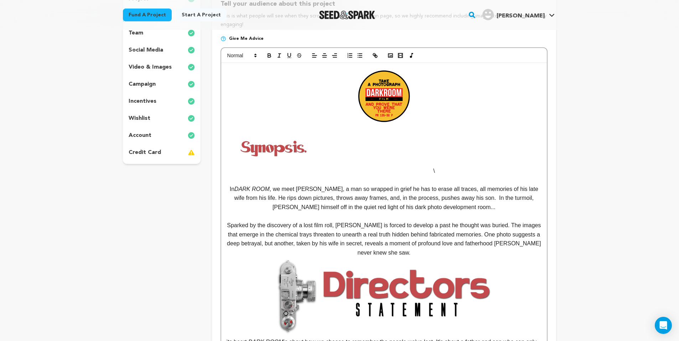
click at [334, 169] on p "\" at bounding box center [383, 171] width 315 height 9
click at [440, 169] on p "\" at bounding box center [383, 171] width 315 height 9
drag, startPoint x: 369, startPoint y: 169, endPoint x: 377, endPoint y: 167, distance: 8.0
click at [369, 168] on p at bounding box center [383, 171] width 315 height 9
click at [372, 160] on p at bounding box center [383, 161] width 315 height 9
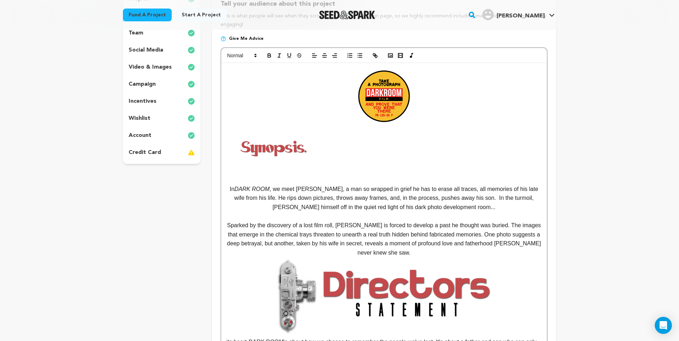
click at [381, 145] on p at bounding box center [383, 143] width 315 height 9
click at [389, 58] on icon "button" at bounding box center [390, 55] width 6 height 6
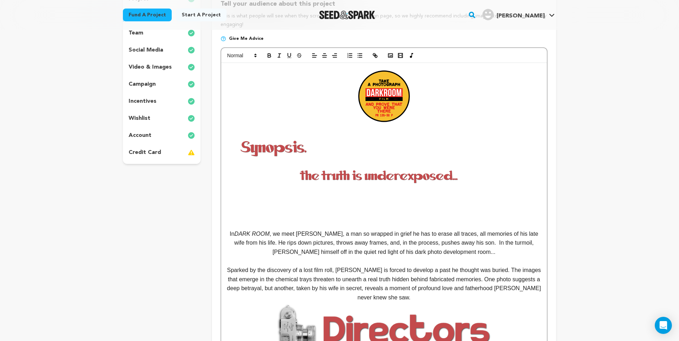
click at [383, 173] on img at bounding box center [383, 176] width 315 height 16
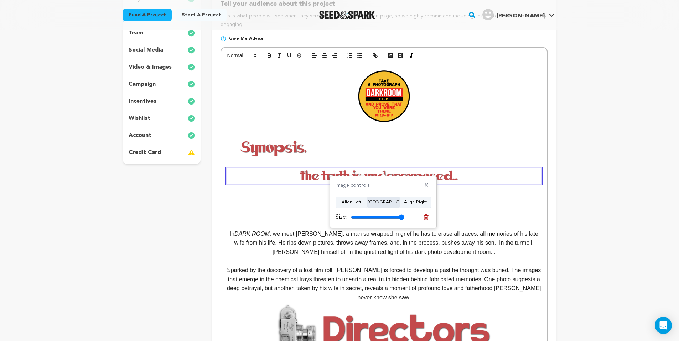
click at [390, 200] on button "[GEOGRAPHIC_DATA]" at bounding box center [383, 202] width 32 height 11
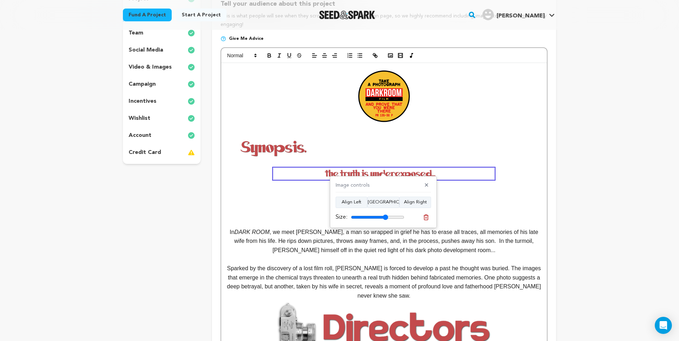
drag, startPoint x: 399, startPoint y: 218, endPoint x: 385, endPoint y: 218, distance: 13.9
type input "70"
click at [385, 218] on input "range" at bounding box center [377, 218] width 53 height 6
click at [471, 200] on p at bounding box center [383, 204] width 315 height 9
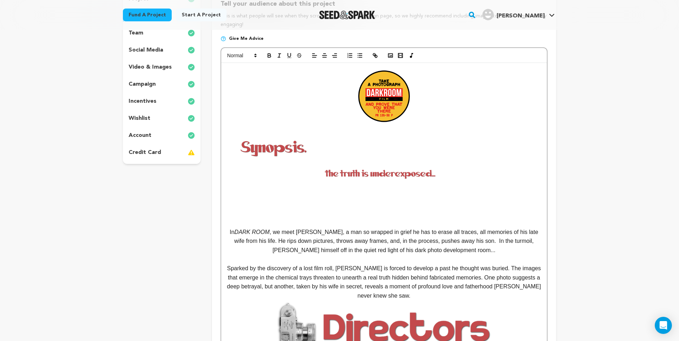
click at [239, 223] on p at bounding box center [383, 223] width 315 height 9
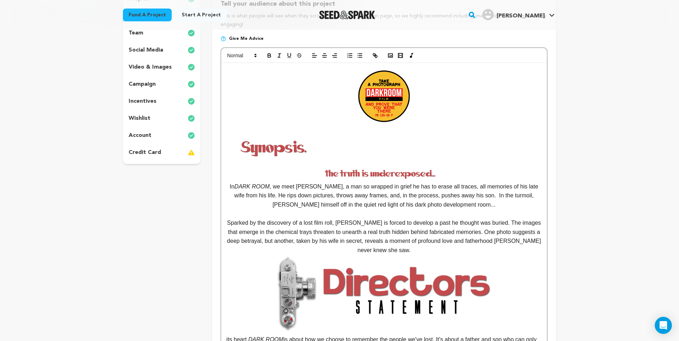
click at [366, 169] on img at bounding box center [383, 173] width 220 height 11
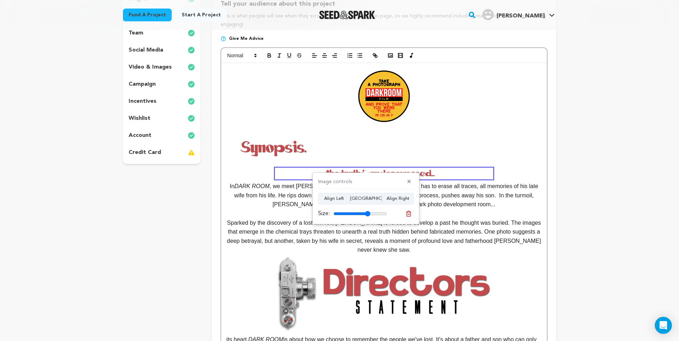
click at [367, 212] on input "range" at bounding box center [359, 214] width 53 height 6
click at [344, 199] on button "Align Left" at bounding box center [334, 198] width 32 height 11
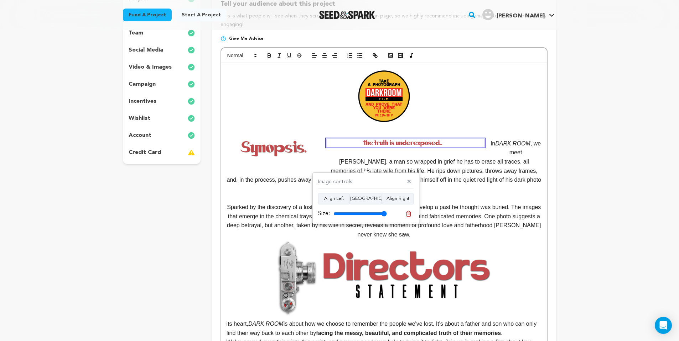
drag, startPoint x: 368, startPoint y: 214, endPoint x: 385, endPoint y: 212, distance: 17.2
click at [385, 212] on input "range" at bounding box center [359, 214] width 53 height 6
click at [377, 202] on button "[GEOGRAPHIC_DATA]" at bounding box center [366, 198] width 32 height 11
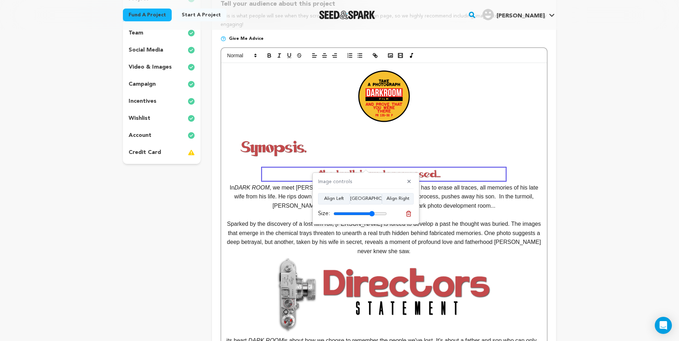
drag, startPoint x: 383, startPoint y: 213, endPoint x: 371, endPoint y: 214, distance: 12.6
type input "77"
click at [371, 214] on input "range" at bounding box center [359, 214] width 53 height 6
click at [285, 151] on img at bounding box center [273, 147] width 94 height 35
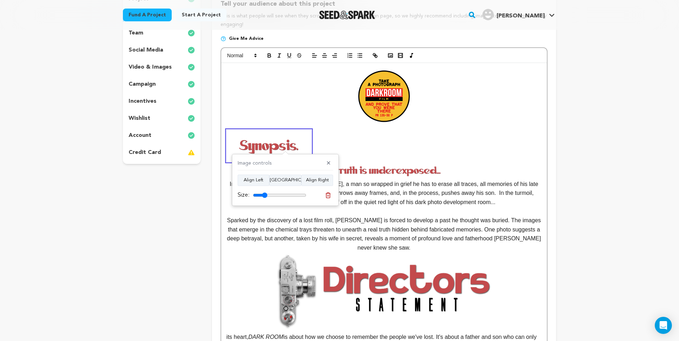
type input "27"
click at [265, 198] on div "Size:" at bounding box center [272, 195] width 69 height 9
click at [430, 156] on p at bounding box center [383, 158] width 315 height 38
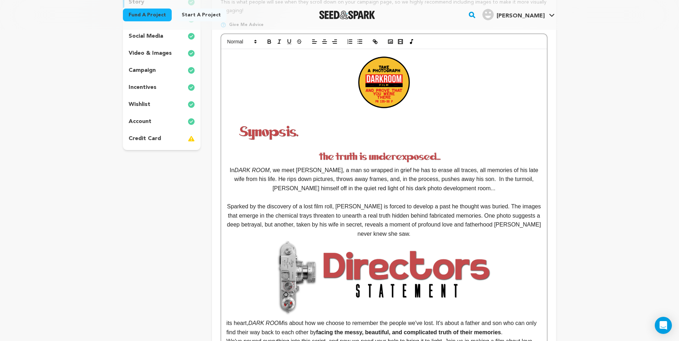
scroll to position [233, 0]
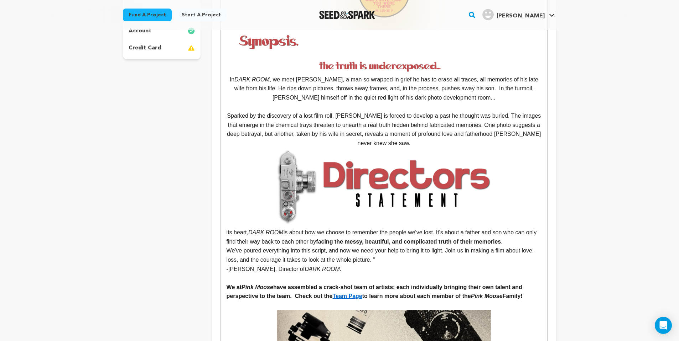
click at [415, 148] on img at bounding box center [383, 187] width 220 height 78
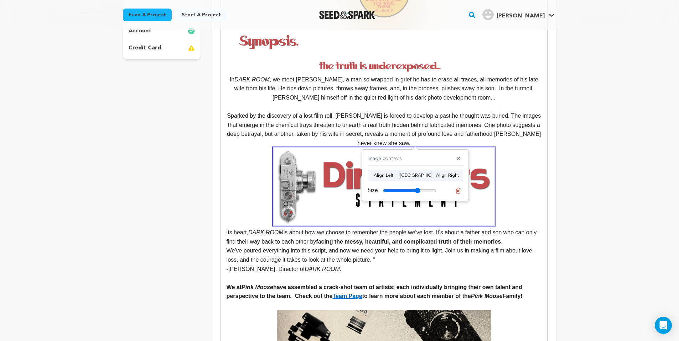
click at [411, 141] on p "Sparked by the discovery of a lost film roll, [PERSON_NAME] is forced to develo…" at bounding box center [383, 129] width 315 height 36
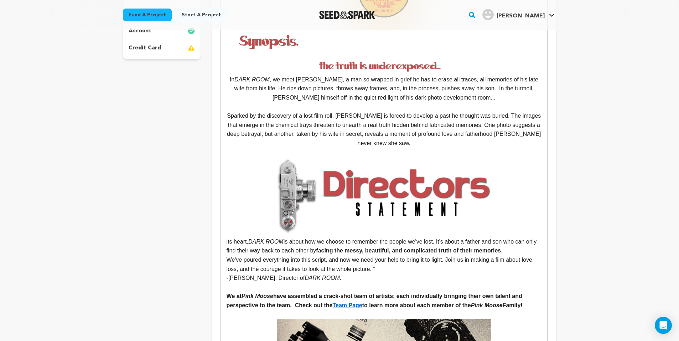
click at [453, 66] on img at bounding box center [383, 66] width 242 height 12
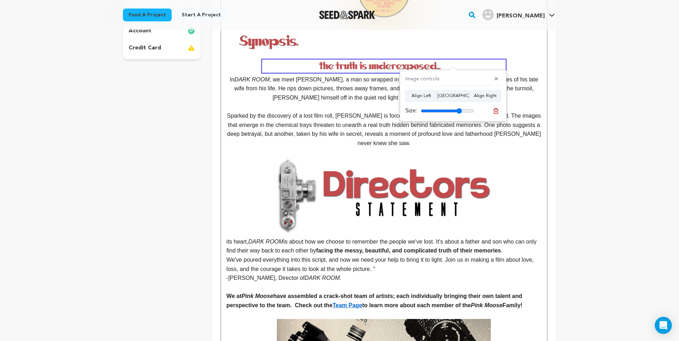
click at [522, 69] on p at bounding box center [383, 54] width 315 height 38
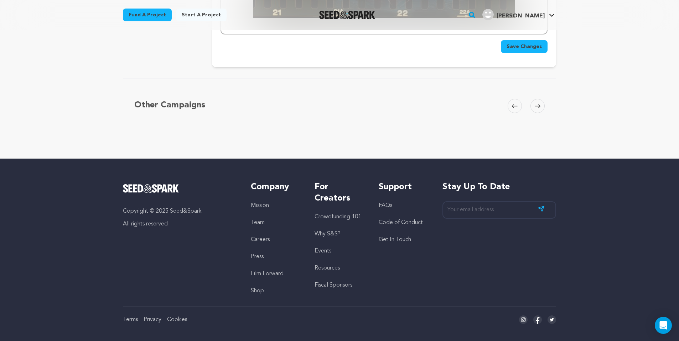
scroll to position [1870, 0]
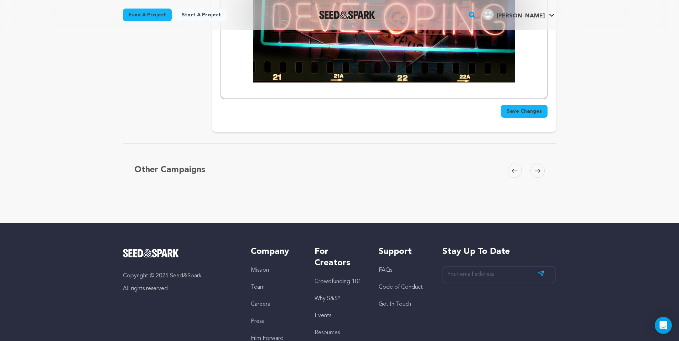
click at [529, 105] on button "Save Changes" at bounding box center [524, 111] width 47 height 13
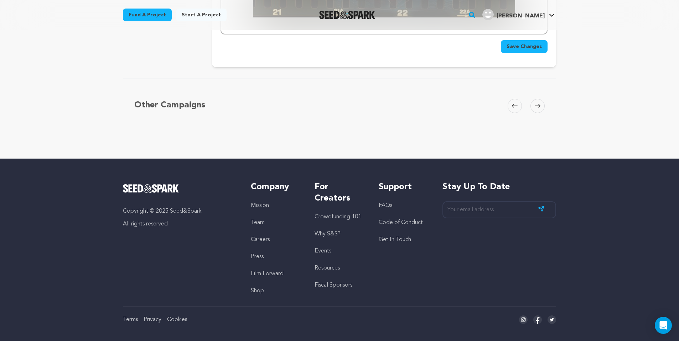
scroll to position [1860, 0]
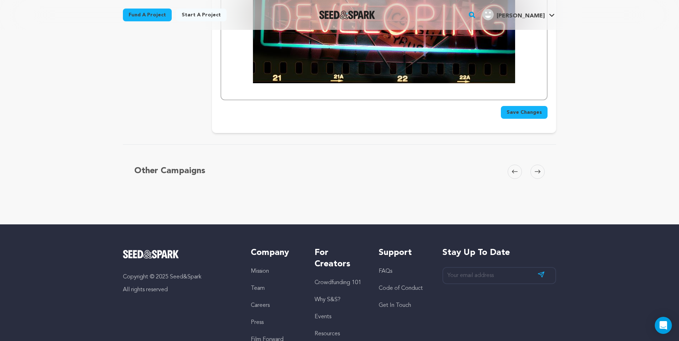
click at [533, 109] on span "Save Changes" at bounding box center [523, 112] width 35 height 7
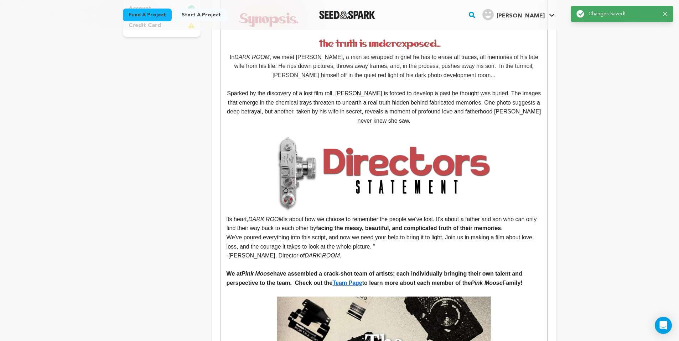
scroll to position [0, 0]
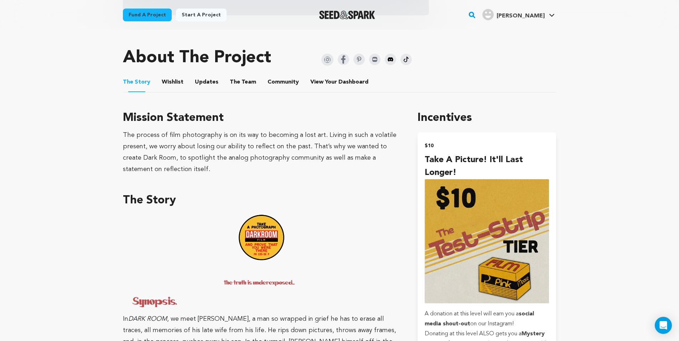
scroll to position [423, 0]
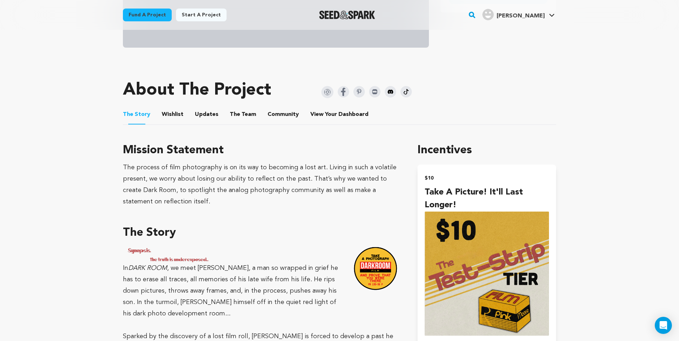
scroll to position [289, 0]
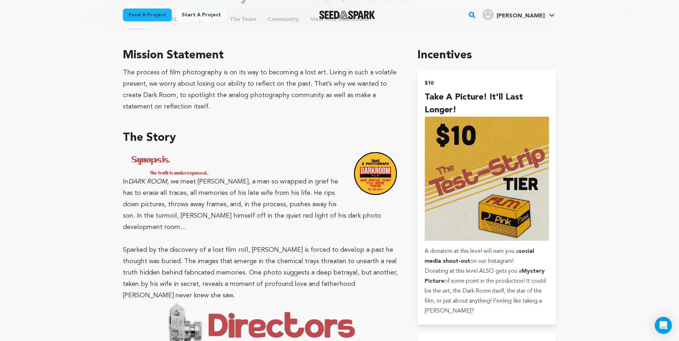
scroll to position [401, 0]
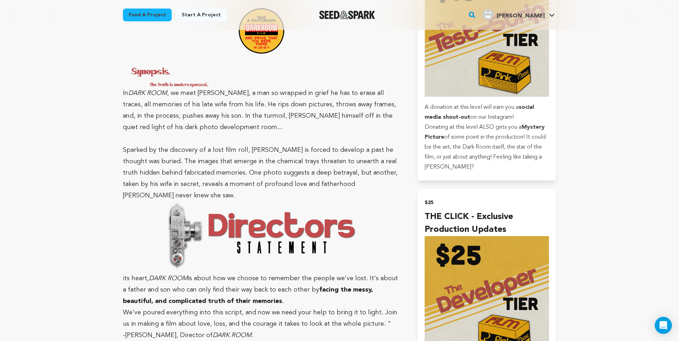
scroll to position [511, 0]
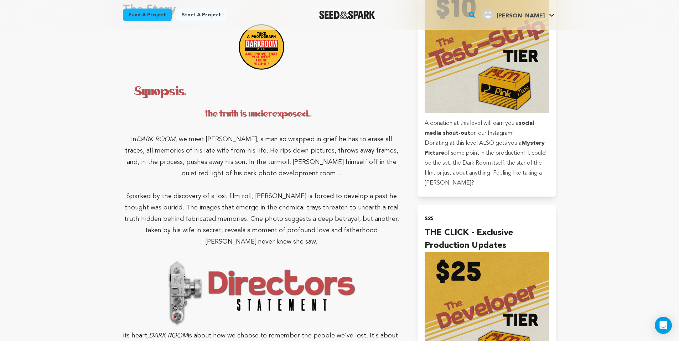
scroll to position [495, 0]
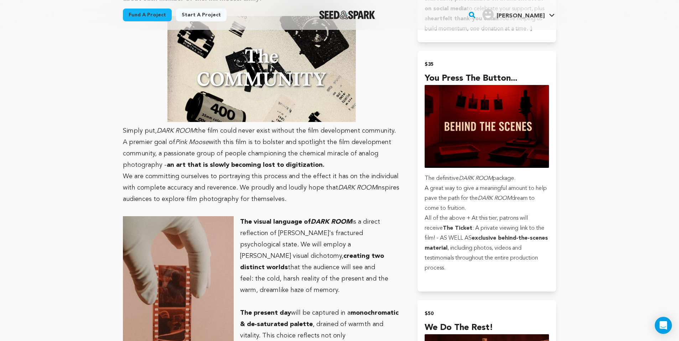
scroll to position [882, 0]
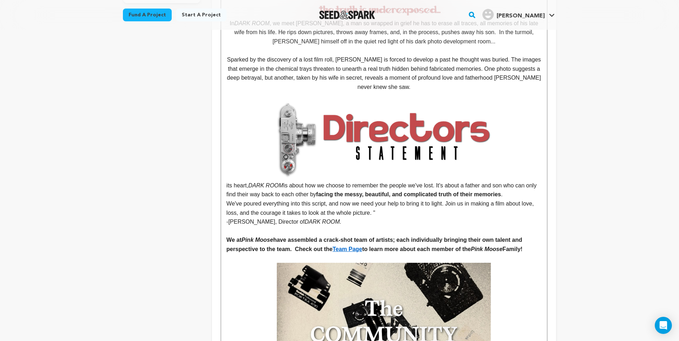
scroll to position [350, 0]
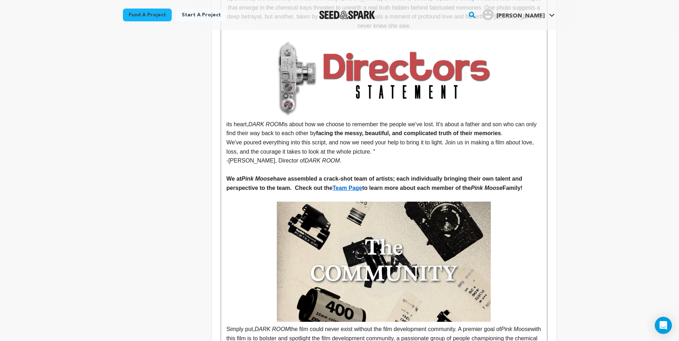
click at [389, 209] on img at bounding box center [384, 262] width 214 height 120
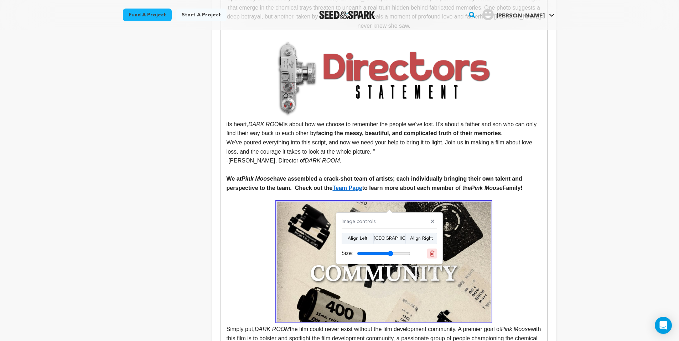
click at [431, 251] on icon at bounding box center [432, 254] width 6 height 6
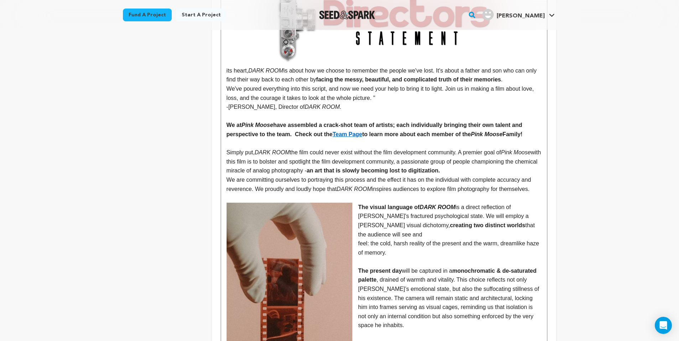
scroll to position [379, 0]
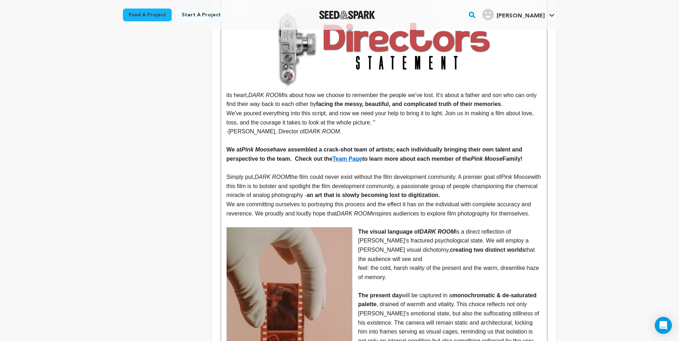
click at [533, 158] on p "We at Pink Moose have assembled a crack-shot team of artists; each individually…" at bounding box center [383, 154] width 315 height 18
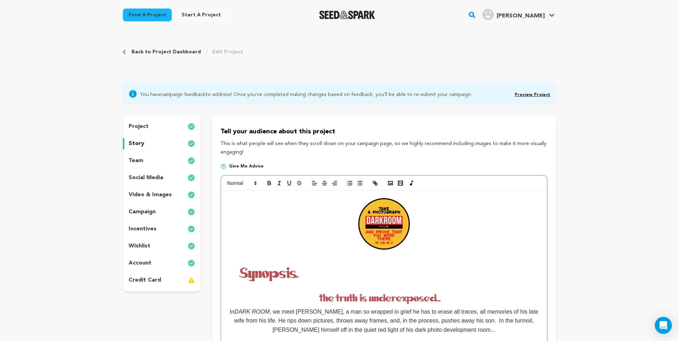
scroll to position [57, 0]
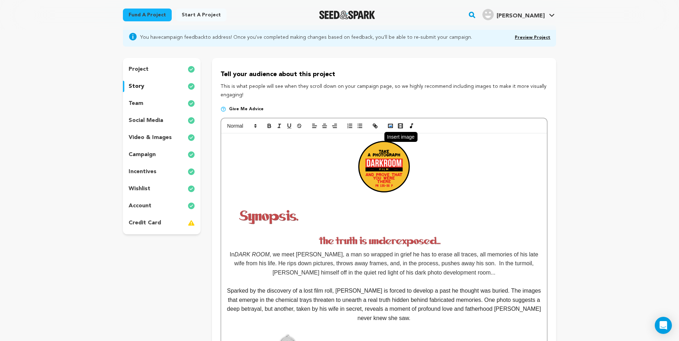
click at [393, 127] on button "button" at bounding box center [390, 126] width 10 height 9
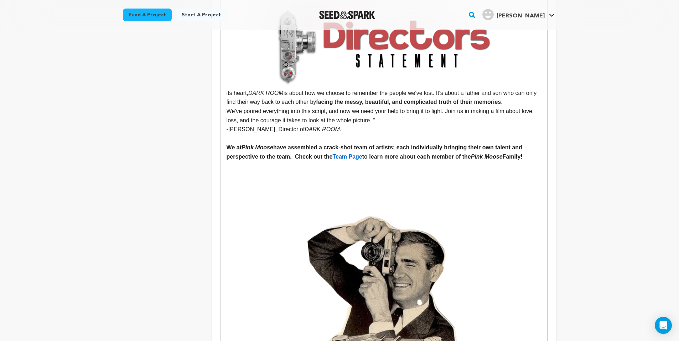
scroll to position [523, 0]
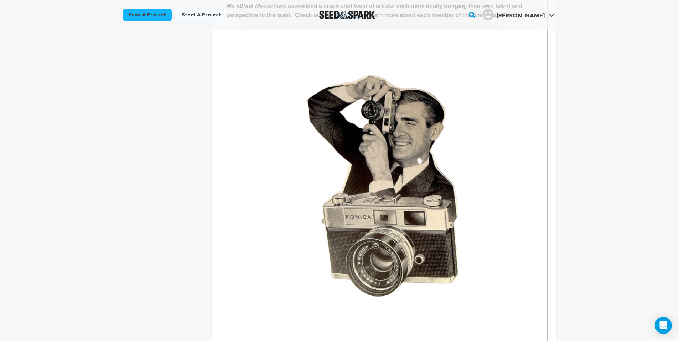
click at [419, 218] on img at bounding box center [383, 186] width 315 height 315
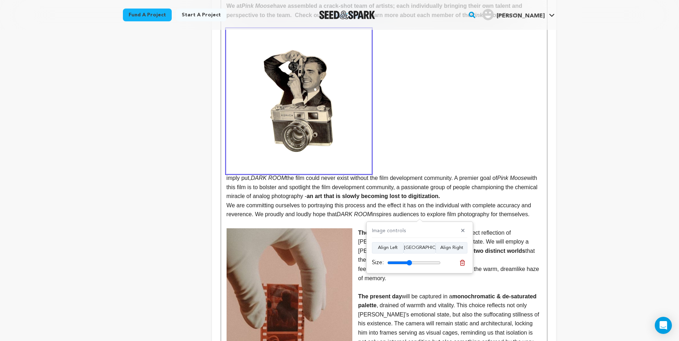
drag, startPoint x: 438, startPoint y: 261, endPoint x: 409, endPoint y: 265, distance: 28.8
click at [409, 265] on input "range" at bounding box center [413, 263] width 53 height 6
click at [448, 246] on button "Align Right" at bounding box center [451, 247] width 32 height 11
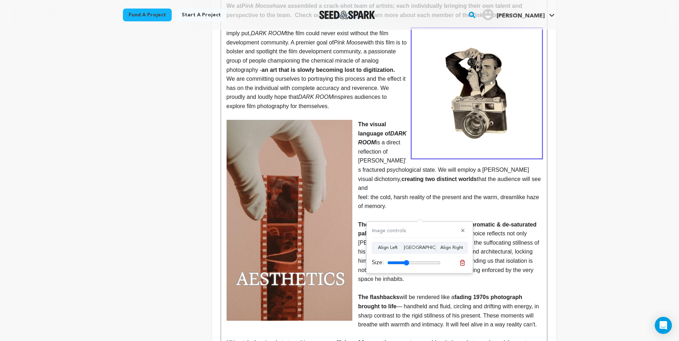
type input "41"
click at [407, 265] on input "range" at bounding box center [413, 263] width 53 height 6
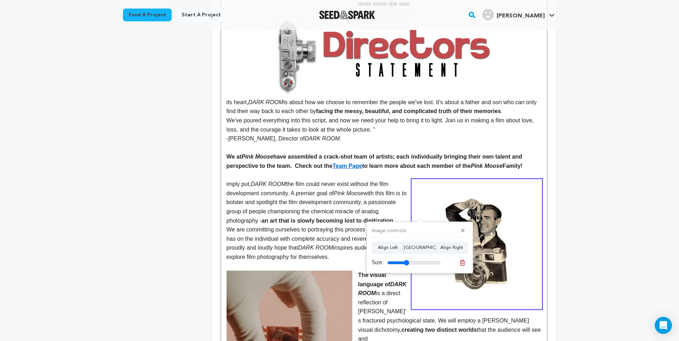
scroll to position [374, 0]
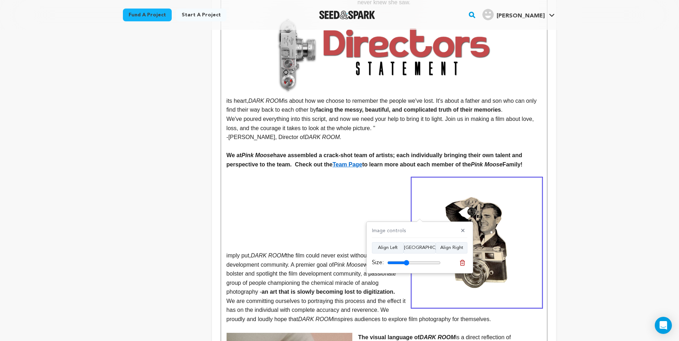
click at [249, 189] on p at bounding box center [383, 192] width 315 height 9
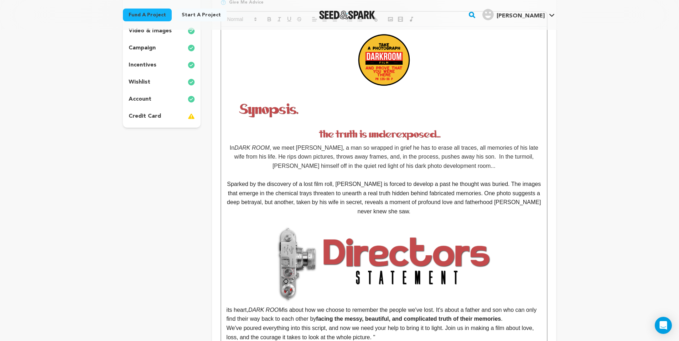
scroll to position [111, 0]
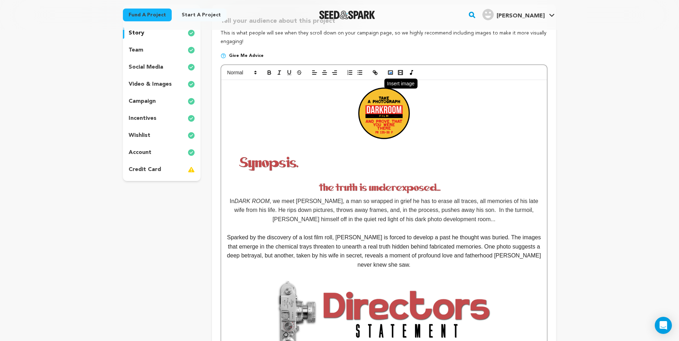
click at [391, 71] on rect "button" at bounding box center [390, 73] width 4 height 4
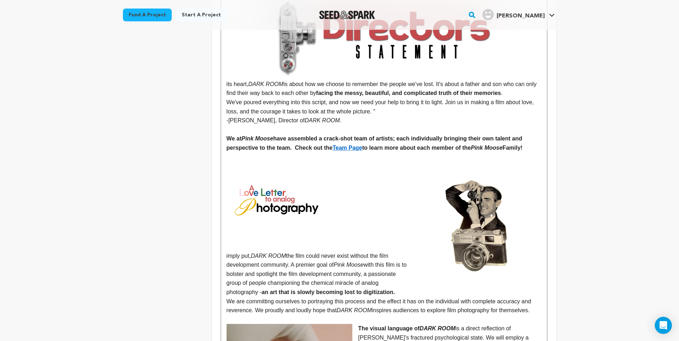
click at [304, 203] on img at bounding box center [279, 197] width 107 height 53
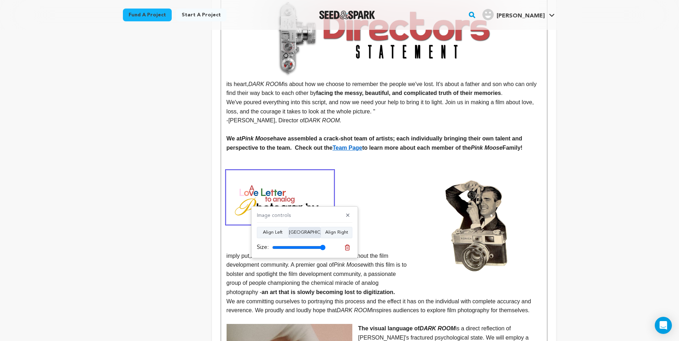
click at [302, 235] on button "[GEOGRAPHIC_DATA]" at bounding box center [304, 232] width 32 height 11
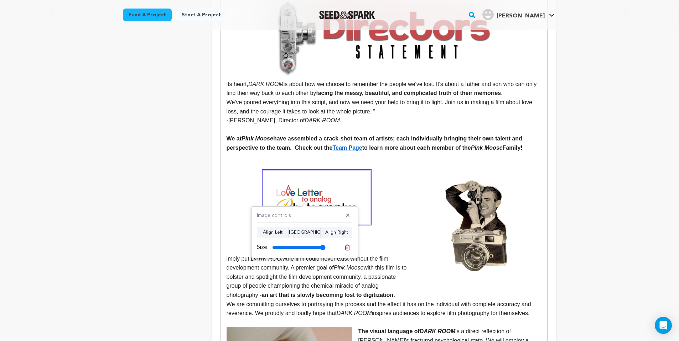
click at [390, 197] on p at bounding box center [383, 197] width 315 height 53
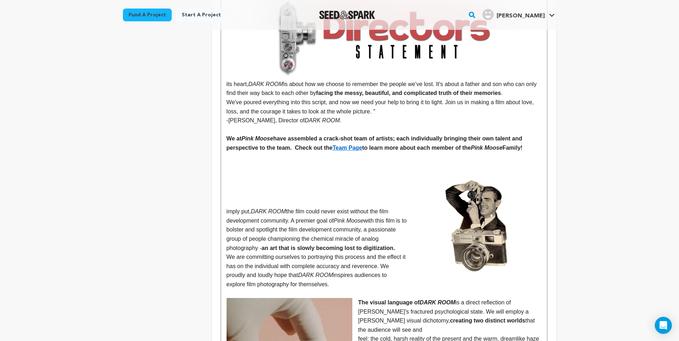
scroll to position [0, 0]
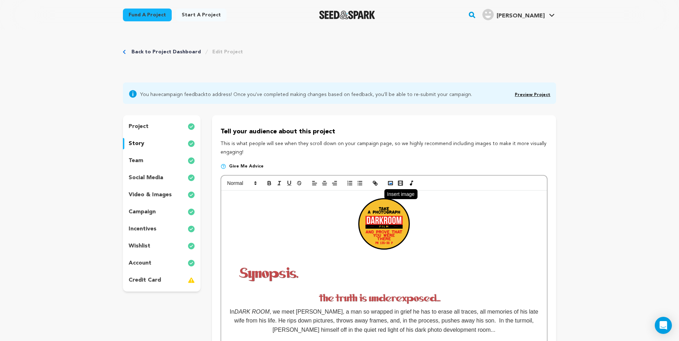
click at [393, 184] on icon "button" at bounding box center [390, 183] width 6 height 6
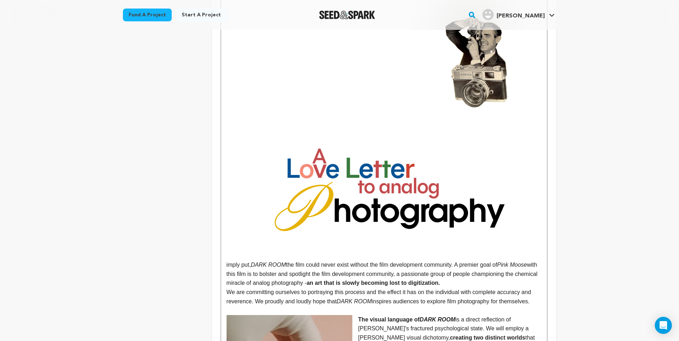
scroll to position [528, 0]
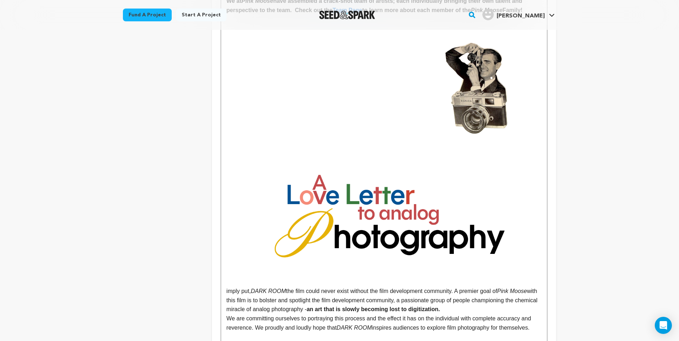
click at [385, 233] on img at bounding box center [383, 221] width 315 height 131
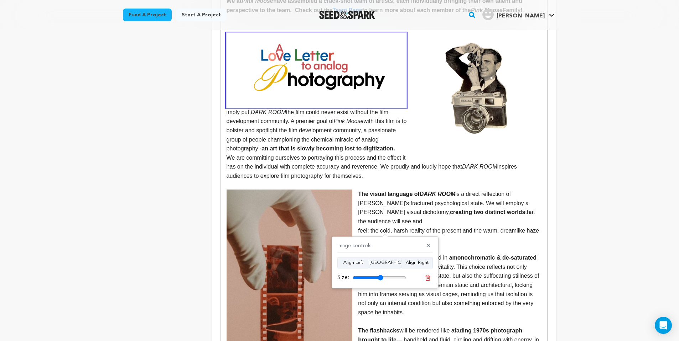
drag, startPoint x: 402, startPoint y: 278, endPoint x: 380, endPoint y: 279, distance: 22.5
type input "57"
click at [380, 279] on input "range" at bounding box center [379, 278] width 53 height 6
click at [479, 93] on img at bounding box center [476, 88] width 129 height 129
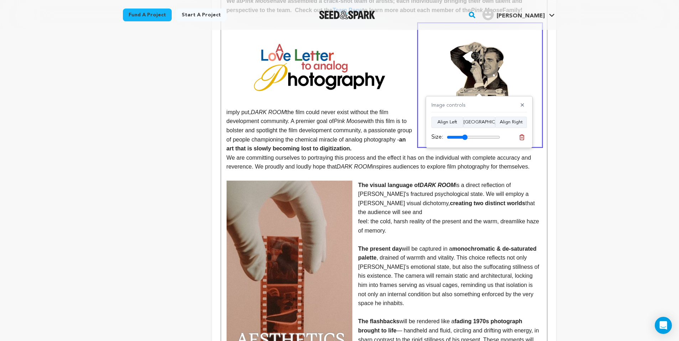
type input "39"
click at [465, 139] on input "range" at bounding box center [473, 138] width 53 height 6
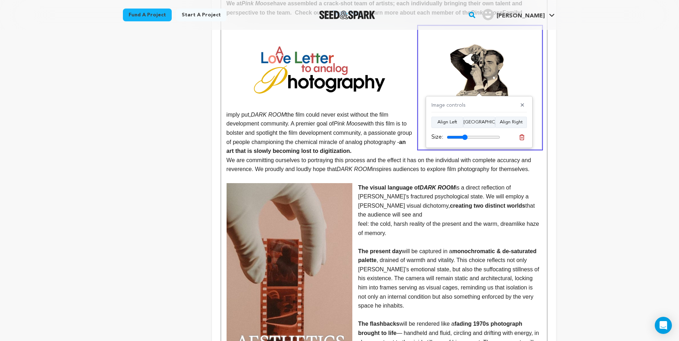
scroll to position [442, 0]
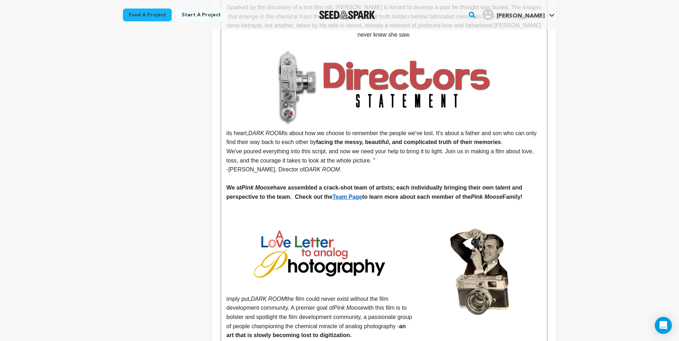
scroll to position [426, 0]
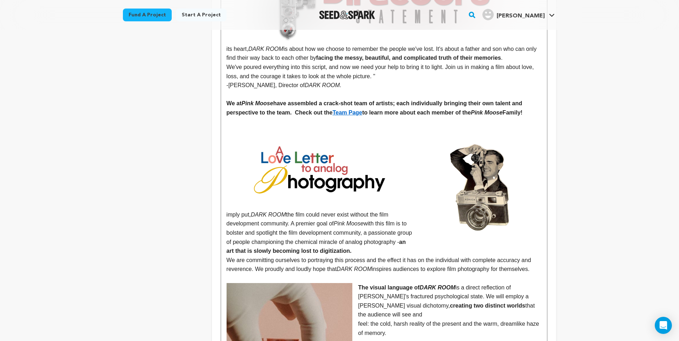
click at [336, 152] on img at bounding box center [315, 173] width 179 height 75
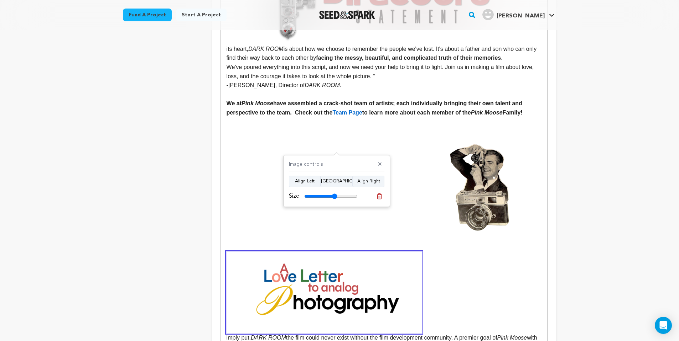
type input "62"
click at [334, 196] on input "range" at bounding box center [330, 197] width 53 height 6
click at [459, 197] on img at bounding box center [479, 187] width 123 height 123
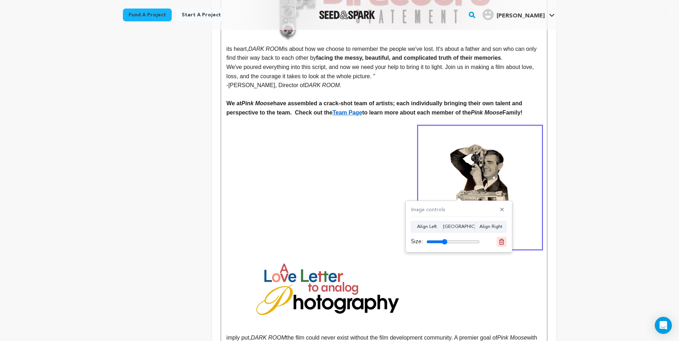
click at [503, 243] on icon at bounding box center [501, 242] width 6 height 6
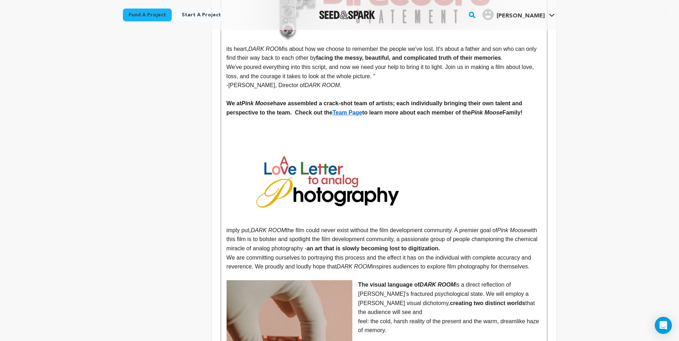
click at [335, 184] on img at bounding box center [323, 185] width 195 height 81
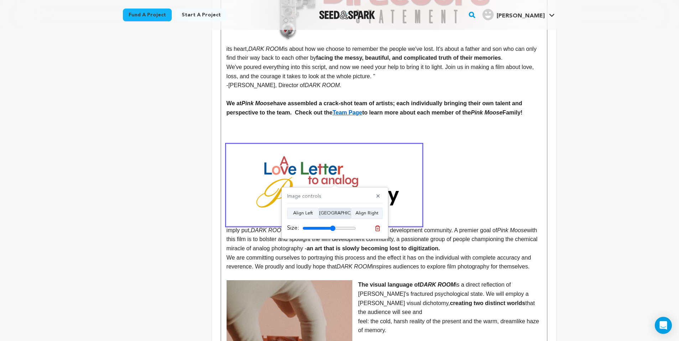
click at [342, 217] on button "[GEOGRAPHIC_DATA]" at bounding box center [335, 213] width 32 height 11
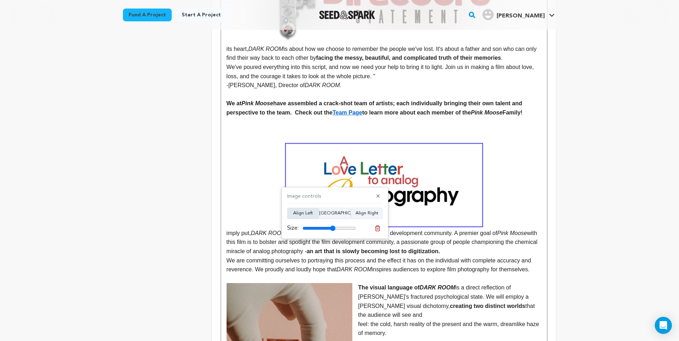
click at [308, 211] on button "Align Left" at bounding box center [303, 213] width 32 height 11
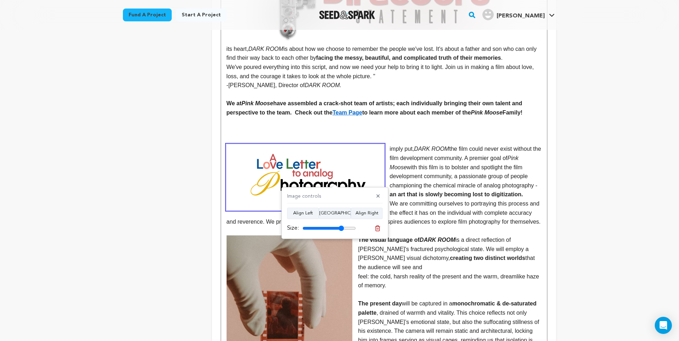
drag, startPoint x: 332, startPoint y: 229, endPoint x: 340, endPoint y: 230, distance: 8.6
click at [340, 230] on input "range" at bounding box center [328, 229] width 53 height 6
drag, startPoint x: 344, startPoint y: 226, endPoint x: 317, endPoint y: 218, distance: 28.4
click at [326, 226] on input "range" at bounding box center [328, 229] width 53 height 6
click at [314, 215] on button "Align Left" at bounding box center [303, 213] width 32 height 11
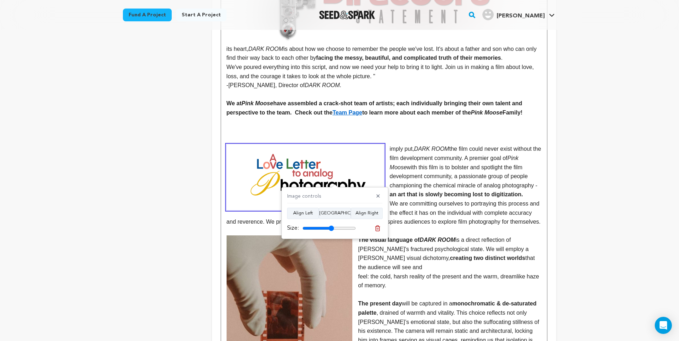
drag, startPoint x: 325, startPoint y: 227, endPoint x: 331, endPoint y: 229, distance: 6.2
type input "59"
click at [331, 229] on input "range" at bounding box center [328, 229] width 53 height 6
click at [389, 145] on p "imply put, DARK ROOM the film could never exist without the film development co…" at bounding box center [383, 172] width 315 height 55
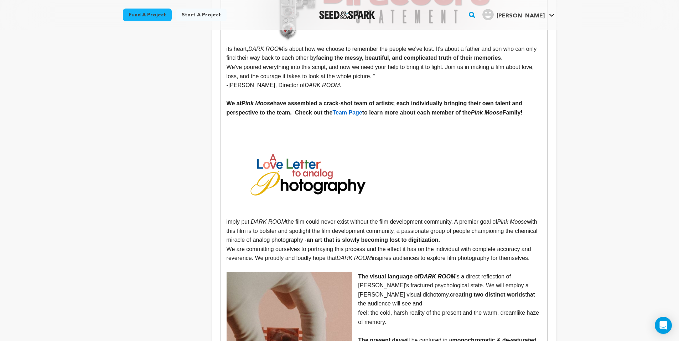
click at [332, 166] on img at bounding box center [304, 178] width 157 height 66
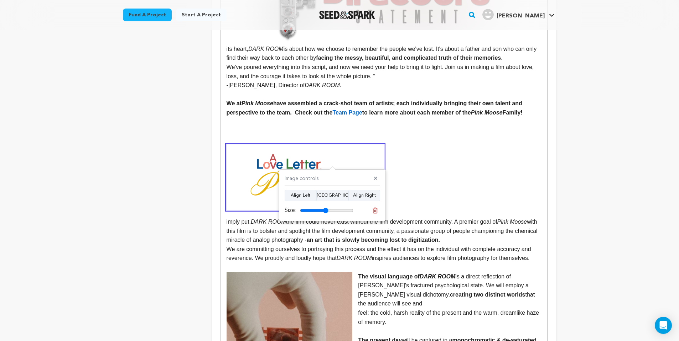
drag, startPoint x: 328, startPoint y: 211, endPoint x: 326, endPoint y: 207, distance: 5.1
type input "53"
click at [325, 208] on input "range" at bounding box center [326, 211] width 53 height 6
click at [375, 210] on icon at bounding box center [375, 211] width 6 height 6
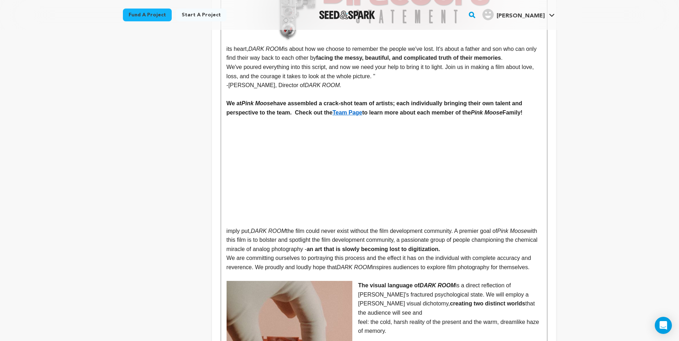
click at [259, 146] on p at bounding box center [383, 149] width 315 height 9
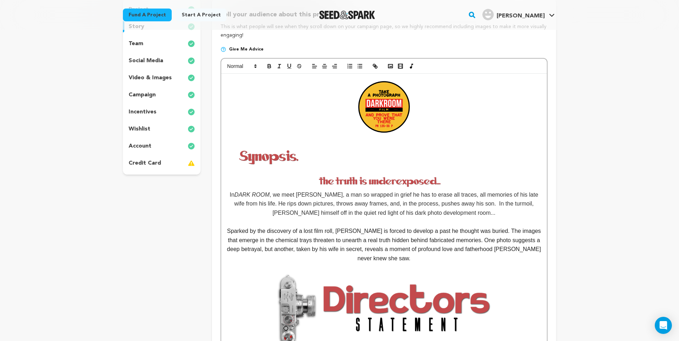
scroll to position [26, 0]
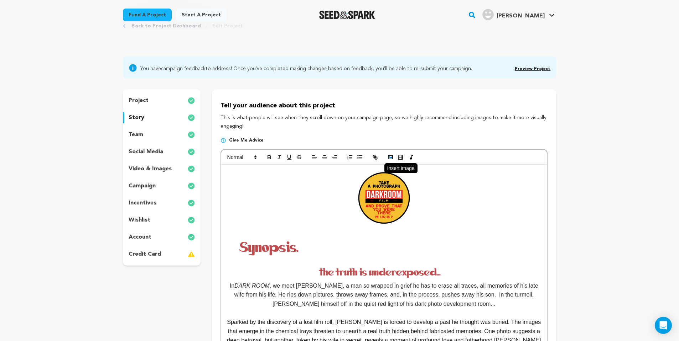
click at [388, 160] on icon "button" at bounding box center [390, 157] width 6 height 6
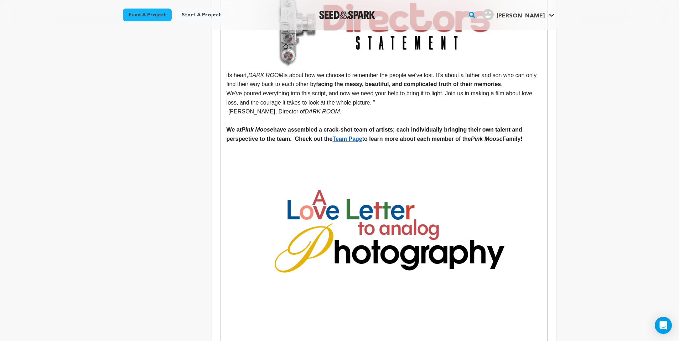
click at [396, 215] on img at bounding box center [383, 236] width 315 height 131
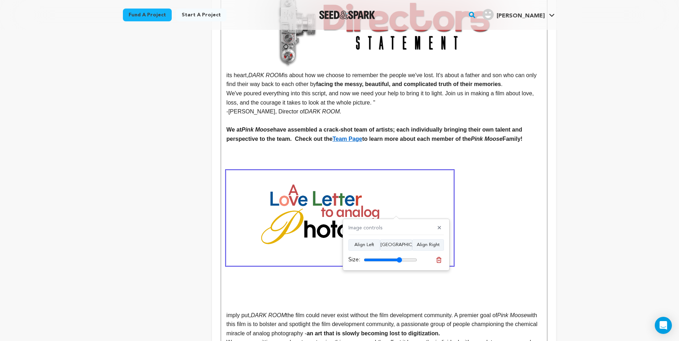
drag, startPoint x: 414, startPoint y: 260, endPoint x: 398, endPoint y: 261, distance: 15.7
click at [398, 261] on input "range" at bounding box center [390, 260] width 53 height 6
click at [400, 241] on button "[GEOGRAPHIC_DATA]" at bounding box center [396, 245] width 32 height 11
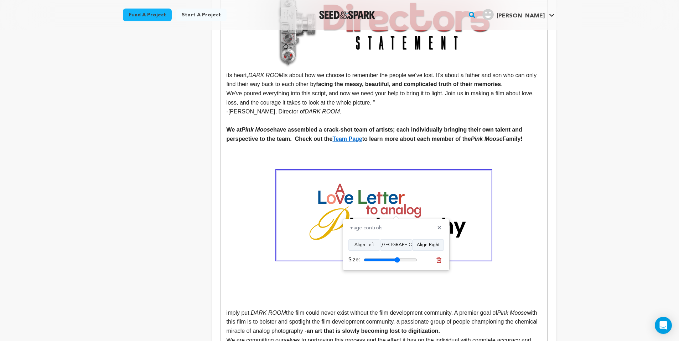
drag, startPoint x: 403, startPoint y: 260, endPoint x: 397, endPoint y: 262, distance: 6.6
type input "68"
click at [397, 262] on input "range" at bounding box center [390, 260] width 53 height 6
click at [374, 245] on button "Align Left" at bounding box center [364, 245] width 32 height 11
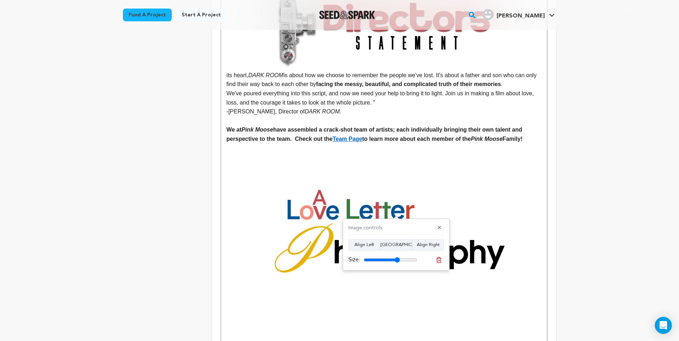
click at [363, 207] on img at bounding box center [383, 236] width 315 height 131
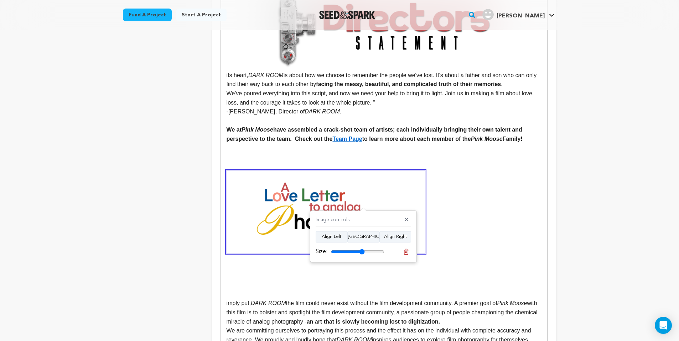
drag, startPoint x: 379, startPoint y: 251, endPoint x: 361, endPoint y: 254, distance: 17.3
type input "63"
click at [361, 254] on input "range" at bounding box center [357, 252] width 53 height 6
click at [280, 281] on p at bounding box center [383, 285] width 315 height 9
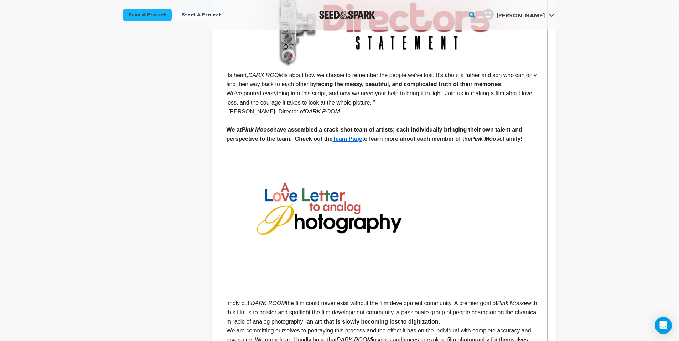
click at [491, 200] on p at bounding box center [383, 212] width 315 height 83
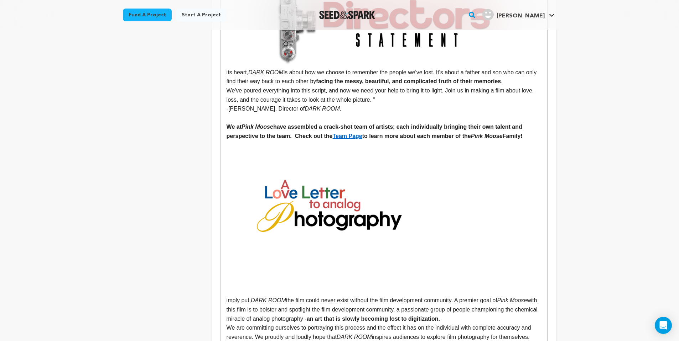
scroll to position [448, 0]
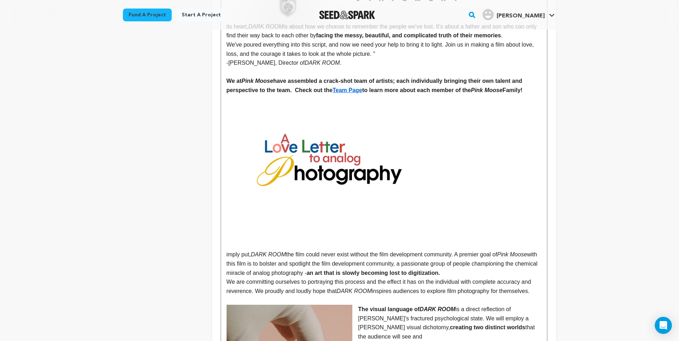
click at [227, 250] on p "imply put, DARK ROOM the film could never exist without the film development co…" at bounding box center [383, 263] width 315 height 27
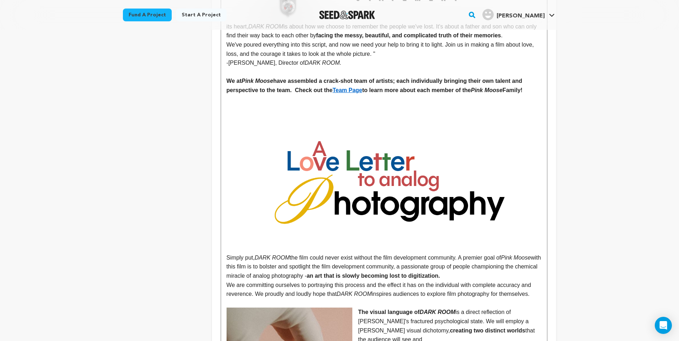
click at [389, 180] on img at bounding box center [383, 187] width 315 height 131
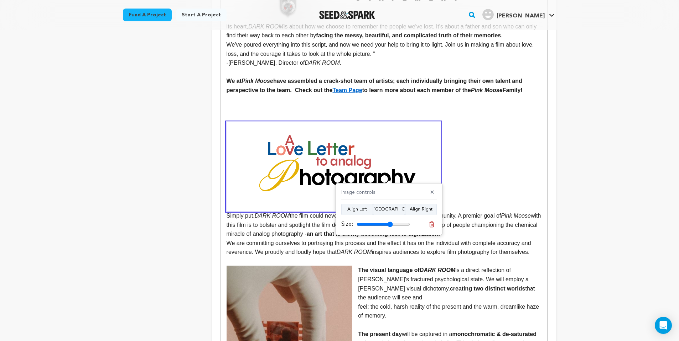
drag, startPoint x: 408, startPoint y: 225, endPoint x: 390, endPoint y: 221, distance: 18.8
type input "68"
click at [390, 222] on input "range" at bounding box center [382, 225] width 53 height 6
click at [483, 172] on p "Simply put, DARK ROOM the film could never exist without the film development c…" at bounding box center [383, 180] width 315 height 116
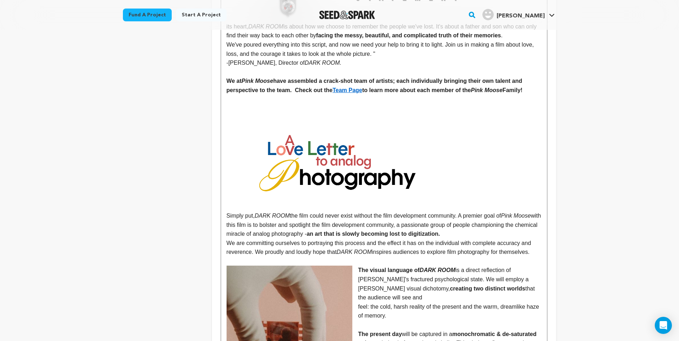
click at [503, 122] on p "Simply put, DARK ROOM the film could never exist without the film development c…" at bounding box center [383, 180] width 315 height 116
click at [470, 156] on p "Simply put, DARK ROOM the film could never exist without the film development c…" at bounding box center [383, 180] width 315 height 116
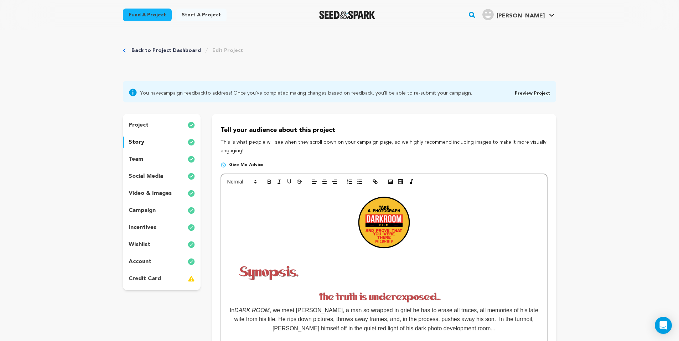
scroll to position [9, 0]
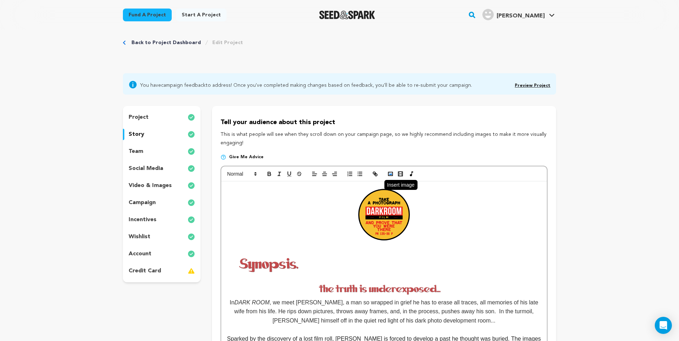
click at [390, 176] on icon "button" at bounding box center [390, 174] width 6 height 6
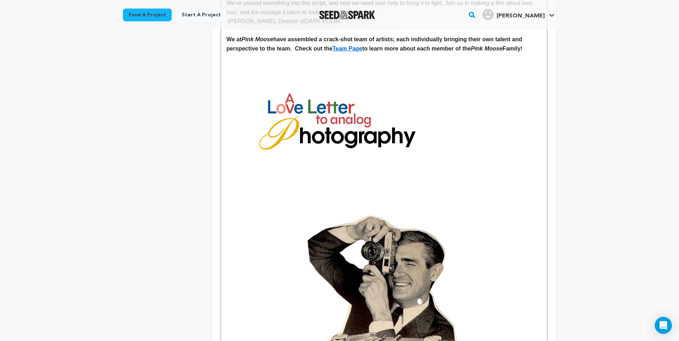
scroll to position [491, 0]
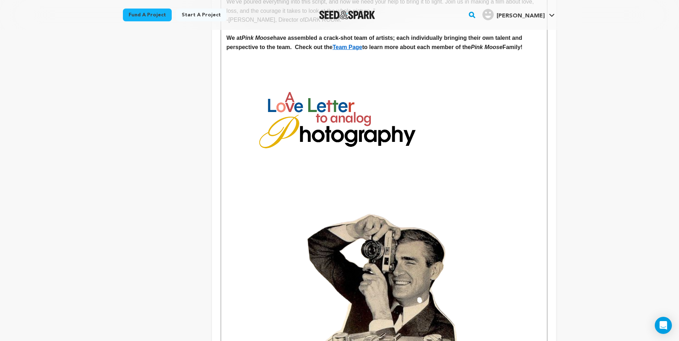
click at [393, 250] on img at bounding box center [383, 325] width 315 height 315
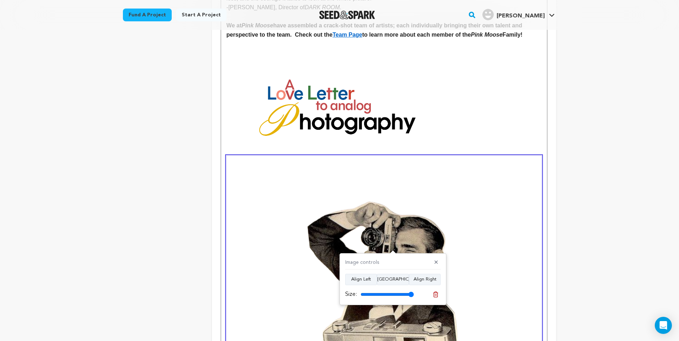
scroll to position [533, 0]
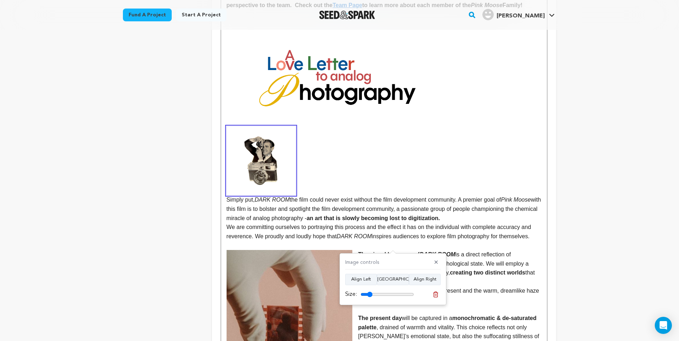
drag, startPoint x: 410, startPoint y: 292, endPoint x: 370, endPoint y: 289, distance: 40.0
type input "22"
click at [370, 289] on div "Image controls ✕ Align Left Align Center Align Right Size:" at bounding box center [392, 280] width 107 height 52
click at [356, 168] on p "Simply put, DARK ROOM the film could never exist without the film development c…" at bounding box center [383, 130] width 315 height 186
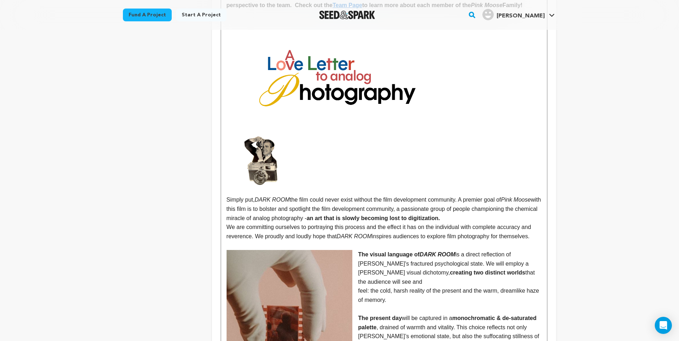
click at [472, 89] on p "Simply put, DARK ROOM the film could never exist without the film development c…" at bounding box center [383, 130] width 315 height 186
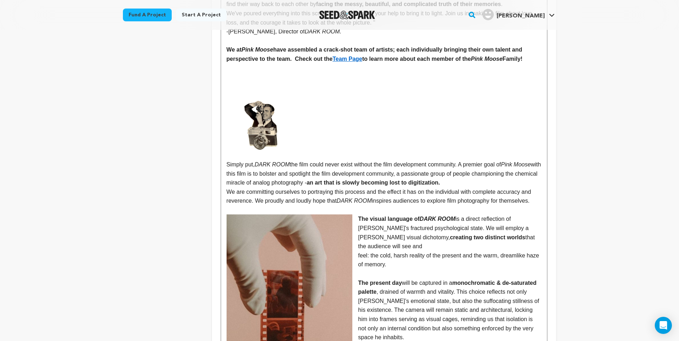
scroll to position [466, 0]
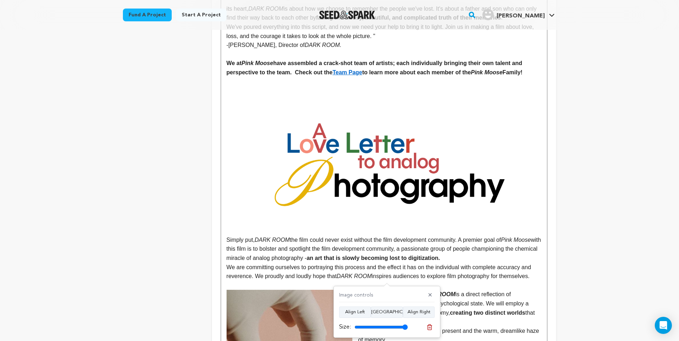
click at [407, 186] on img at bounding box center [383, 169] width 315 height 131
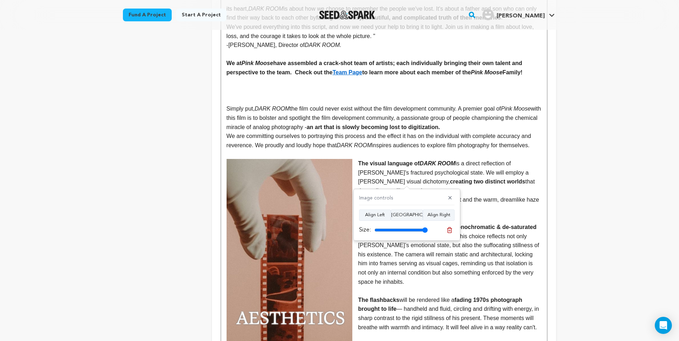
click at [348, 86] on p at bounding box center [383, 90] width 315 height 9
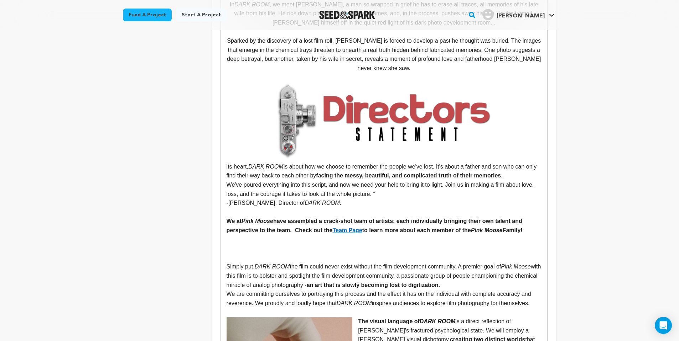
scroll to position [114, 0]
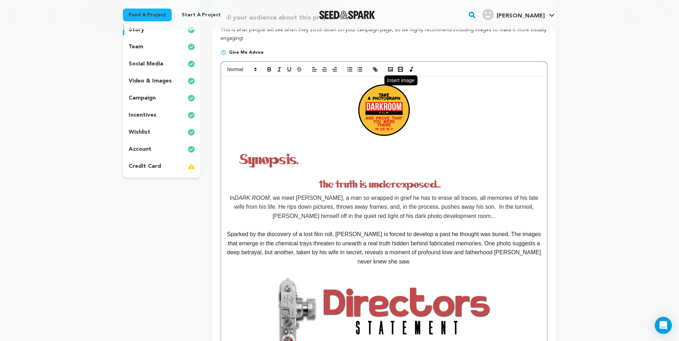
click at [390, 68] on icon "button" at bounding box center [390, 69] width 6 height 6
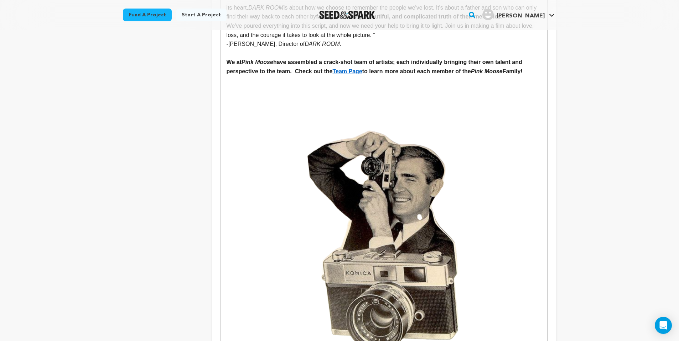
scroll to position [529, 0]
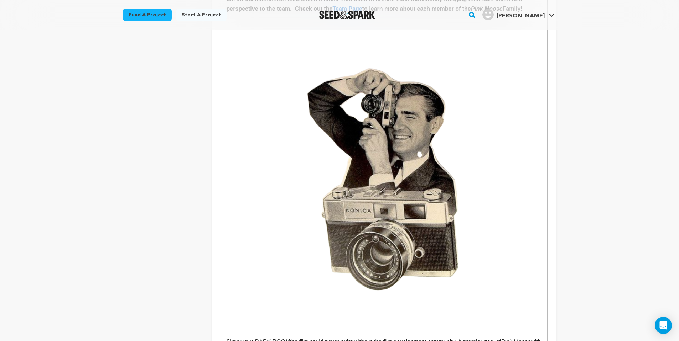
click at [406, 226] on img at bounding box center [383, 179] width 315 height 315
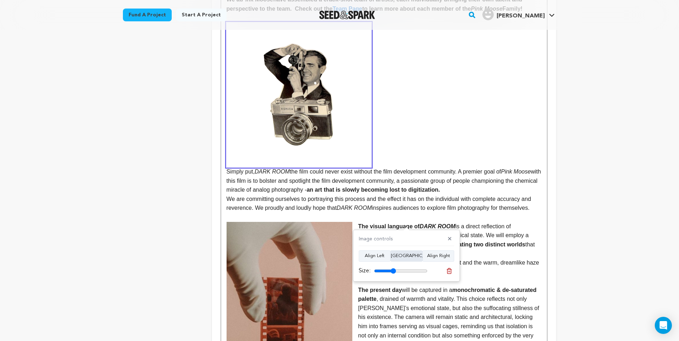
drag, startPoint x: 423, startPoint y: 272, endPoint x: 393, endPoint y: 261, distance: 31.5
type input "41"
click at [393, 261] on div "Image controls ✕ Align Left Align Center Align Right Size:" at bounding box center [406, 256] width 107 height 52
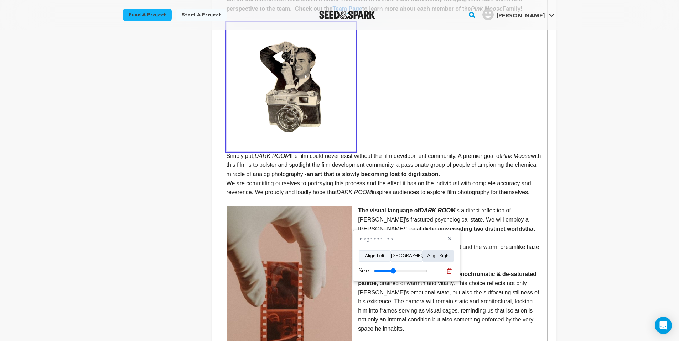
click at [426, 254] on button "Align Right" at bounding box center [438, 256] width 32 height 11
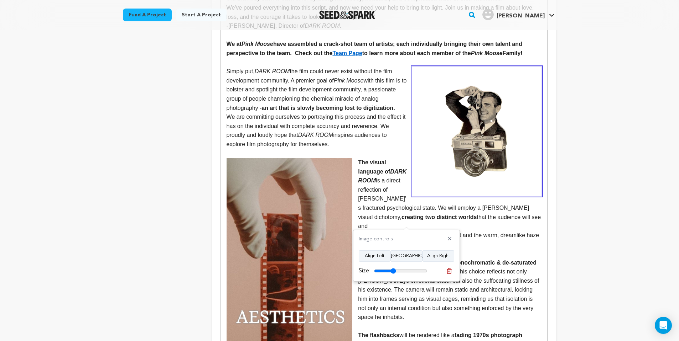
scroll to position [410, 0]
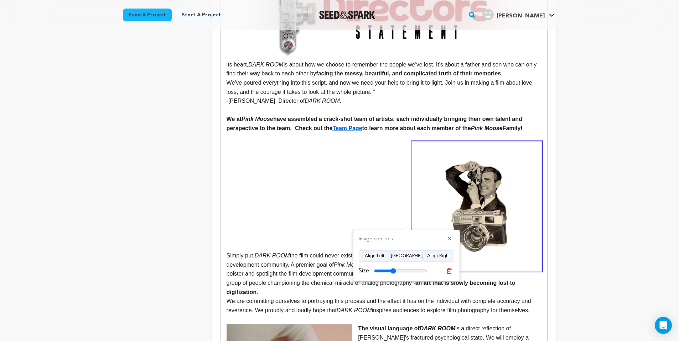
click at [312, 197] on p at bounding box center [383, 201] width 315 height 9
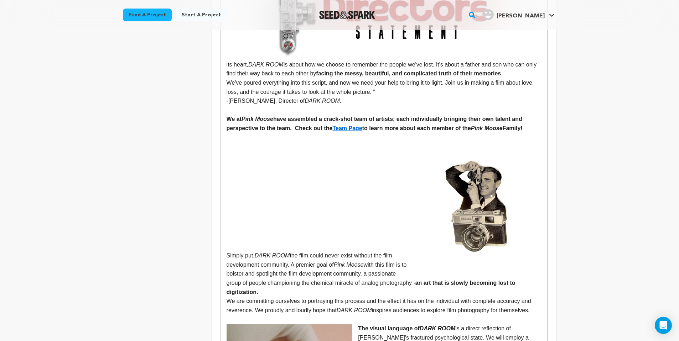
click at [260, 145] on p at bounding box center [383, 146] width 315 height 9
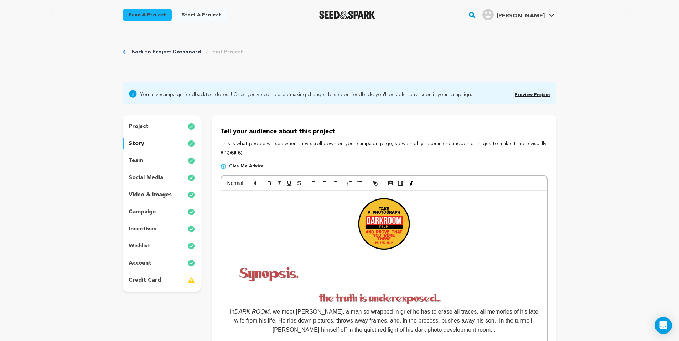
scroll to position [47, 0]
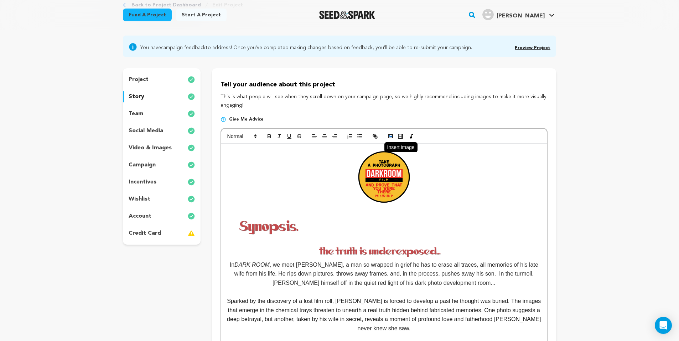
click at [390, 135] on icon "button" at bounding box center [390, 136] width 6 height 6
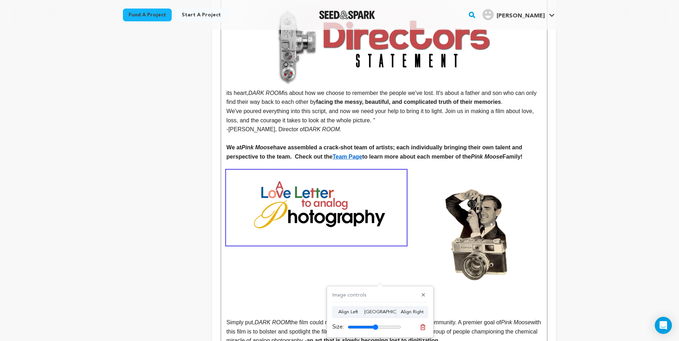
drag, startPoint x: 396, startPoint y: 327, endPoint x: 375, endPoint y: 327, distance: 20.7
type input "57"
click at [375, 327] on input "range" at bounding box center [374, 328] width 53 height 6
click at [232, 318] on p "Simply put, DARK ROOM the film could never exist without the film development c…" at bounding box center [383, 331] width 315 height 27
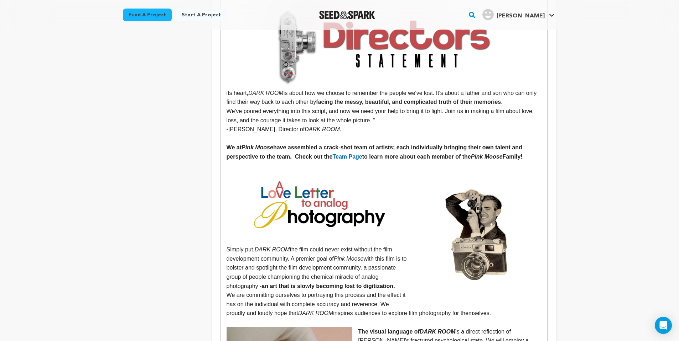
scroll to position [383, 0]
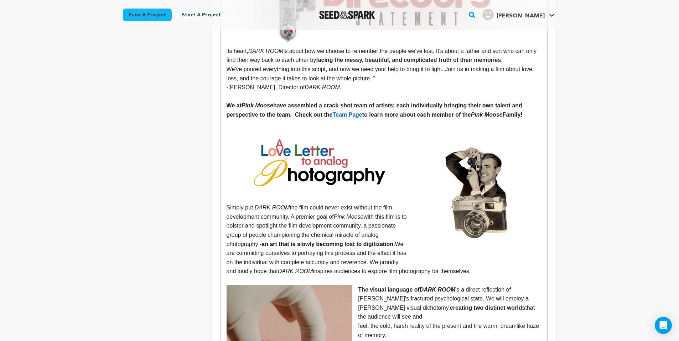
scroll to position [429, 0]
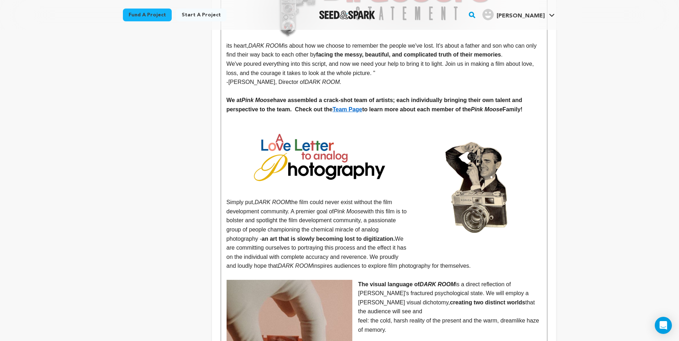
click at [245, 197] on p "Simply put, DARK ROOM the film could never exist without the film development c…" at bounding box center [383, 197] width 315 height 148
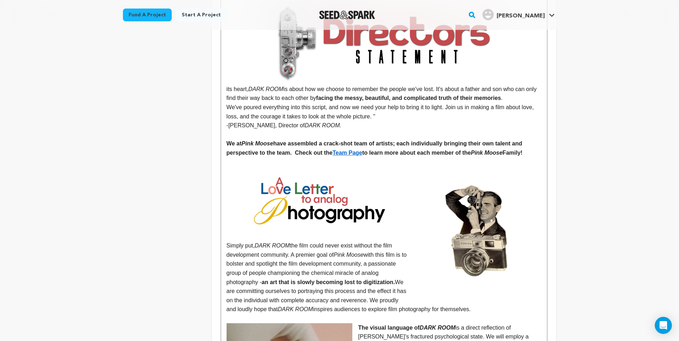
scroll to position [369, 0]
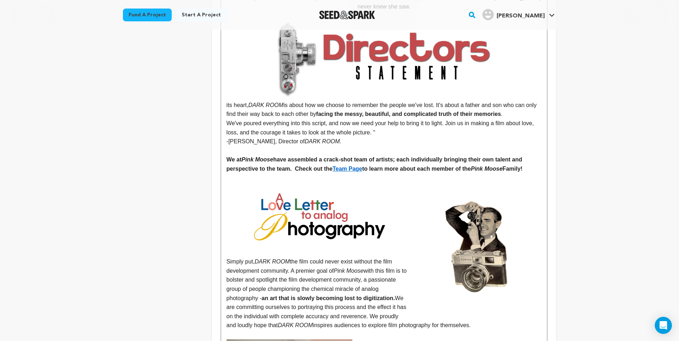
click at [227, 155] on p "We at Pink Moose have assembled a crack-shot team of artists; each individually…" at bounding box center [383, 164] width 315 height 18
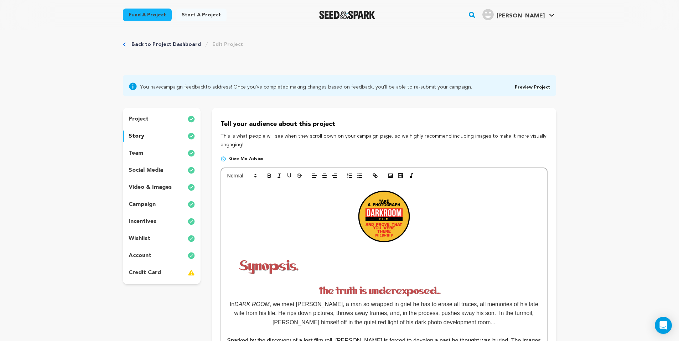
scroll to position [9, 0]
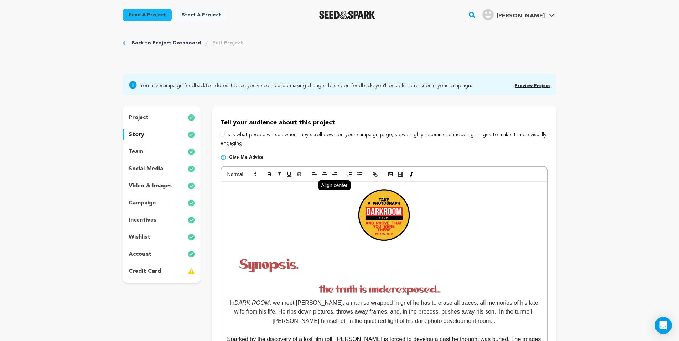
click at [321, 174] on icon "button" at bounding box center [324, 174] width 6 height 6
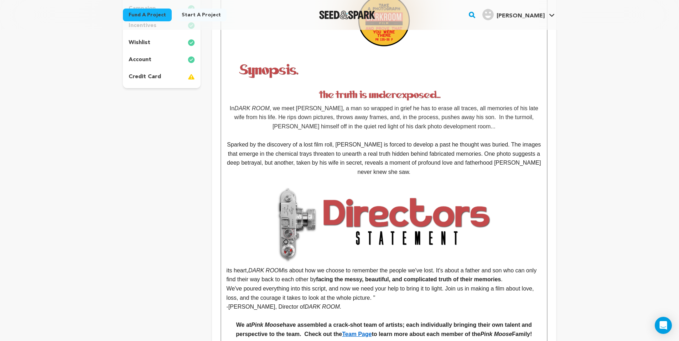
scroll to position [0, 0]
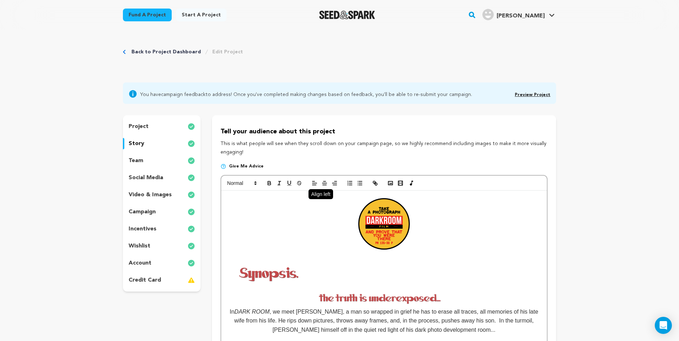
click at [314, 186] on icon "button" at bounding box center [314, 183] width 6 height 6
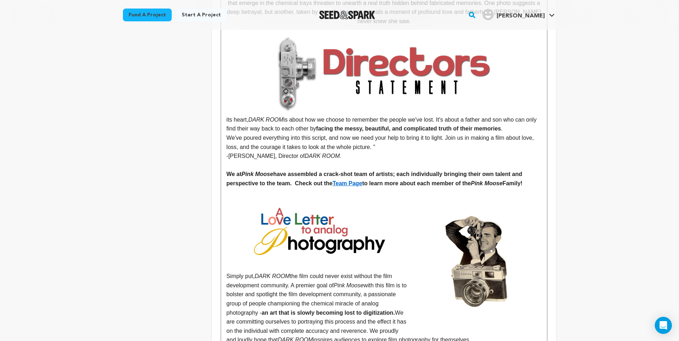
drag, startPoint x: 226, startPoint y: 169, endPoint x: 540, endPoint y: 173, distance: 314.1
click at [533, 179] on p "We at Pink Moose have assembled a crack-shot team of artists; each individually…" at bounding box center [383, 179] width 315 height 18
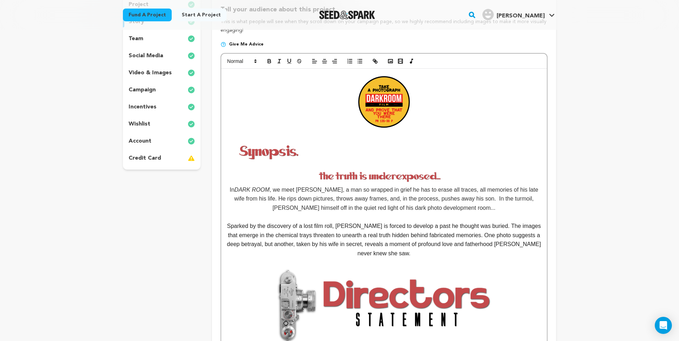
scroll to position [0, 0]
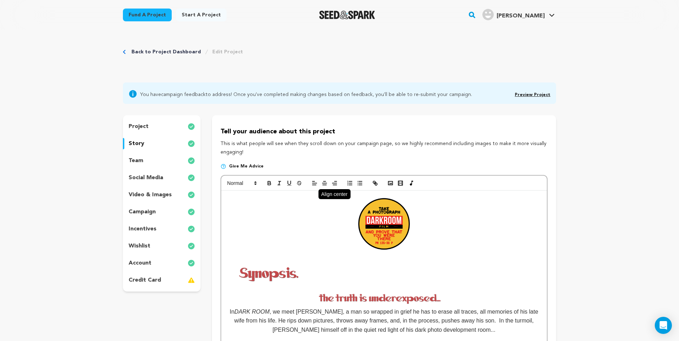
click at [324, 183] on line "button" at bounding box center [324, 183] width 4 height 0
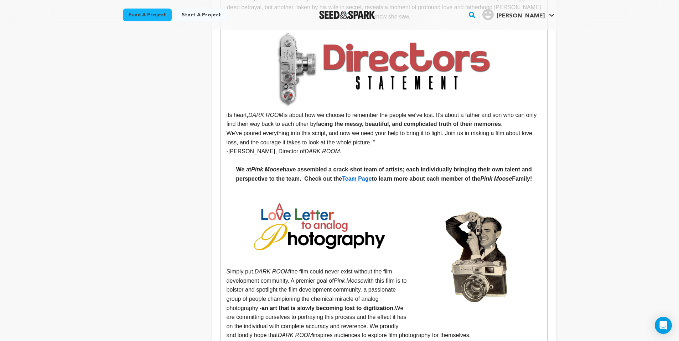
click at [409, 167] on strong "We at Pink Moose have assembled a crack-shot team of artists; each individually…" at bounding box center [384, 174] width 297 height 15
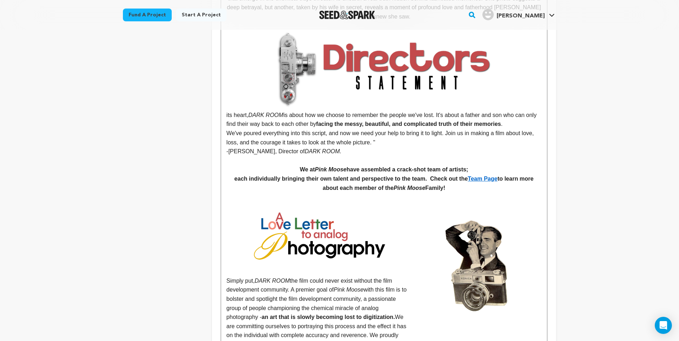
click at [227, 113] on p "its heart, DARK ROOM is about how we choose to remember the people we've lost. …" at bounding box center [383, 79] width 315 height 99
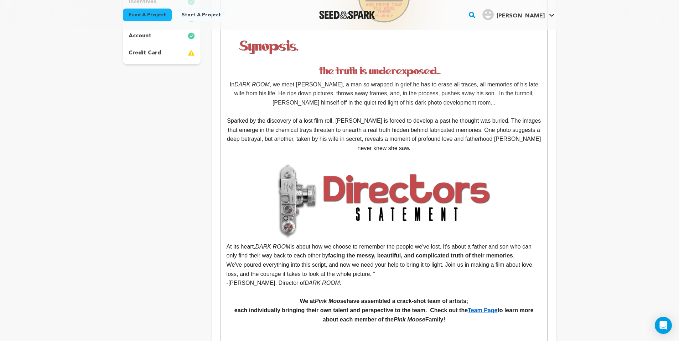
scroll to position [250, 0]
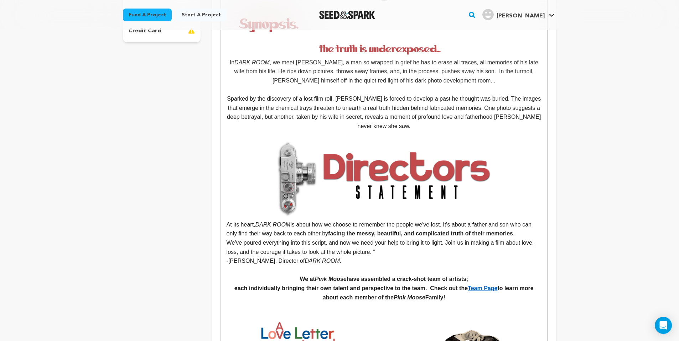
click at [228, 266] on p "-Josh Triezenberg, Director of DARK ROOM." at bounding box center [383, 261] width 315 height 9
click at [227, 247] on p "We've poured everything into this script, and now we need your help to bring it…" at bounding box center [383, 248] width 315 height 18
click at [254, 258] on p "-Josh Triezenberg, Director of DARK ROOM." at bounding box center [383, 261] width 315 height 9
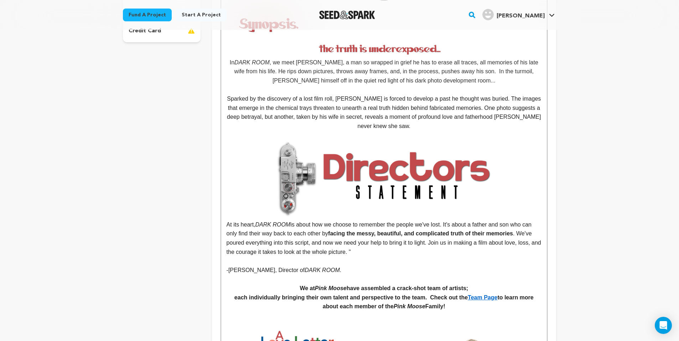
click at [388, 258] on p at bounding box center [383, 261] width 315 height 9
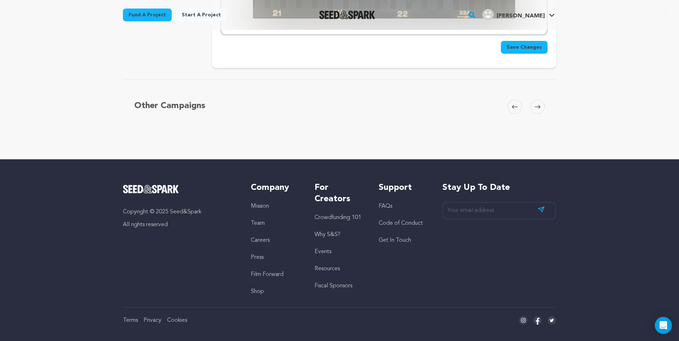
scroll to position [1791, 0]
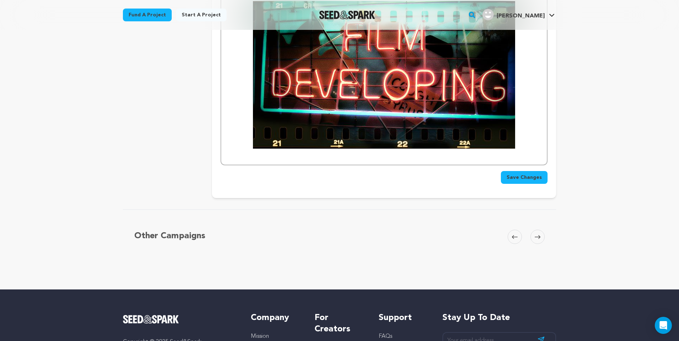
click at [535, 174] on span "Save Changes" at bounding box center [523, 177] width 35 height 7
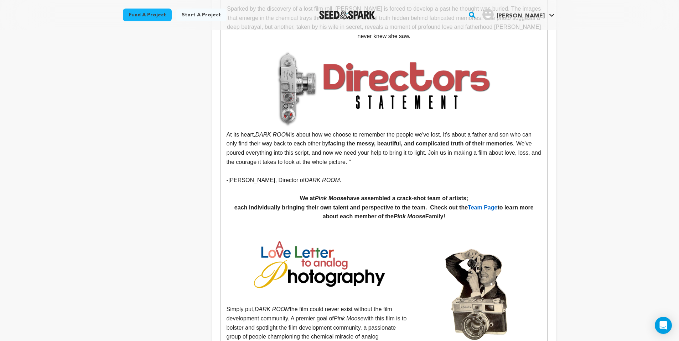
scroll to position [363, 0]
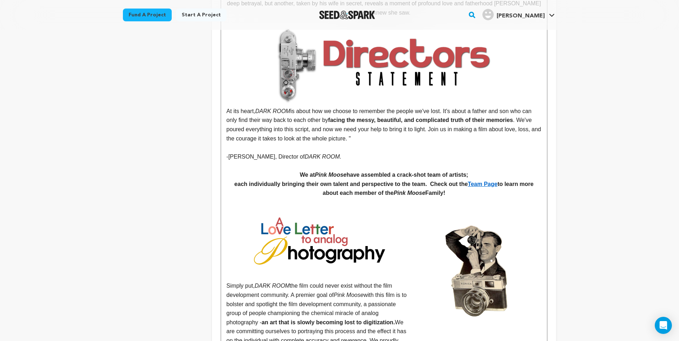
click at [462, 255] on img at bounding box center [476, 271] width 129 height 129
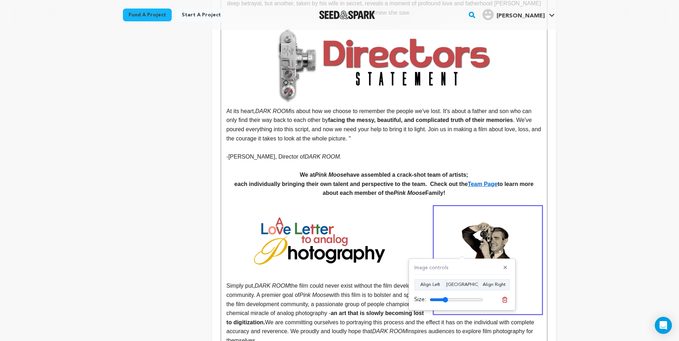
type input "34"
click at [446, 300] on input "range" at bounding box center [455, 300] width 53 height 6
click at [388, 241] on img at bounding box center [315, 244] width 179 height 75
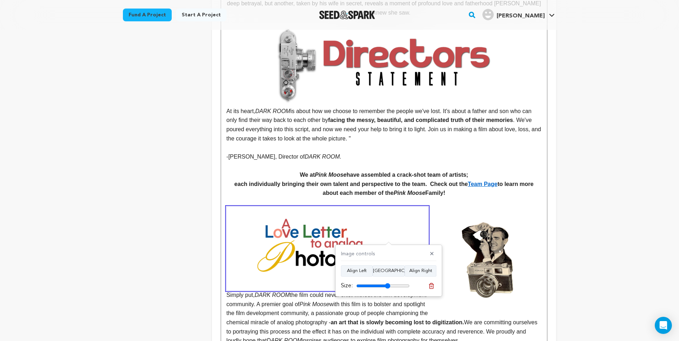
type input "64"
click at [387, 285] on input "range" at bounding box center [382, 286] width 53 height 6
click at [483, 262] on img at bounding box center [487, 260] width 107 height 107
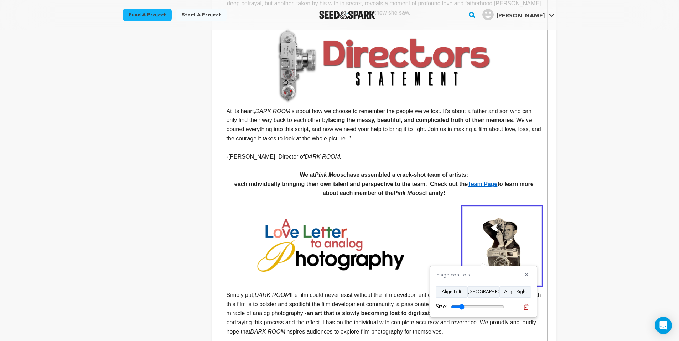
type input "25"
click at [463, 308] on input "range" at bounding box center [477, 307] width 53 height 6
click at [402, 265] on img at bounding box center [327, 249] width 202 height 84
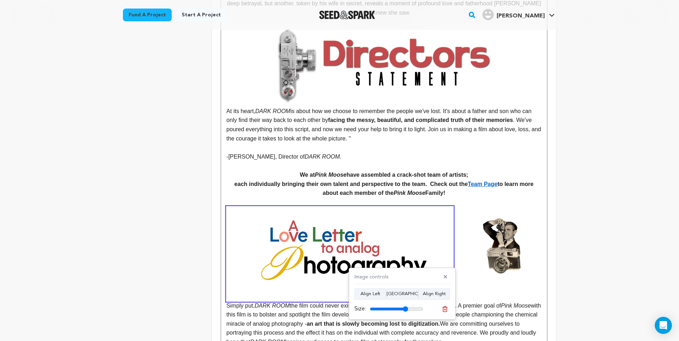
click at [405, 308] on input "range" at bounding box center [396, 310] width 53 height 6
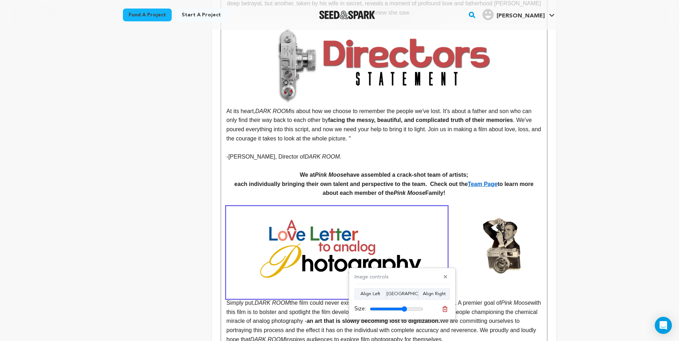
type input "70"
click at [404, 309] on input "range" at bounding box center [396, 310] width 53 height 6
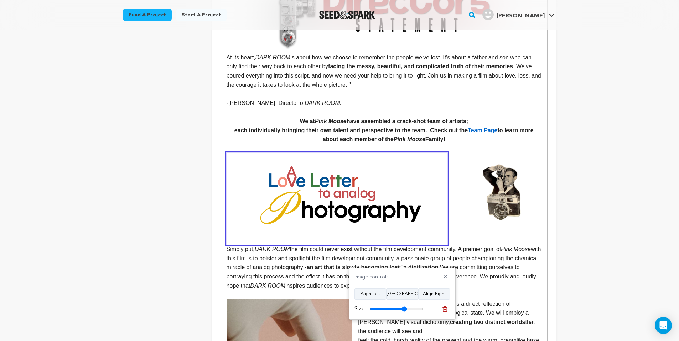
scroll to position [494, 0]
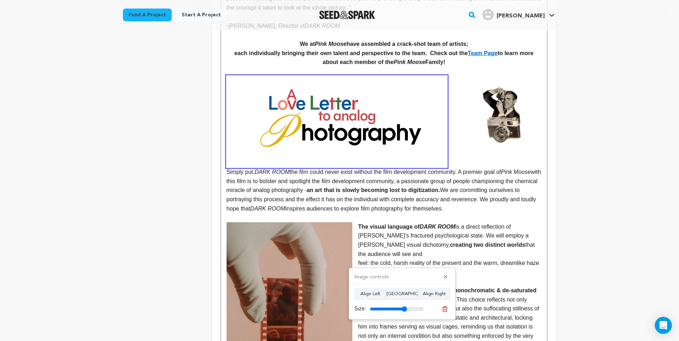
click at [226, 168] on p "Simply put, DARK ROOM the film could never exist without the film development c…" at bounding box center [383, 144] width 315 height 137
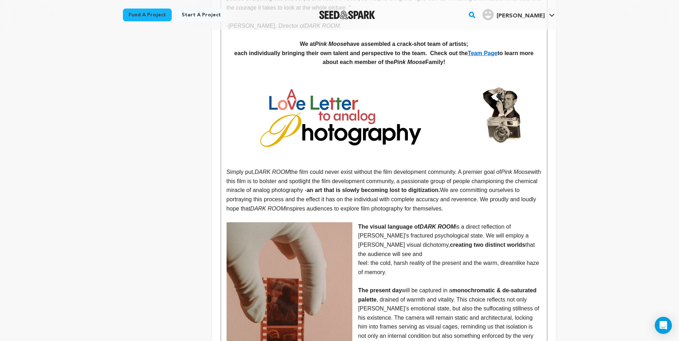
click at [365, 213] on p at bounding box center [383, 217] width 315 height 9
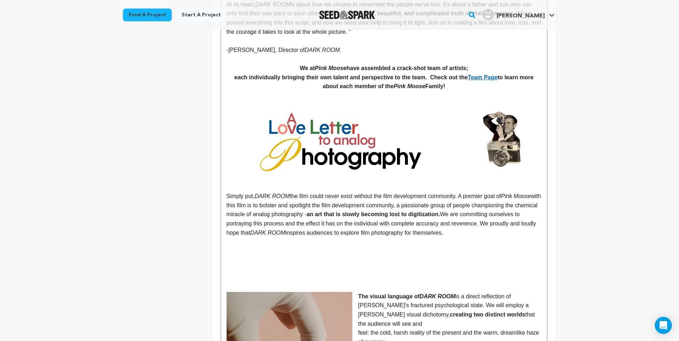
scroll to position [467, 0]
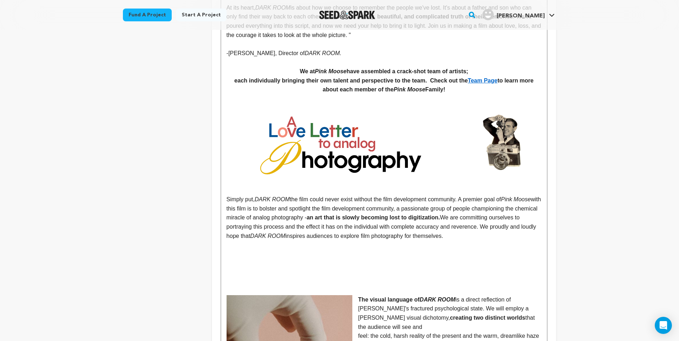
click at [239, 191] on p "Simply put, DARK ROOM the film could never exist without the film development c…" at bounding box center [383, 171] width 315 height 137
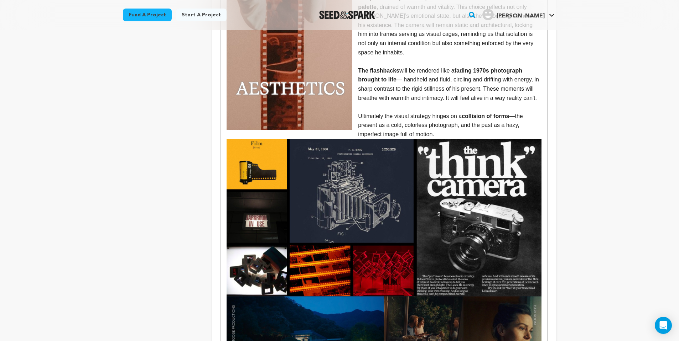
scroll to position [497, 0]
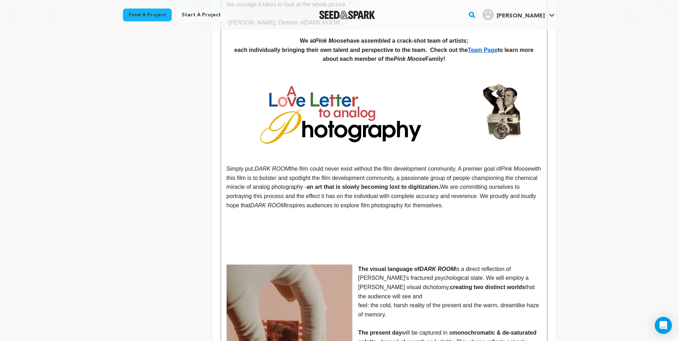
click at [518, 116] on img at bounding box center [502, 112] width 79 height 79
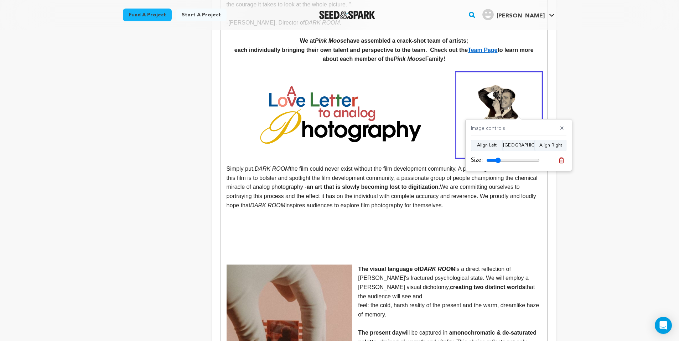
type input "27"
click at [499, 158] on input "range" at bounding box center [512, 161] width 53 height 6
click at [453, 134] on p "Simply put, DARK ROOM the film could never exist without the film development c…" at bounding box center [383, 141] width 315 height 137
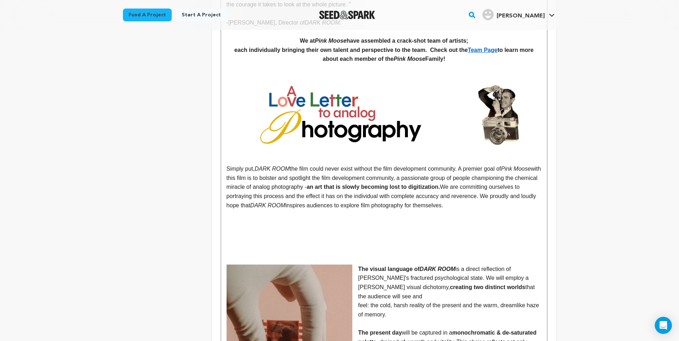
click at [453, 134] on p "Simply put, DARK ROOM the film could never exist without the film development c…" at bounding box center [383, 141] width 315 height 137
click at [456, 132] on img at bounding box center [498, 115] width 85 height 85
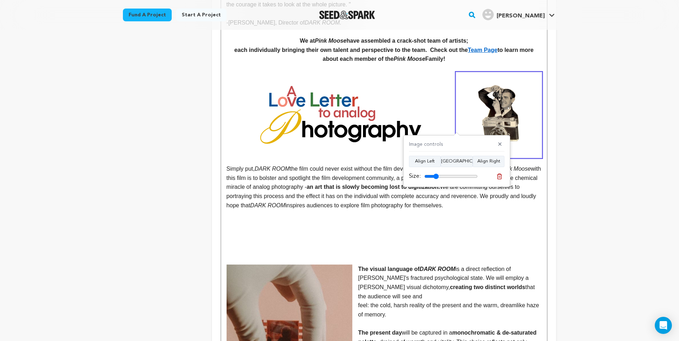
click at [456, 132] on img at bounding box center [498, 115] width 85 height 85
click at [453, 114] on p "Simply put, DARK ROOM the film could never exist without the film development c…" at bounding box center [383, 141] width 315 height 137
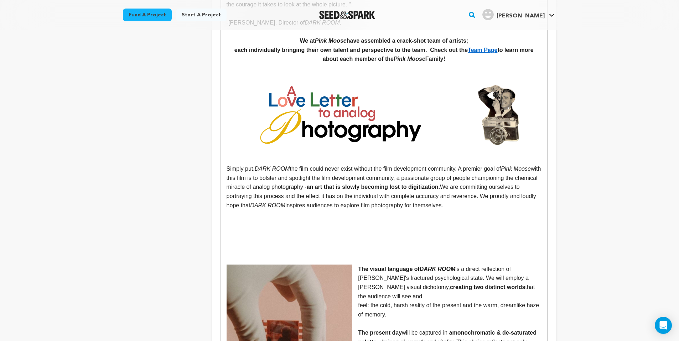
click at [416, 126] on img at bounding box center [336, 119] width 220 height 92
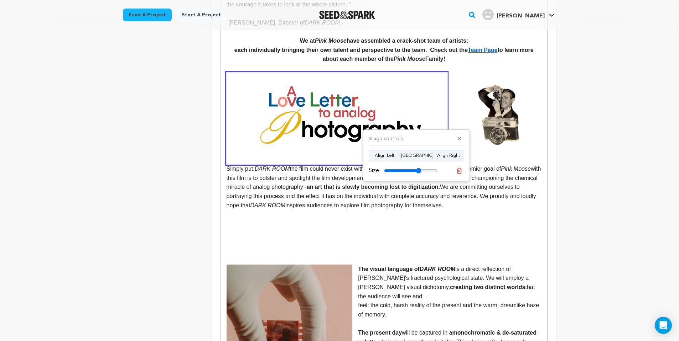
click at [499, 127] on img at bounding box center [498, 115] width 85 height 85
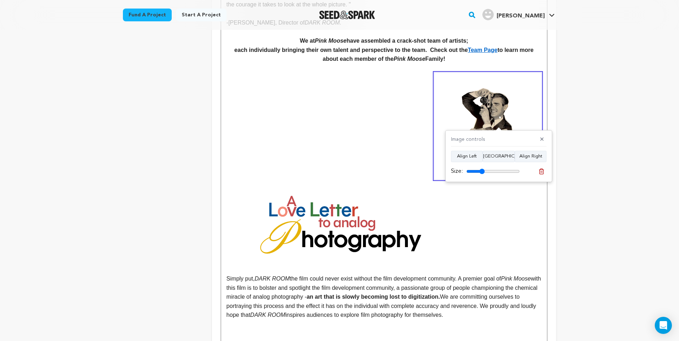
drag, startPoint x: 479, startPoint y: 173, endPoint x: 482, endPoint y: 173, distance: 3.6
type input "34"
click at [482, 173] on input "range" at bounding box center [492, 172] width 53 height 6
click at [393, 215] on img at bounding box center [336, 229] width 220 height 92
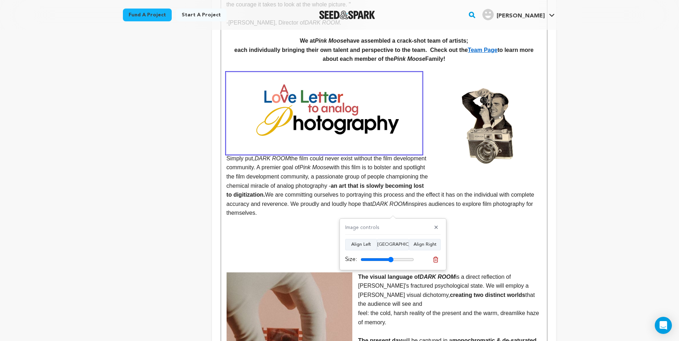
drag, startPoint x: 395, startPoint y: 260, endPoint x: 390, endPoint y: 261, distance: 5.2
type input "62"
click at [390, 261] on input "range" at bounding box center [386, 260] width 53 height 6
click at [452, 158] on img at bounding box center [487, 126] width 107 height 107
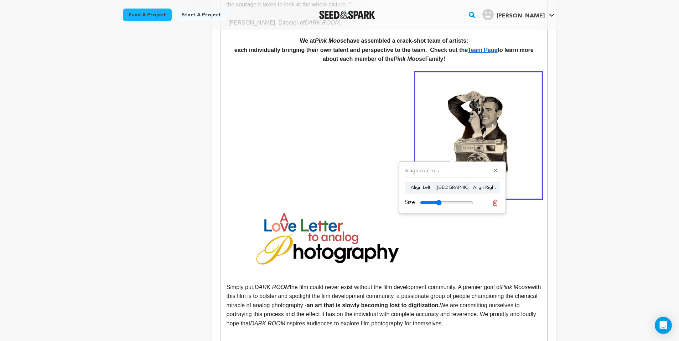
drag, startPoint x: 434, startPoint y: 201, endPoint x: 439, endPoint y: 201, distance: 4.6
click at [439, 201] on input "range" at bounding box center [446, 203] width 53 height 6
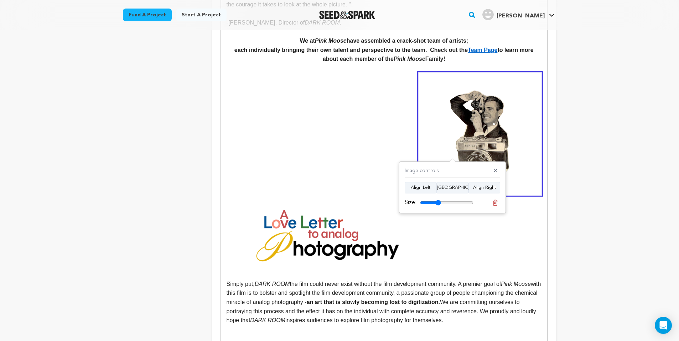
drag, startPoint x: 442, startPoint y: 203, endPoint x: 439, endPoint y: 205, distance: 3.8
type input "39"
click at [439, 205] on input "range" at bounding box center [446, 203] width 53 height 6
click at [379, 243] on img at bounding box center [323, 238] width 195 height 81
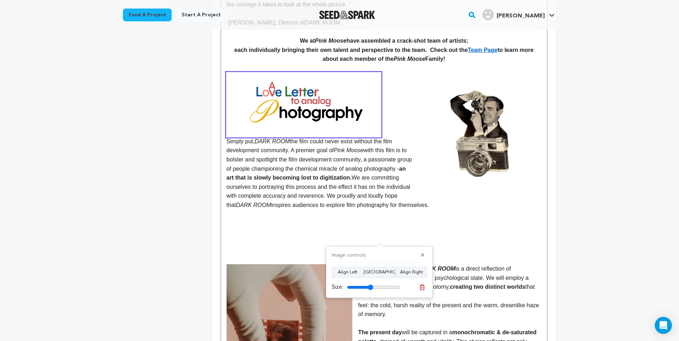
drag, startPoint x: 376, startPoint y: 289, endPoint x: 370, endPoint y: 291, distance: 5.5
type input "49"
click at [370, 291] on div "Size:" at bounding box center [366, 287] width 69 height 9
click at [521, 181] on img at bounding box center [479, 134] width 123 height 123
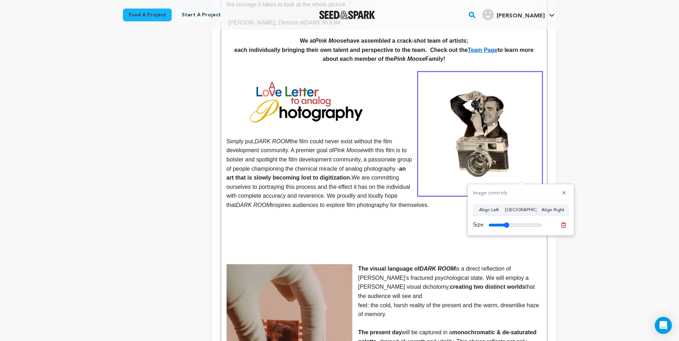
click at [241, 137] on p "Simply put, DARK ROOM the film could never exist without the film development c…" at bounding box center [383, 141] width 315 height 137
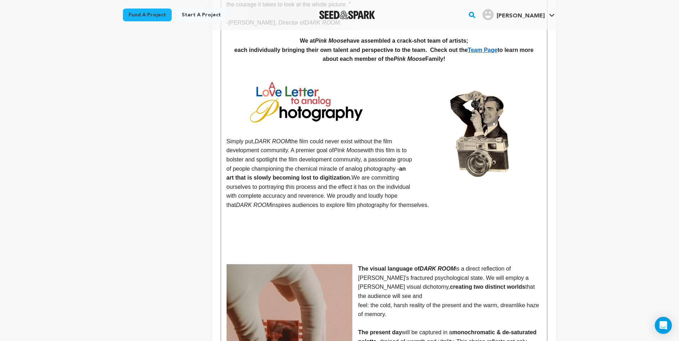
click at [244, 136] on p "Simply put, DARK ROOM the film could never exist without the film development c…" at bounding box center [383, 141] width 315 height 137
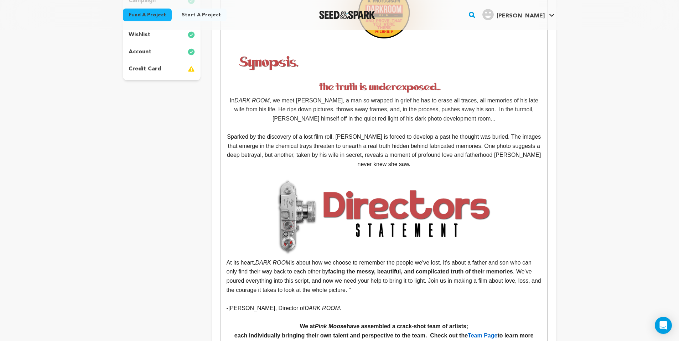
scroll to position [234, 0]
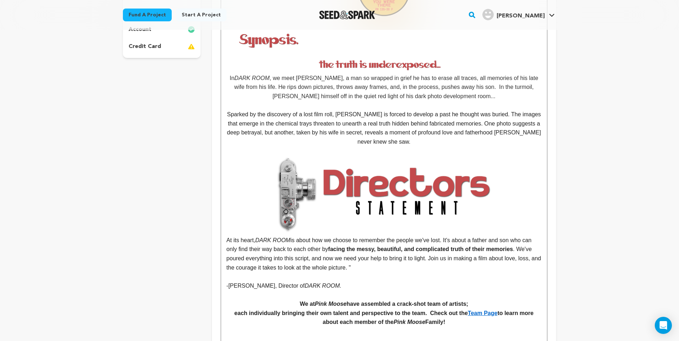
click at [236, 110] on p "Sparked by the discovery of a lost film roll, [PERSON_NAME] is forced to develo…" at bounding box center [383, 128] width 315 height 36
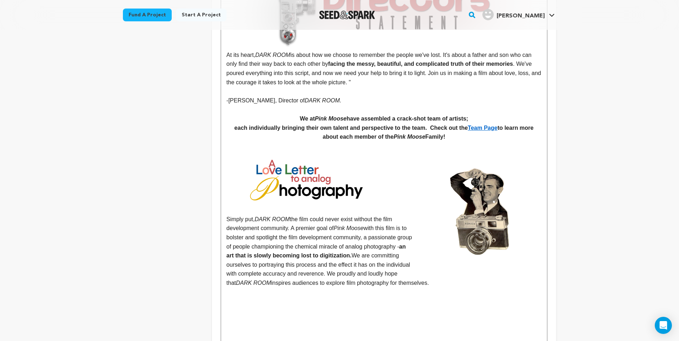
scroll to position [424, 0]
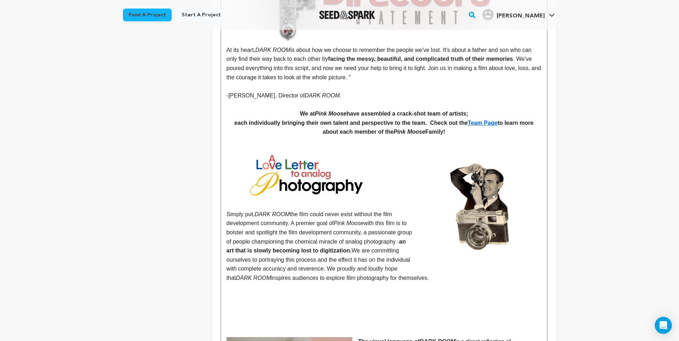
click at [235, 207] on p "Simply put, DARK ROOM the film could never exist without the film development c…" at bounding box center [383, 214] width 315 height 137
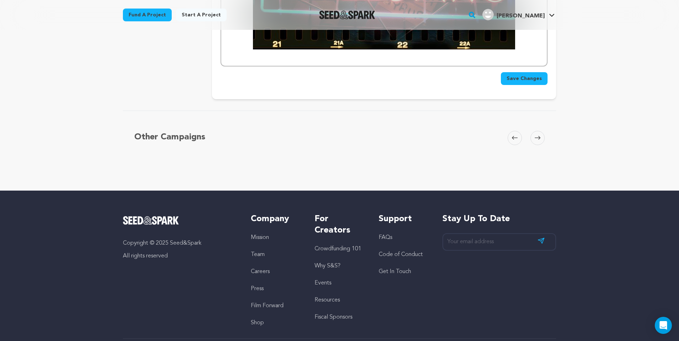
scroll to position [1894, 0]
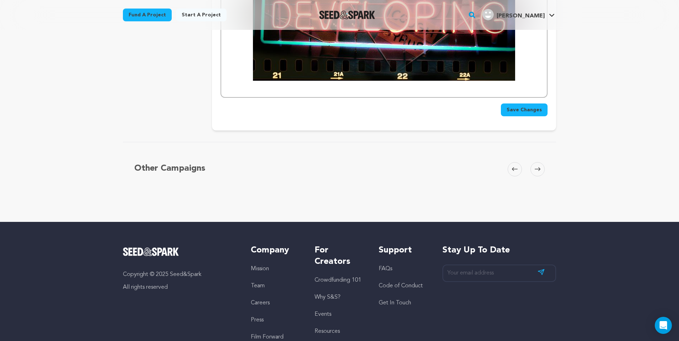
click at [533, 106] on span "Save Changes" at bounding box center [523, 109] width 35 height 7
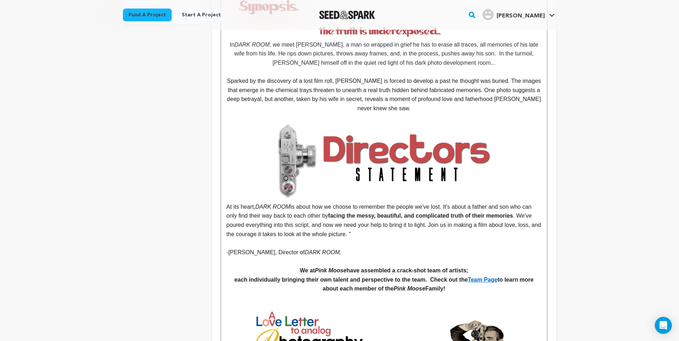
scroll to position [325, 0]
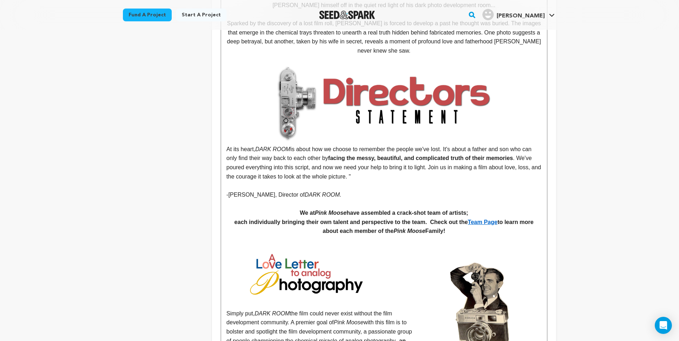
click at [239, 239] on p at bounding box center [383, 240] width 315 height 9
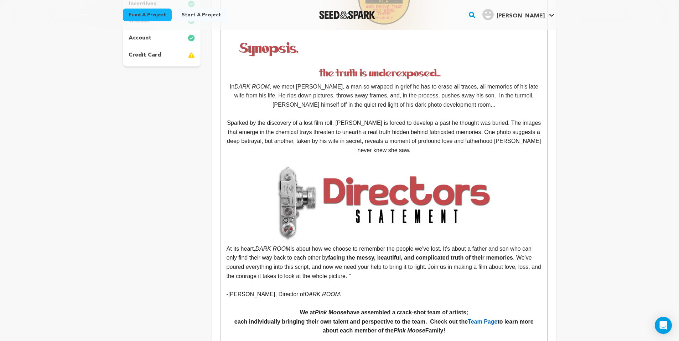
scroll to position [347, 0]
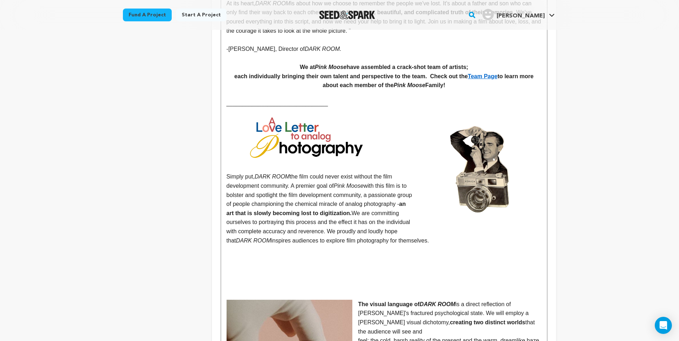
scroll to position [445, 0]
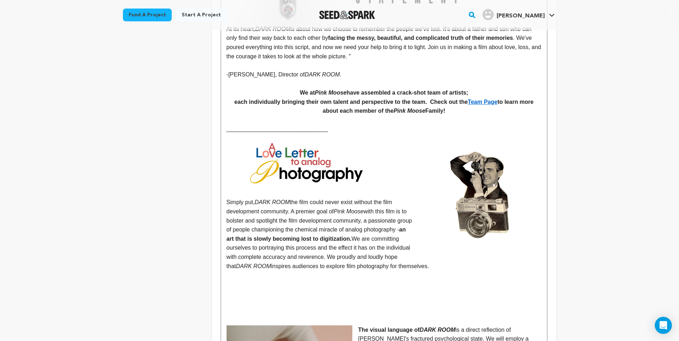
click at [355, 170] on img at bounding box center [303, 166] width 154 height 64
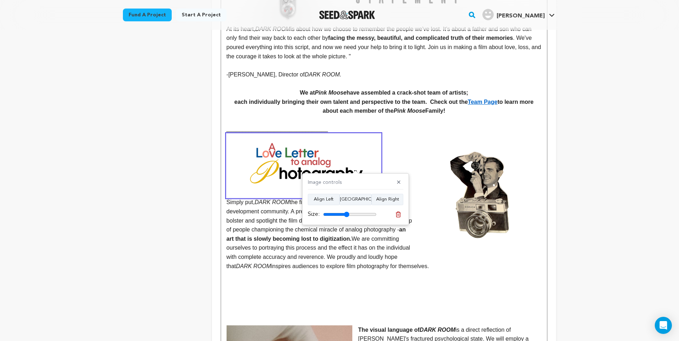
click at [460, 198] on img at bounding box center [479, 195] width 123 height 123
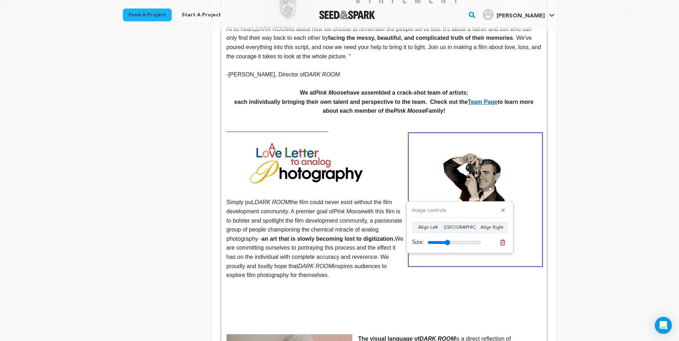
type input "42"
click at [448, 243] on input "range" at bounding box center [453, 243] width 53 height 6
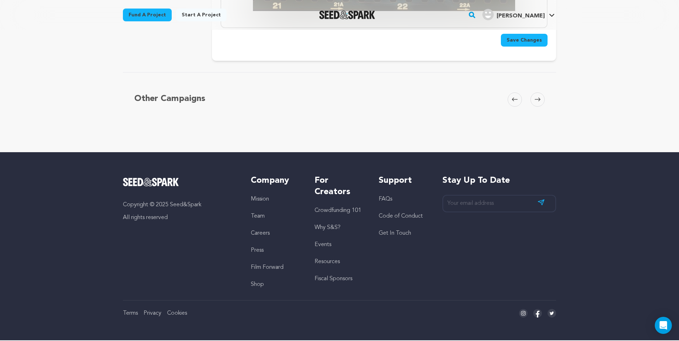
scroll to position [1843, 0]
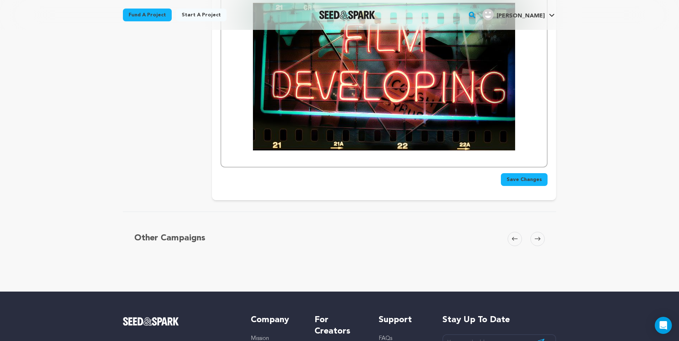
click at [520, 176] on span "Save Changes" at bounding box center [523, 179] width 35 height 7
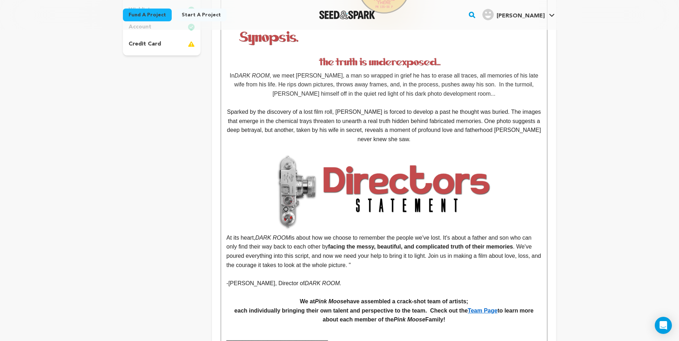
scroll to position [330, 0]
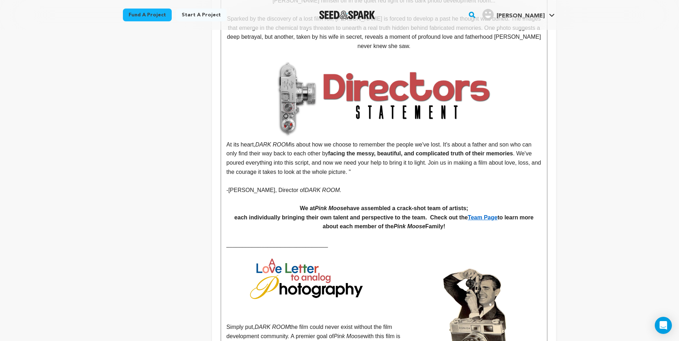
click at [330, 240] on p "________________________________" at bounding box center [383, 244] width 315 height 9
click at [441, 242] on p "________________________________" at bounding box center [383, 244] width 315 height 9
click at [399, 233] on p at bounding box center [383, 235] width 315 height 9
click at [330, 241] on p "________________________________" at bounding box center [383, 244] width 315 height 9
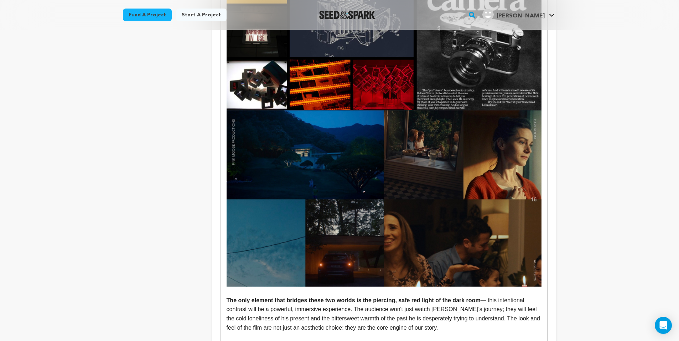
scroll to position [1755, 0]
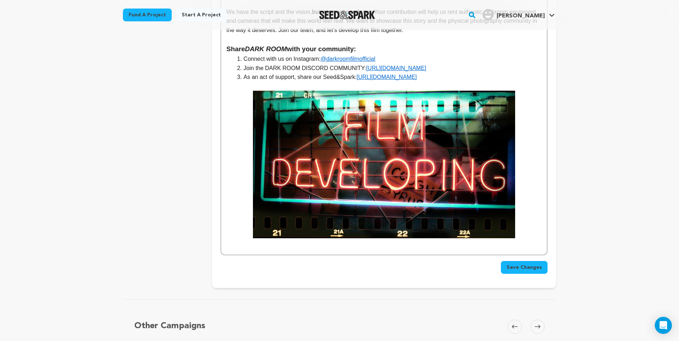
click at [532, 264] on span "Save Changes" at bounding box center [523, 267] width 35 height 7
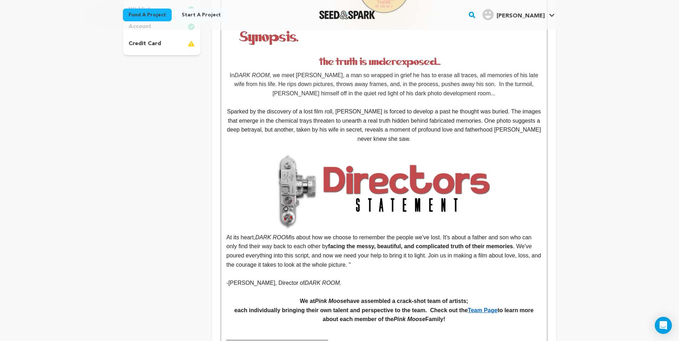
scroll to position [376, 0]
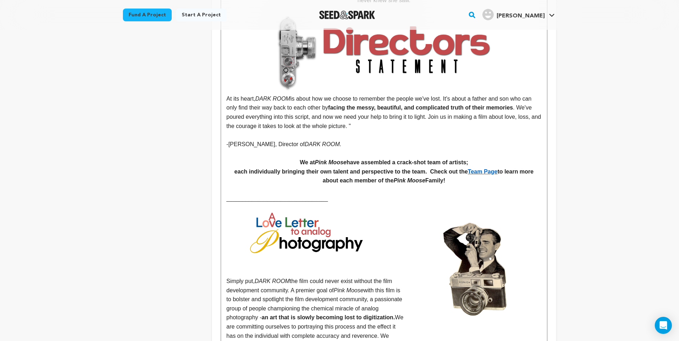
click at [365, 195] on p "________________________________" at bounding box center [383, 198] width 315 height 9
click at [369, 195] on p "________________________________" at bounding box center [383, 198] width 315 height 9
drag, startPoint x: 369, startPoint y: 195, endPoint x: 222, endPoint y: 193, distance: 146.4
click at [336, 194] on p "________________________________" at bounding box center [383, 198] width 315 height 9
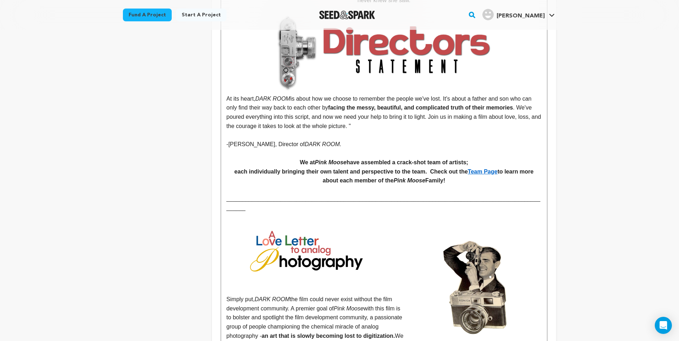
click at [238, 195] on p "_______________________________________________________________________________…" at bounding box center [383, 203] width 315 height 18
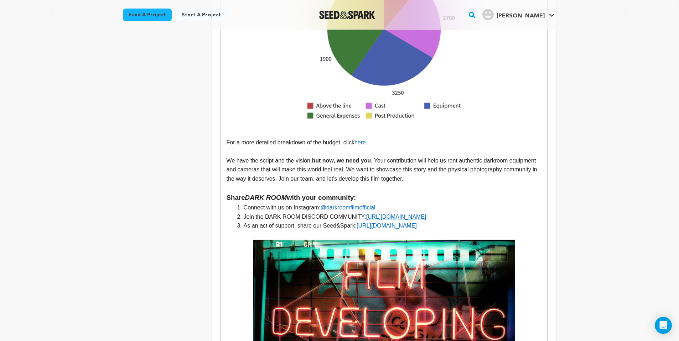
scroll to position [1703, 0]
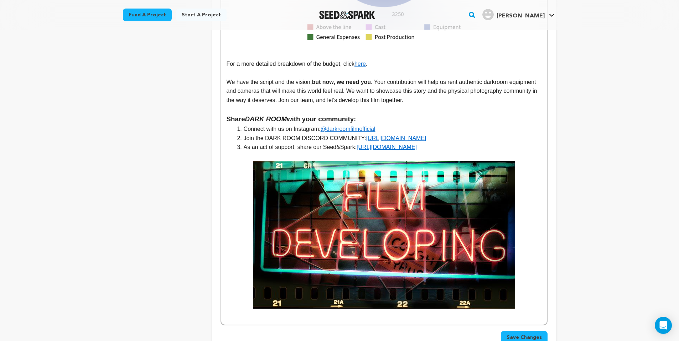
click at [531, 334] on span "Save Changes" at bounding box center [523, 337] width 35 height 7
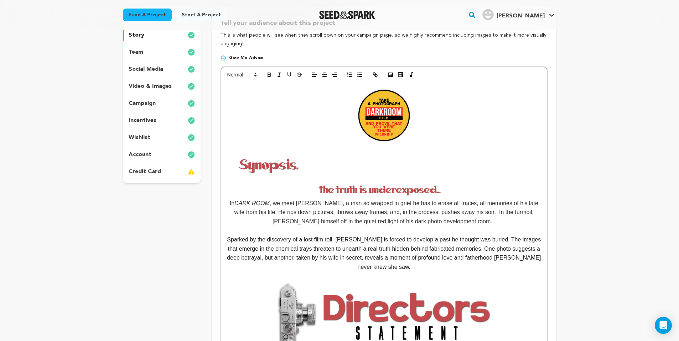
scroll to position [153, 0]
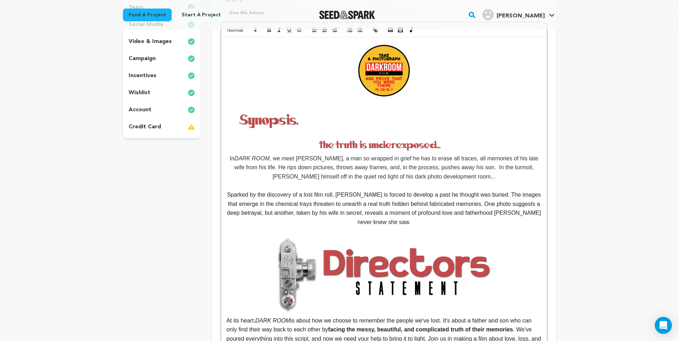
click at [356, 275] on img at bounding box center [383, 275] width 220 height 78
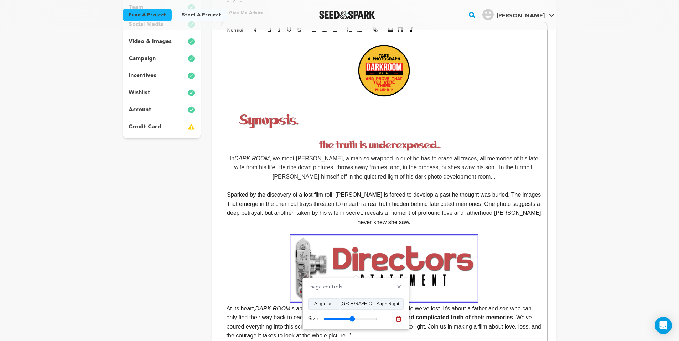
drag, startPoint x: 357, startPoint y: 319, endPoint x: 352, endPoint y: 320, distance: 5.2
type input "59"
click at [352, 320] on input "range" at bounding box center [349, 320] width 53 height 6
click at [385, 145] on img at bounding box center [383, 145] width 242 height 12
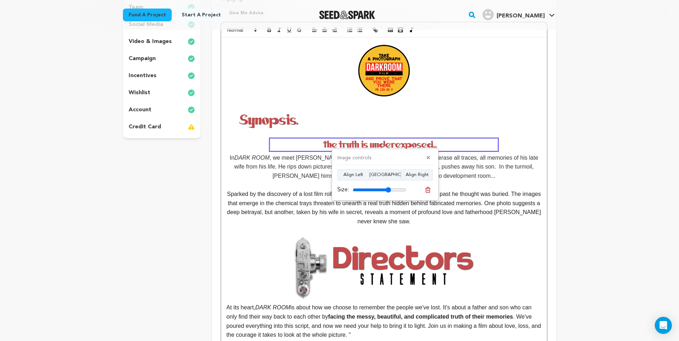
type input "72"
click at [387, 192] on input "range" at bounding box center [379, 190] width 53 height 6
click at [359, 271] on img at bounding box center [384, 267] width 186 height 65
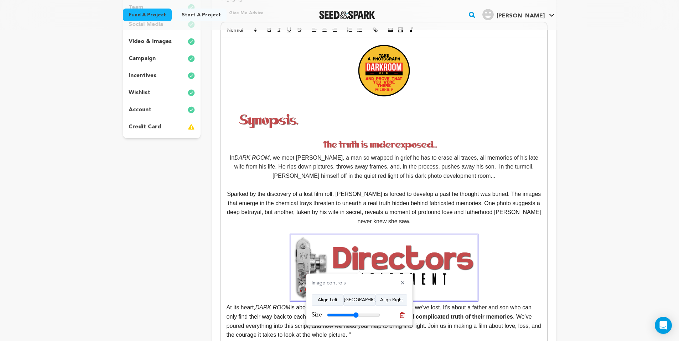
click at [257, 260] on p "At its heart, DARK ROOM is about how we choose to remember the people we've los…" at bounding box center [383, 287] width 315 height 105
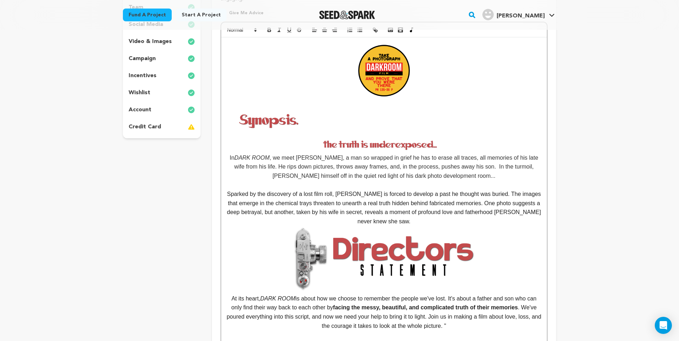
click at [294, 251] on img at bounding box center [384, 258] width 186 height 65
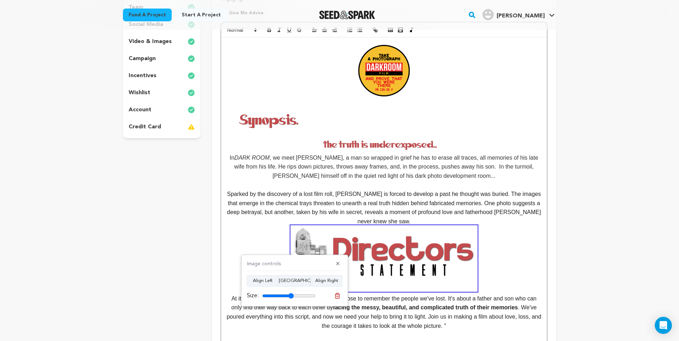
click at [283, 250] on p "Sparked by the discovery of a lost film roll, Alan is forced to develop a past …" at bounding box center [383, 260] width 315 height 141
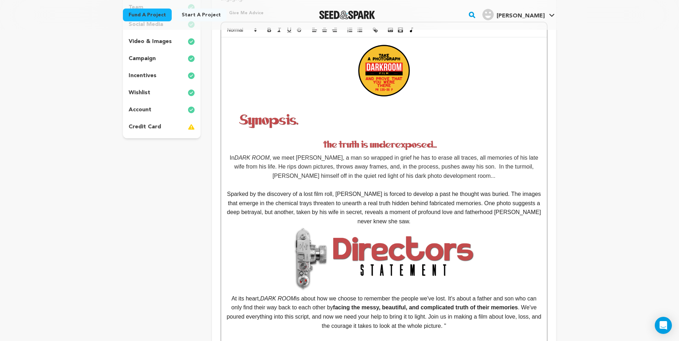
click at [326, 246] on img at bounding box center [384, 258] width 186 height 65
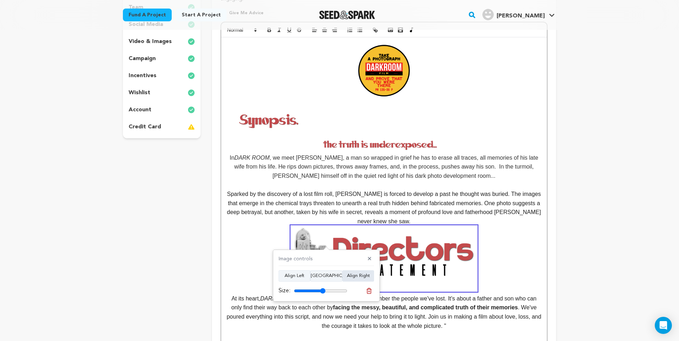
click at [350, 281] on button "Align Right" at bounding box center [358, 276] width 32 height 11
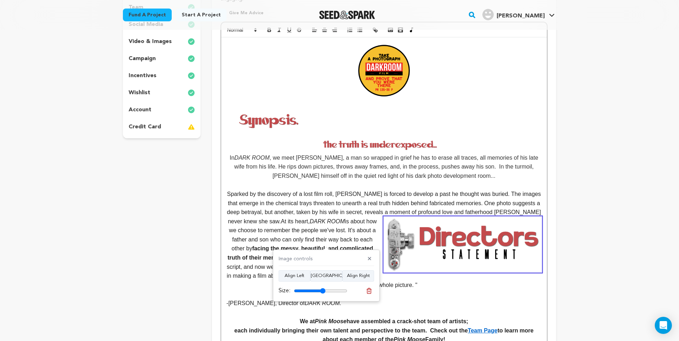
drag, startPoint x: 444, startPoint y: 275, endPoint x: 445, endPoint y: 270, distance: 6.0
click at [444, 275] on p "Sparked by the discovery of a lost film roll, Alan is forced to develop a past …" at bounding box center [383, 240] width 315 height 100
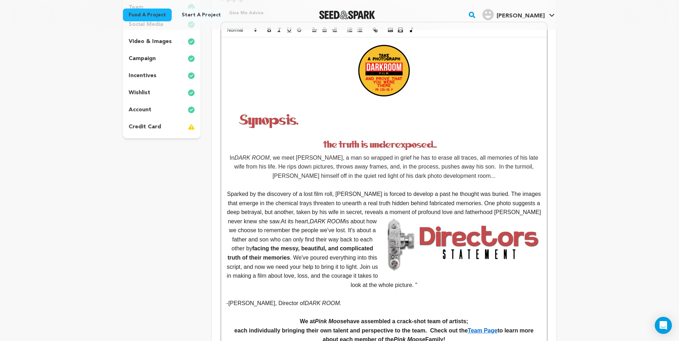
click at [444, 255] on img at bounding box center [462, 245] width 157 height 56
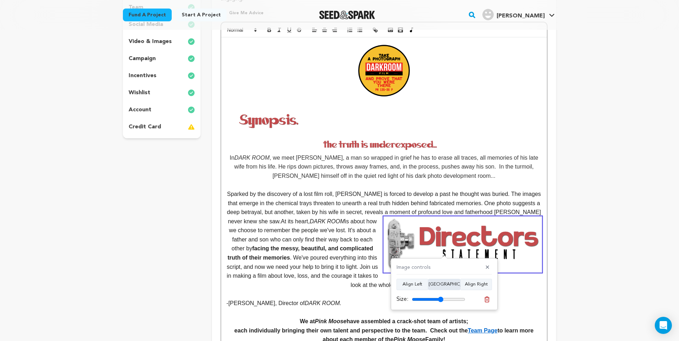
click at [439, 286] on button "Align Center" at bounding box center [444, 284] width 32 height 11
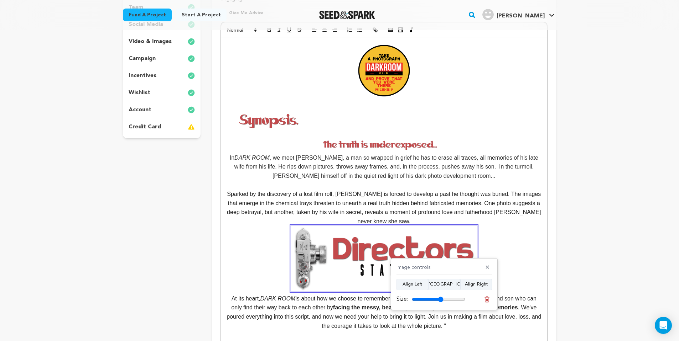
click at [496, 228] on p "Sparked by the discovery of a lost film roll, Alan is forced to develop a past …" at bounding box center [383, 260] width 315 height 141
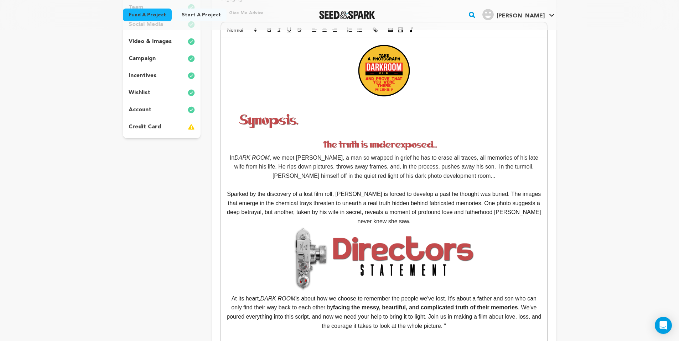
click at [244, 295] on p "Sparked by the discovery of a lost film roll, Alan is forced to develop a past …" at bounding box center [383, 260] width 315 height 141
click at [249, 295] on p "Sparked by the discovery of a lost film roll, Alan is forced to develop a past …" at bounding box center [383, 260] width 315 height 141
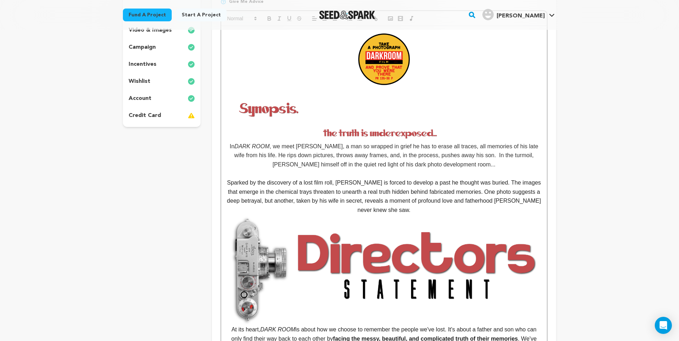
scroll to position [227, 0]
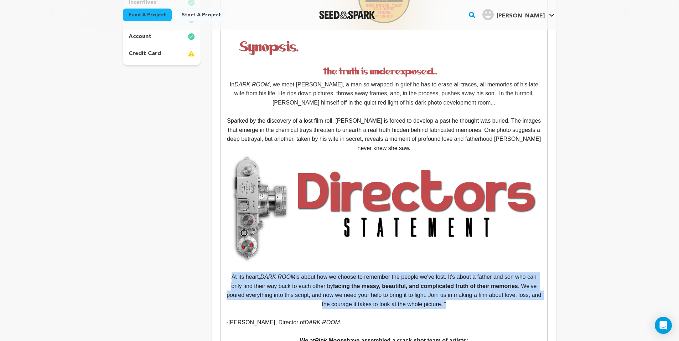
drag, startPoint x: 228, startPoint y: 273, endPoint x: 498, endPoint y: 303, distance: 271.9
click at [498, 303] on p "At its heart, DARK ROOM is about how we choose to remember the people we've los…" at bounding box center [383, 291] width 315 height 36
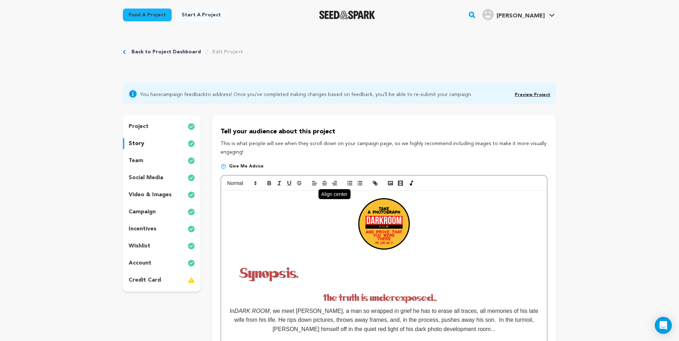
click at [322, 186] on icon "button" at bounding box center [324, 183] width 6 height 6
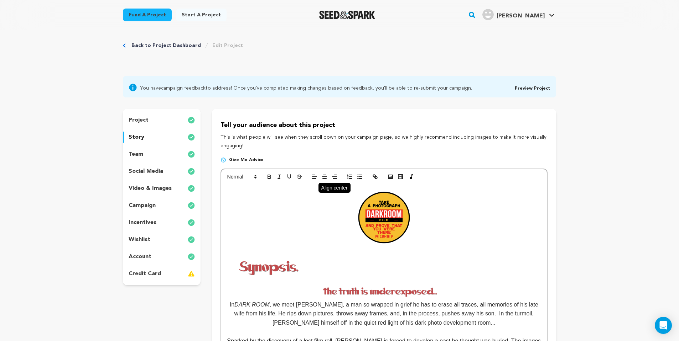
click at [324, 177] on line "button" at bounding box center [324, 177] width 4 height 0
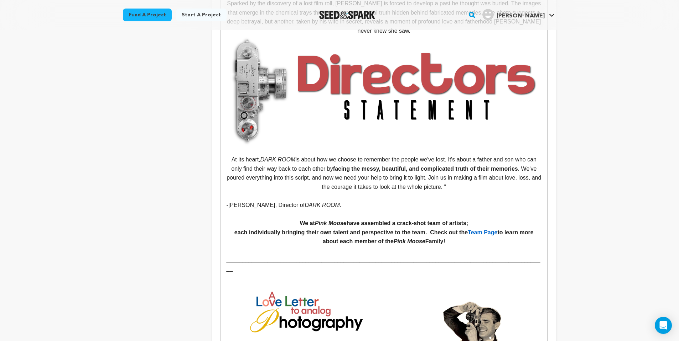
click at [228, 157] on p "At its heart, DARK ROOM is about how we choose to remember the people we've los…" at bounding box center [383, 173] width 315 height 36
click at [229, 165] on p "At its heart, DARK ROOM is about how we choose to remember the people we've los…" at bounding box center [383, 173] width 315 height 36
click at [268, 155] on p "At its heart, DARK ROOM is about how we choose to remember the people we've los…" at bounding box center [383, 173] width 315 height 36
click at [273, 155] on p "At its heart, DARK ROOM is about how we choose to remember the people we've los…" at bounding box center [383, 173] width 315 height 36
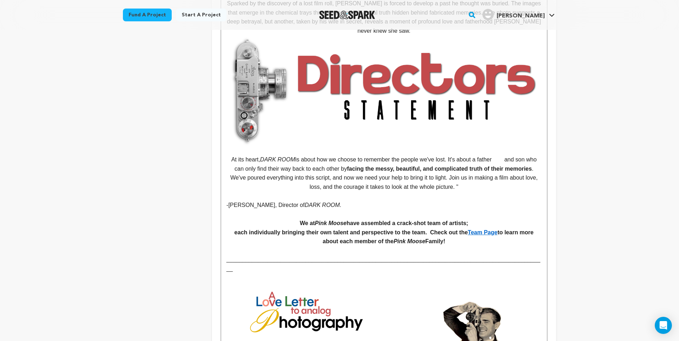
click at [272, 156] on p "At its heart, DARK ROOM is about how we choose to remember the people we've los…" at bounding box center [383, 173] width 315 height 36
click at [262, 156] on p "At its heart, DARK ROOM is about how we choose to remember the people we've los…" at bounding box center [383, 173] width 315 height 36
click at [271, 156] on p "At its heart, DARK ROOM is about how we choose to remember the people we've los…" at bounding box center [383, 173] width 315 height 36
click at [529, 157] on p "At its heart, DARK ROOM is about how we choose to remember the people we've los…" at bounding box center [383, 173] width 315 height 36
click at [536, 157] on p "At its heart, DARK ROOM is about how we choose to remember the people we've los…" at bounding box center [383, 173] width 315 height 36
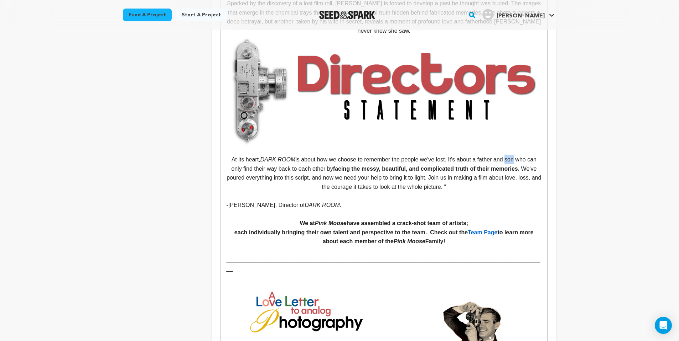
click at [536, 157] on p "At its heart, DARK ROOM is about how we choose to remember the people we've los…" at bounding box center [383, 173] width 315 height 36
click at [257, 155] on p "At its heart, DARK ROOM is about how we choose to remember the people we've los…" at bounding box center [383, 173] width 315 height 36
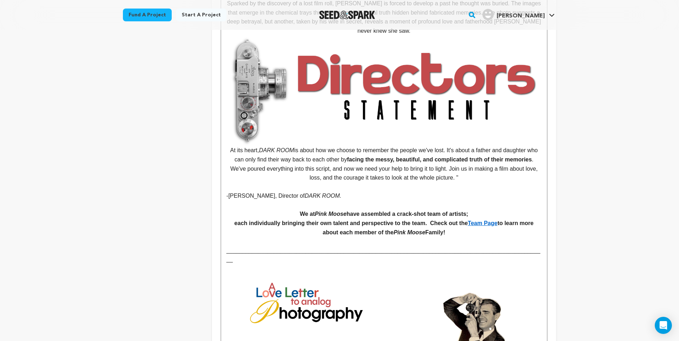
click at [239, 156] on p "Sparked by the discovery of a lost film roll, Alan is forced to develop a past …" at bounding box center [383, 91] width 315 height 184
click at [233, 148] on p "Sparked by the discovery of a lost film roll, Alan is forced to develop a past …" at bounding box center [383, 91] width 315 height 184
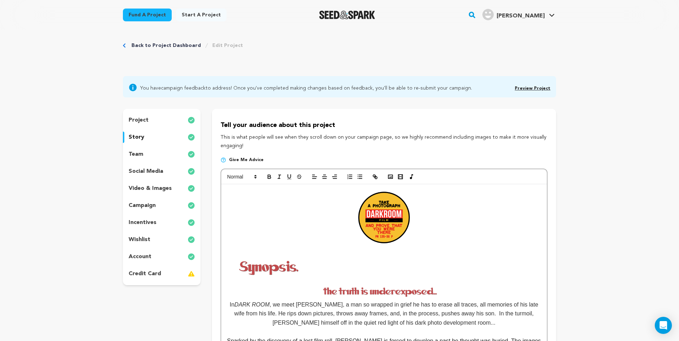
scroll to position [0, 0]
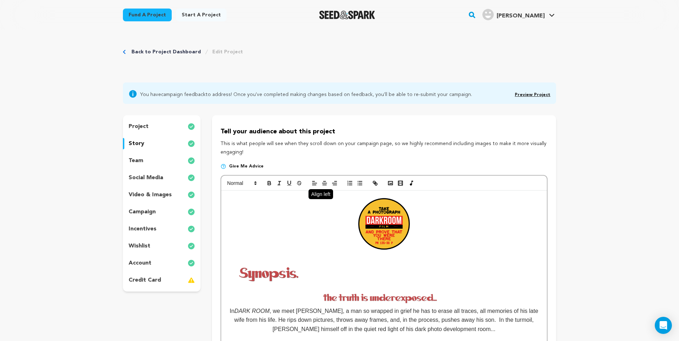
click at [315, 182] on icon "button" at bounding box center [314, 183] width 6 height 6
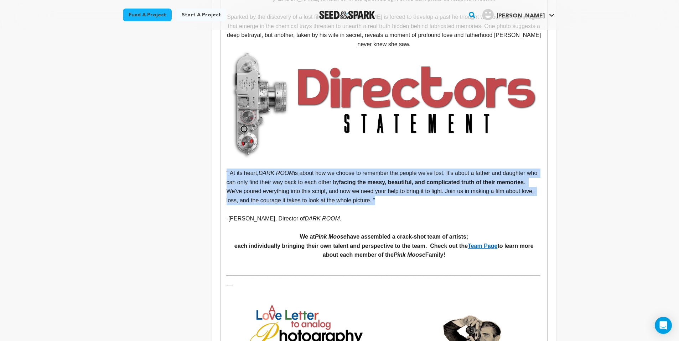
drag, startPoint x: 427, startPoint y: 199, endPoint x: 216, endPoint y: 165, distance: 212.8
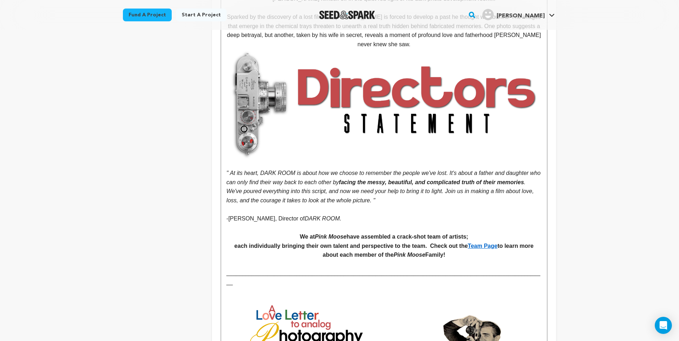
click at [370, 206] on p at bounding box center [383, 209] width 315 height 9
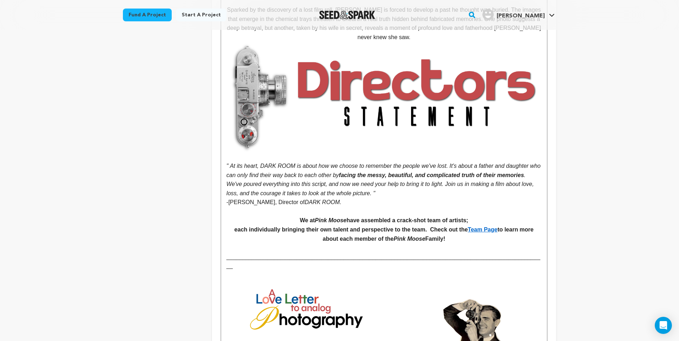
scroll to position [339, 0]
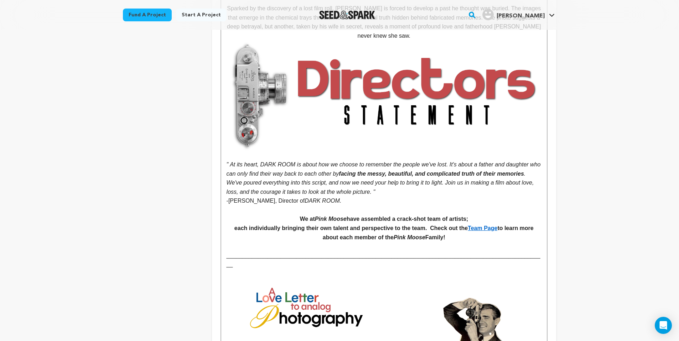
click at [423, 206] on p at bounding box center [383, 210] width 315 height 9
drag, startPoint x: 231, startPoint y: 254, endPoint x: 536, endPoint y: 248, distance: 305.2
click at [536, 251] on p "_______________________________________________________________________________…" at bounding box center [383, 260] width 315 height 18
copy p "_______________________________________________________________________________…"
click at [391, 206] on p at bounding box center [383, 210] width 315 height 9
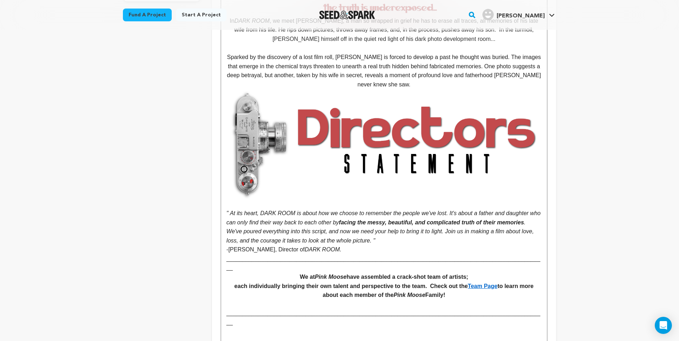
scroll to position [371, 0]
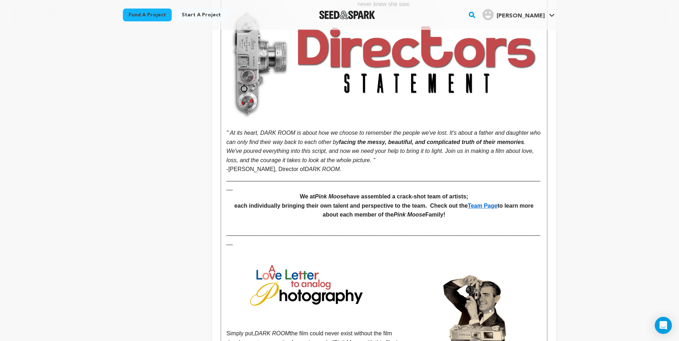
click at [228, 176] on p "_______________________________________________________________________________…" at bounding box center [383, 183] width 315 height 18
click at [539, 178] on p "_______________________________________________________________________________…" at bounding box center [383, 183] width 315 height 18
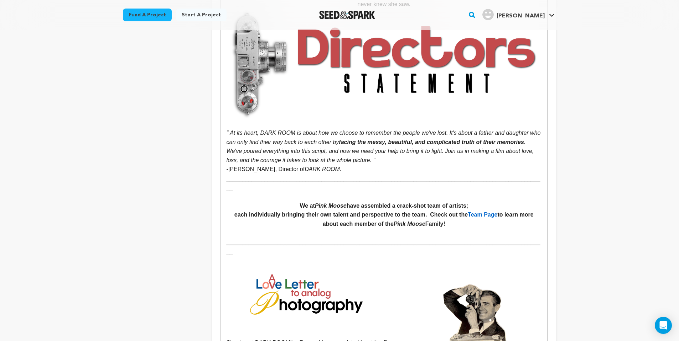
click at [503, 167] on p "-Josh Triezenberg, Director of DARK ROOM." at bounding box center [383, 169] width 315 height 9
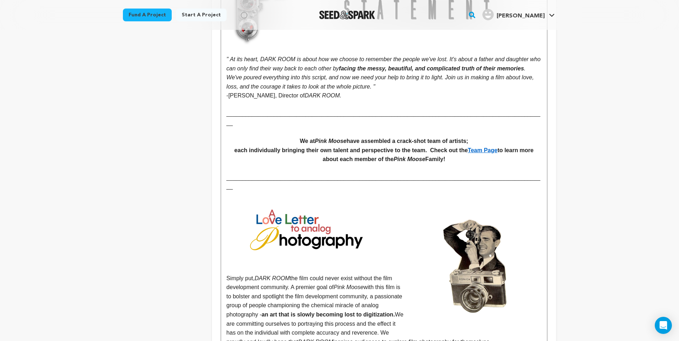
scroll to position [446, 0]
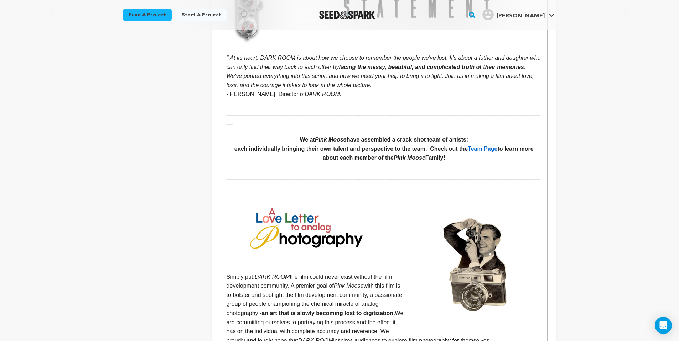
click at [317, 216] on img at bounding box center [303, 231] width 154 height 64
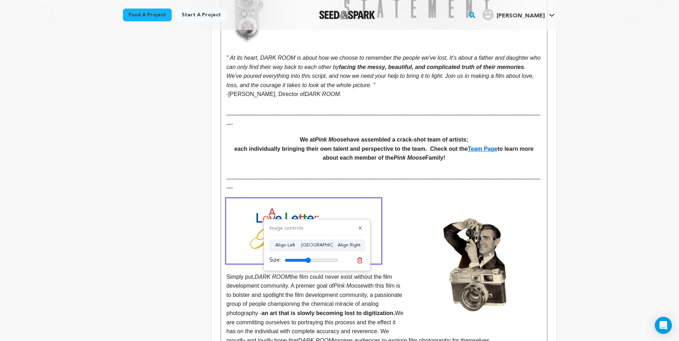
click at [424, 207] on img at bounding box center [475, 265] width 132 height 132
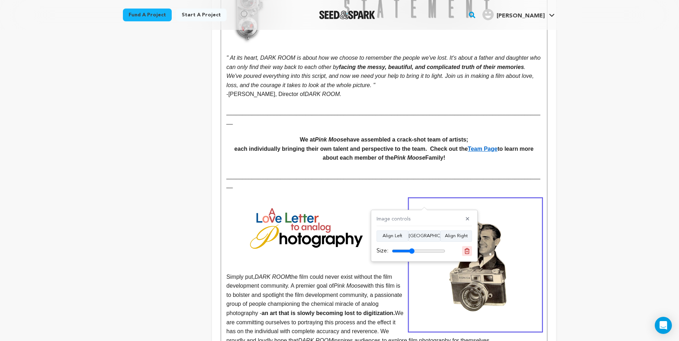
click at [467, 254] on icon at bounding box center [466, 251] width 5 height 5
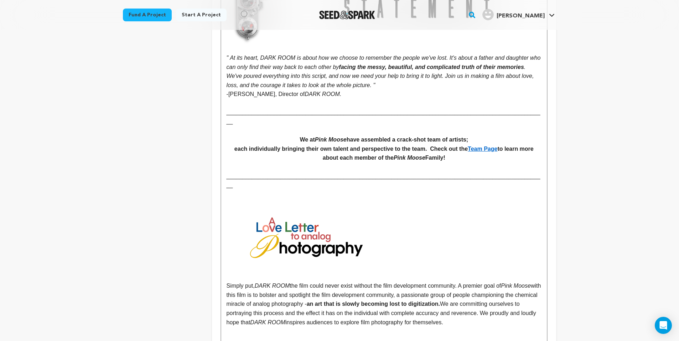
click at [340, 222] on img at bounding box center [303, 240] width 154 height 64
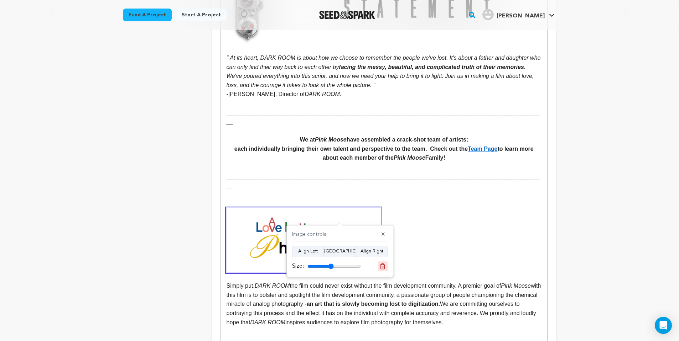
click at [385, 265] on icon at bounding box center [382, 266] width 6 height 6
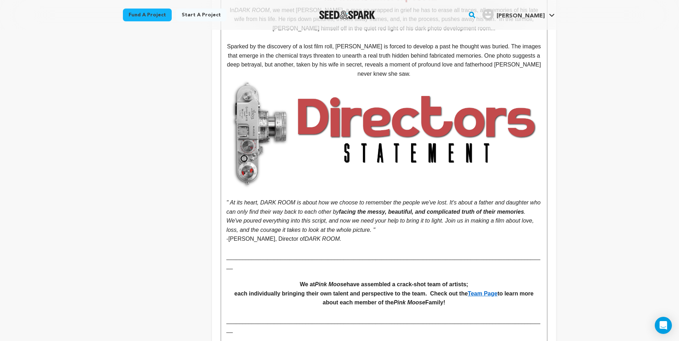
scroll to position [339, 0]
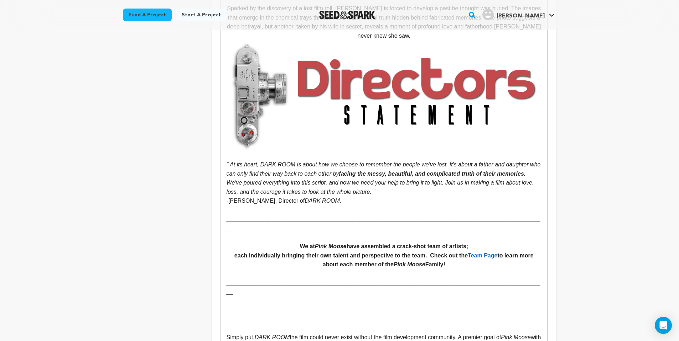
click at [361, 306] on p at bounding box center [383, 310] width 315 height 9
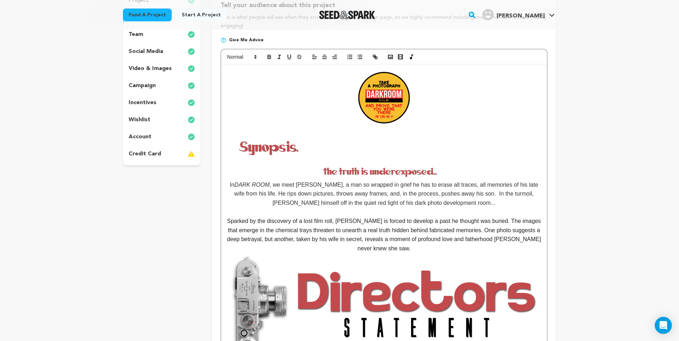
scroll to position [39, 0]
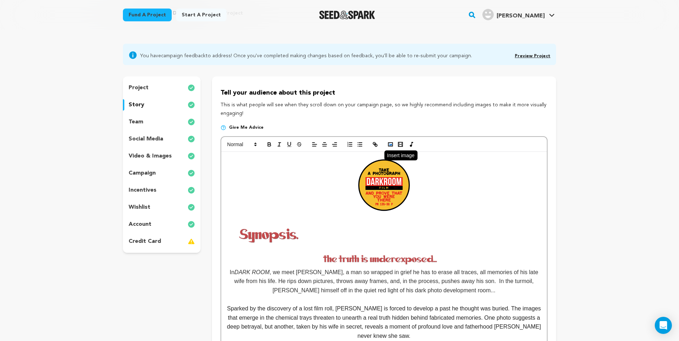
click at [392, 145] on rect "button" at bounding box center [390, 145] width 4 height 4
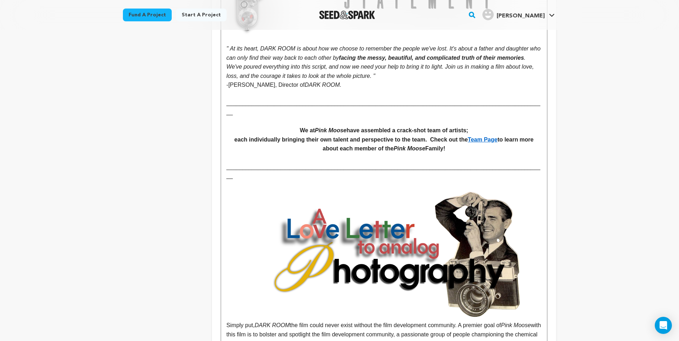
click at [409, 242] on img at bounding box center [383, 255] width 315 height 131
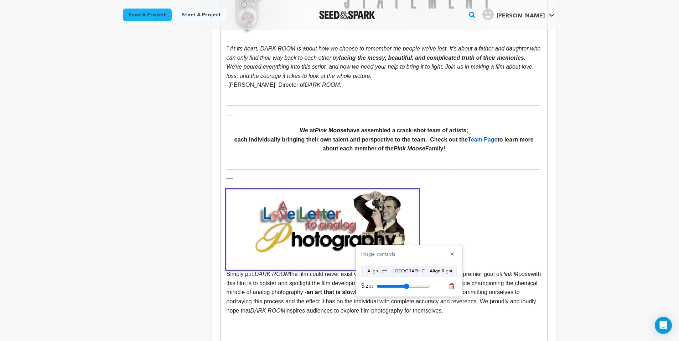
drag, startPoint x: 426, startPoint y: 286, endPoint x: 406, endPoint y: 287, distance: 19.6
click at [406, 287] on input "range" at bounding box center [402, 287] width 53 height 6
click at [405, 275] on button "Align Center" at bounding box center [409, 271] width 32 height 11
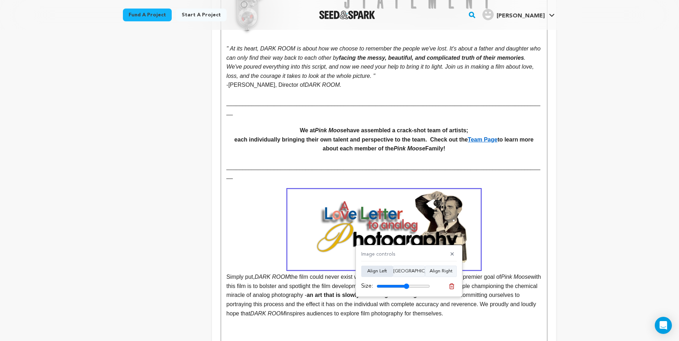
click at [388, 273] on button "Align Left" at bounding box center [377, 271] width 32 height 11
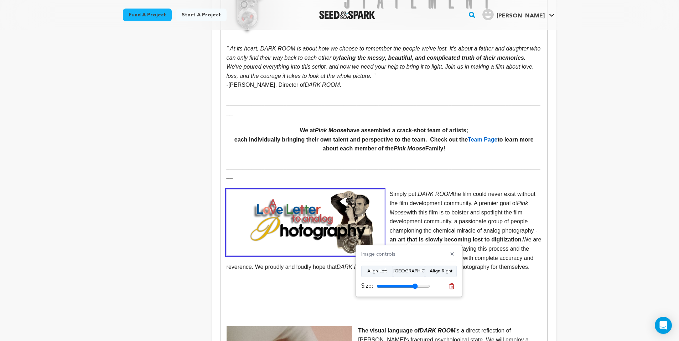
drag, startPoint x: 406, startPoint y: 286, endPoint x: 414, endPoint y: 288, distance: 8.7
type input "77"
click at [414, 288] on input "range" at bounding box center [402, 287] width 53 height 6
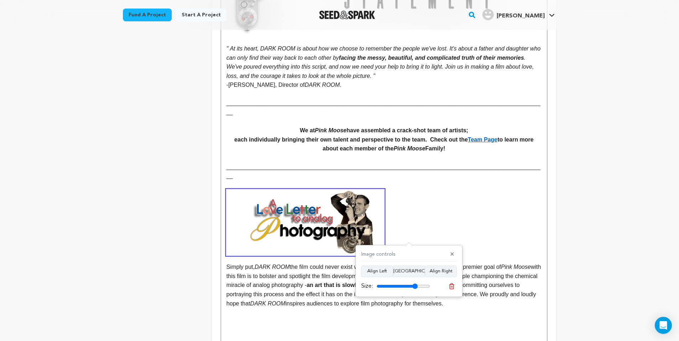
click at [369, 220] on img at bounding box center [304, 223] width 157 height 66
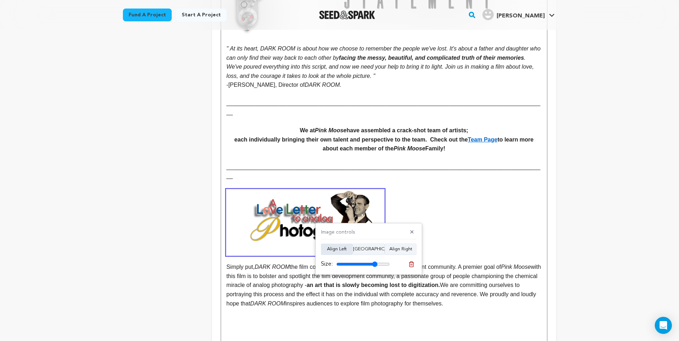
click at [335, 254] on button "Align Left" at bounding box center [337, 249] width 32 height 11
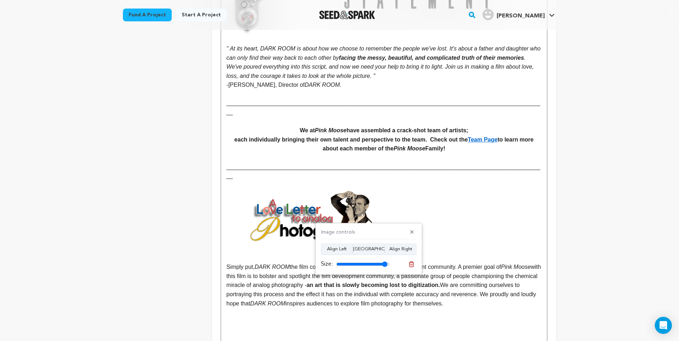
drag, startPoint x: 371, startPoint y: 263, endPoint x: 383, endPoint y: 266, distance: 12.1
click at [383, 266] on input "range" at bounding box center [362, 265] width 53 height 6
click at [381, 249] on button "Align Center" at bounding box center [369, 249] width 32 height 11
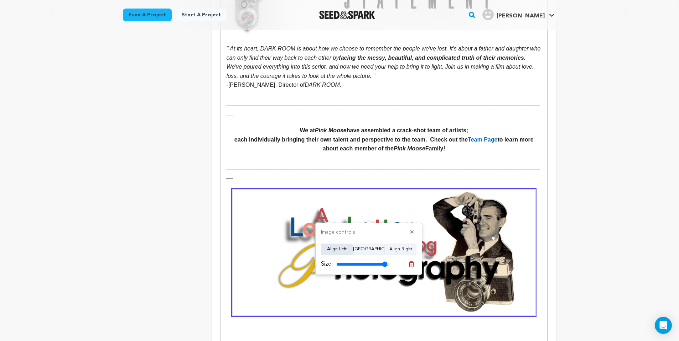
click at [348, 250] on button "Align Left" at bounding box center [337, 249] width 32 height 11
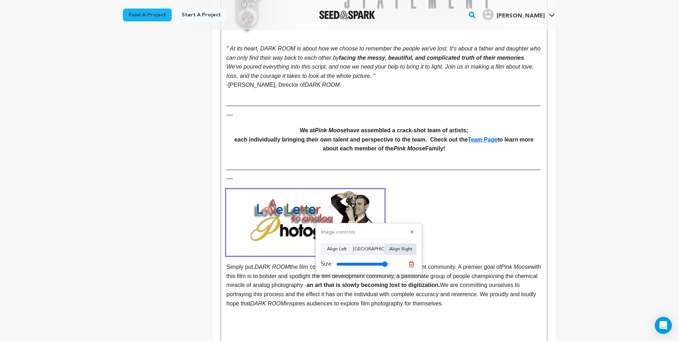
click at [400, 250] on button "Align Right" at bounding box center [401, 249] width 32 height 11
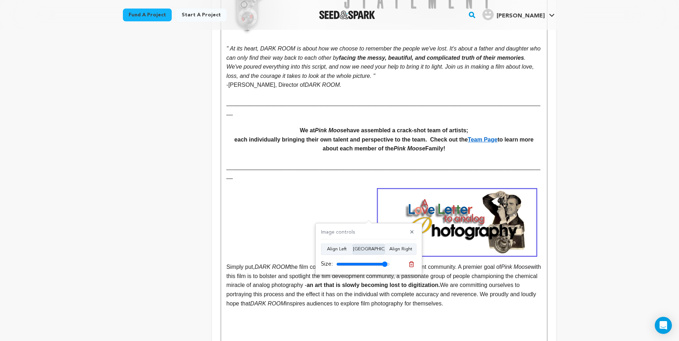
click at [373, 251] on button "Align Center" at bounding box center [369, 249] width 32 height 11
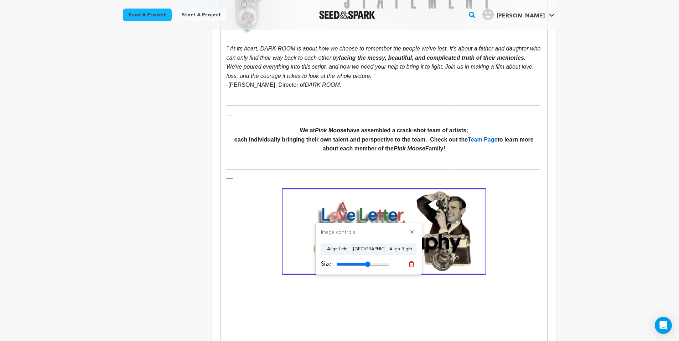
drag, startPoint x: 380, startPoint y: 265, endPoint x: 367, endPoint y: 262, distance: 13.2
type input "64"
click at [367, 262] on input "range" at bounding box center [362, 265] width 53 height 6
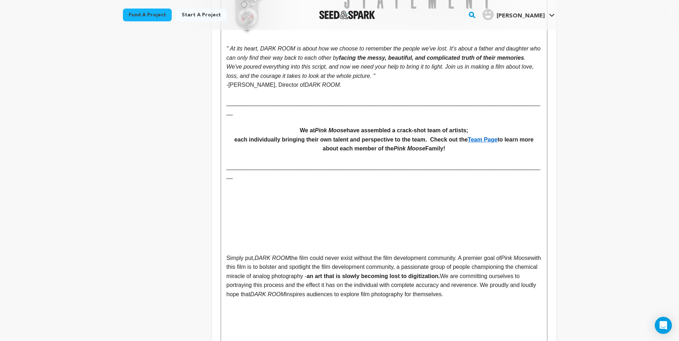
click at [263, 199] on p at bounding box center [383, 203] width 315 height 9
click at [262, 208] on p at bounding box center [383, 212] width 315 height 9
click at [267, 199] on p at bounding box center [383, 203] width 315 height 9
click at [263, 181] on p at bounding box center [383, 185] width 315 height 9
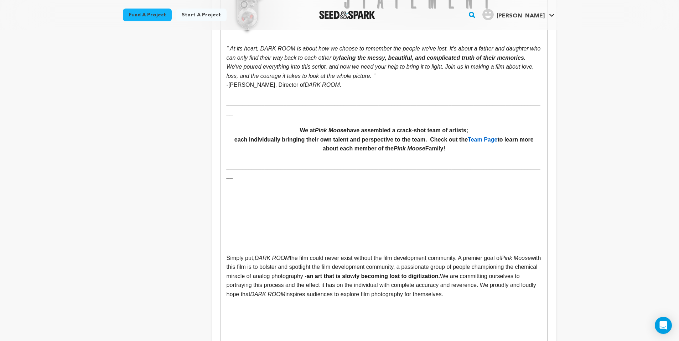
click at [264, 190] on p at bounding box center [383, 194] width 315 height 9
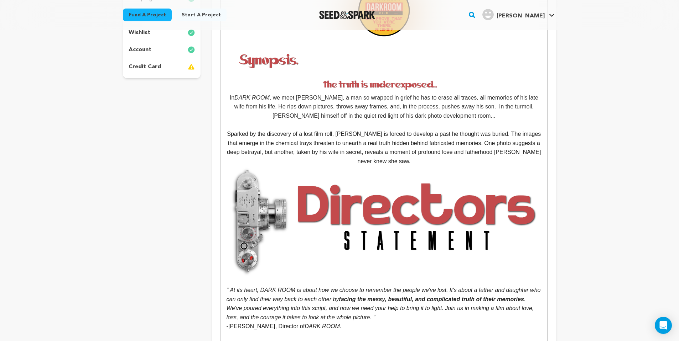
scroll to position [90, 0]
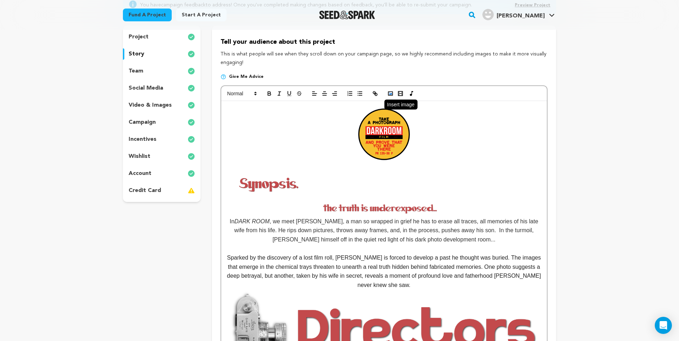
click at [387, 93] on icon "button" at bounding box center [390, 93] width 6 height 6
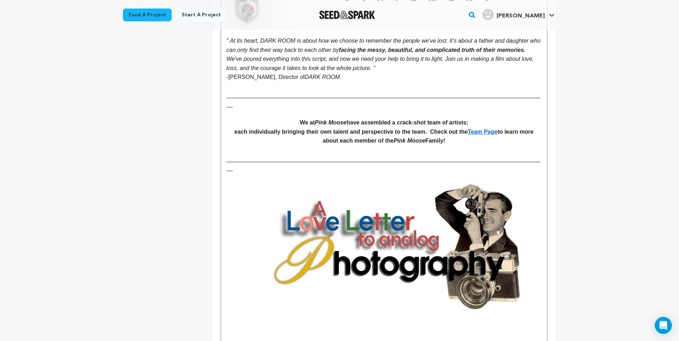
scroll to position [510, 0]
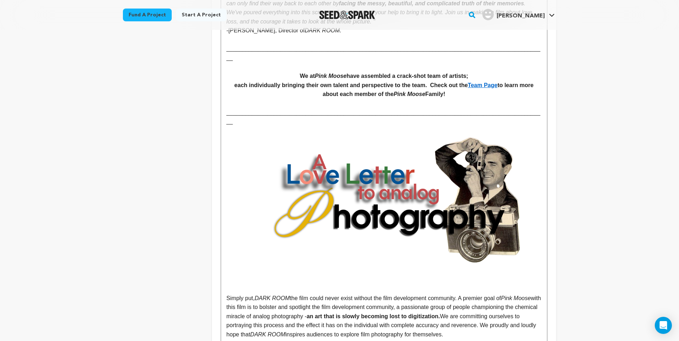
click at [401, 199] on img at bounding box center [383, 200] width 315 height 131
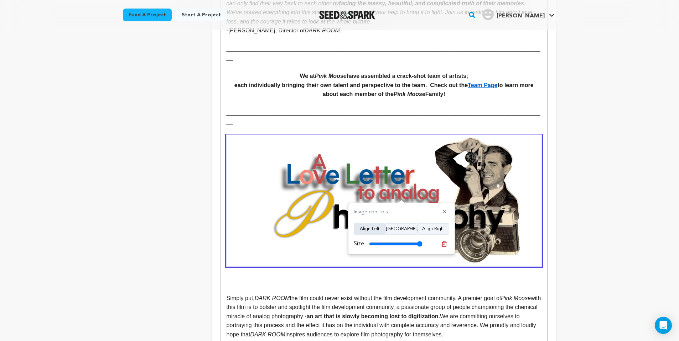
click at [374, 230] on button "Align Left" at bounding box center [370, 229] width 32 height 11
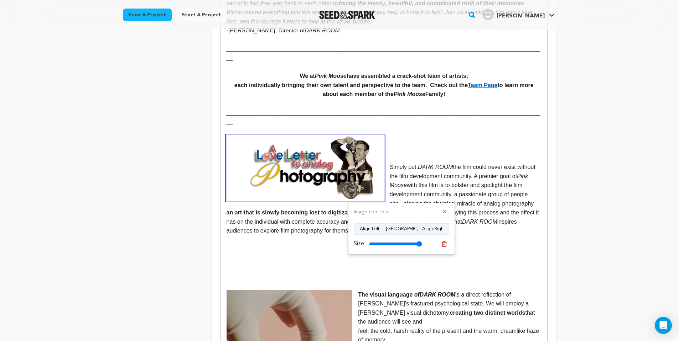
type input "100"
drag, startPoint x: 413, startPoint y: 244, endPoint x: 424, endPoint y: 245, distance: 11.1
click at [424, 245] on div "Size:" at bounding box center [401, 244] width 95 height 10
click at [392, 163] on p "Simply put, DARK ROOM the film could never exist without the film development c…" at bounding box center [383, 199] width 315 height 73
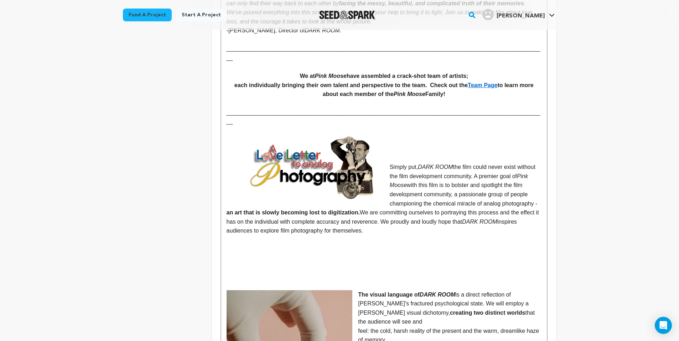
click at [390, 163] on p "Simply put, DARK ROOM the film could never exist without the film development c…" at bounding box center [383, 199] width 315 height 73
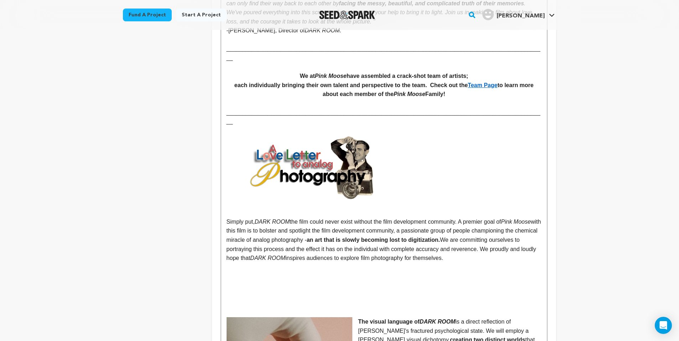
click at [335, 135] on img at bounding box center [304, 168] width 157 height 66
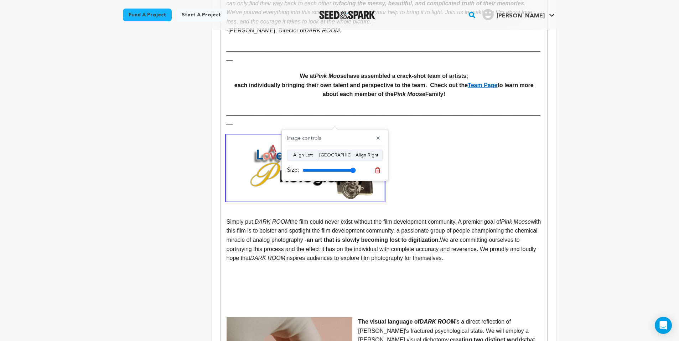
click at [390, 154] on p at bounding box center [383, 158] width 315 height 9
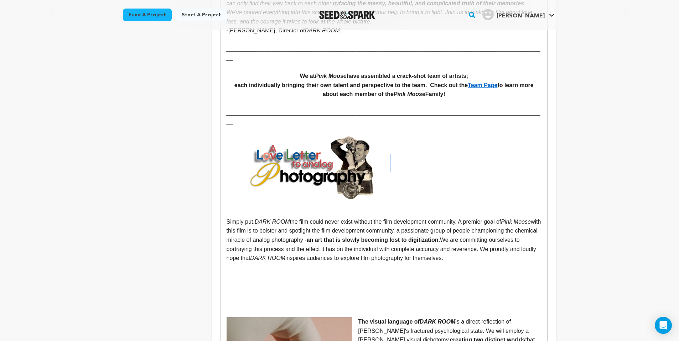
drag, startPoint x: 503, startPoint y: 139, endPoint x: 444, endPoint y: 131, distance: 60.0
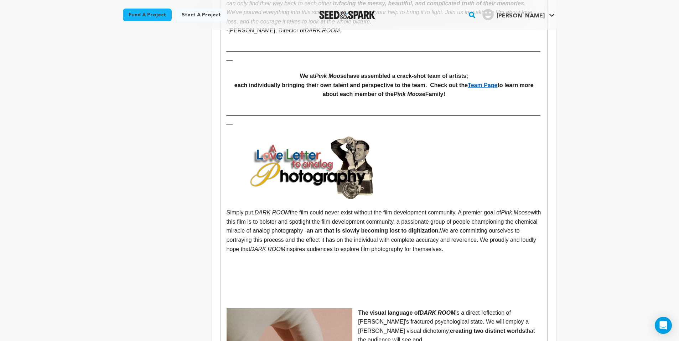
click at [434, 135] on p at bounding box center [383, 139] width 315 height 9
drag, startPoint x: 394, startPoint y: 116, endPoint x: 497, endPoint y: 181, distance: 121.9
click at [348, 162] on img at bounding box center [304, 168] width 157 height 66
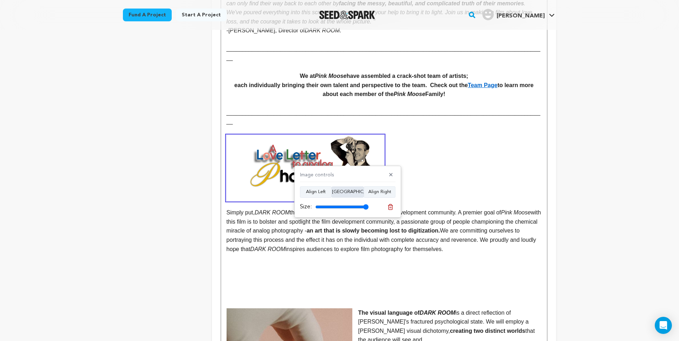
click at [355, 191] on button "Align Center" at bounding box center [348, 192] width 32 height 11
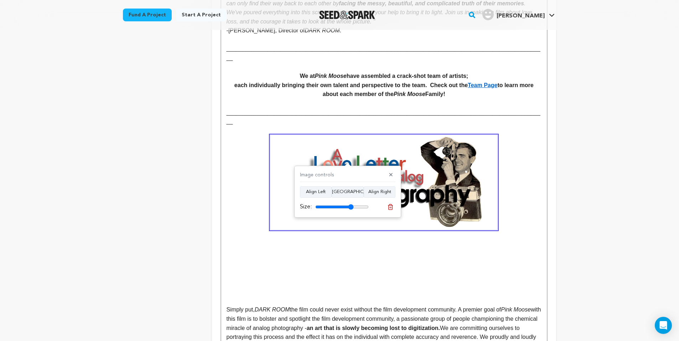
drag, startPoint x: 365, startPoint y: 207, endPoint x: 350, endPoint y: 207, distance: 14.6
type input "72"
click at [350, 207] on input "range" at bounding box center [341, 207] width 53 height 6
click at [345, 260] on p at bounding box center [383, 264] width 315 height 9
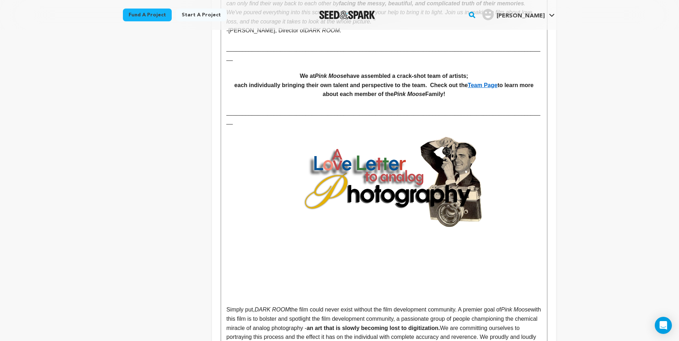
click at [229, 306] on p "Simply put, DARK ROOM the film could never exist without the film development c…" at bounding box center [383, 329] width 315 height 46
click at [228, 306] on p "Simply put, DARK ROOM the film could never exist without the film development c…" at bounding box center [383, 329] width 315 height 46
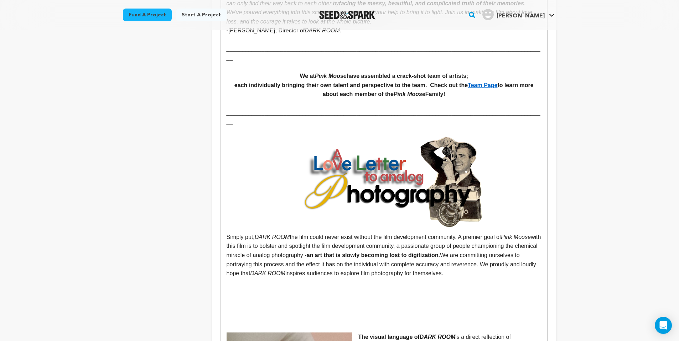
click at [358, 169] on img at bounding box center [383, 182] width 227 height 94
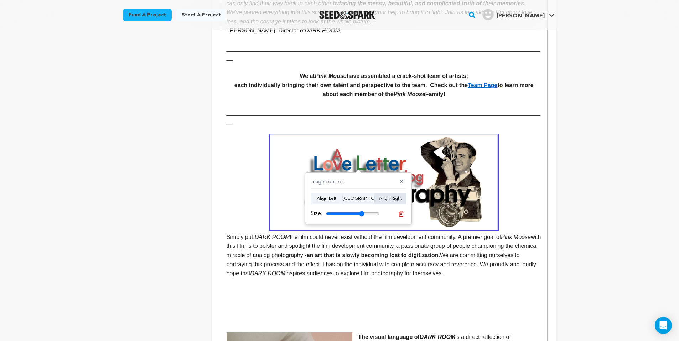
click at [393, 201] on button "Align Right" at bounding box center [390, 198] width 32 height 11
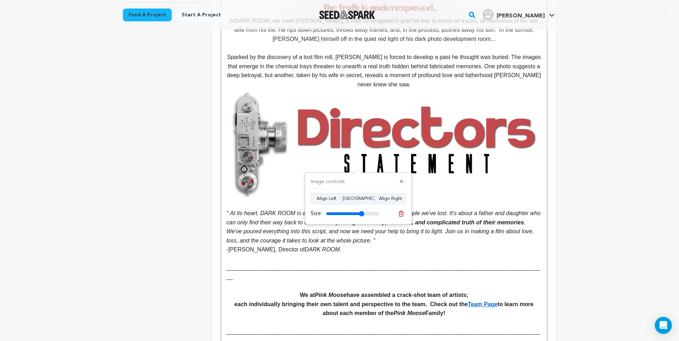
scroll to position [329, 0]
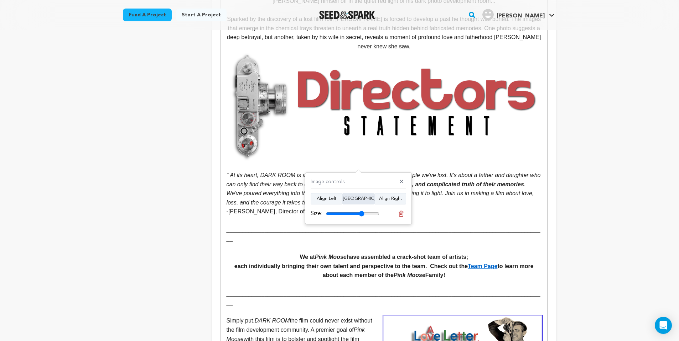
click at [361, 202] on button "Align Center" at bounding box center [358, 198] width 32 height 11
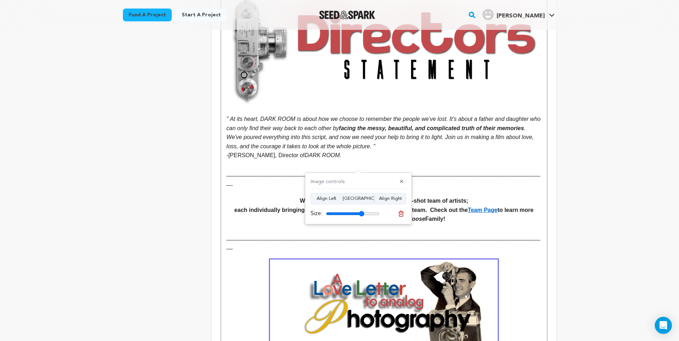
scroll to position [442, 0]
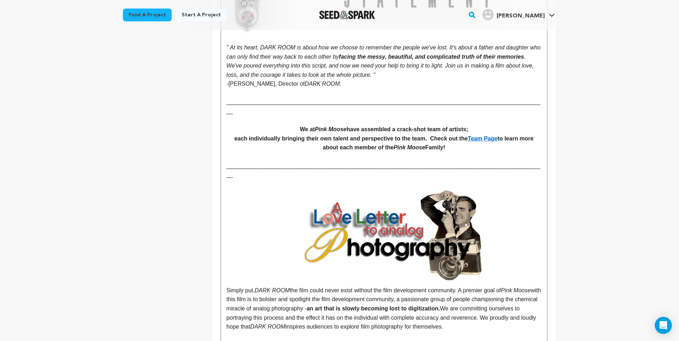
scroll to position [463, 0]
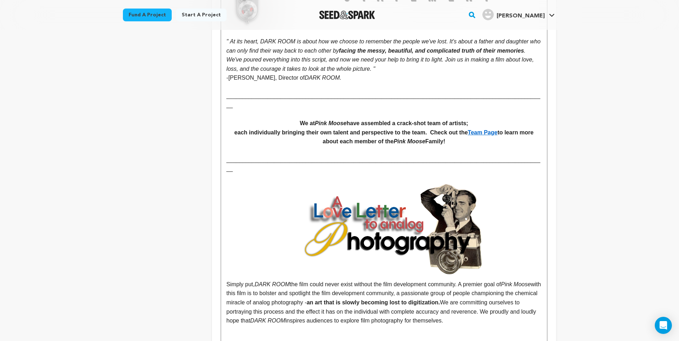
click at [347, 203] on img at bounding box center [383, 230] width 227 height 94
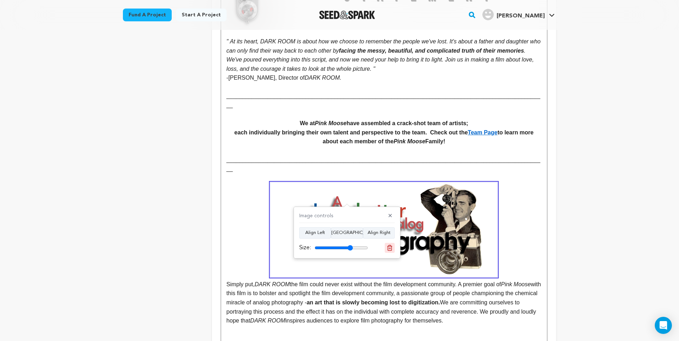
click at [390, 247] on icon at bounding box center [389, 248] width 6 height 6
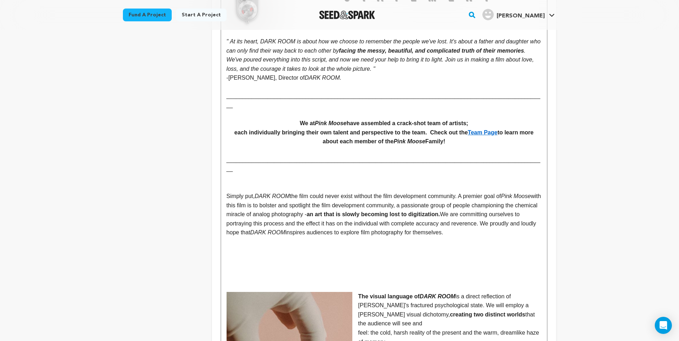
click at [226, 192] on p "Simply put, DARK ROOM the film could never exist without the film development c…" at bounding box center [383, 215] width 315 height 46
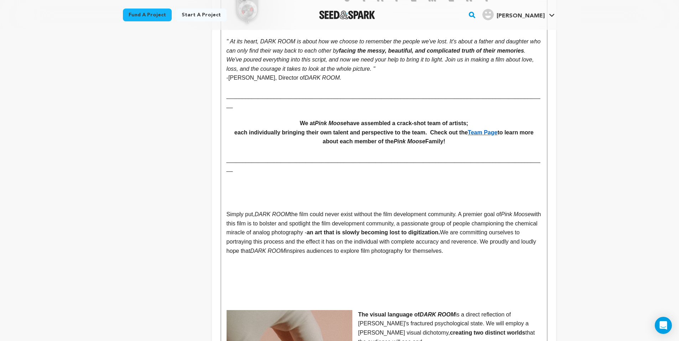
click at [282, 183] on p at bounding box center [383, 187] width 315 height 9
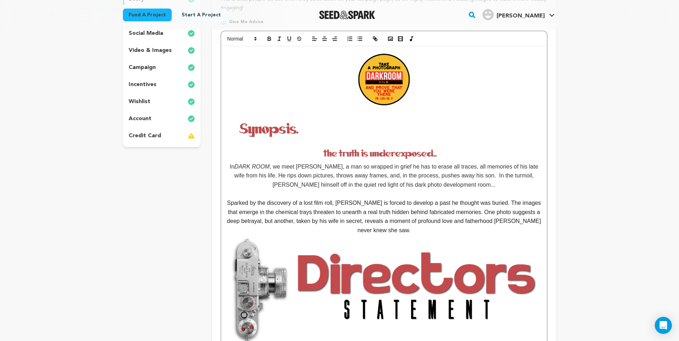
scroll to position [90, 0]
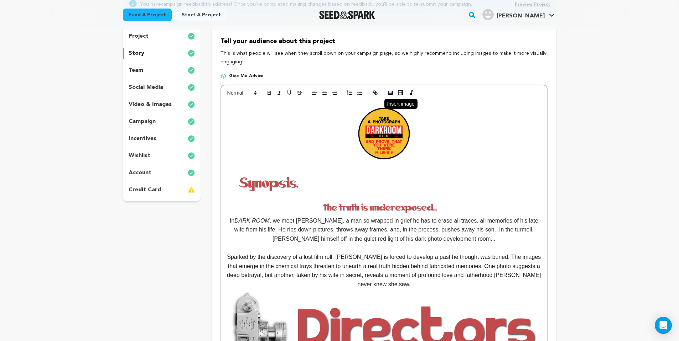
click at [392, 95] on icon "button" at bounding box center [390, 93] width 6 height 6
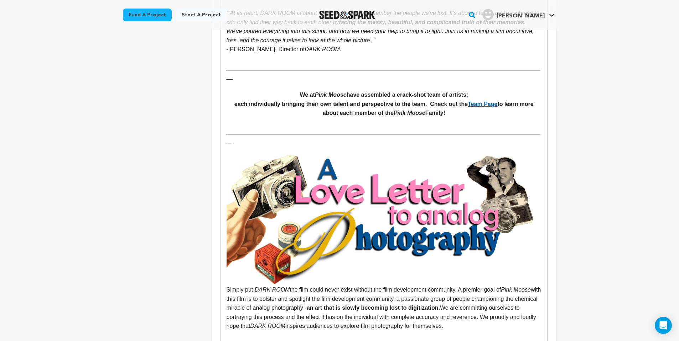
scroll to position [490, 0]
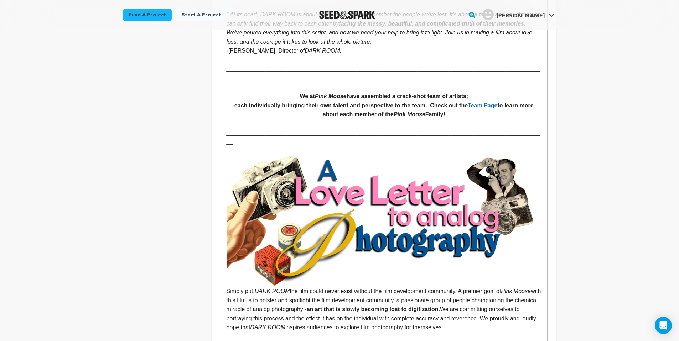
click at [479, 198] on img at bounding box center [383, 221] width 315 height 131
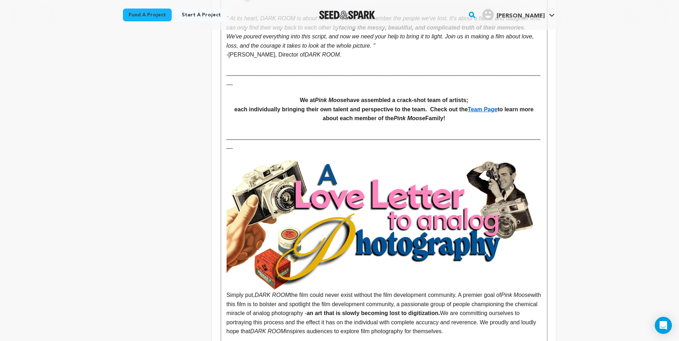
scroll to position [484, 0]
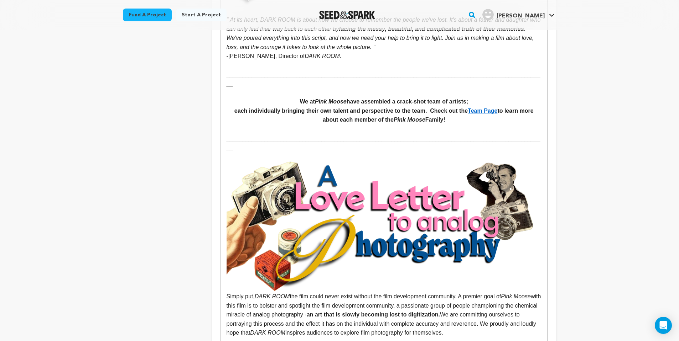
click at [538, 134] on p "_______________________________________________________________________________…" at bounding box center [383, 143] width 315 height 18
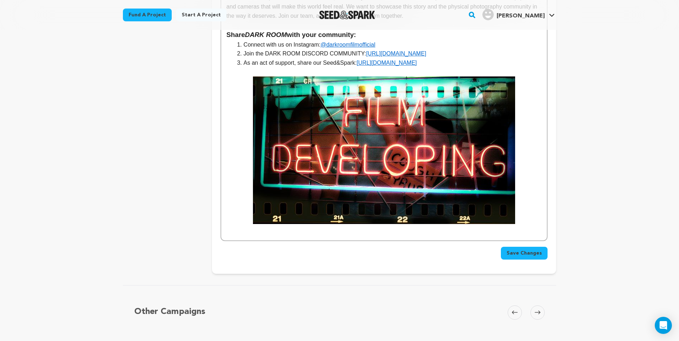
scroll to position [1980, 0]
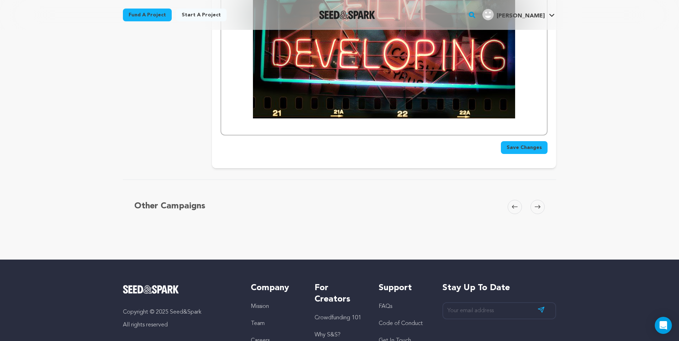
click at [524, 144] on span "Save Changes" at bounding box center [523, 147] width 35 height 7
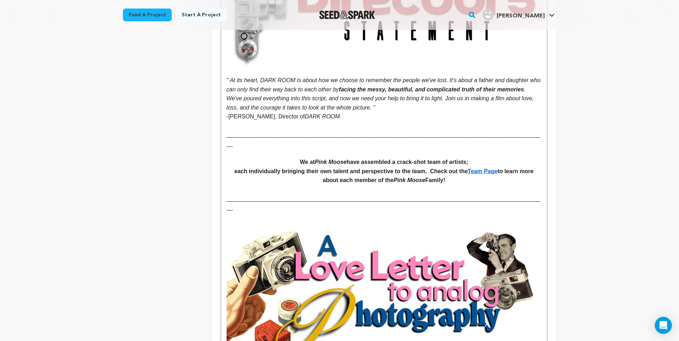
scroll to position [403, 0]
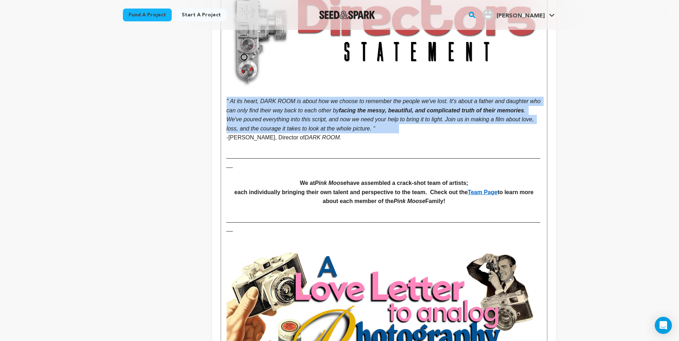
drag, startPoint x: 227, startPoint y: 97, endPoint x: 469, endPoint y: 124, distance: 243.6
click at [469, 124] on p "" At its heart, DARK ROOM is about how we choose to remember the people we've l…" at bounding box center [383, 115] width 315 height 36
drag, startPoint x: 403, startPoint y: 126, endPoint x: 380, endPoint y: 118, distance: 24.8
click at [402, 125] on em ". We've poured everything into this script, and now we need your help to bring …" at bounding box center [380, 120] width 309 height 24
drag, startPoint x: 227, startPoint y: 97, endPoint x: 421, endPoint y: 124, distance: 195.9
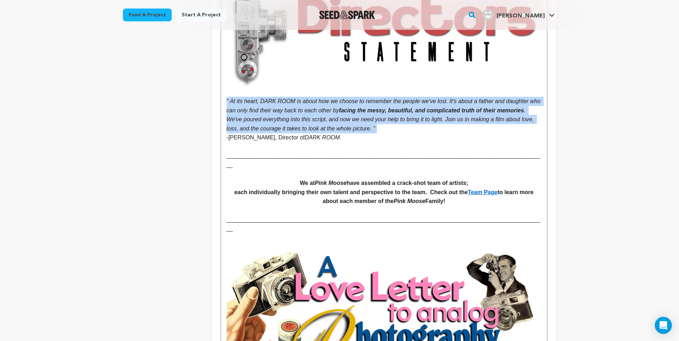
click at [421, 124] on p "" At its heart, DARK ROOM is about how we choose to remember the people we've l…" at bounding box center [383, 115] width 315 height 36
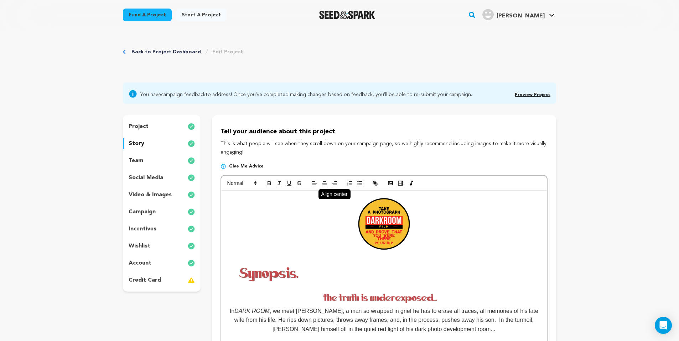
click at [327, 182] on icon "button" at bounding box center [324, 183] width 6 height 6
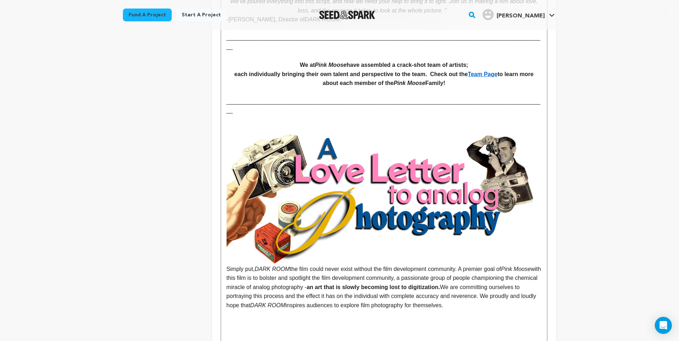
scroll to position [609, 0]
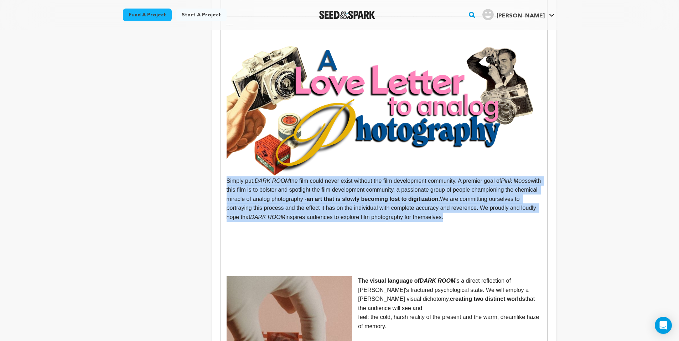
drag, startPoint x: 225, startPoint y: 158, endPoint x: 498, endPoint y: 192, distance: 274.8
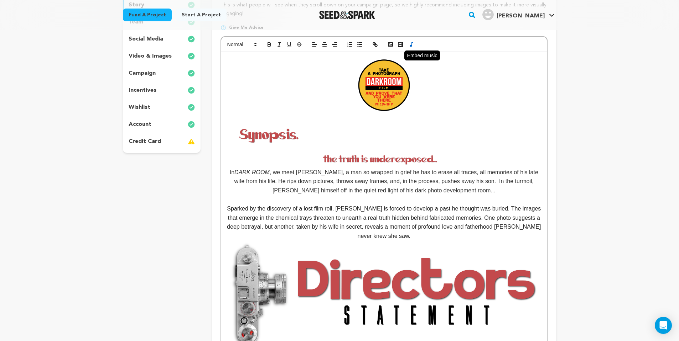
scroll to position [0, 0]
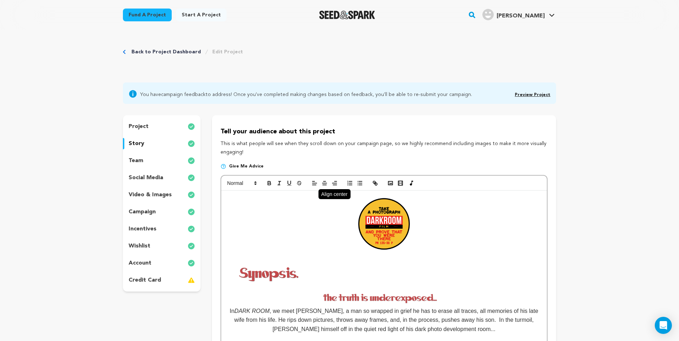
click at [326, 184] on icon "button" at bounding box center [324, 183] width 6 height 6
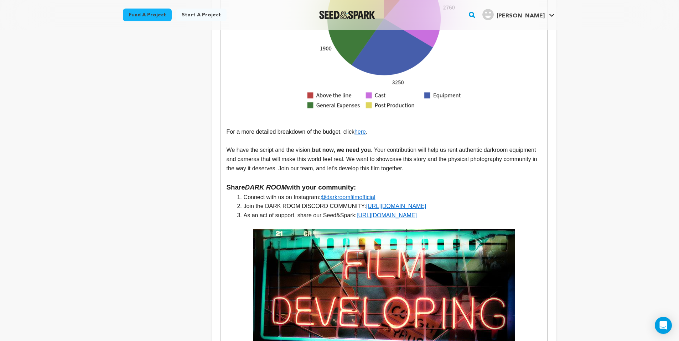
scroll to position [1816, 0]
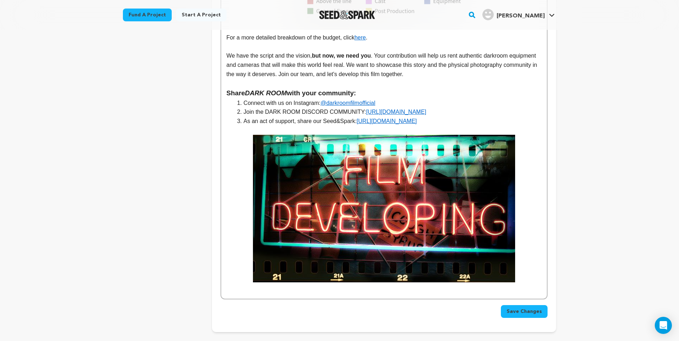
click at [527, 308] on span "Save Changes" at bounding box center [523, 311] width 35 height 7
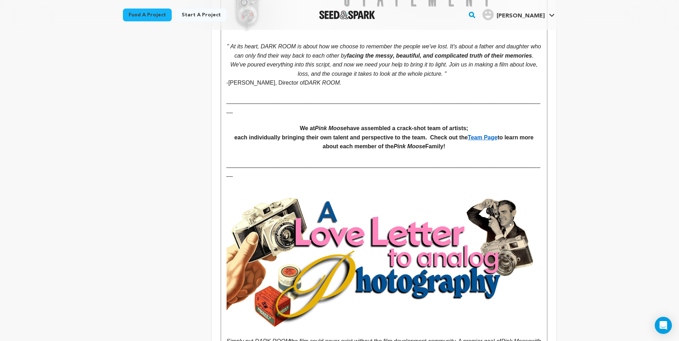
scroll to position [487, 0]
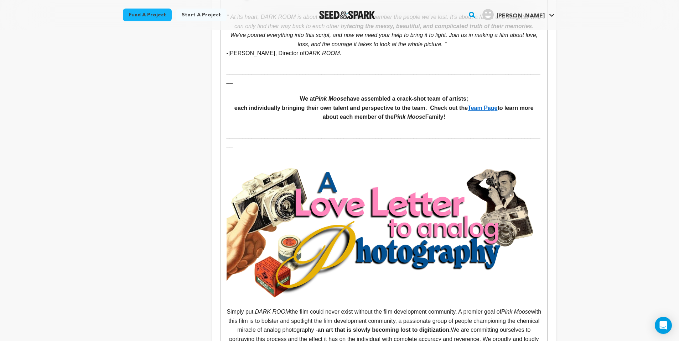
drag, startPoint x: 295, startPoint y: 85, endPoint x: 466, endPoint y: 102, distance: 171.8
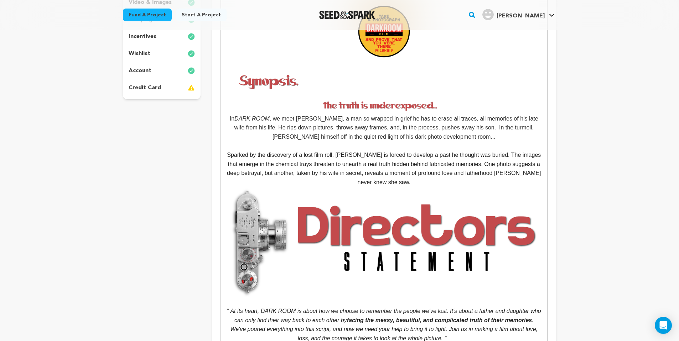
scroll to position [113, 0]
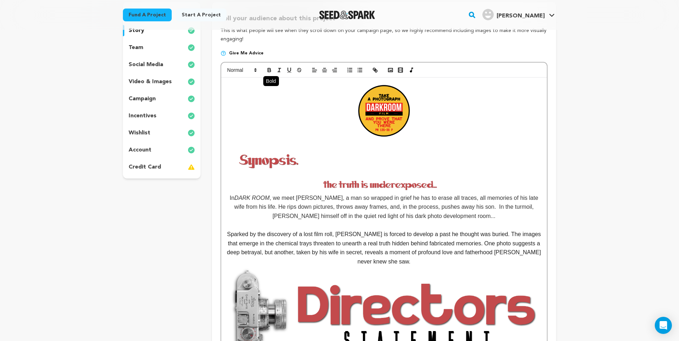
click at [268, 69] on icon "button" at bounding box center [269, 69] width 2 height 2
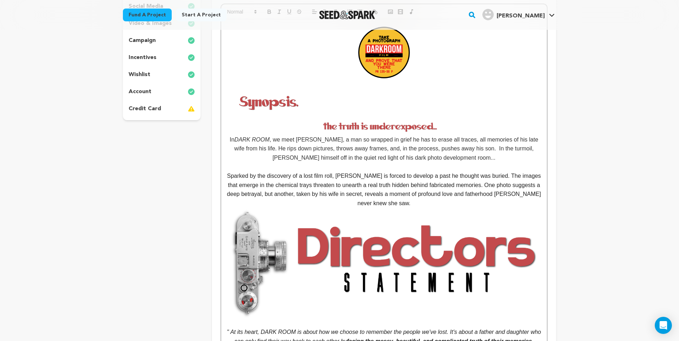
scroll to position [0, 0]
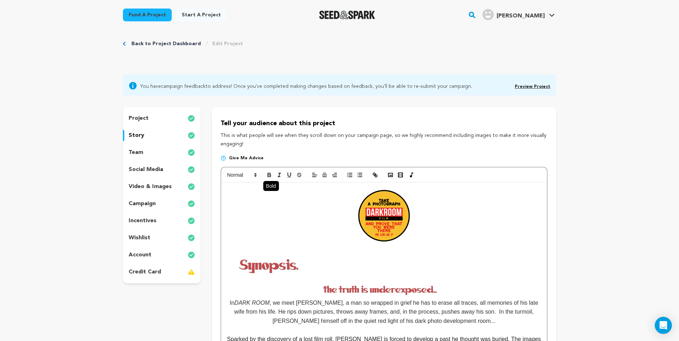
click at [269, 174] on icon "button" at bounding box center [269, 175] width 6 height 6
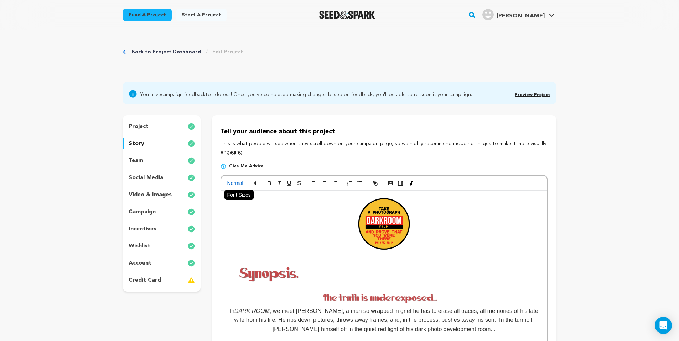
click at [256, 181] on icon at bounding box center [255, 183] width 6 height 6
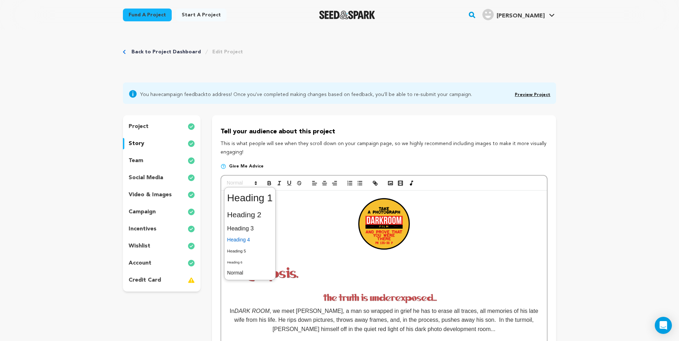
click at [247, 239] on span at bounding box center [250, 240] width 46 height 11
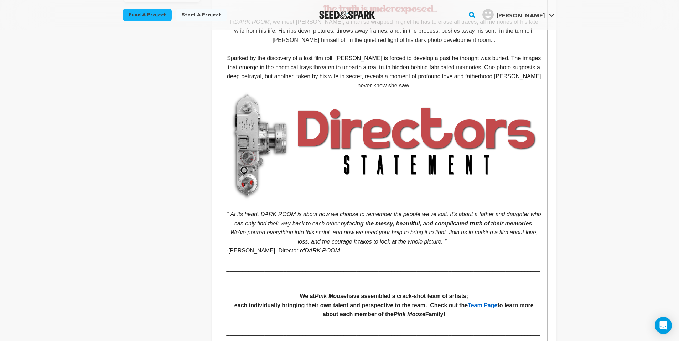
scroll to position [293, 0]
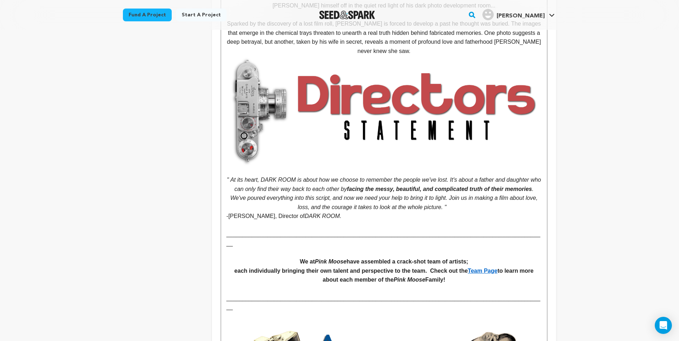
scroll to position [325, 0]
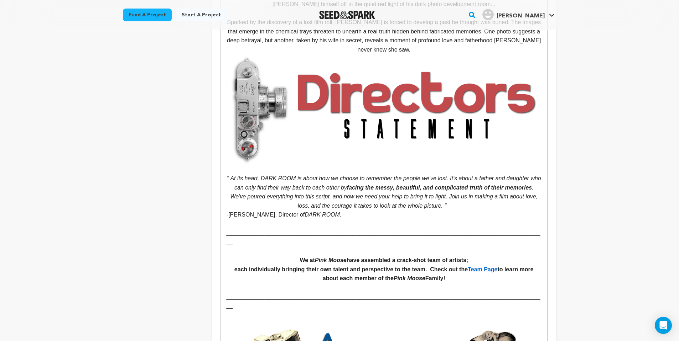
click at [370, 212] on p "-Josh Triezenberg, Director of DARK ROOM." at bounding box center [383, 214] width 315 height 9
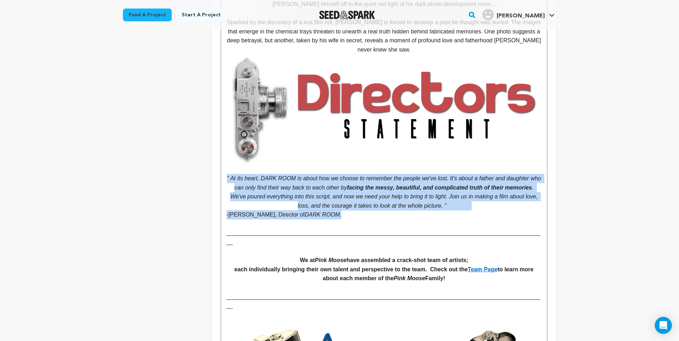
drag, startPoint x: 229, startPoint y: 173, endPoint x: 456, endPoint y: 213, distance: 230.3
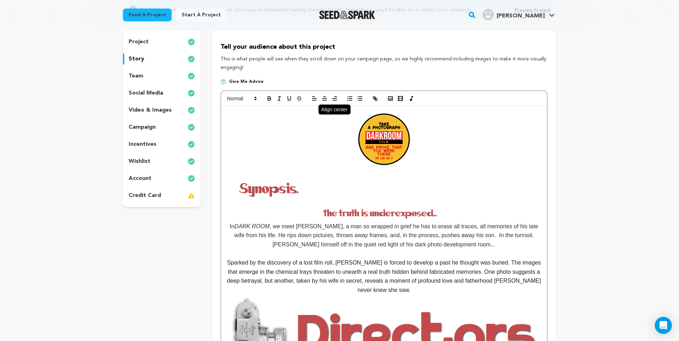
click at [329, 98] on button "button" at bounding box center [324, 98] width 10 height 9
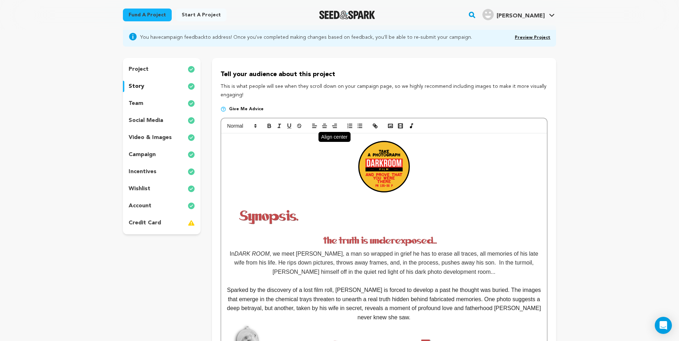
click at [325, 124] on line "button" at bounding box center [324, 124] width 2 height 0
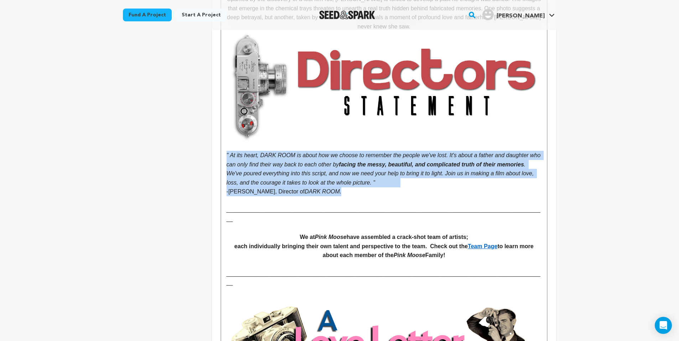
click at [333, 191] on p "-Josh Triezenberg, Director of DARK ROOM." at bounding box center [383, 191] width 315 height 9
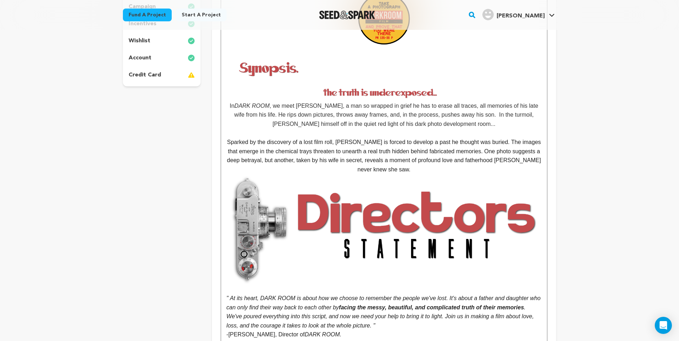
scroll to position [340, 0]
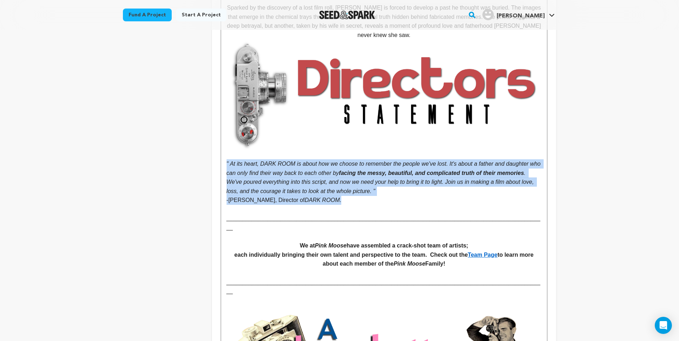
drag, startPoint x: 224, startPoint y: 157, endPoint x: 350, endPoint y: 197, distance: 132.1
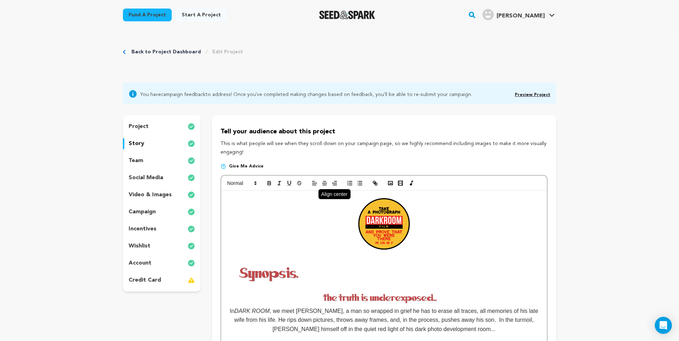
click at [326, 182] on icon "button" at bounding box center [324, 183] width 6 height 6
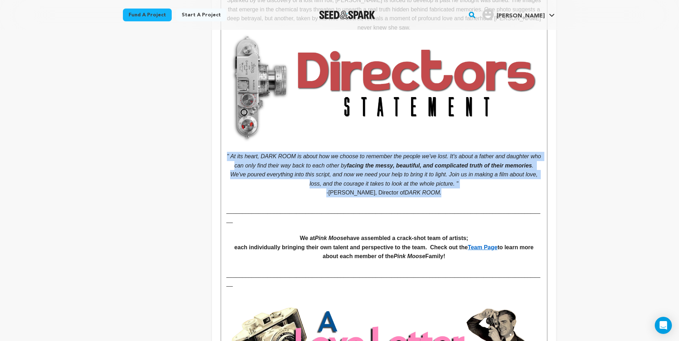
click at [467, 192] on p "﻿ -Josh Triezenberg, Director of DARK ROOM." at bounding box center [383, 192] width 315 height 9
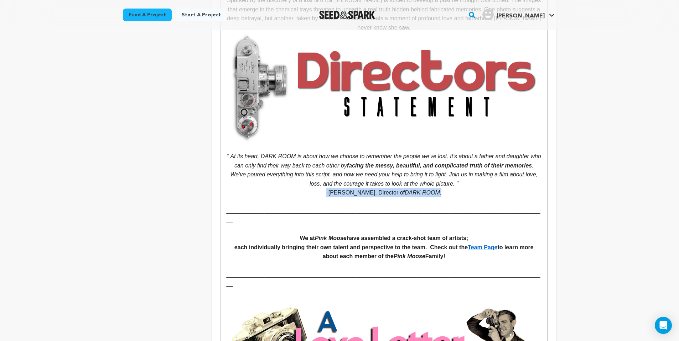
drag, startPoint x: 333, startPoint y: 190, endPoint x: 443, endPoint y: 189, distance: 110.0
click at [443, 189] on p "-Josh Triezenberg, Director of DARK ROOM." at bounding box center [383, 192] width 315 height 9
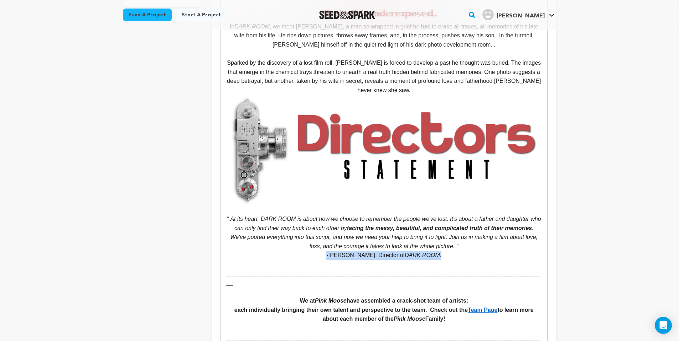
scroll to position [49, 0]
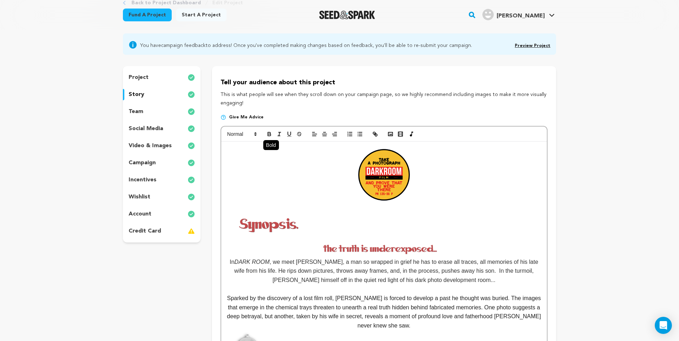
click at [269, 134] on icon "button" at bounding box center [269, 135] width 3 height 2
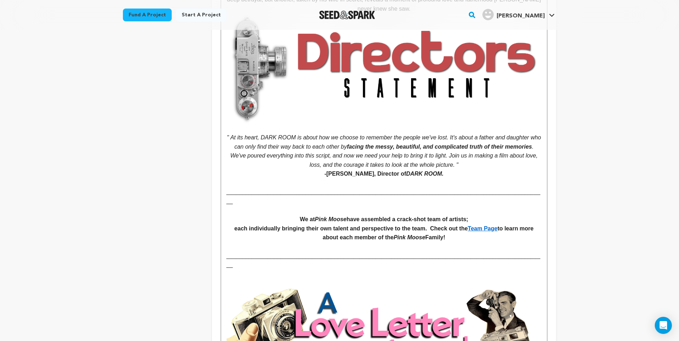
click at [322, 173] on p "-Josh Triezenberg, Director of DARK ROOM." at bounding box center [383, 173] width 315 height 9
drag, startPoint x: 322, startPoint y: 172, endPoint x: 445, endPoint y: 171, distance: 122.8
click at [445, 171] on p "-Josh Triezenberg, Director of DARK ROOM." at bounding box center [383, 173] width 315 height 9
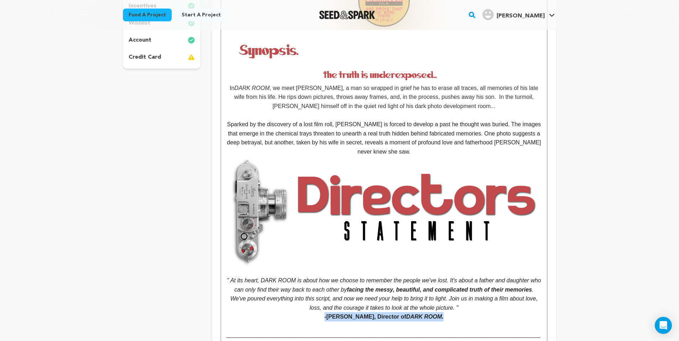
scroll to position [90, 0]
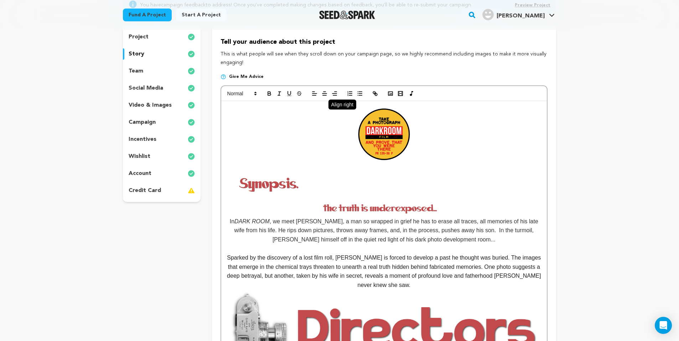
click at [331, 93] on icon "button" at bounding box center [334, 93] width 6 height 6
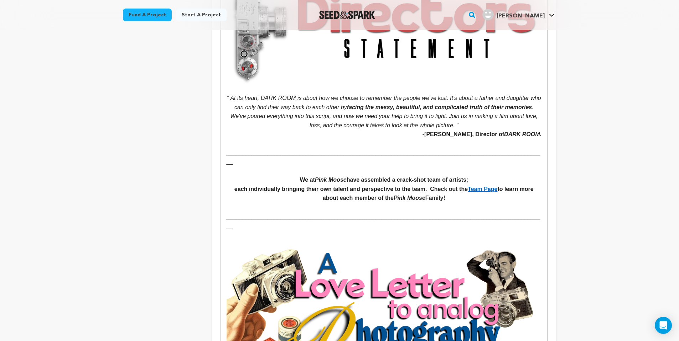
scroll to position [430, 0]
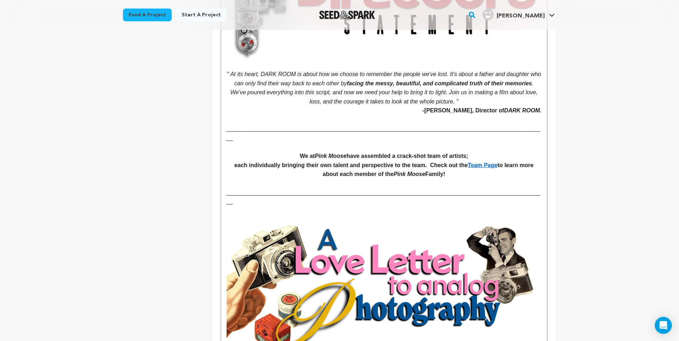
drag, startPoint x: 231, startPoint y: 71, endPoint x: 492, endPoint y: 98, distance: 262.1
click at [492, 98] on p "" At its heart, DARK ROOM is about how we choose to remember the people we've l…" at bounding box center [383, 88] width 315 height 36
click at [318, 77] on p "" At its heart, DARK ROOM is about how we choose to remember the people we've l…" at bounding box center [383, 88] width 315 height 36
click at [232, 71] on em "" At its heart, DARK ROOM is about how we choose to remember the people we've l…" at bounding box center [384, 78] width 315 height 15
drag, startPoint x: 231, startPoint y: 71, endPoint x: 485, endPoint y: 95, distance: 255.0
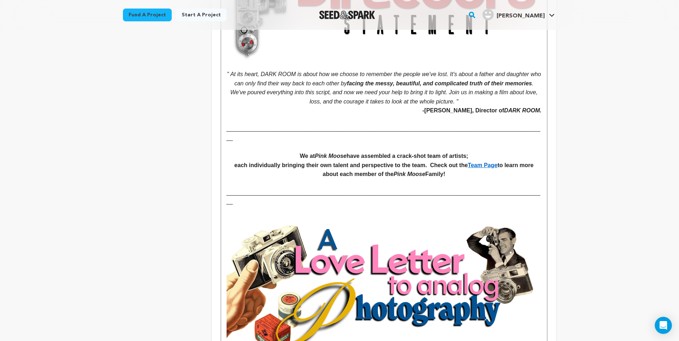
click at [485, 95] on p "" At its heart, DARK ROOM is about how we choose to remember the people we've l…" at bounding box center [383, 88] width 315 height 36
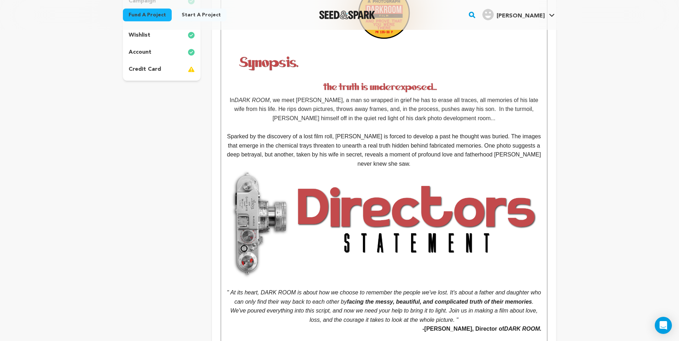
scroll to position [126, 0]
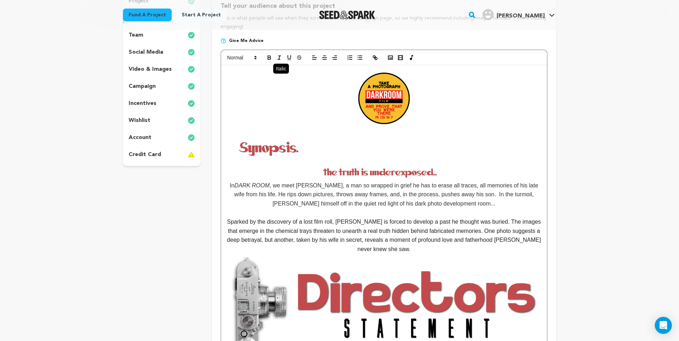
click at [277, 58] on icon "button" at bounding box center [279, 57] width 6 height 6
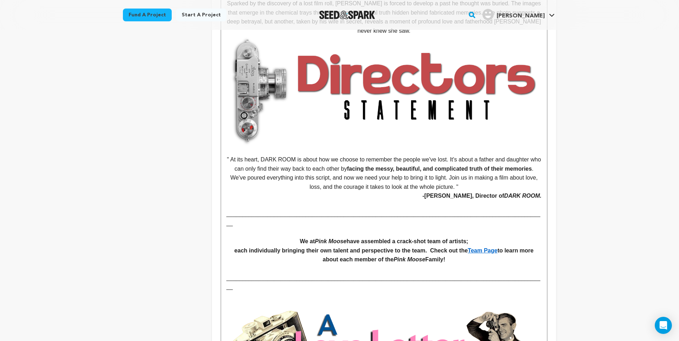
click at [419, 192] on p "-Josh Triezenberg, Director of DARK ROOM." at bounding box center [383, 196] width 315 height 9
drag, startPoint x: 420, startPoint y: 192, endPoint x: 541, endPoint y: 192, distance: 120.7
click at [541, 193] on strong "-Josh Triezenberg, Director of DARK ROOM." at bounding box center [481, 196] width 119 height 6
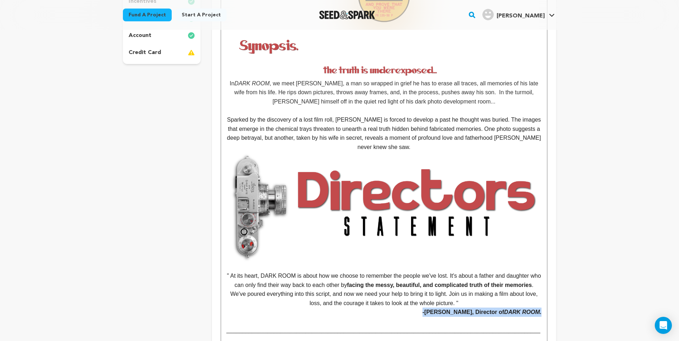
scroll to position [85, 0]
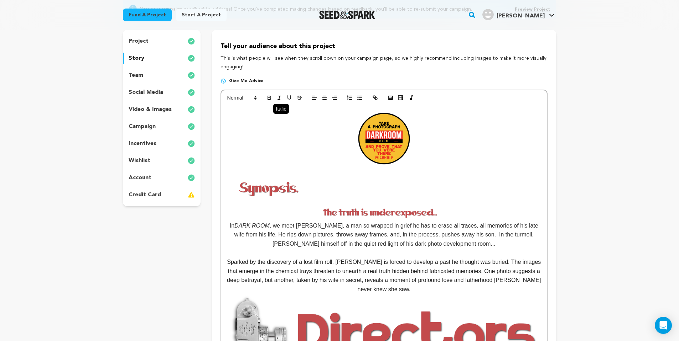
click at [281, 98] on icon "button" at bounding box center [279, 98] width 6 height 6
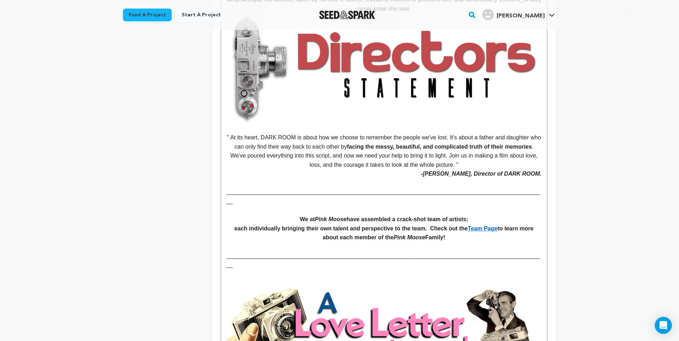
drag, startPoint x: 506, startPoint y: 171, endPoint x: 476, endPoint y: 169, distance: 29.6
click at [476, 171] on em "-Josh Triezenberg, Director of DARK ROOM" at bounding box center [481, 174] width 119 height 6
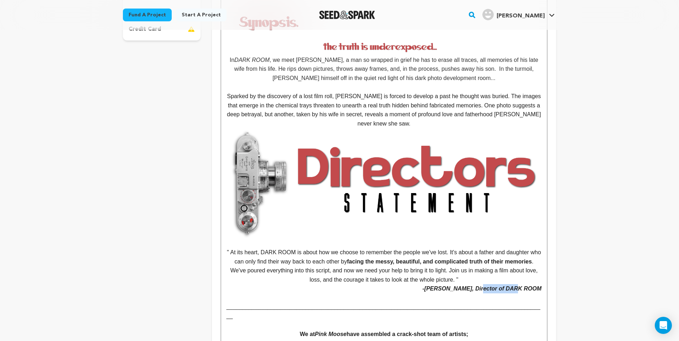
scroll to position [123, 0]
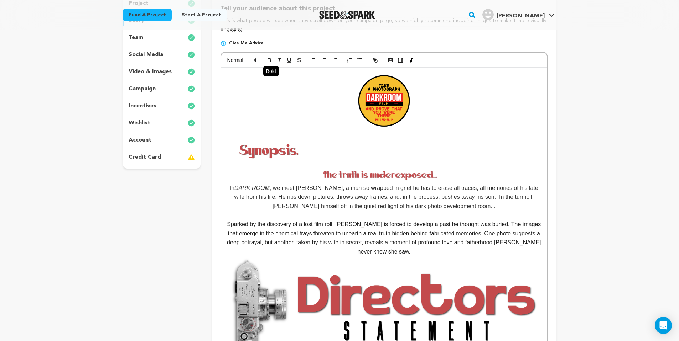
click at [267, 62] on icon "button" at bounding box center [269, 60] width 6 height 6
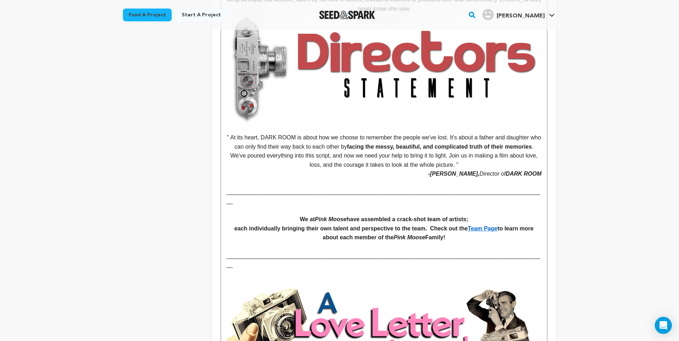
drag, startPoint x: 508, startPoint y: 169, endPoint x: 541, endPoint y: 170, distance: 33.1
click at [541, 171] on em "DARK ROOM" at bounding box center [524, 174] width 36 height 6
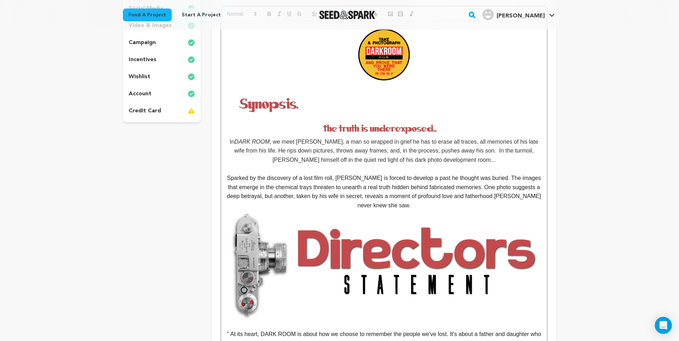
scroll to position [132, 0]
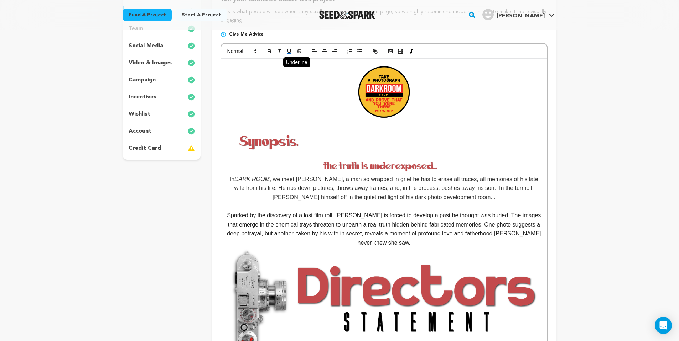
click at [293, 52] on button "button" at bounding box center [289, 51] width 10 height 9
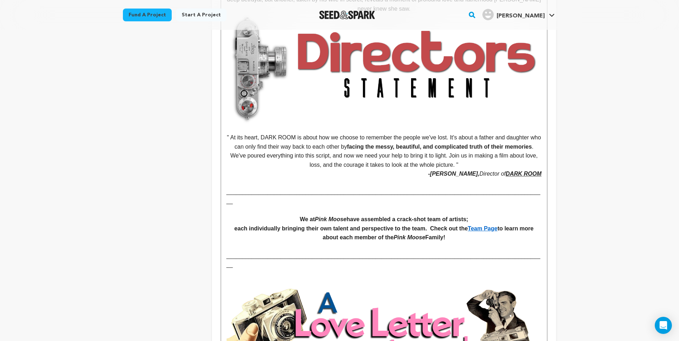
click at [439, 171] on em "-Josh Triezenberg," at bounding box center [453, 174] width 51 height 6
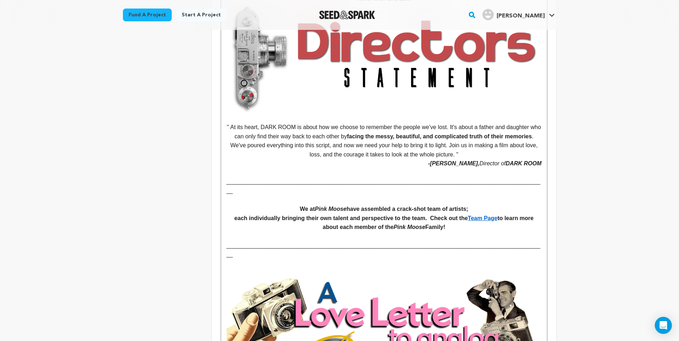
scroll to position [378, 0]
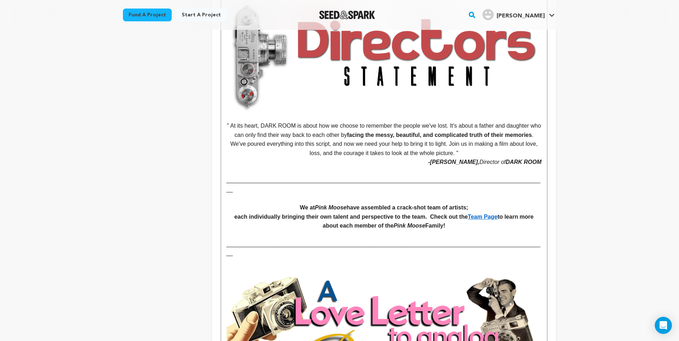
click at [414, 159] on p "-Joshua Triezenberg, Director of DARK ROOM" at bounding box center [383, 162] width 315 height 9
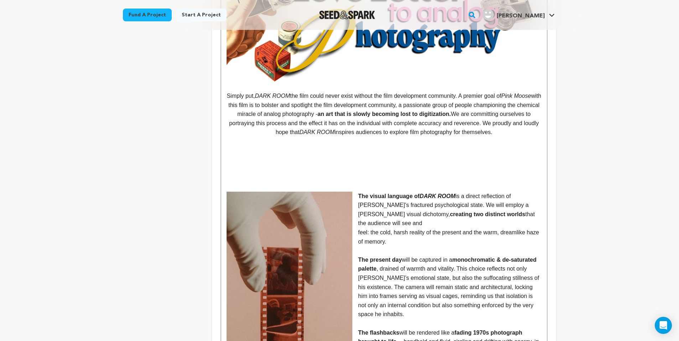
scroll to position [739, 0]
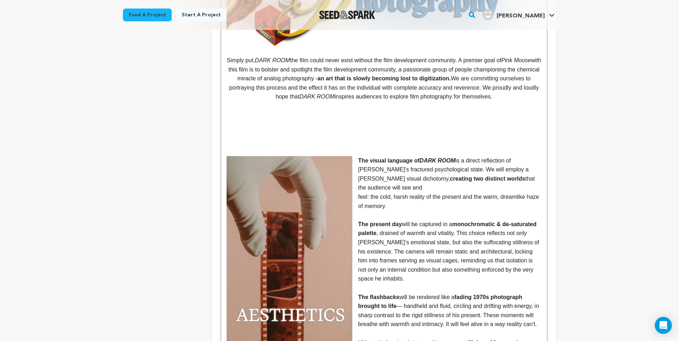
click at [271, 213] on img at bounding box center [289, 256] width 126 height 201
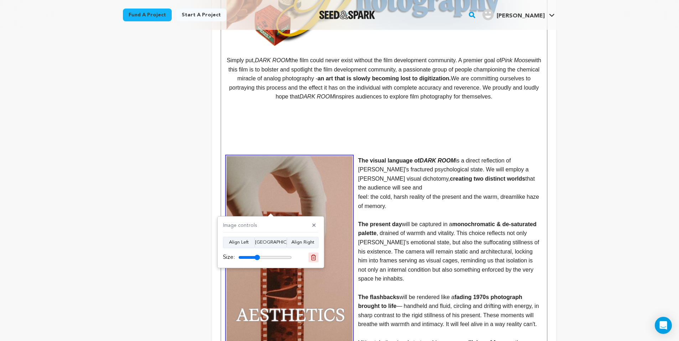
click at [314, 261] on button at bounding box center [313, 258] width 10 height 10
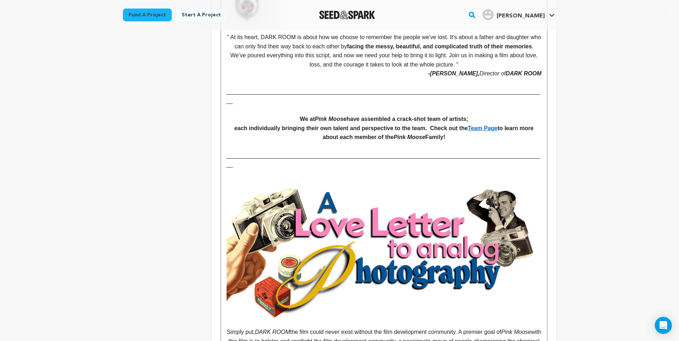
scroll to position [598, 0]
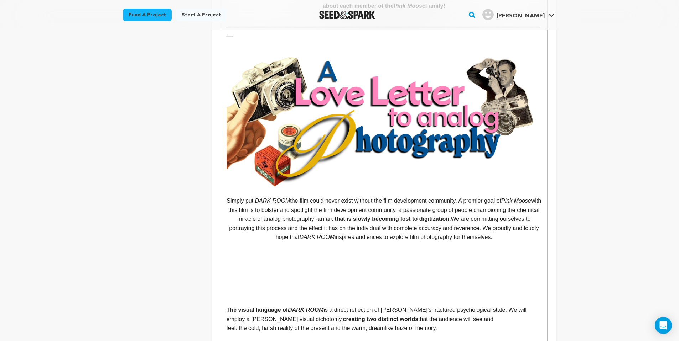
click at [270, 260] on p at bounding box center [383, 264] width 315 height 9
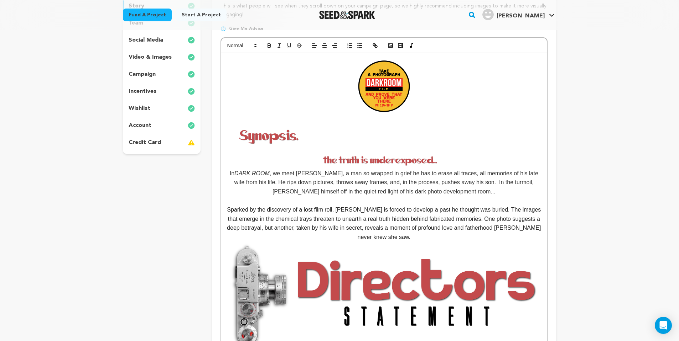
scroll to position [21, 0]
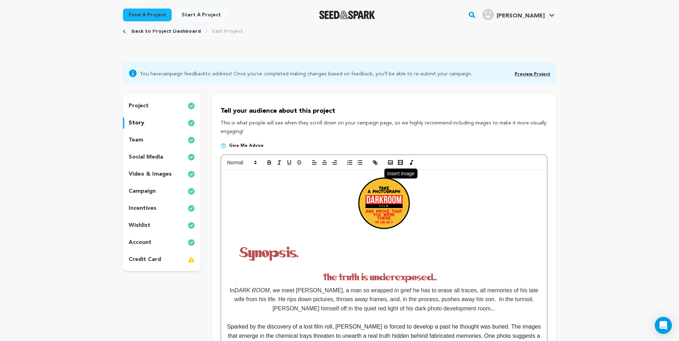
click at [391, 163] on icon "button" at bounding box center [390, 163] width 6 height 6
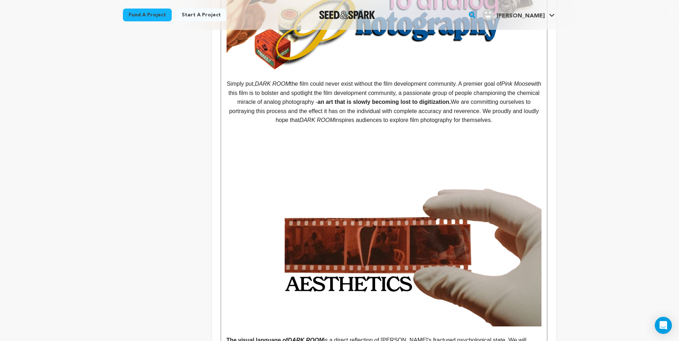
scroll to position [717, 0]
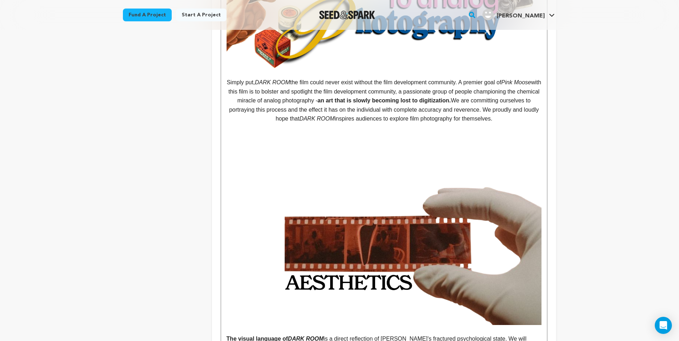
click at [447, 221] on img at bounding box center [383, 234] width 315 height 184
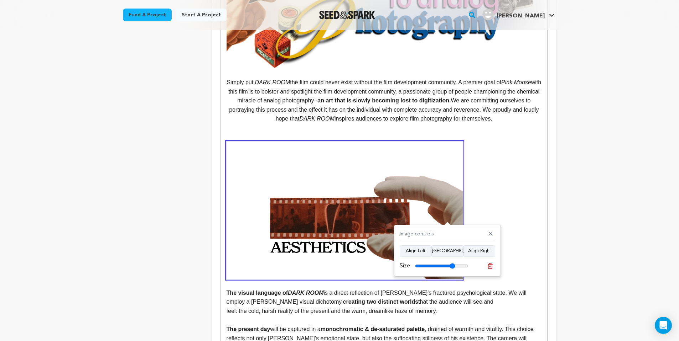
drag, startPoint x: 465, startPoint y: 266, endPoint x: 452, endPoint y: 266, distance: 13.2
click at [452, 266] on input "range" at bounding box center [441, 266] width 53 height 6
click at [481, 249] on button "Align Right" at bounding box center [479, 251] width 32 height 11
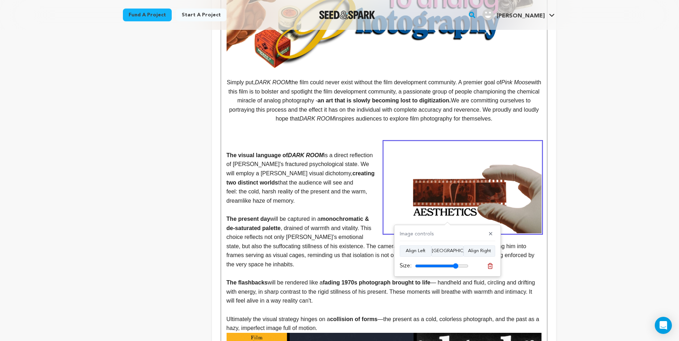
type input "81"
click at [454, 266] on input "range" at bounding box center [441, 266] width 53 height 6
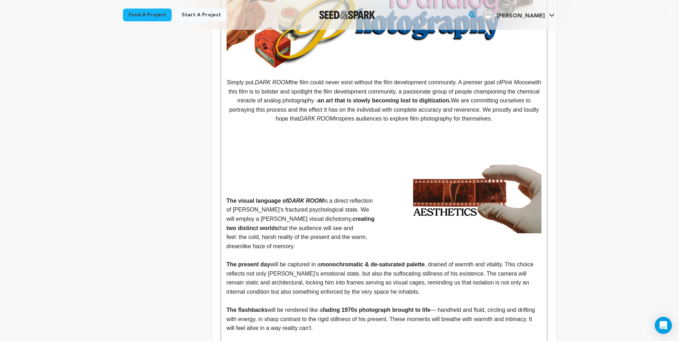
click at [433, 171] on img at bounding box center [462, 188] width 157 height 92
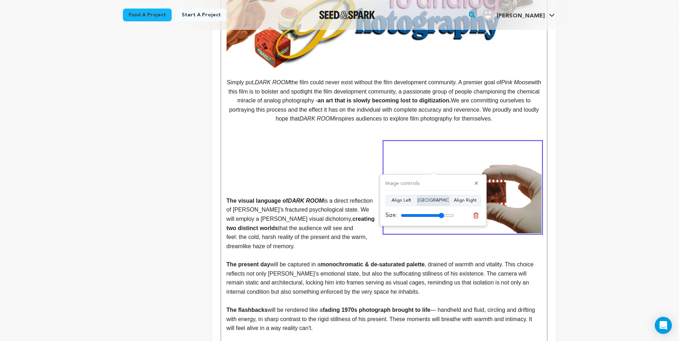
click at [432, 203] on button "Align Center" at bounding box center [433, 200] width 32 height 11
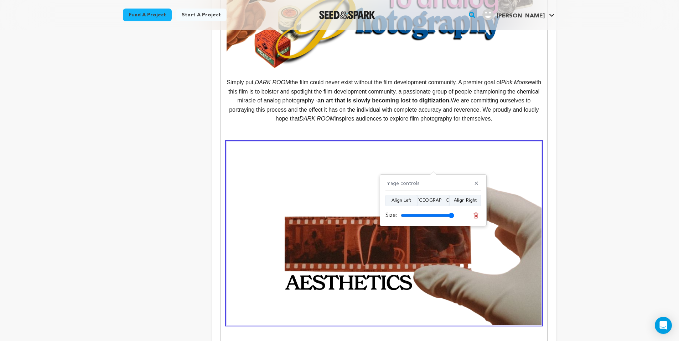
drag, startPoint x: 442, startPoint y: 218, endPoint x: 472, endPoint y: 218, distance: 29.9
type input "100"
click at [472, 218] on div "Size:" at bounding box center [432, 216] width 95 height 10
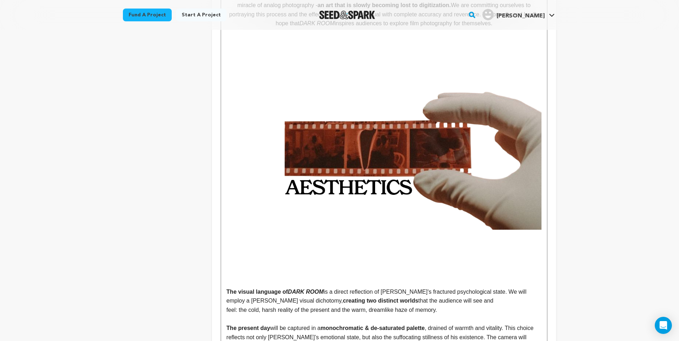
scroll to position [903, 0]
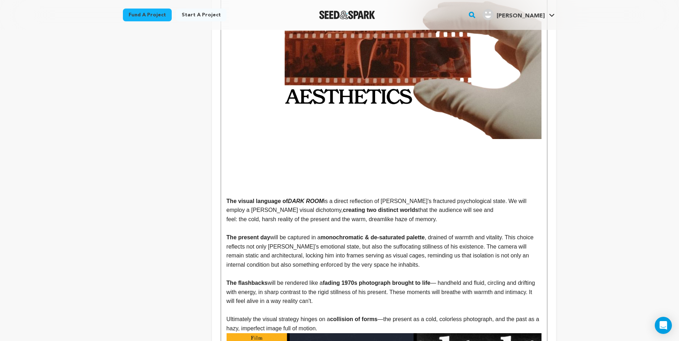
click at [226, 198] on strong "﻿ The visual language of DARK ROOM" at bounding box center [274, 201] width 97 height 6
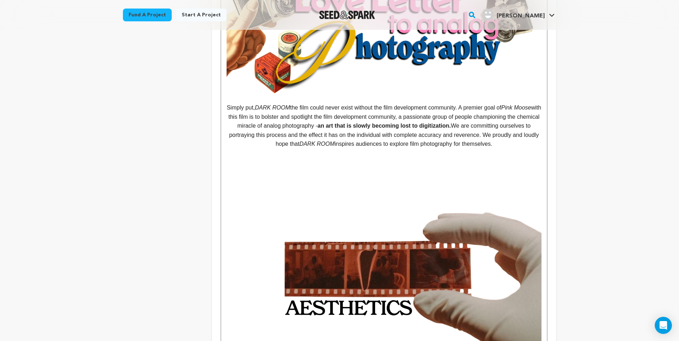
scroll to position [690, 0]
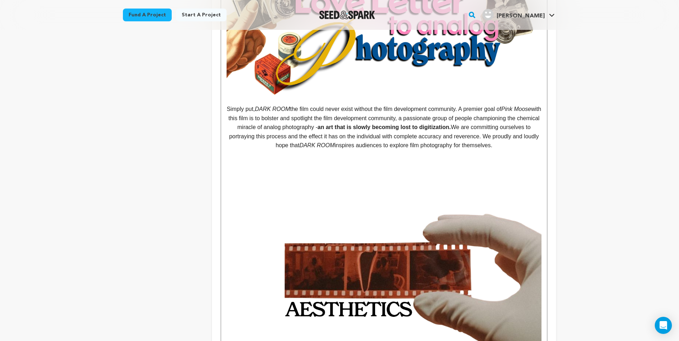
click at [366, 160] on p at bounding box center [383, 164] width 315 height 9
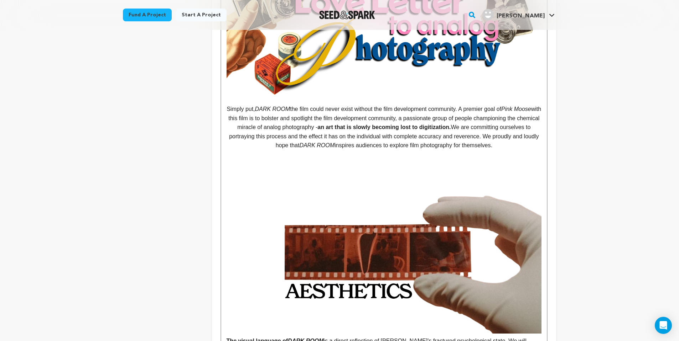
click at [355, 150] on img at bounding box center [383, 242] width 315 height 184
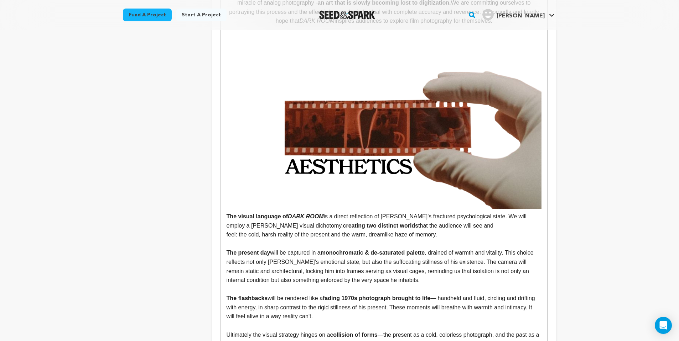
scroll to position [839, 0]
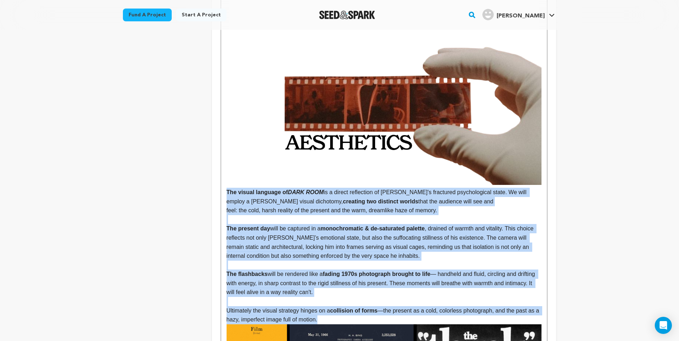
drag, startPoint x: 225, startPoint y: 166, endPoint x: 374, endPoint y: 291, distance: 194.6
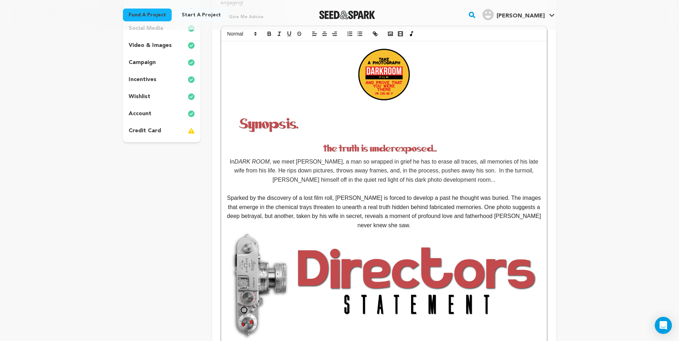
scroll to position [148, 0]
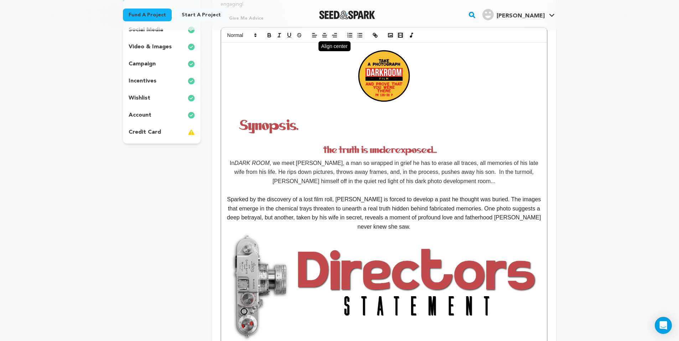
click at [324, 31] on button "button" at bounding box center [324, 35] width 10 height 9
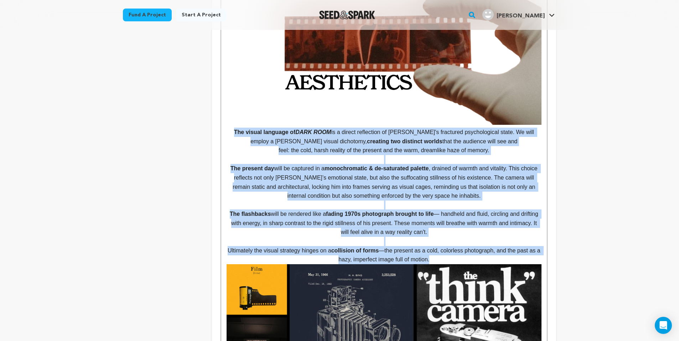
scroll to position [901, 0]
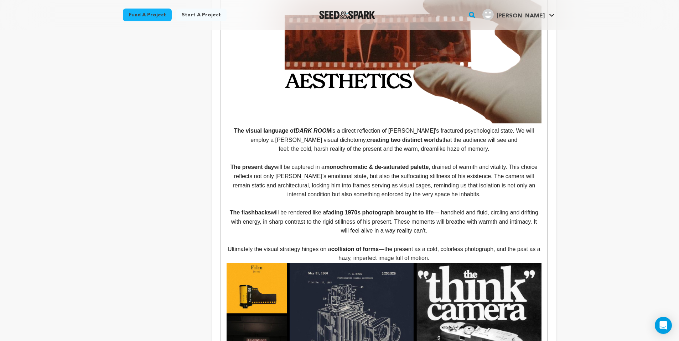
click at [439, 245] on p "Ultimately the visual strategy hinges on a collision of forms —the present as a…" at bounding box center [383, 254] width 315 height 18
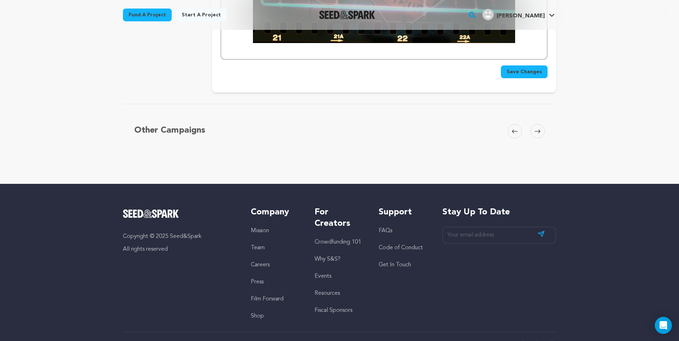
scroll to position [2111, 0]
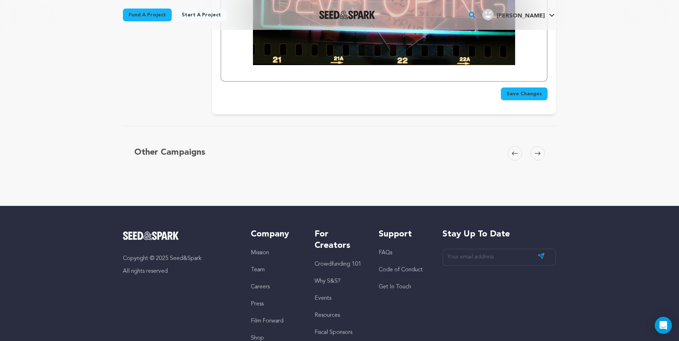
click at [531, 90] on span "Save Changes" at bounding box center [523, 93] width 35 height 7
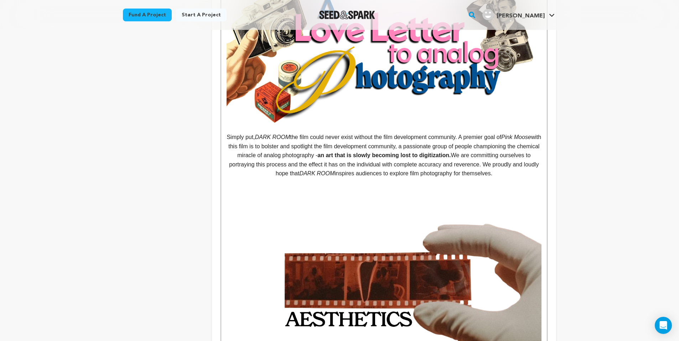
scroll to position [866, 0]
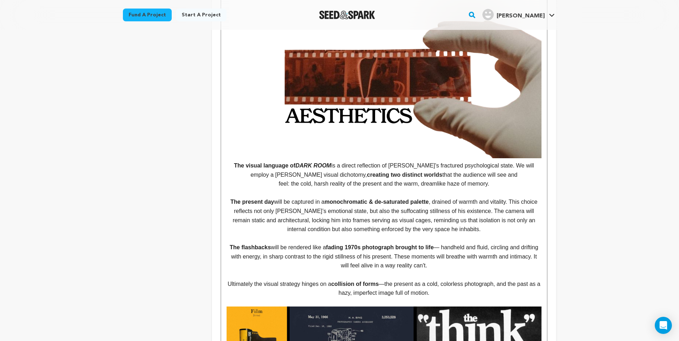
click at [477, 161] on p "The visual language of DARK ROOM is a direct reflection of Alan's fractured psy…" at bounding box center [383, 170] width 315 height 18
click at [475, 161] on p "The visual language of DARK ROOM is a direct reflection of Alan's fractured psy…" at bounding box center [383, 170] width 315 height 18
click at [287, 179] on p "feel: the cold, harsh reality of the present and the warm, dreamlike haze of me…" at bounding box center [383, 183] width 315 height 9
click at [477, 161] on p "The visual language of DARK ROOM is a direct reflection of Alan's fractured psy…" at bounding box center [383, 170] width 315 height 18
click at [474, 161] on p "The visual language of DARK ROOM is a direct reflection of Alan's fractured psy…" at bounding box center [383, 170] width 315 height 18
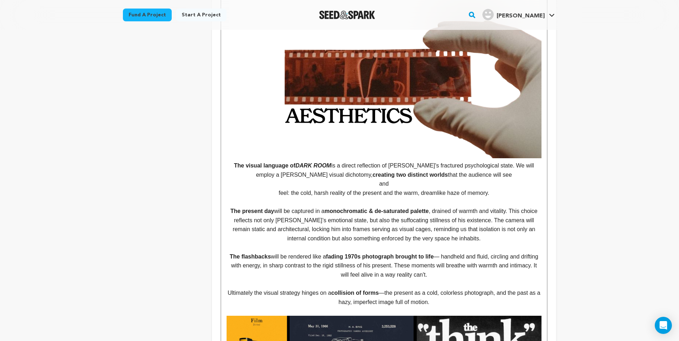
click at [279, 189] on p "feel: the cold, harsh reality of the present and the warm, dreamlike haze of me…" at bounding box center [383, 193] width 315 height 9
click at [275, 189] on p "feel: the cold, harsh reality of the present and the warm, dreamlike haze of me…" at bounding box center [383, 193] width 315 height 9
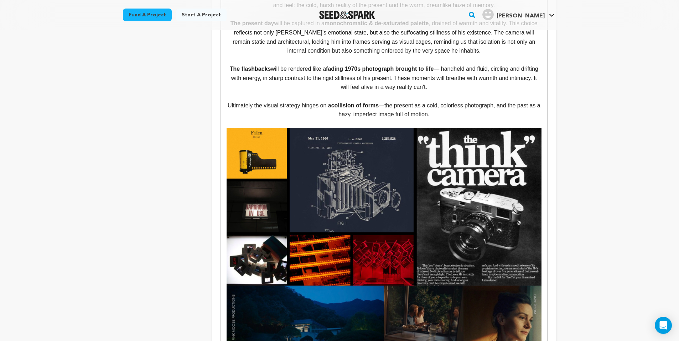
scroll to position [1056, 0]
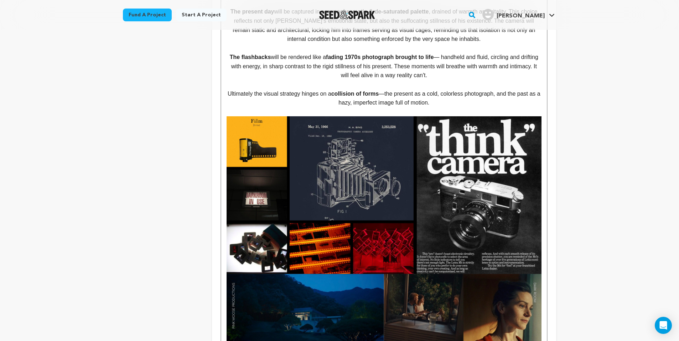
click at [373, 184] on img at bounding box center [383, 194] width 315 height 157
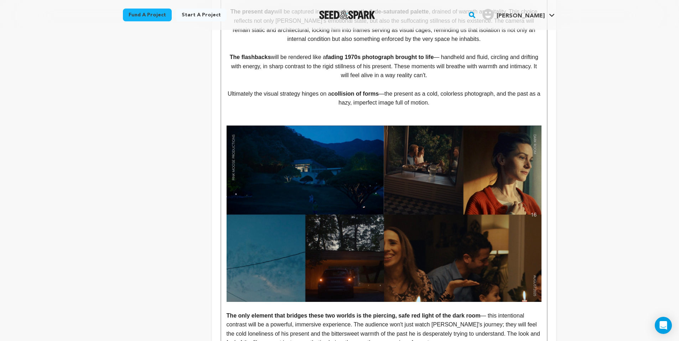
click at [367, 116] on p at bounding box center [383, 120] width 315 height 9
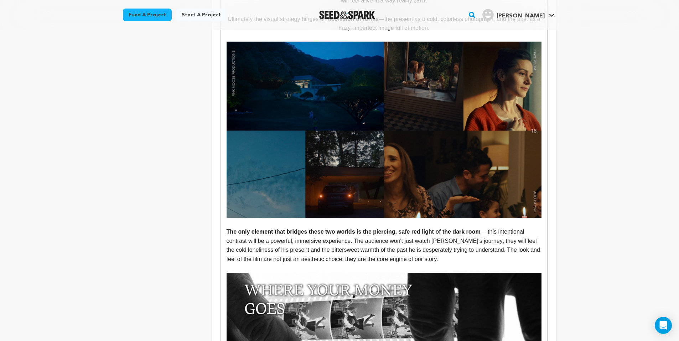
scroll to position [1141, 0]
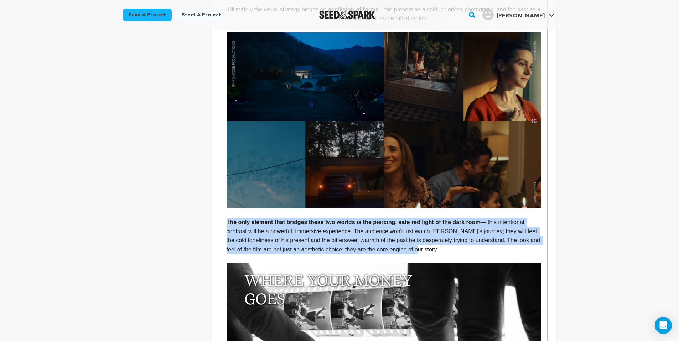
drag, startPoint x: 226, startPoint y: 193, endPoint x: 452, endPoint y: 218, distance: 227.8
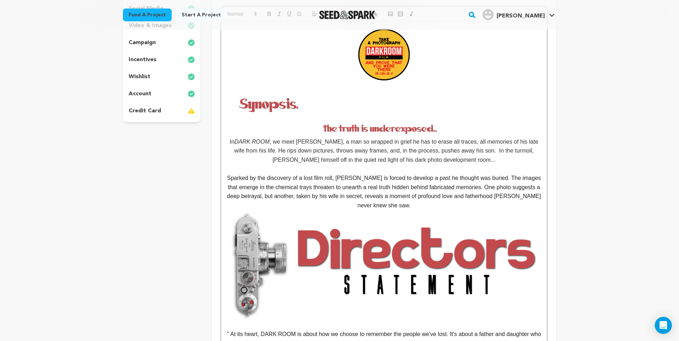
scroll to position [0, 0]
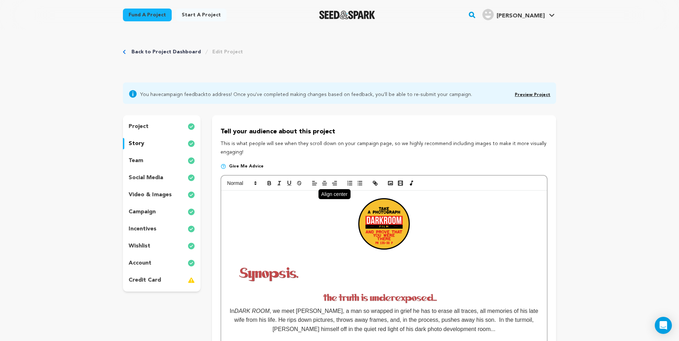
click at [322, 186] on button "button" at bounding box center [324, 183] width 10 height 9
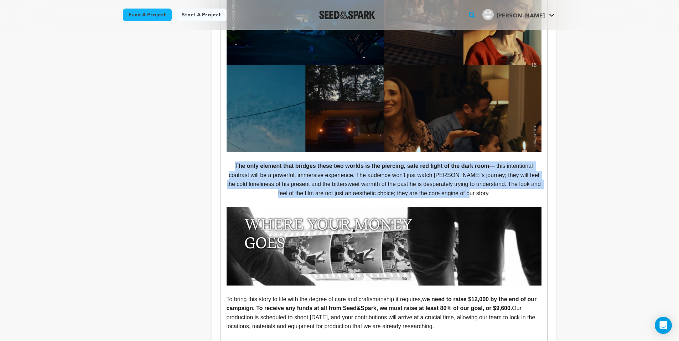
scroll to position [1246, 0]
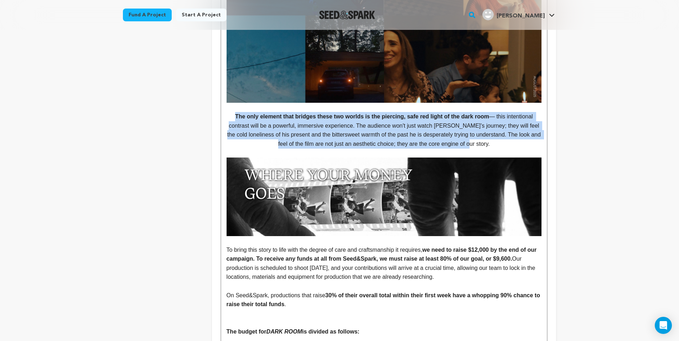
click at [358, 191] on img at bounding box center [383, 197] width 315 height 79
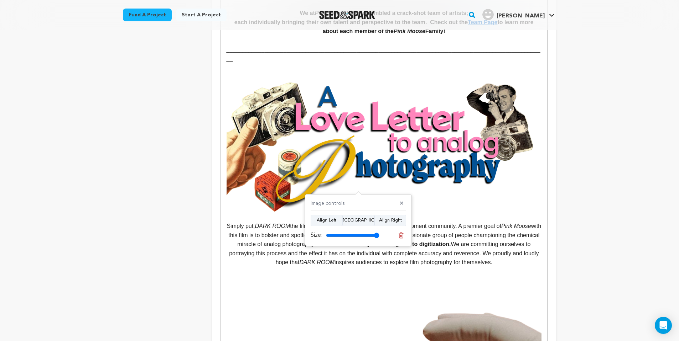
scroll to position [579, 0]
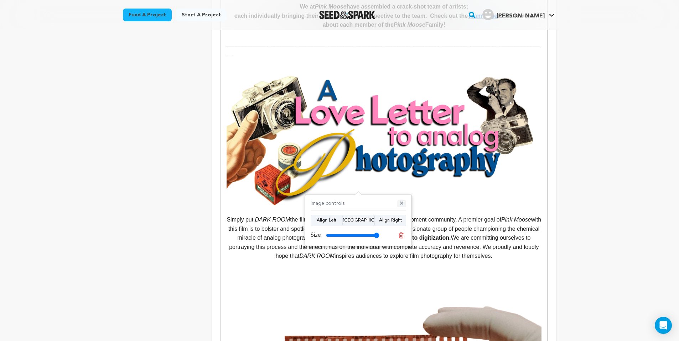
click at [403, 204] on button "✕" at bounding box center [401, 203] width 9 height 7
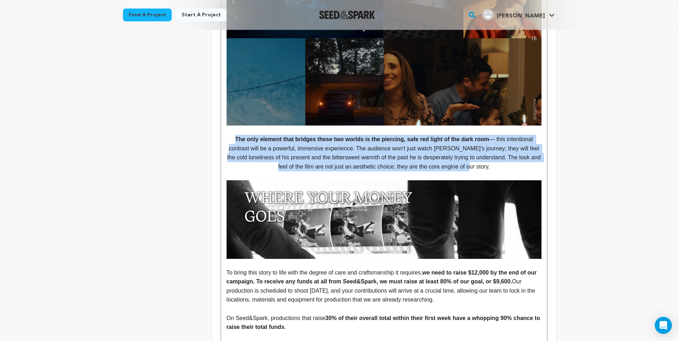
scroll to position [1206, 0]
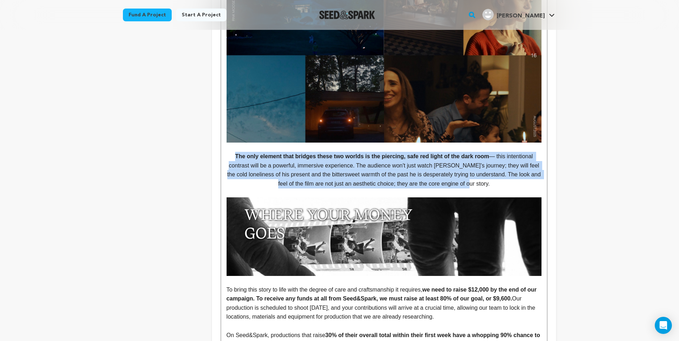
click at [497, 155] on p "The only element that bridges these two worlds is the piercing, safe red light …" at bounding box center [383, 170] width 315 height 36
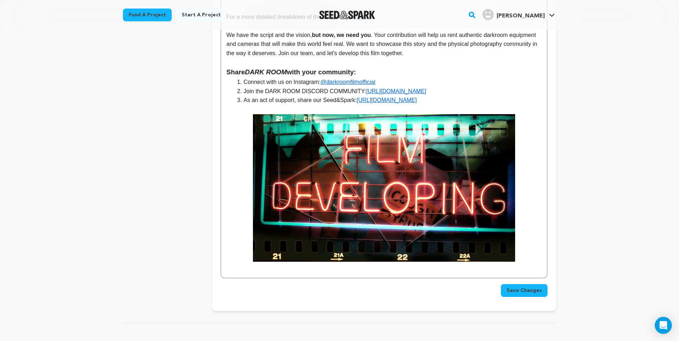
scroll to position [1871, 0]
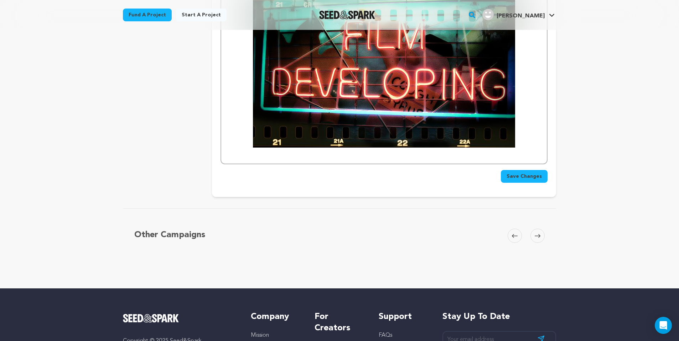
click at [538, 170] on button "Save Changes" at bounding box center [524, 176] width 47 height 13
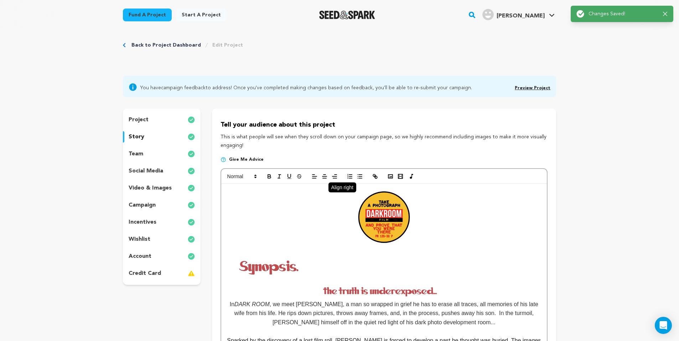
scroll to position [0, 0]
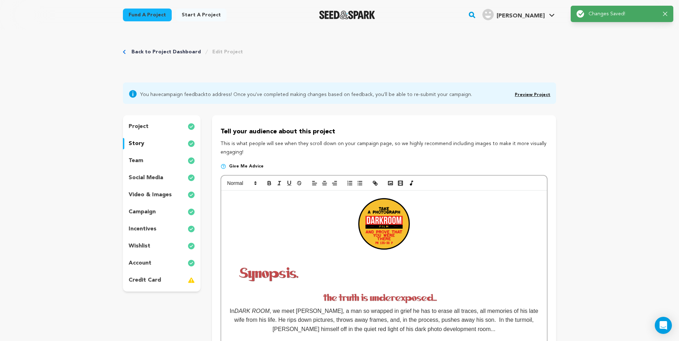
click at [159, 162] on div "team" at bounding box center [162, 160] width 78 height 11
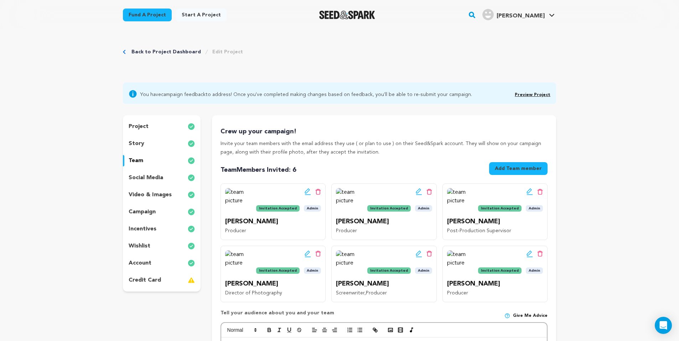
click at [236, 199] on img at bounding box center [236, 199] width 23 height 23
click at [307, 189] on icon at bounding box center [307, 191] width 5 height 5
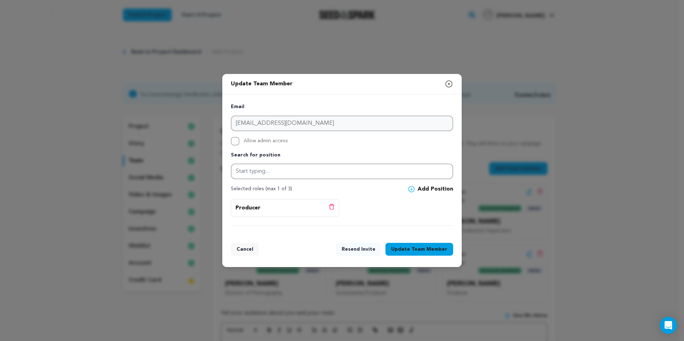
click at [436, 189] on button "Add Position" at bounding box center [430, 189] width 45 height 9
click at [448, 85] on icon "button" at bounding box center [448, 84] width 9 height 9
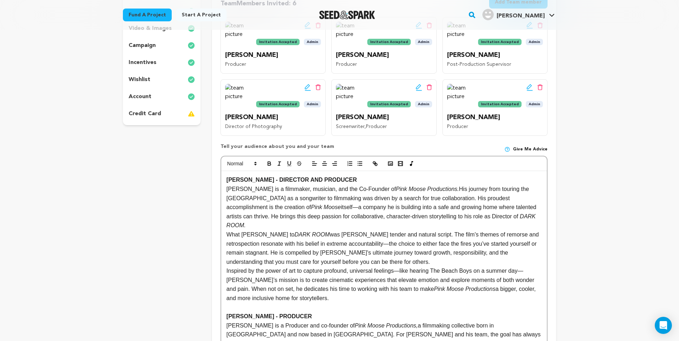
scroll to position [168, 0]
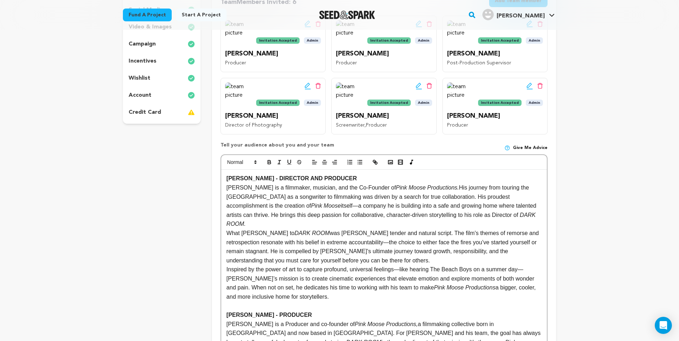
click at [226, 177] on strong "[PERSON_NAME] - DIRECTOR AND PRODUCER" at bounding box center [291, 179] width 130 height 6
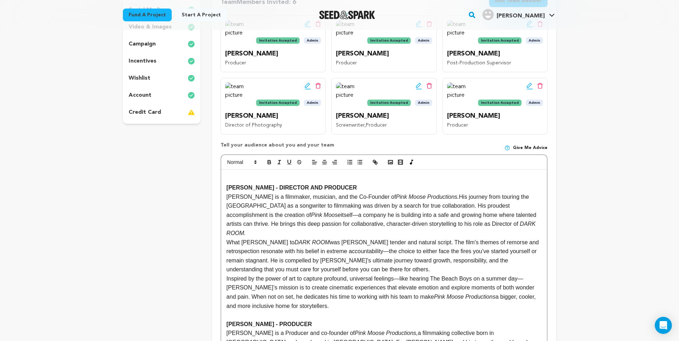
click at [236, 175] on p at bounding box center [383, 178] width 315 height 9
click at [391, 162] on polyline "button" at bounding box center [390, 163] width 3 height 2
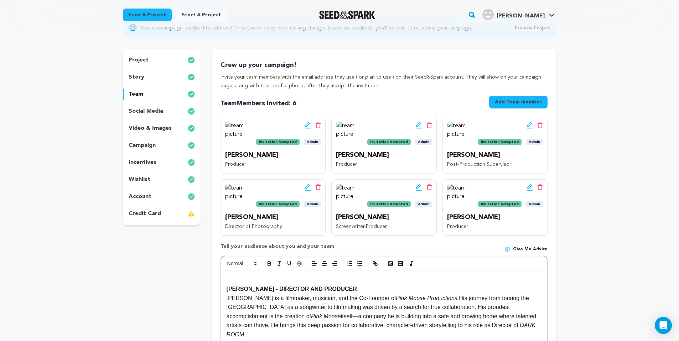
scroll to position [129, 0]
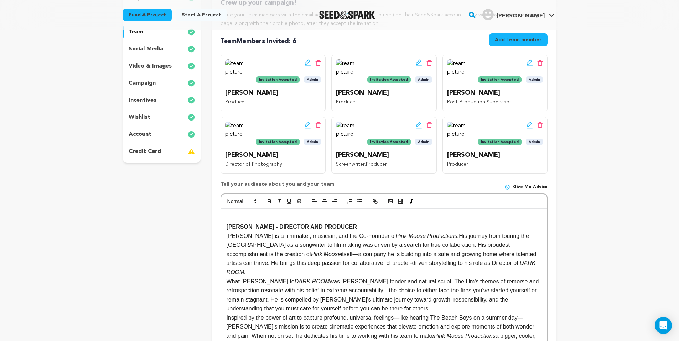
click at [308, 61] on icon at bounding box center [307, 62] width 6 height 7
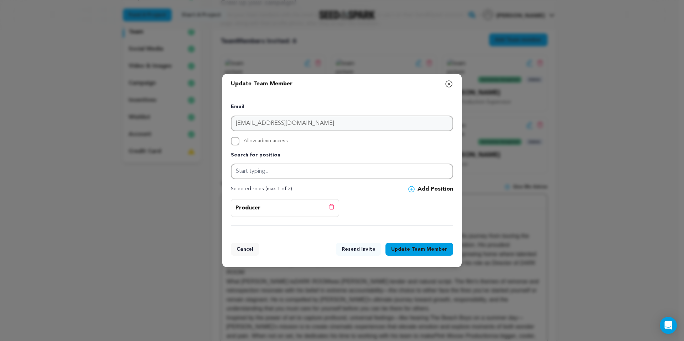
click at [365, 254] on button "Resend Invite" at bounding box center [358, 249] width 45 height 13
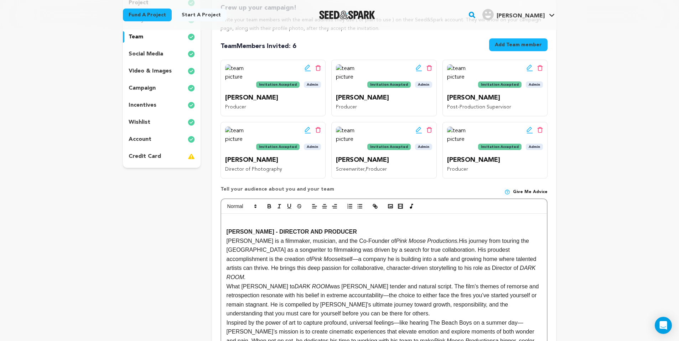
scroll to position [125, 0]
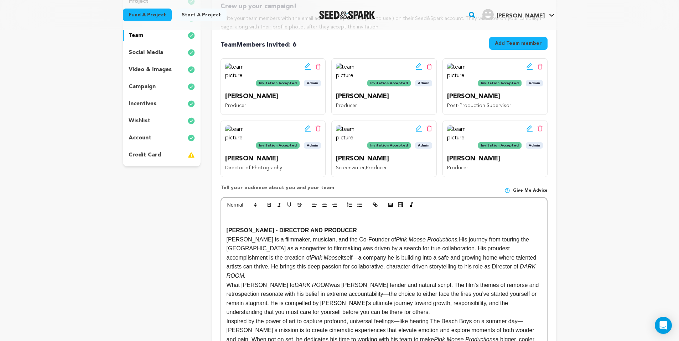
click at [227, 226] on p "[PERSON_NAME] - DIRECTOR AND PRODUCER" at bounding box center [383, 230] width 315 height 9
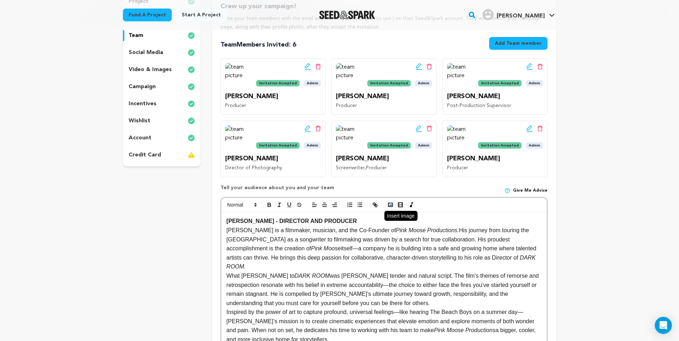
click at [391, 205] on icon "button" at bounding box center [390, 205] width 6 height 6
click at [518, 41] on button "Add Team member" at bounding box center [518, 43] width 58 height 13
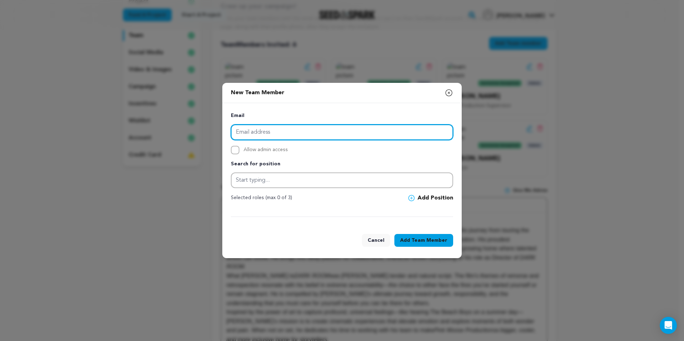
click at [289, 131] on input "email" at bounding box center [342, 133] width 222 height 16
type input "[EMAIL_ADDRESS][DOMAIN_NAME]"
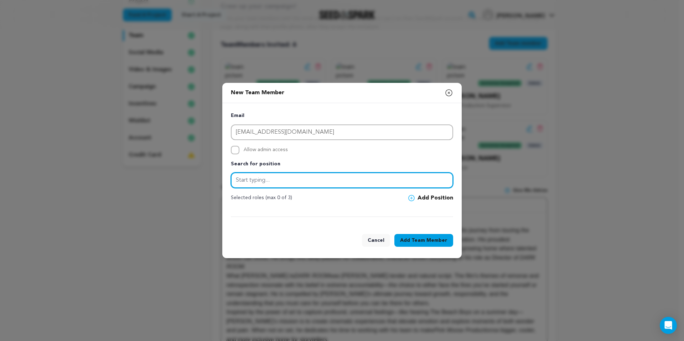
click at [276, 184] on input "text" at bounding box center [342, 181] width 222 height 16
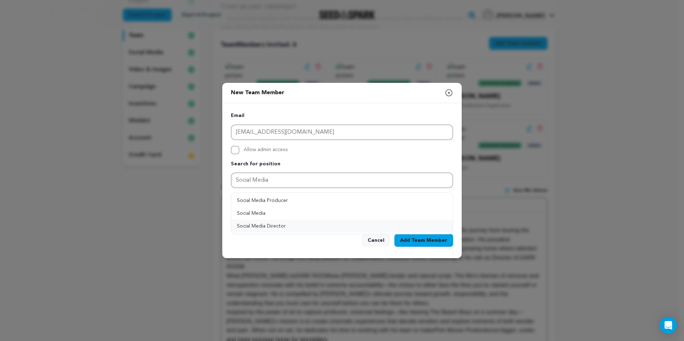
click at [280, 224] on button "Social Media Director" at bounding box center [341, 226] width 221 height 13
type input "Social Media Director"
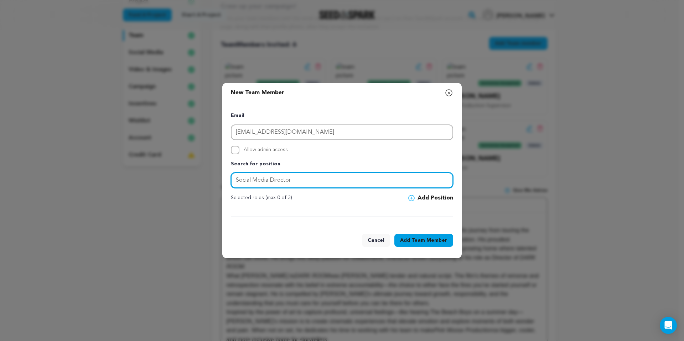
click at [341, 180] on input "Social Media Director" at bounding box center [342, 181] width 222 height 16
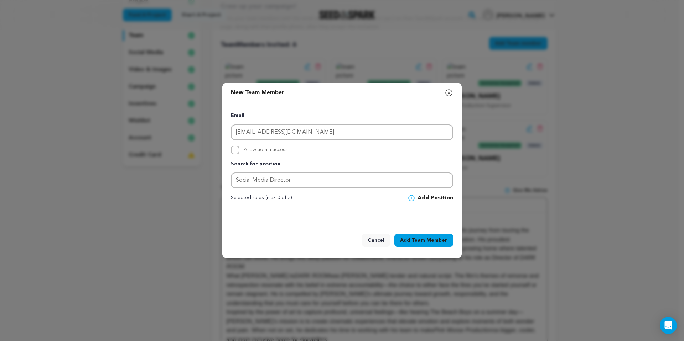
click at [430, 198] on button "Add Position" at bounding box center [430, 198] width 45 height 9
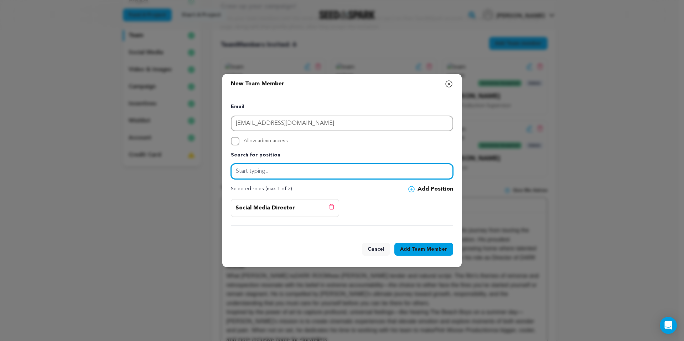
click at [280, 178] on input "text" at bounding box center [342, 172] width 222 height 16
type input "Costume Designer"
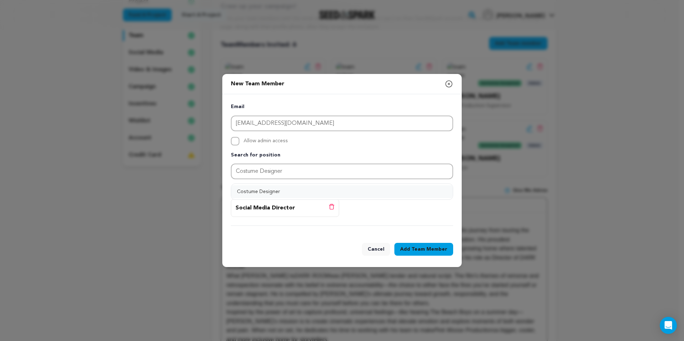
click at [300, 192] on button "Costume Designer" at bounding box center [341, 192] width 221 height 13
click at [424, 250] on span "Team Member" at bounding box center [429, 249] width 36 height 7
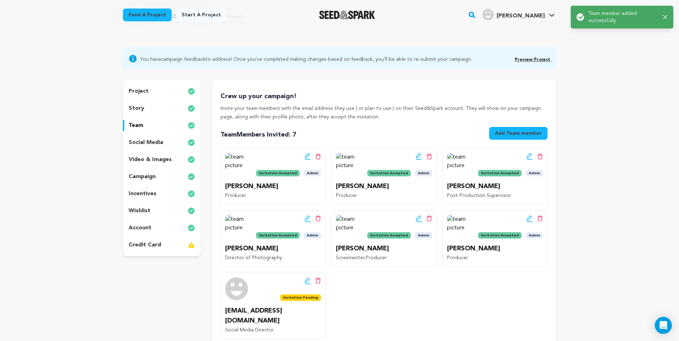
scroll to position [37, 0]
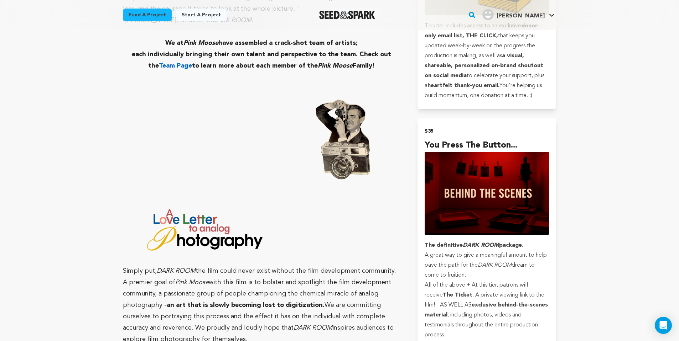
scroll to position [846, 0]
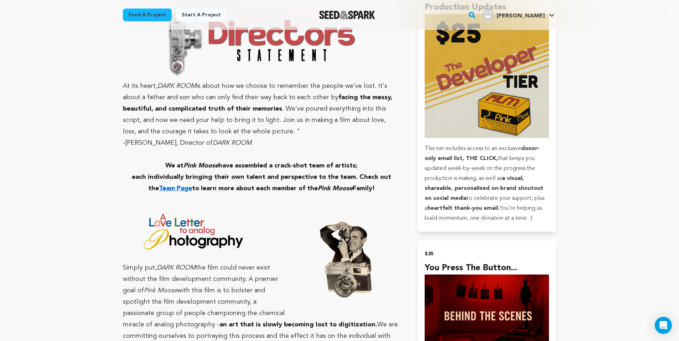
scroll to position [730, 0]
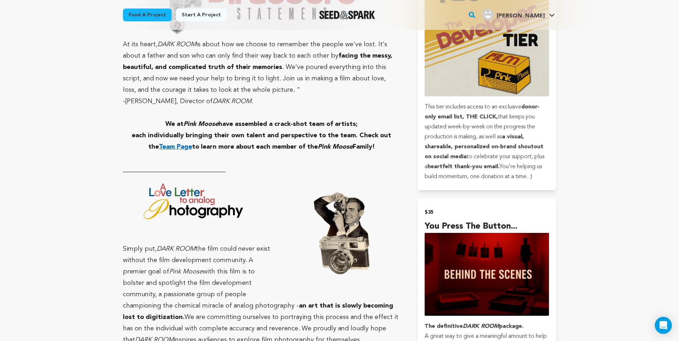
scroll to position [714, 0]
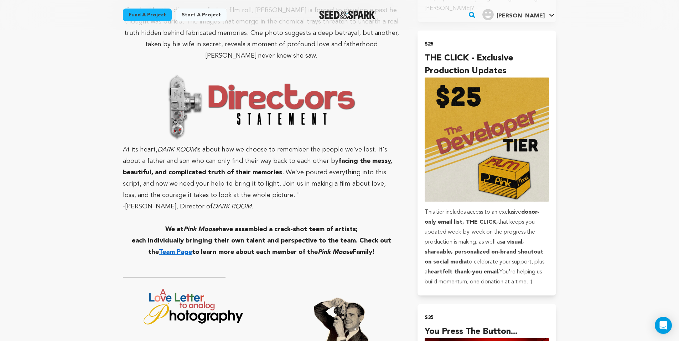
scroll to position [727, 0]
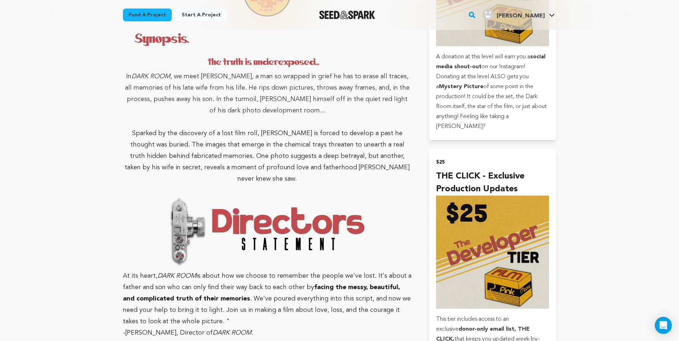
scroll to position [555, 0]
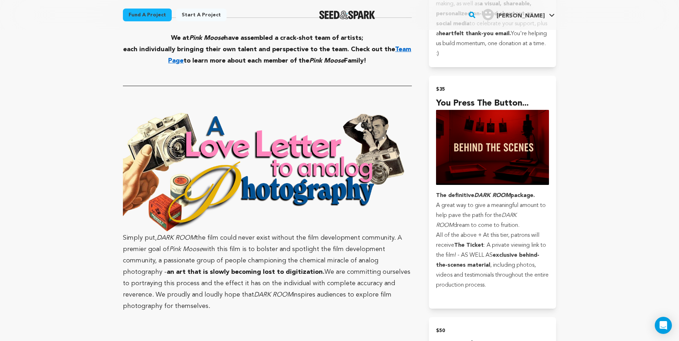
scroll to position [913, 0]
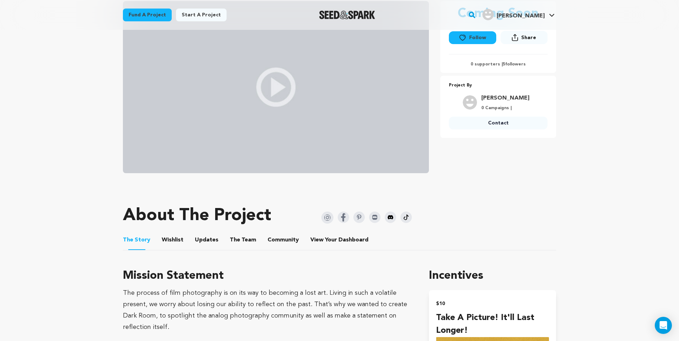
scroll to position [233, 0]
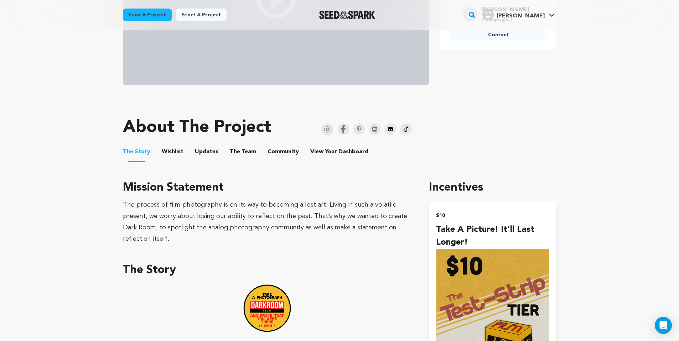
click at [242, 156] on button "The Team" at bounding box center [242, 153] width 17 height 17
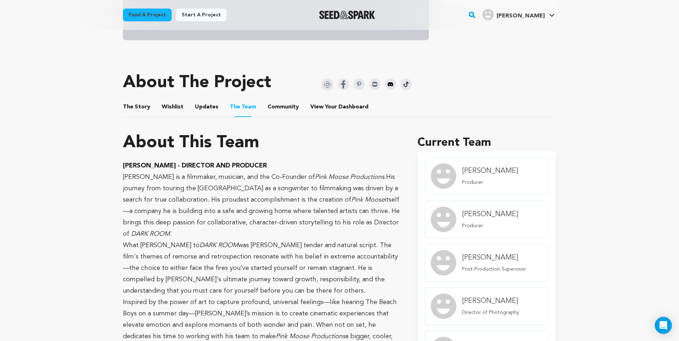
scroll to position [273, 0]
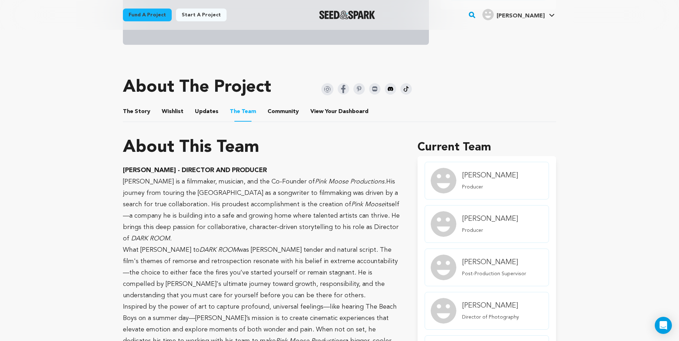
click at [131, 113] on button "The Story" at bounding box center [136, 113] width 17 height 17
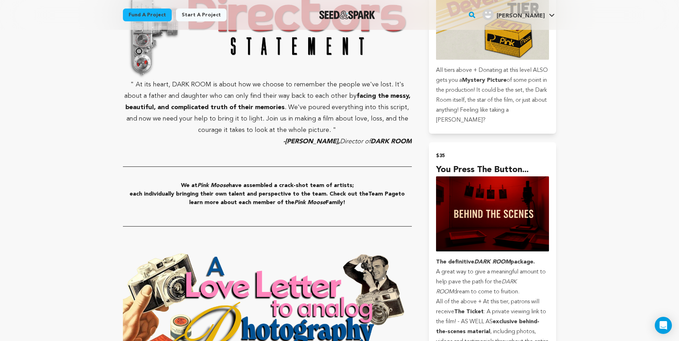
scroll to position [750, 0]
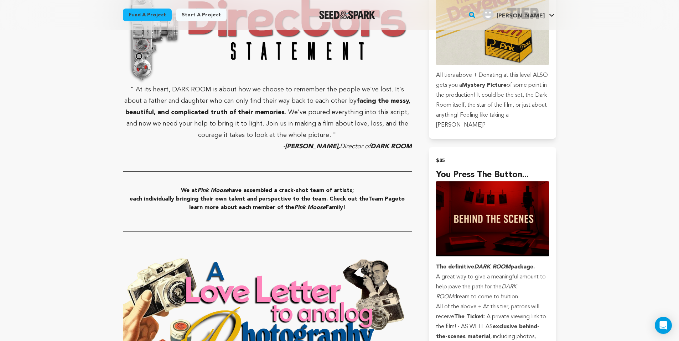
click at [380, 197] on strong "Team Page" at bounding box center [383, 200] width 30 height 6
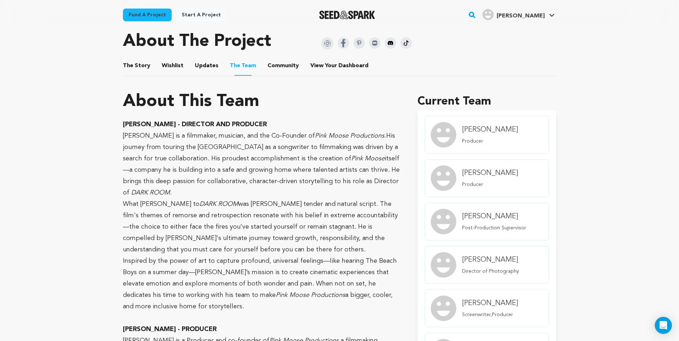
scroll to position [308, 0]
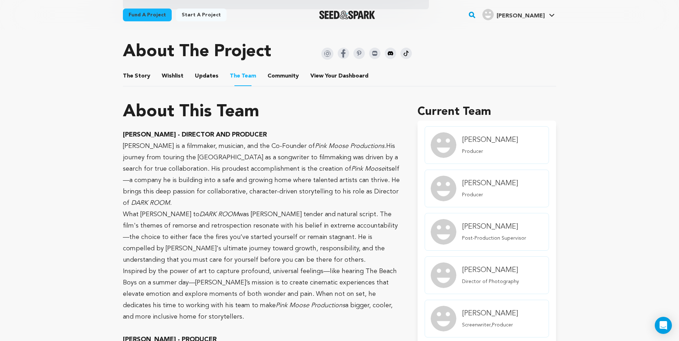
click at [132, 69] on button "The Story" at bounding box center [136, 77] width 17 height 17
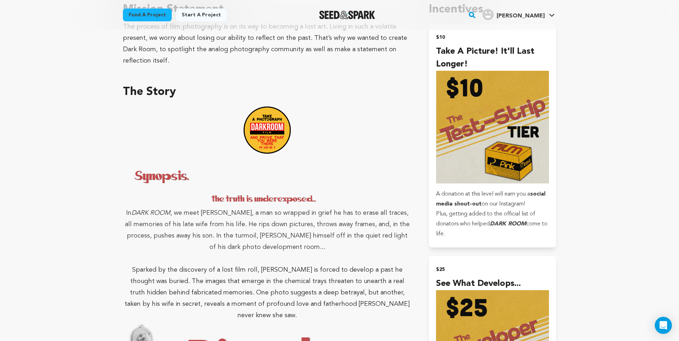
scroll to position [383, 0]
